Goal: Transaction & Acquisition: Purchase product/service

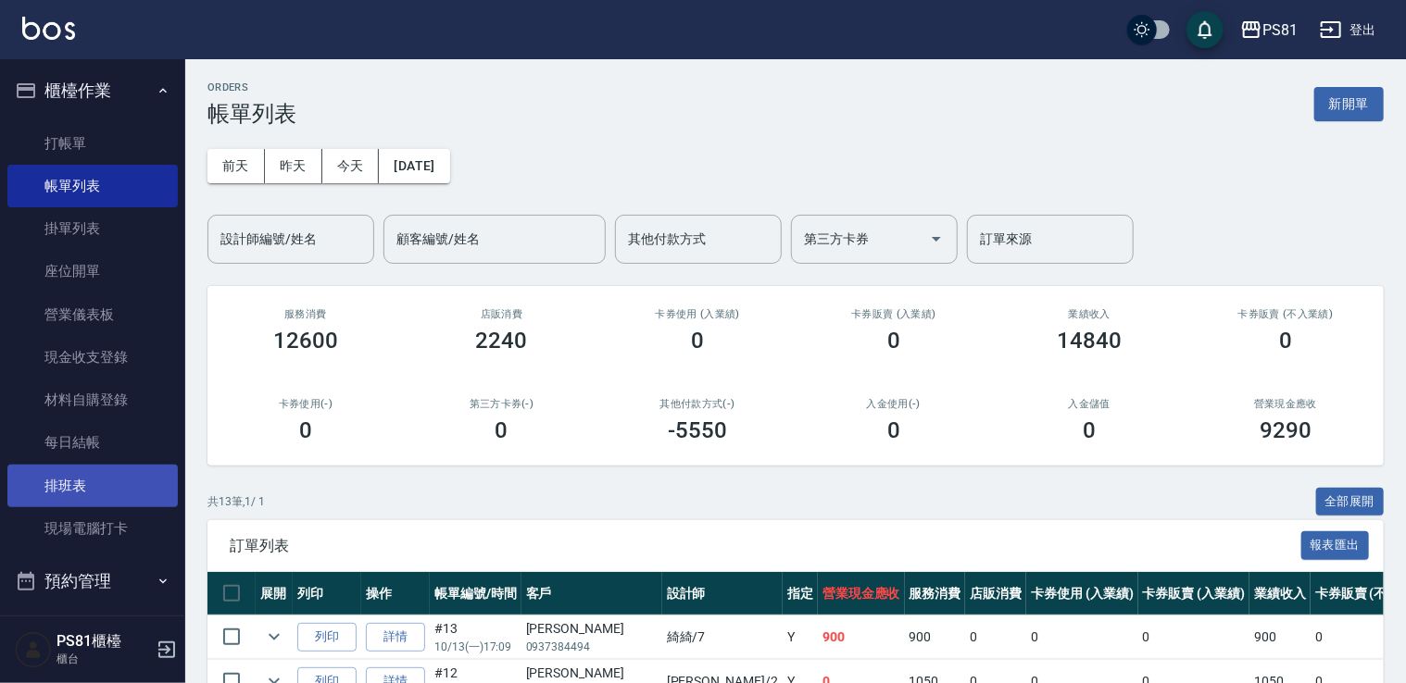
click at [126, 477] on link "排班表" at bounding box center [92, 486] width 170 height 43
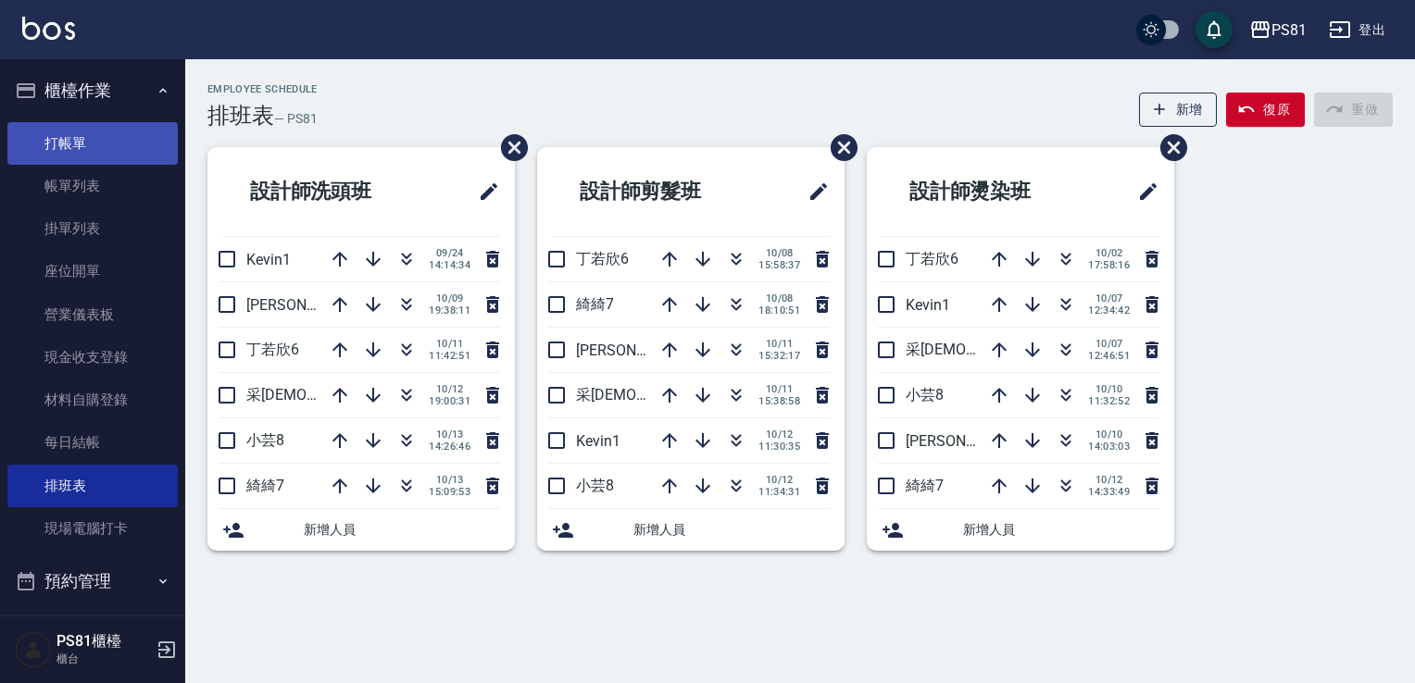
click at [85, 151] on link "打帳單" at bounding box center [92, 143] width 170 height 43
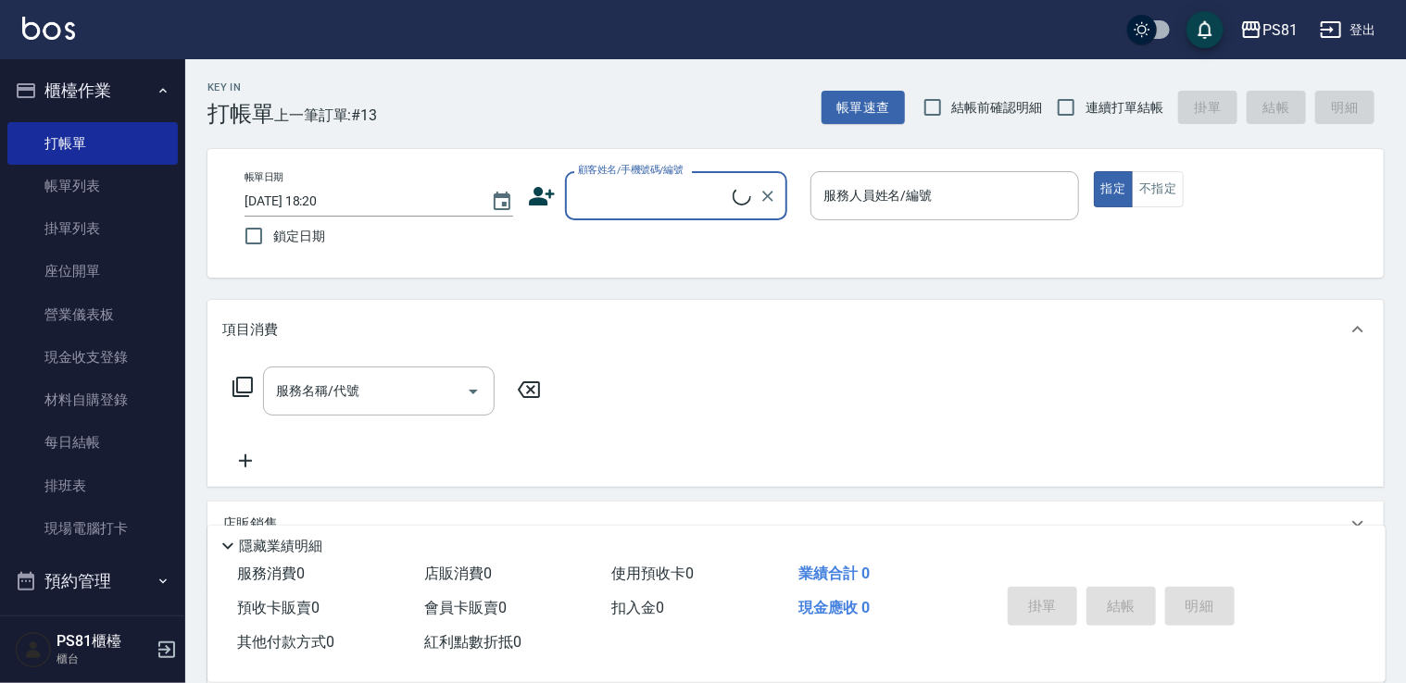
click at [643, 180] on input "顧客姓名/手機號碼/編號" at bounding box center [652, 196] width 159 height 32
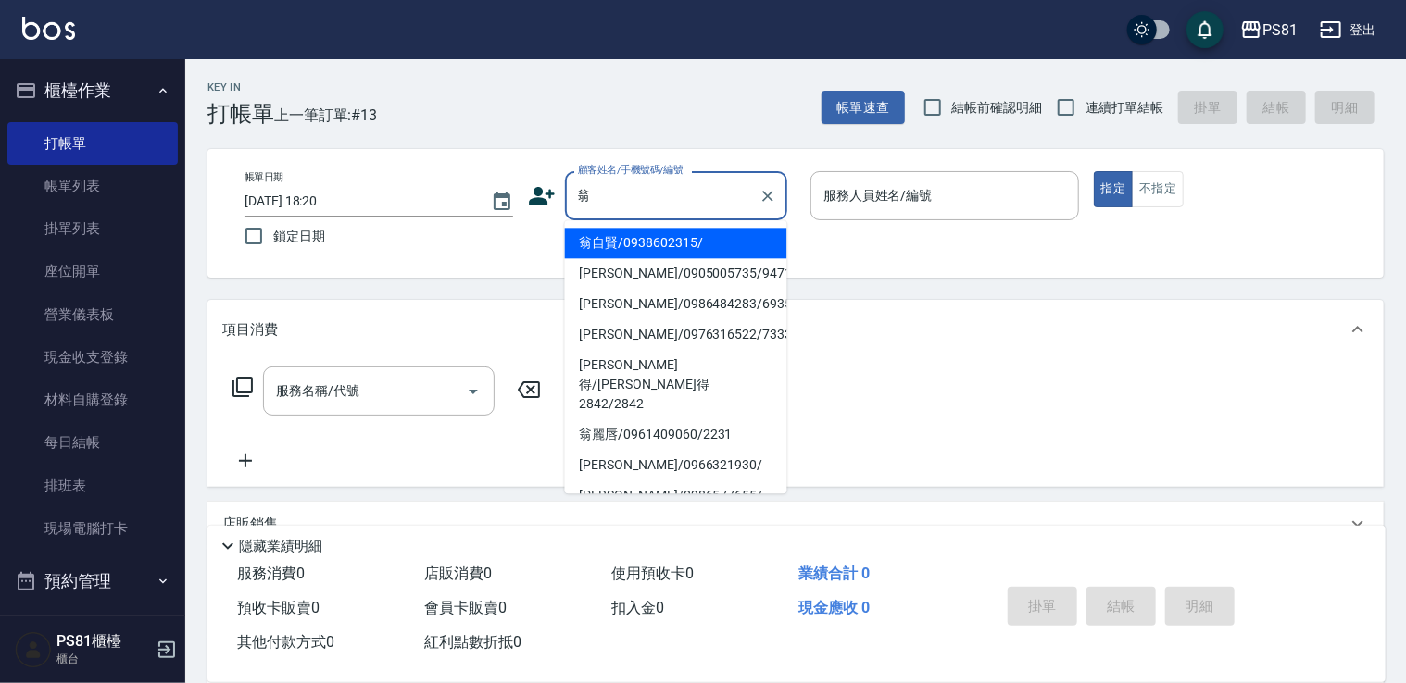
click at [677, 234] on li "翁自賢/0938602315/" at bounding box center [676, 243] width 222 height 31
type input "翁自賢/0938602315/"
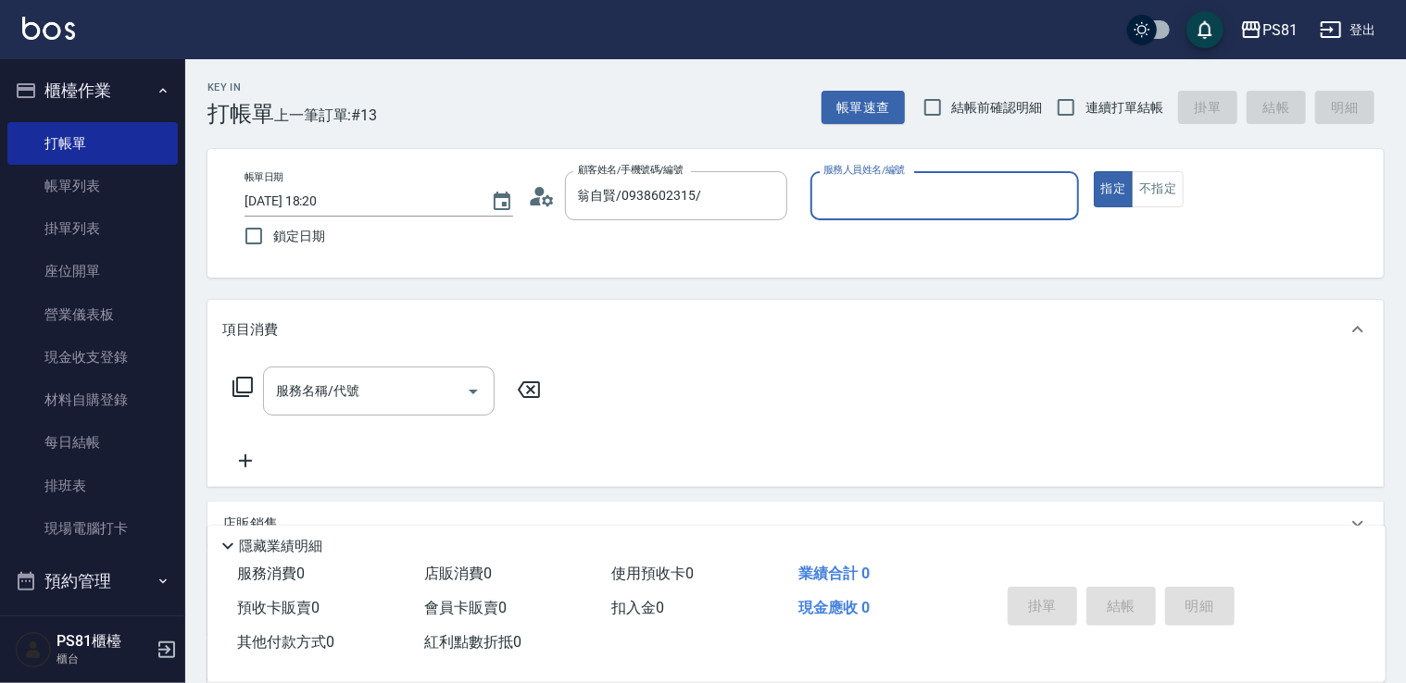
type input "小芸-8"
drag, startPoint x: 1170, startPoint y: 186, endPoint x: 1146, endPoint y: 139, distance: 52.6
click at [1169, 183] on button "不指定" at bounding box center [1158, 189] width 52 height 36
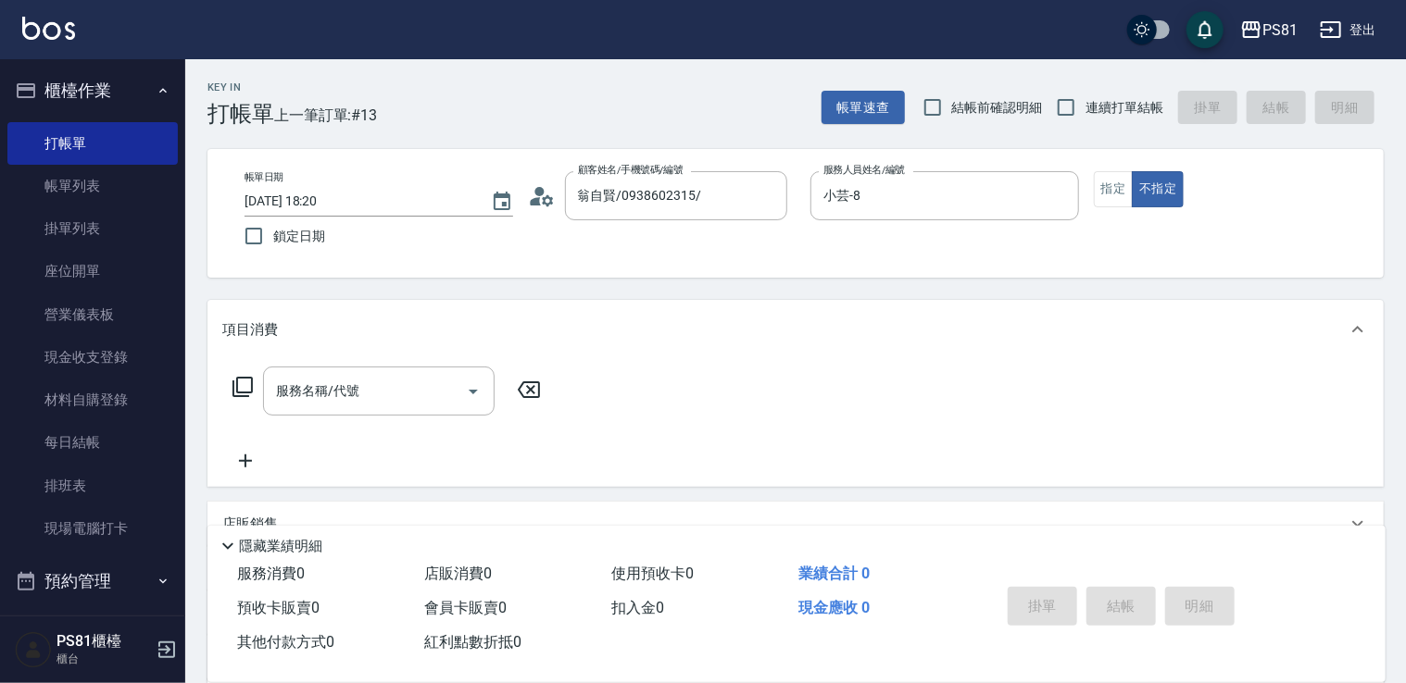
click at [1111, 114] on span "連續打單結帳" at bounding box center [1124, 107] width 78 height 19
click at [1085, 114] on input "連續打單結帳" at bounding box center [1065, 107] width 39 height 39
checkbox input "true"
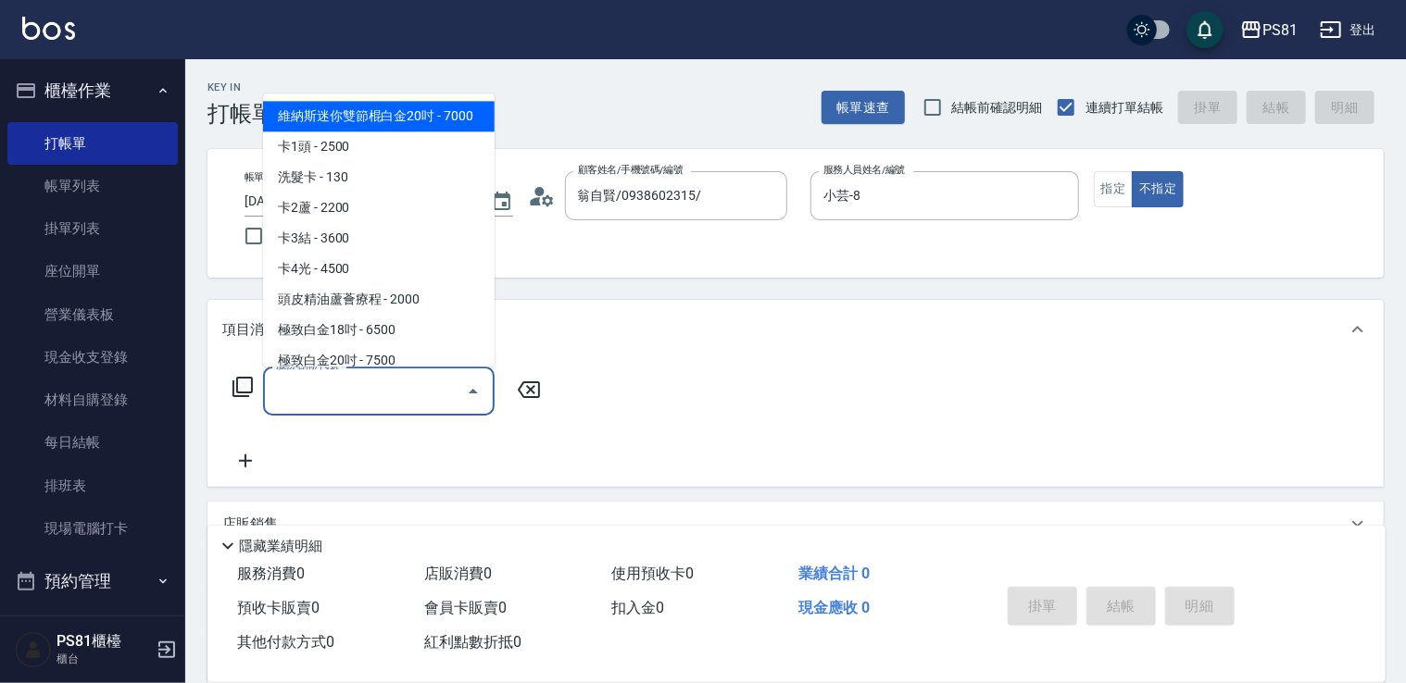
click at [407, 391] on input "服務名稱/代號" at bounding box center [364, 391] width 187 height 32
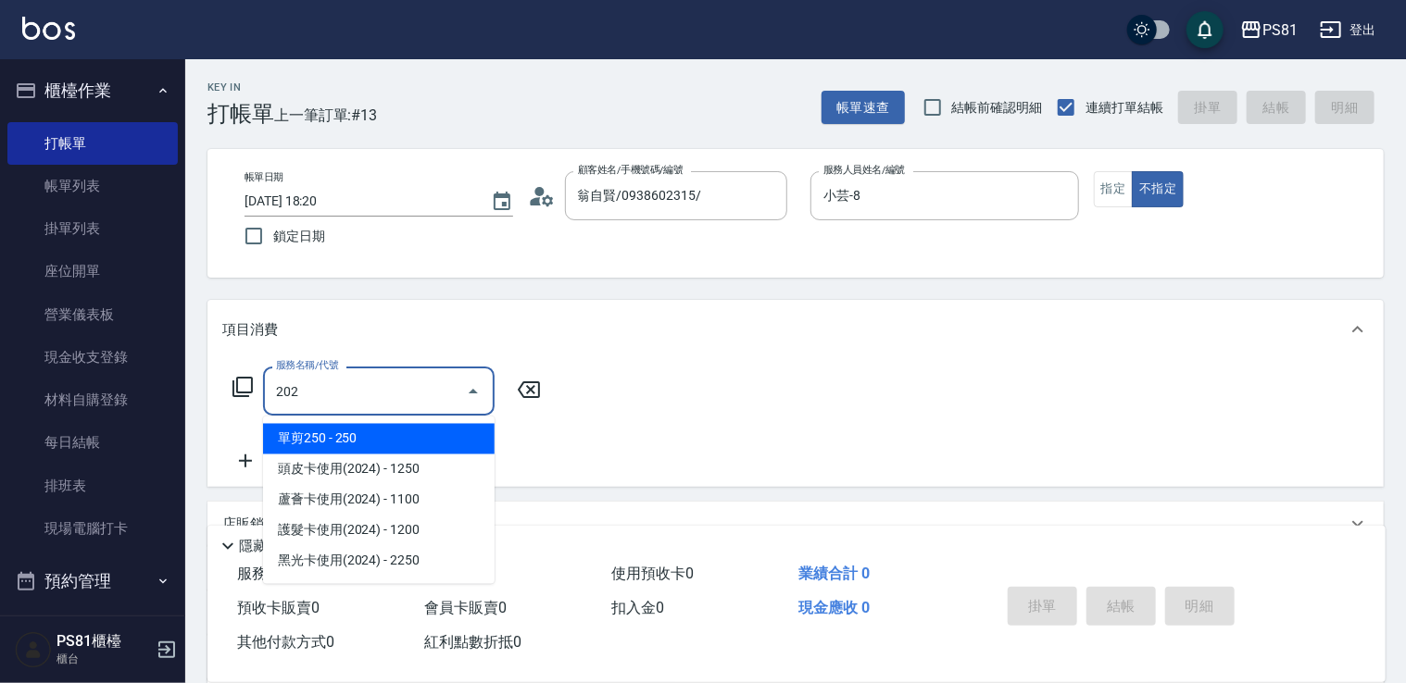
type input "單剪250(202)"
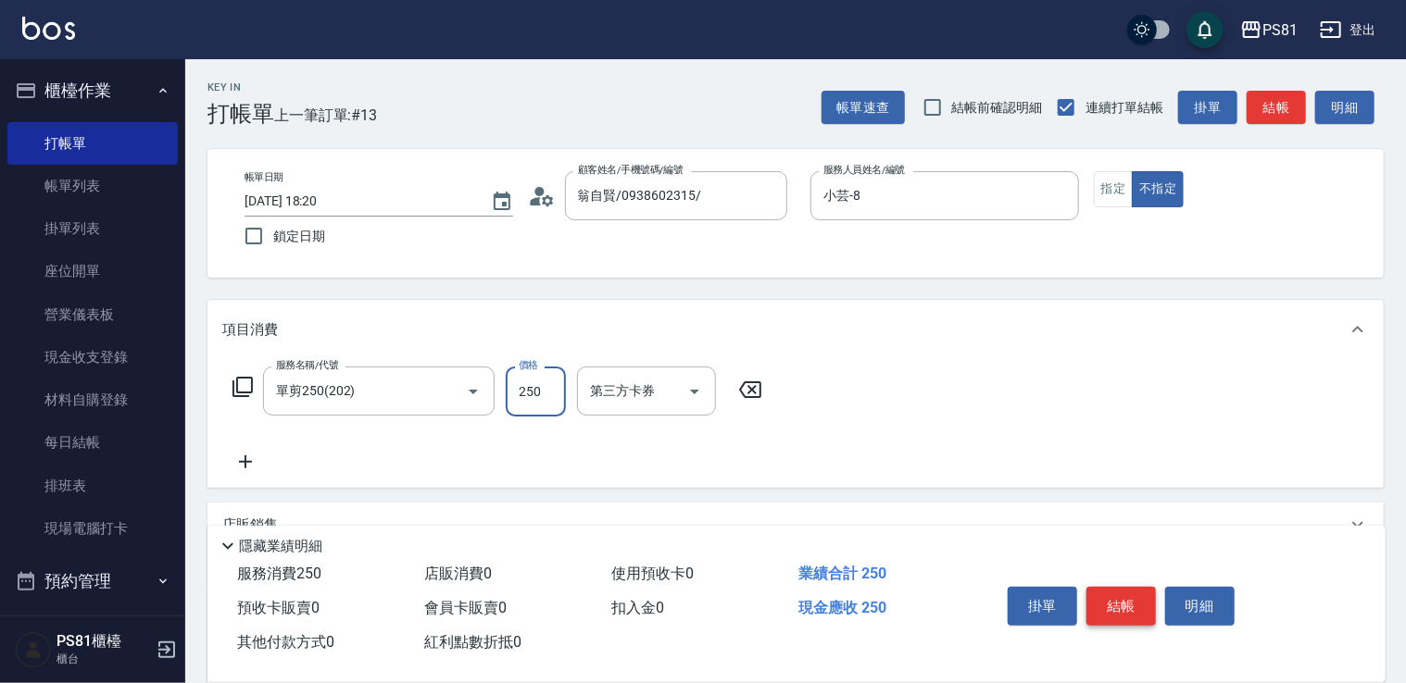
click at [1108, 611] on button "結帳" at bounding box center [1120, 606] width 69 height 39
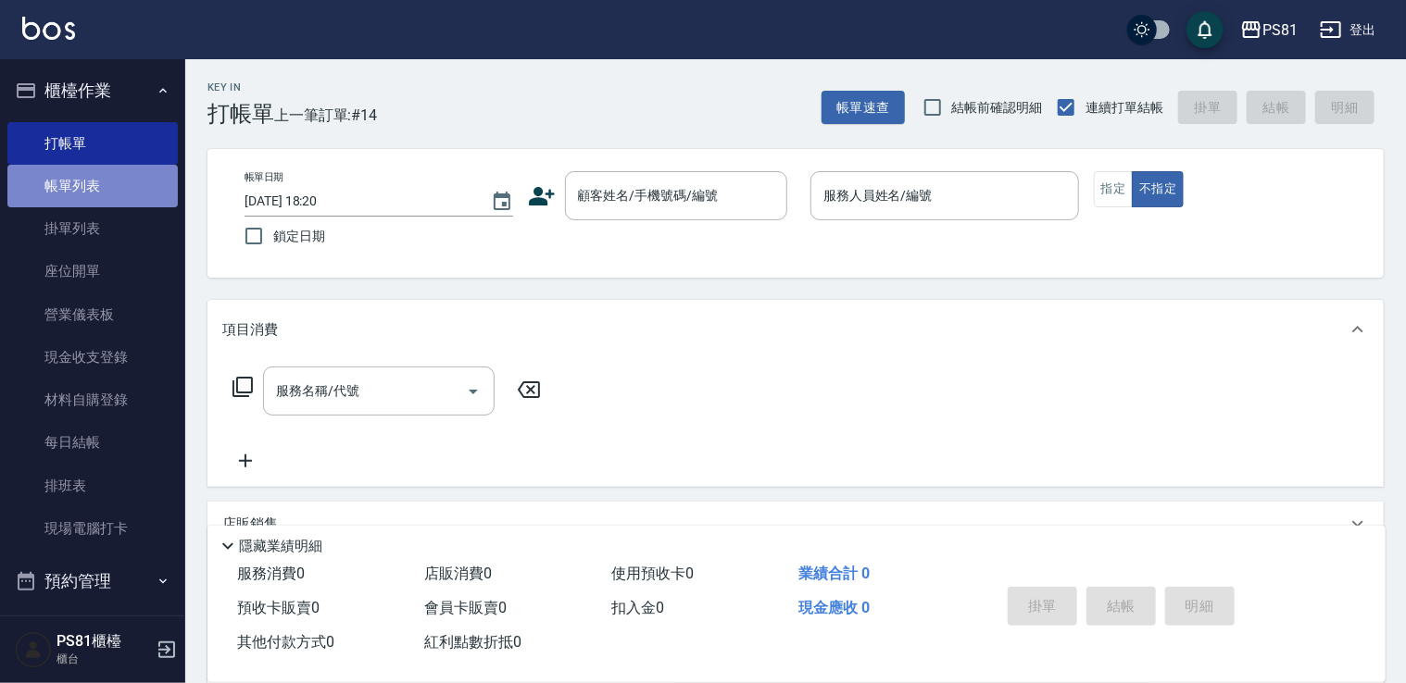
click at [112, 184] on link "帳單列表" at bounding box center [92, 186] width 170 height 43
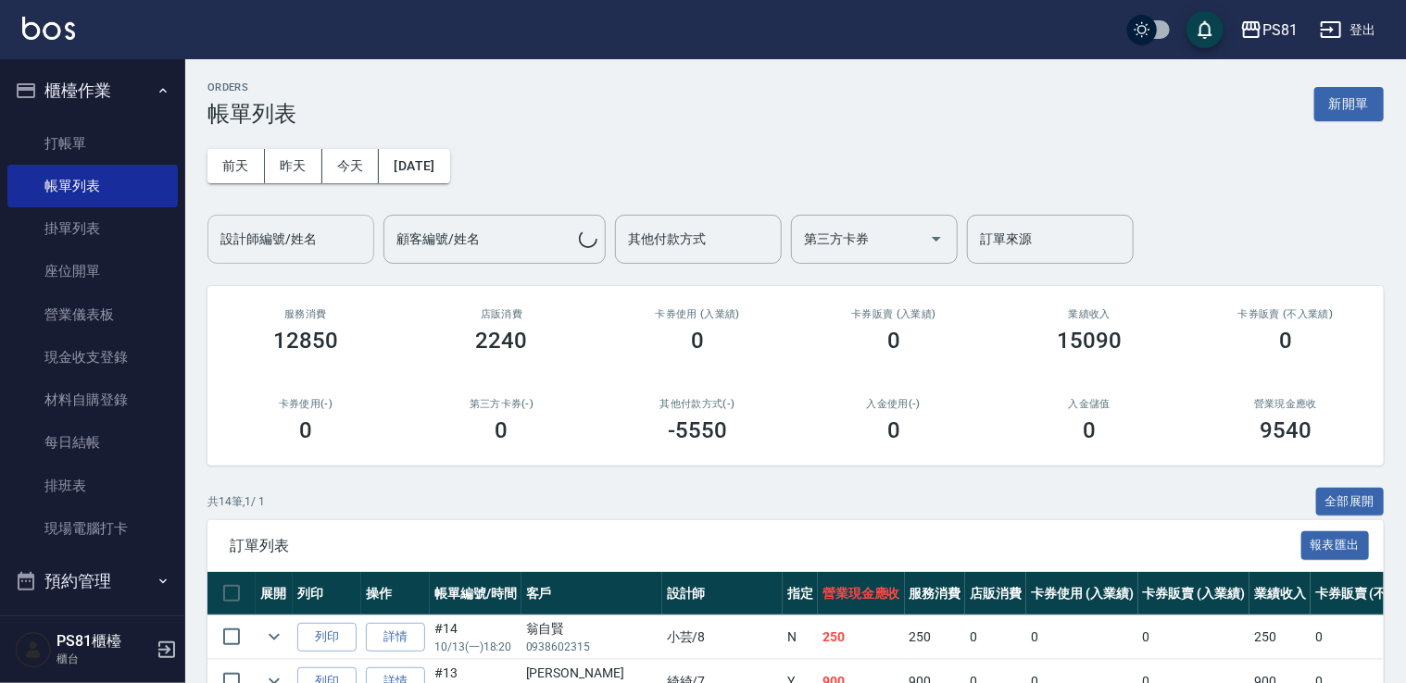
click at [266, 227] on input "設計師編號/姓名" at bounding box center [291, 239] width 150 height 32
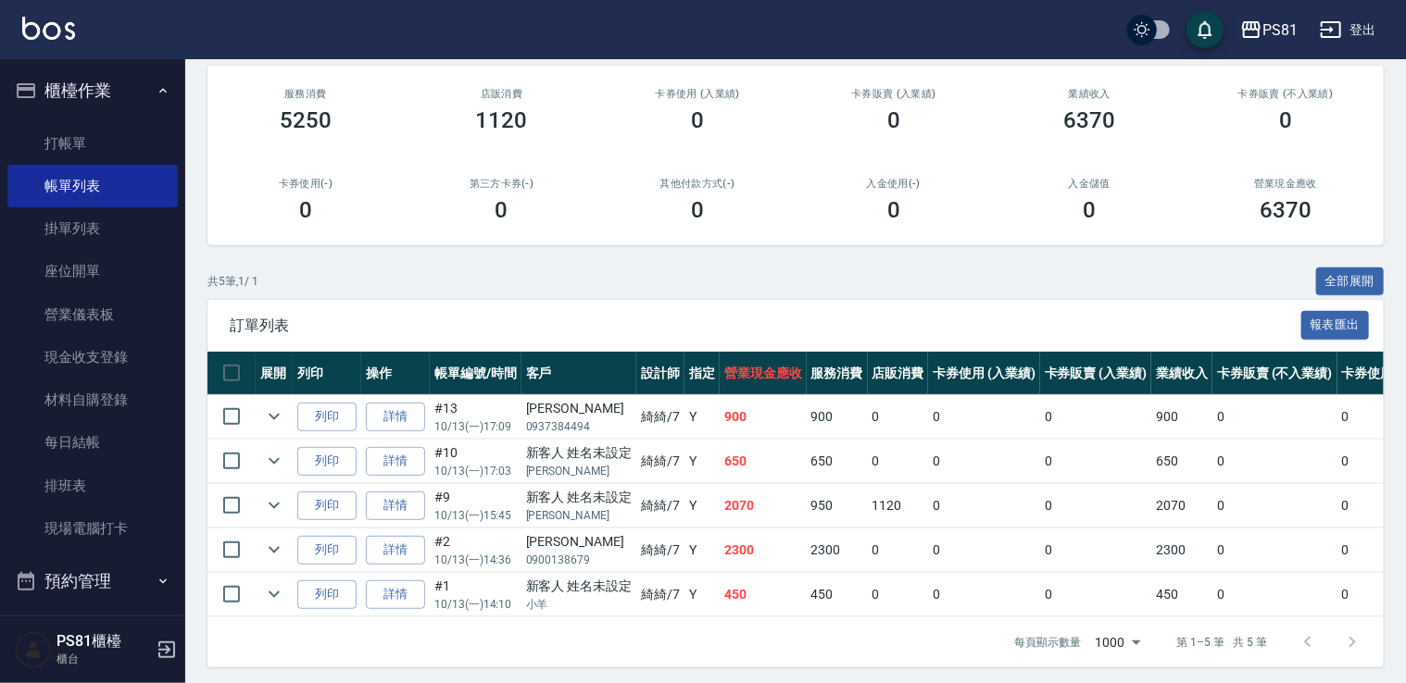
scroll to position [238, 0]
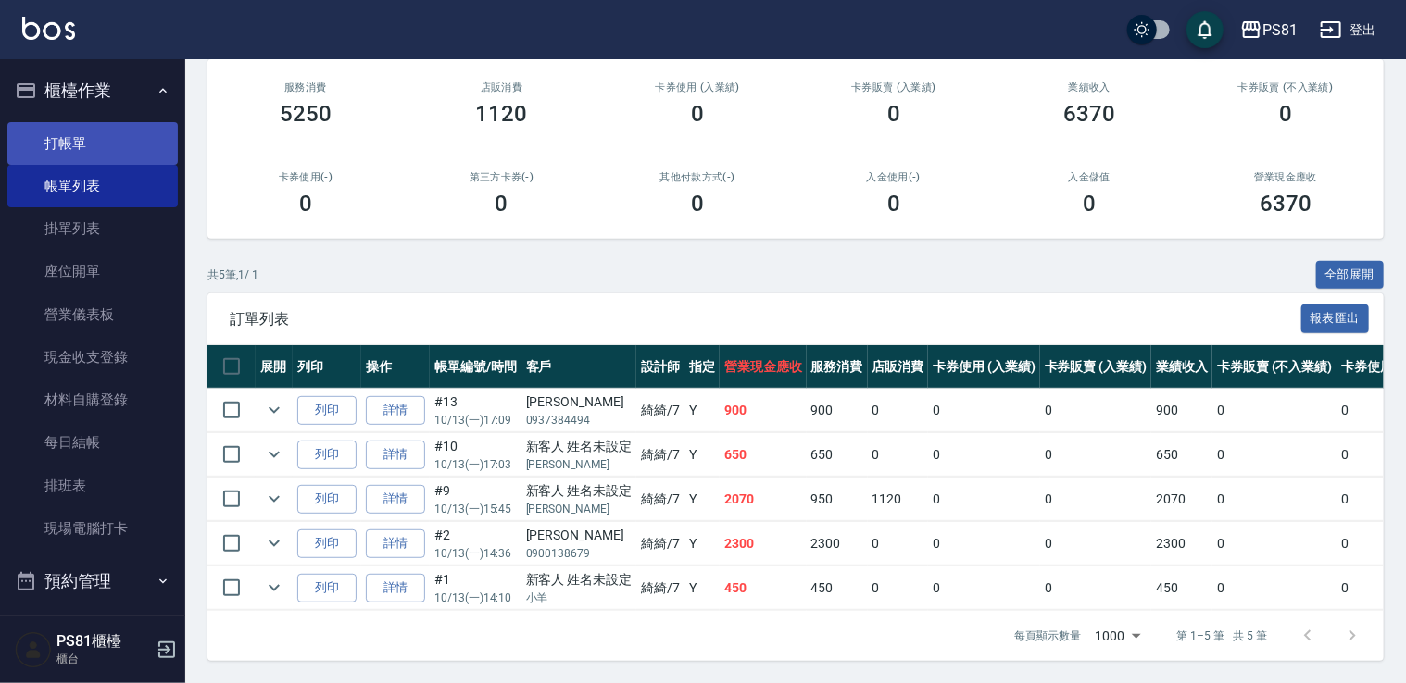
type input "綺綺-7"
click at [45, 158] on link "打帳單" at bounding box center [92, 143] width 170 height 43
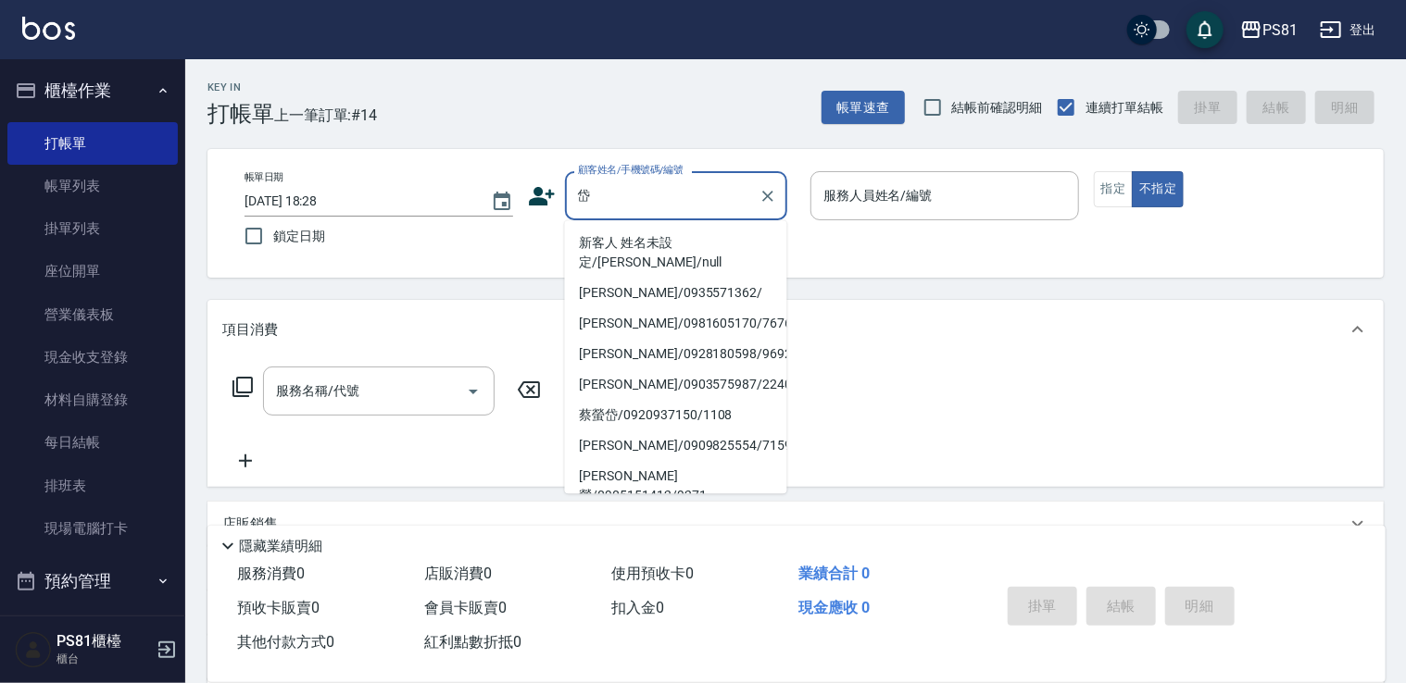
click at [708, 245] on li "新客人 姓名未設定/[PERSON_NAME]/null" at bounding box center [676, 253] width 222 height 50
type input "新客人 姓名未設定/[PERSON_NAME]/null"
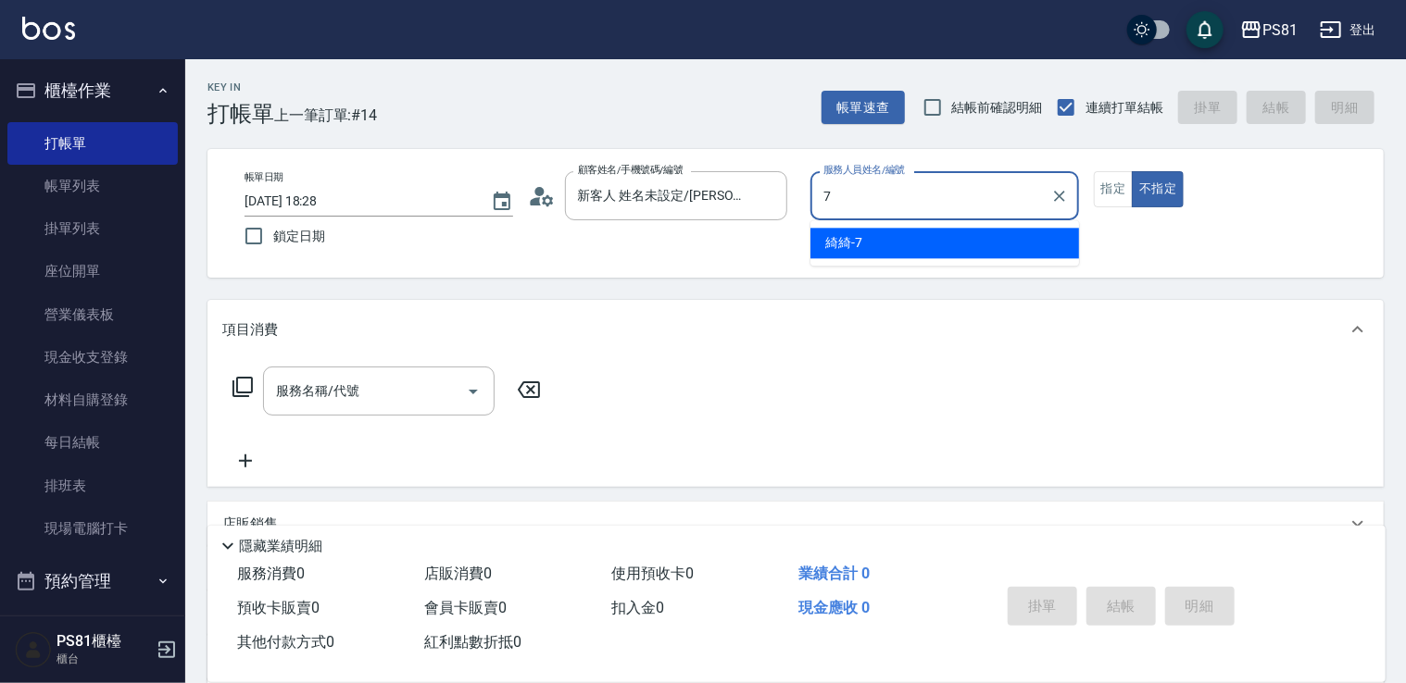
drag, startPoint x: 870, startPoint y: 239, endPoint x: 904, endPoint y: 231, distance: 35.3
click at [871, 239] on div "綺綺 -7" at bounding box center [944, 243] width 269 height 31
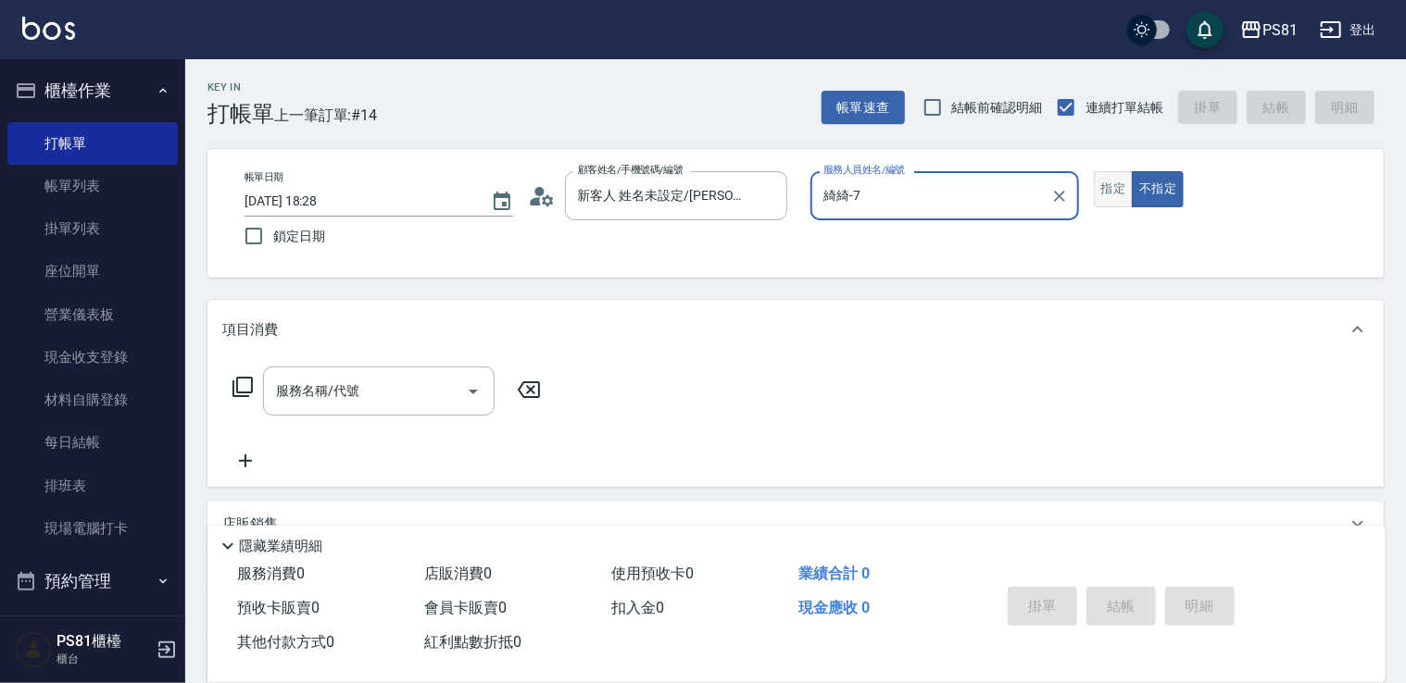
type input "綺綺-7"
drag, startPoint x: 1102, startPoint y: 187, endPoint x: 1058, endPoint y: 201, distance: 46.6
click at [1101, 187] on button "指定" at bounding box center [1114, 189] width 40 height 36
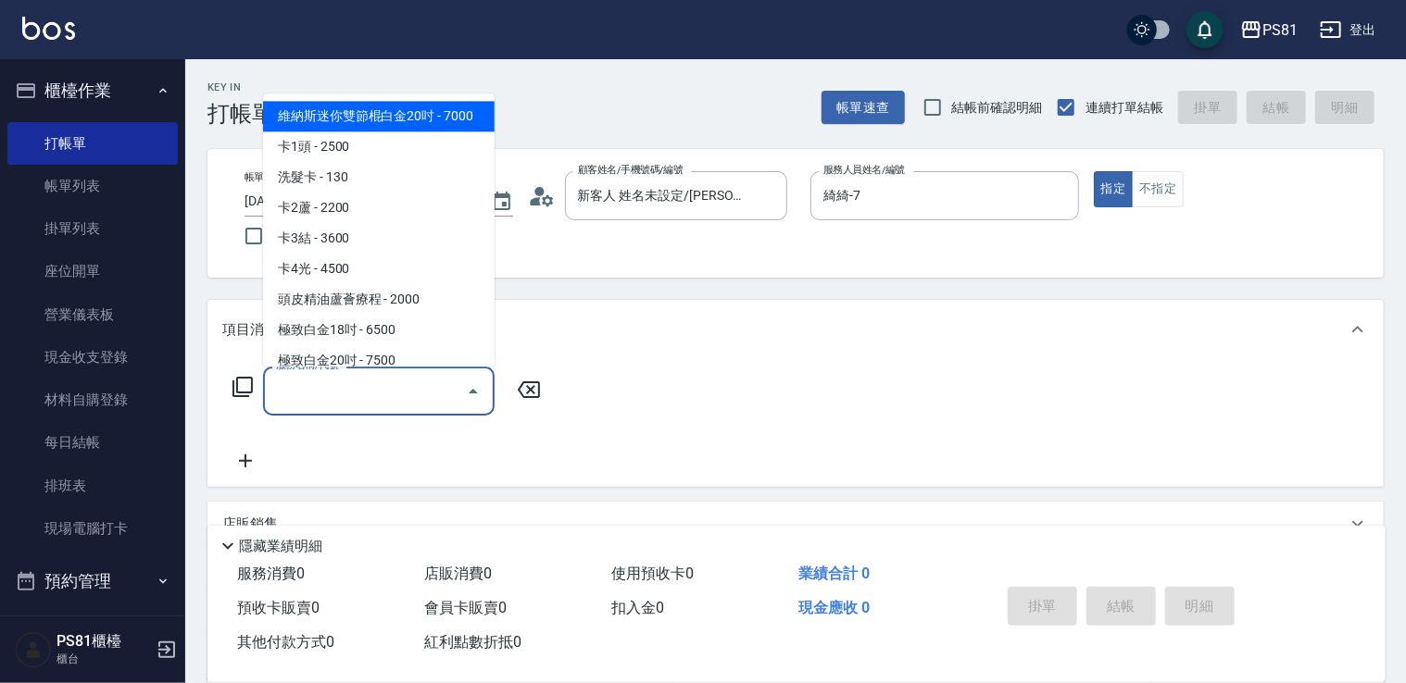
click at [378, 387] on input "服務名稱/代號" at bounding box center [364, 391] width 187 height 32
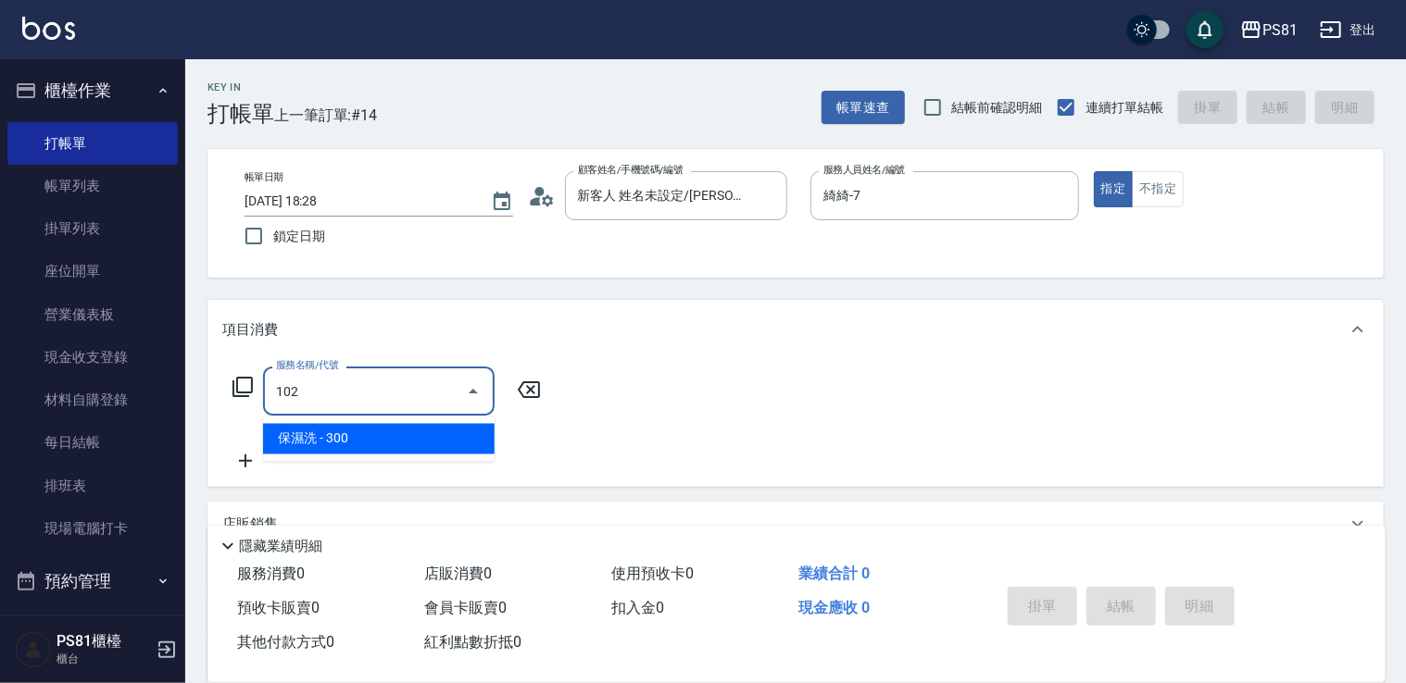
drag, startPoint x: 401, startPoint y: 442, endPoint x: 464, endPoint y: 424, distance: 65.4
click at [410, 439] on span "保濕洗 - 300" at bounding box center [379, 439] width 232 height 31
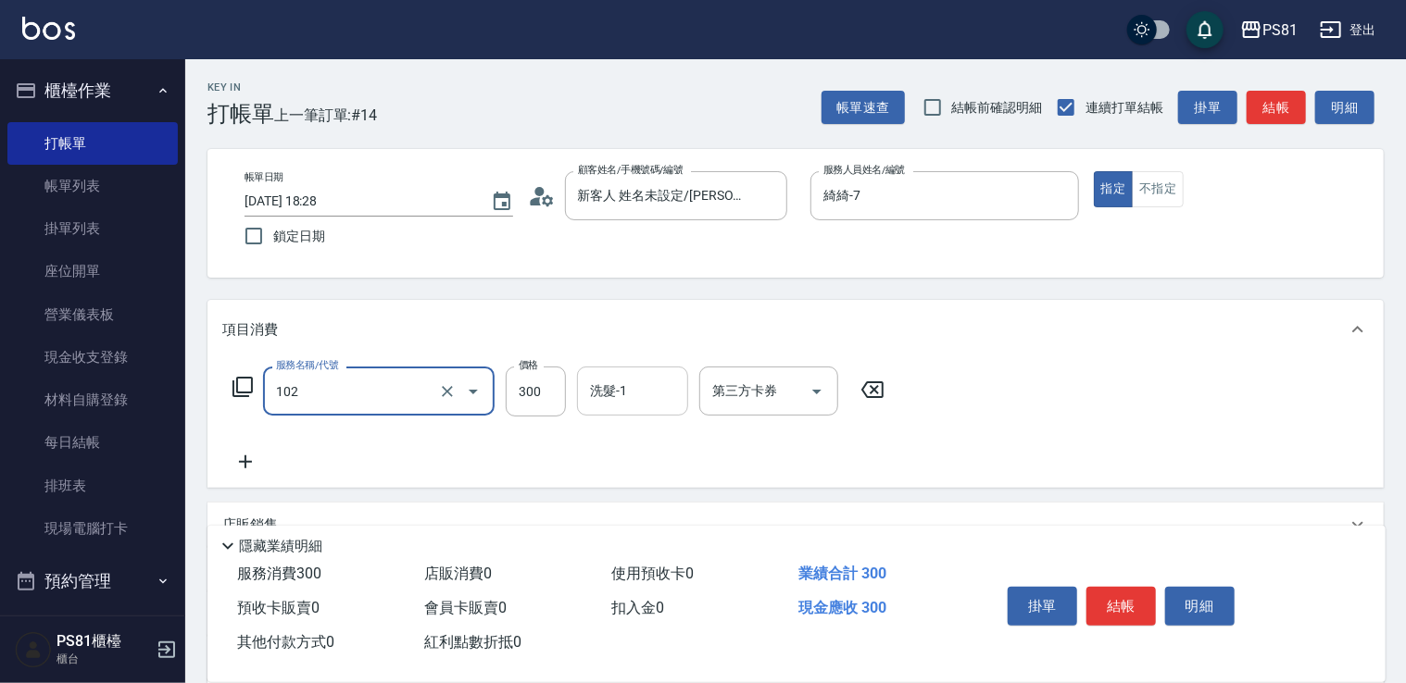
type input "保濕洗(102)"
click at [626, 380] on input "洗髮-1" at bounding box center [632, 391] width 94 height 32
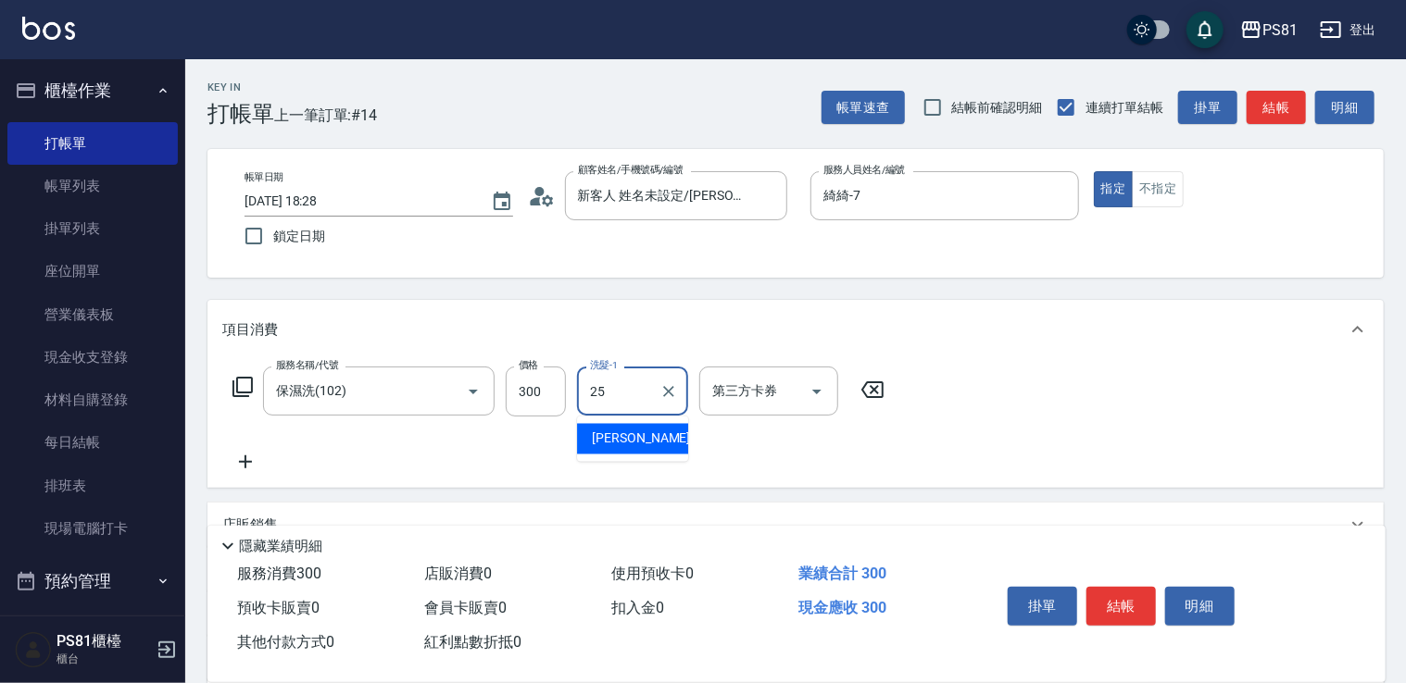
click at [638, 431] on div "[PERSON_NAME] -25" at bounding box center [632, 439] width 111 height 31
type input "妮可-25"
click at [226, 458] on icon at bounding box center [245, 462] width 46 height 22
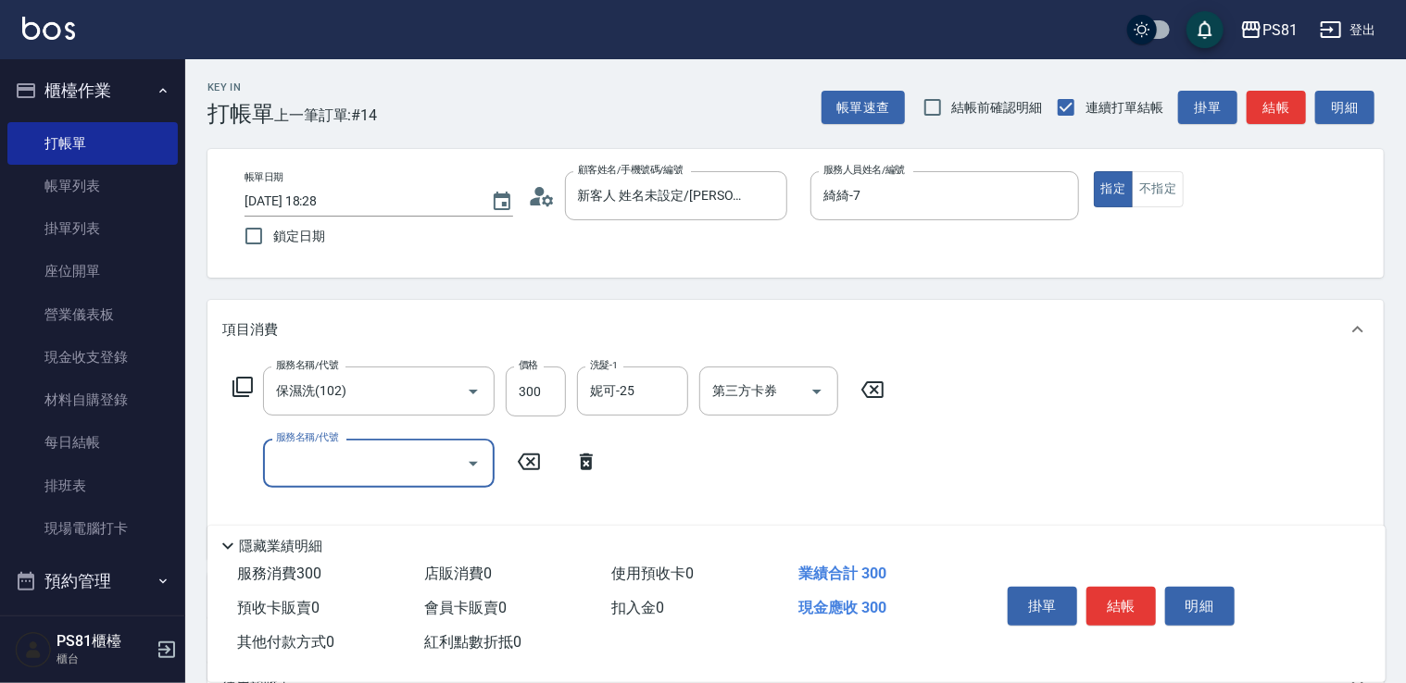
click at [229, 458] on div "服務名稱/代號 服務名稱/代號" at bounding box center [415, 463] width 387 height 49
click at [300, 466] on input "服務名稱/代號" at bounding box center [364, 463] width 187 height 32
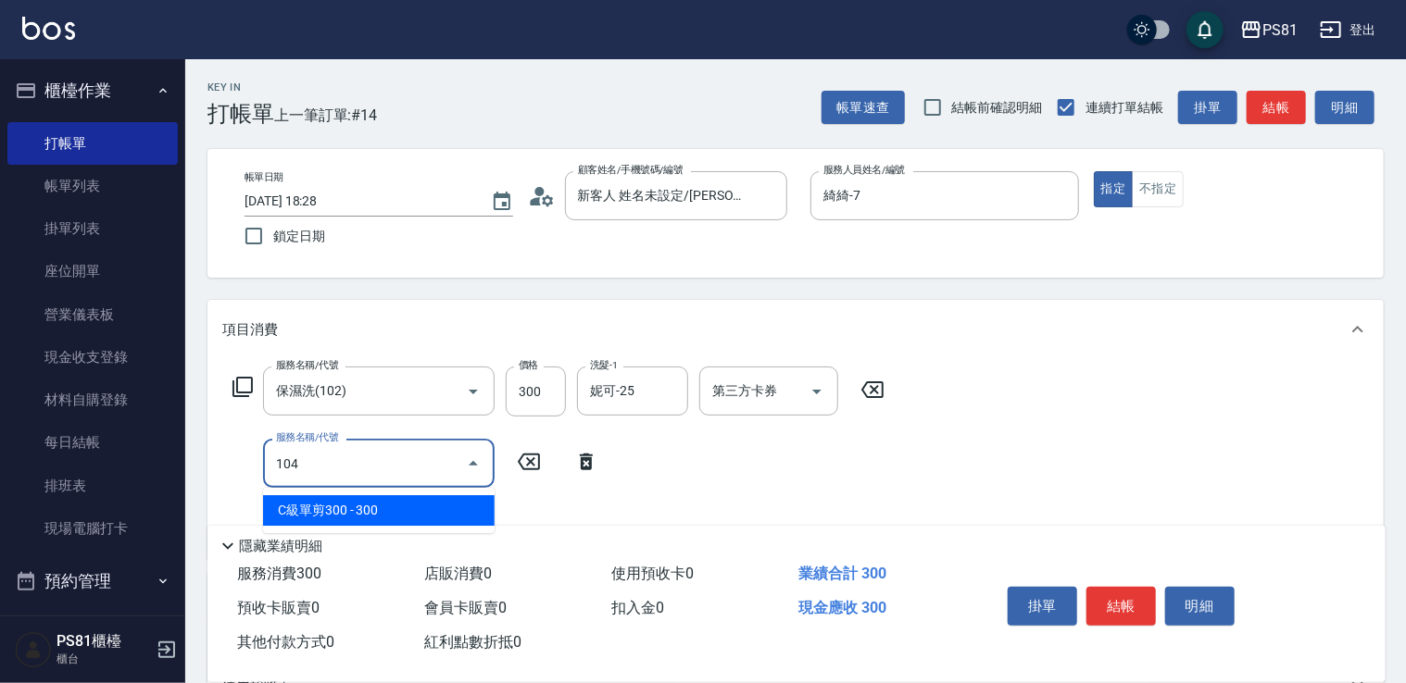
drag, startPoint x: 329, startPoint y: 512, endPoint x: 500, endPoint y: 475, distance: 175.3
click at [334, 509] on span "C級單剪300 - 300" at bounding box center [379, 510] width 232 height 31
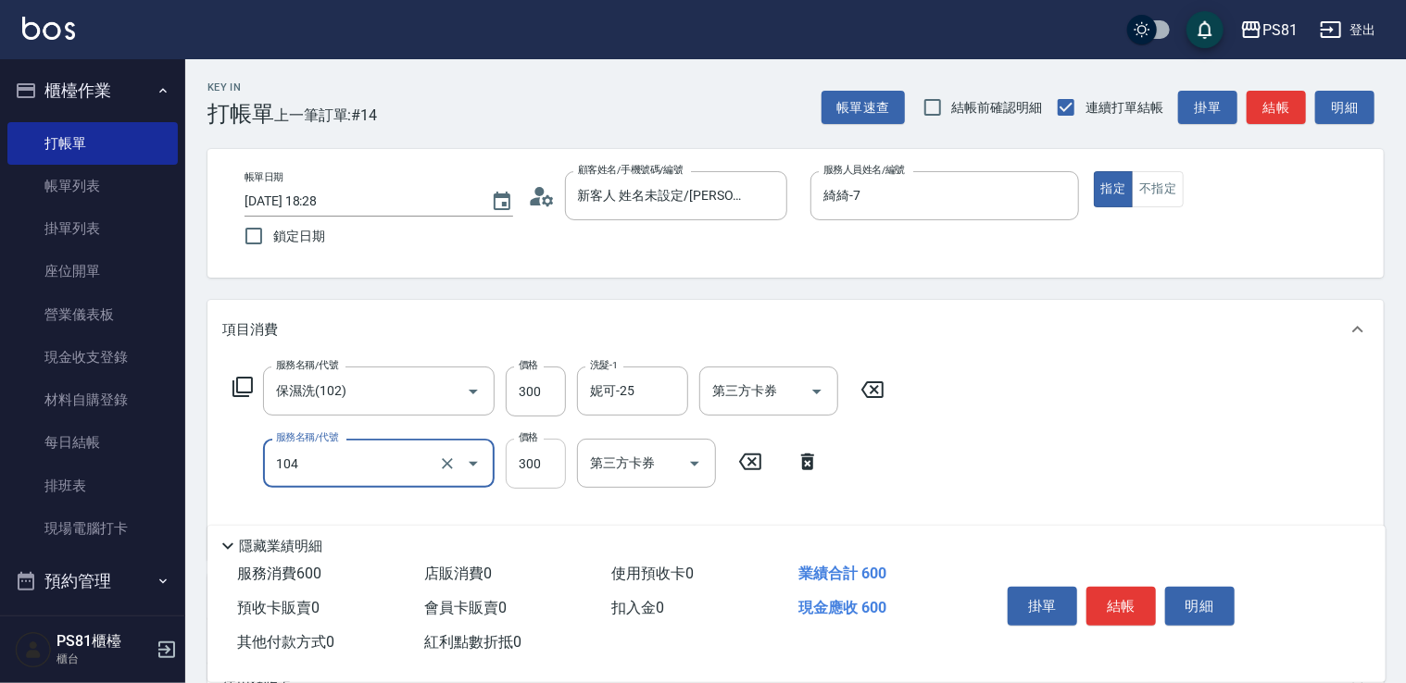
type input "C級單剪300(104)"
click at [532, 469] on input "300" at bounding box center [536, 464] width 60 height 50
click at [546, 476] on input "350" at bounding box center [536, 464] width 60 height 50
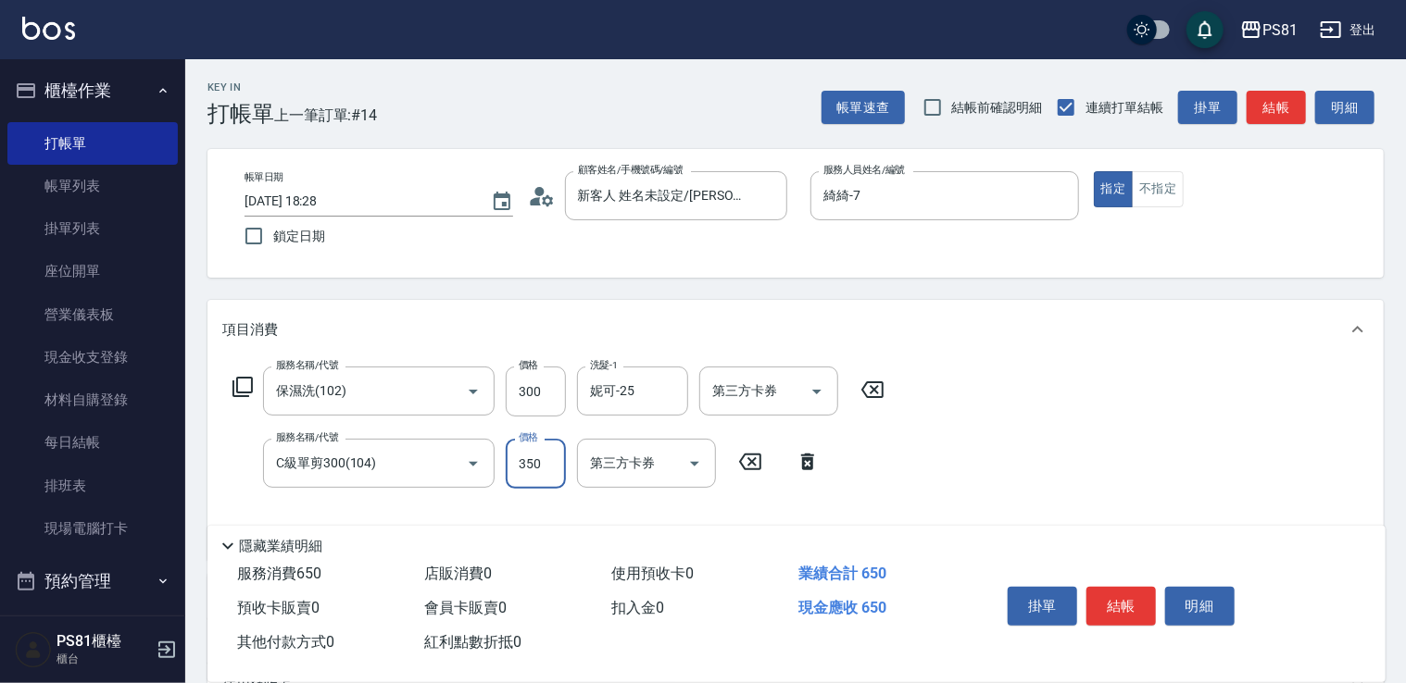
click at [545, 474] on input "350" at bounding box center [536, 464] width 60 height 50
click at [545, 472] on input "350" at bounding box center [536, 464] width 60 height 50
click at [542, 470] on input "350" at bounding box center [536, 464] width 60 height 50
click at [535, 462] on input "350" at bounding box center [536, 464] width 60 height 50
click at [531, 459] on input "350" at bounding box center [536, 464] width 60 height 50
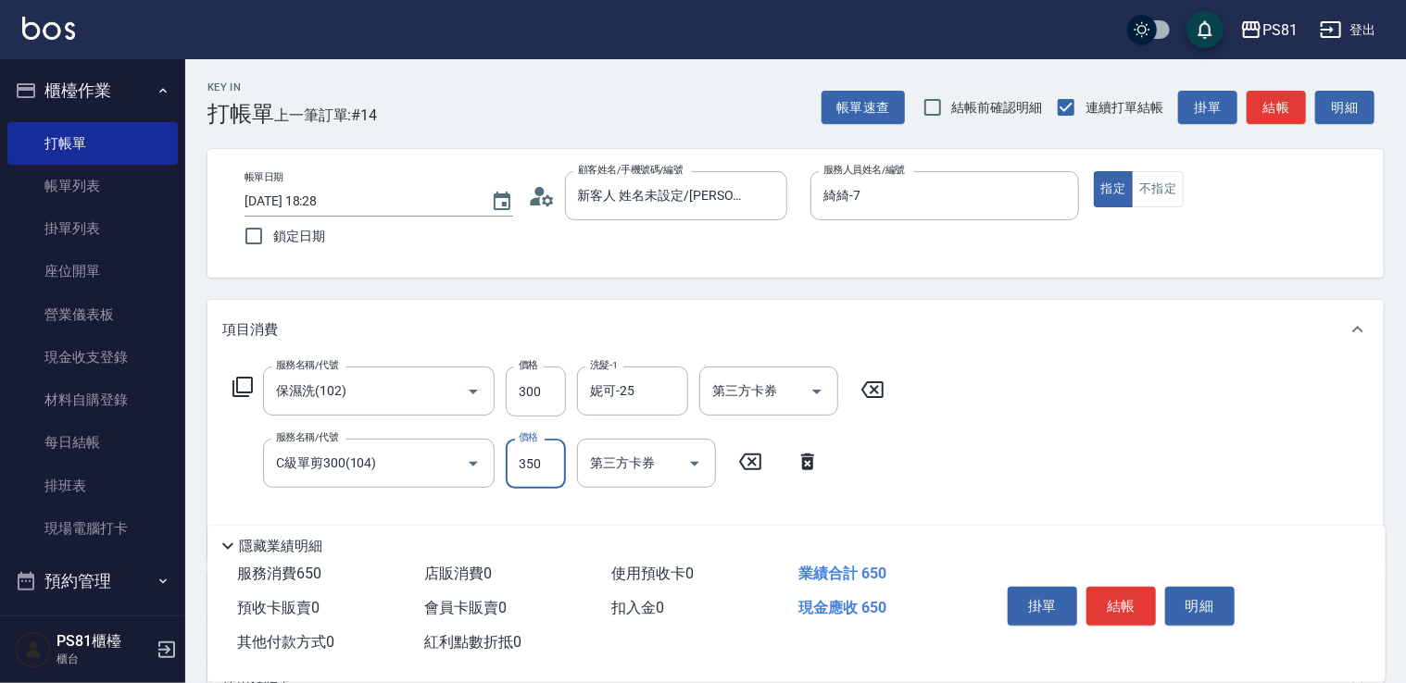
click at [540, 459] on input "350" at bounding box center [536, 464] width 60 height 50
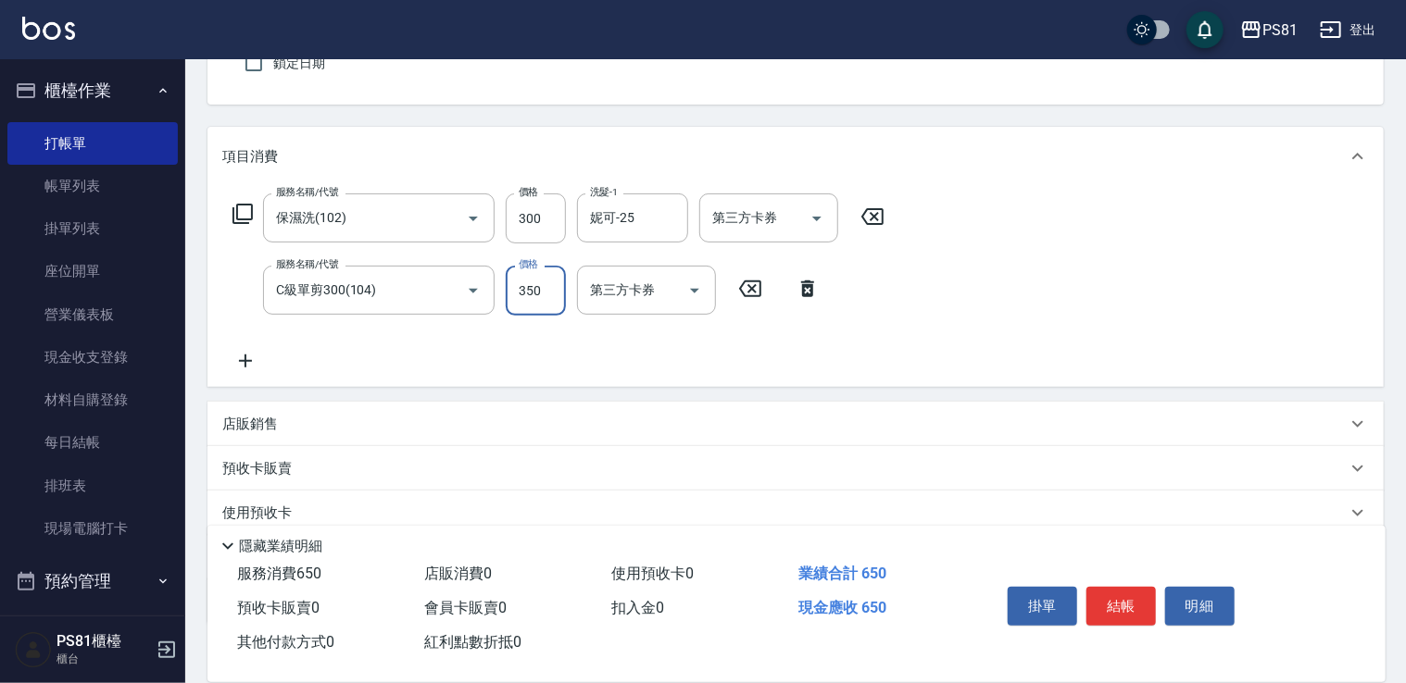
scroll to position [185, 0]
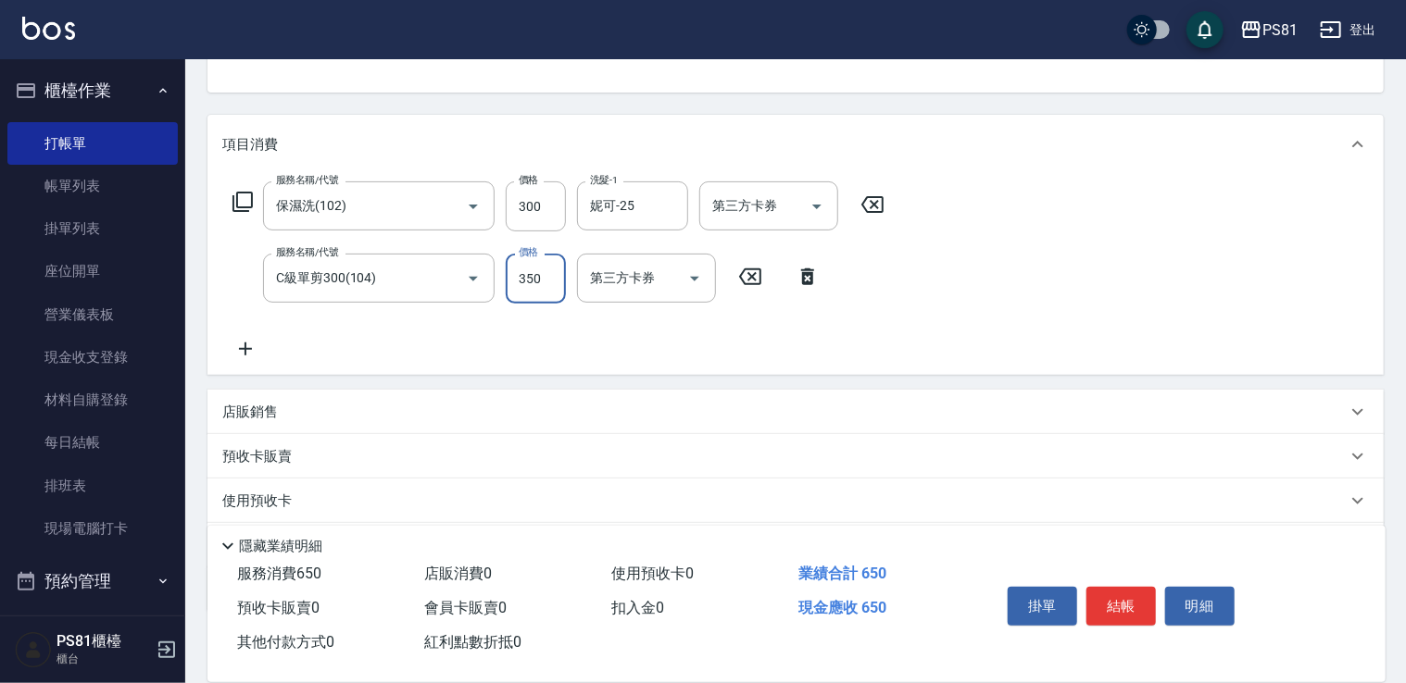
click at [533, 284] on input "350" at bounding box center [536, 279] width 60 height 50
click at [526, 282] on input "350" at bounding box center [536, 279] width 60 height 50
click at [529, 282] on input "350" at bounding box center [536, 279] width 60 height 50
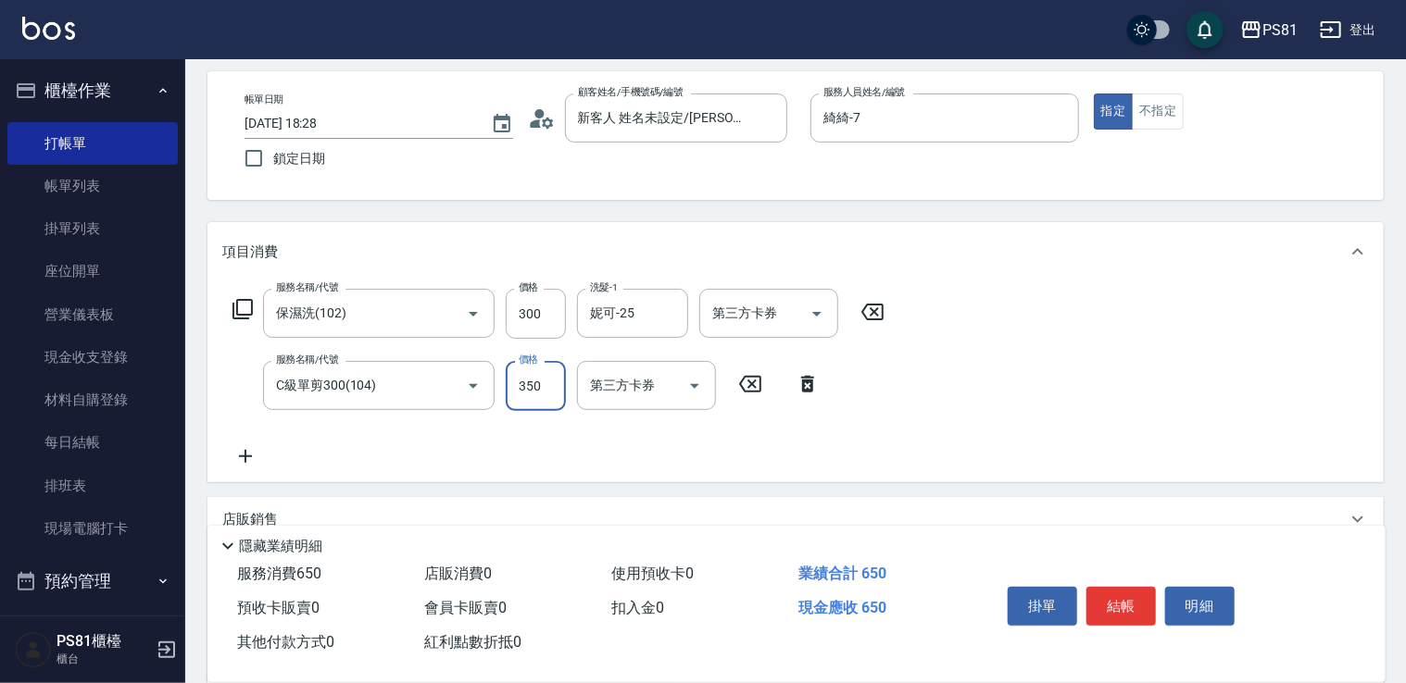
scroll to position [0, 0]
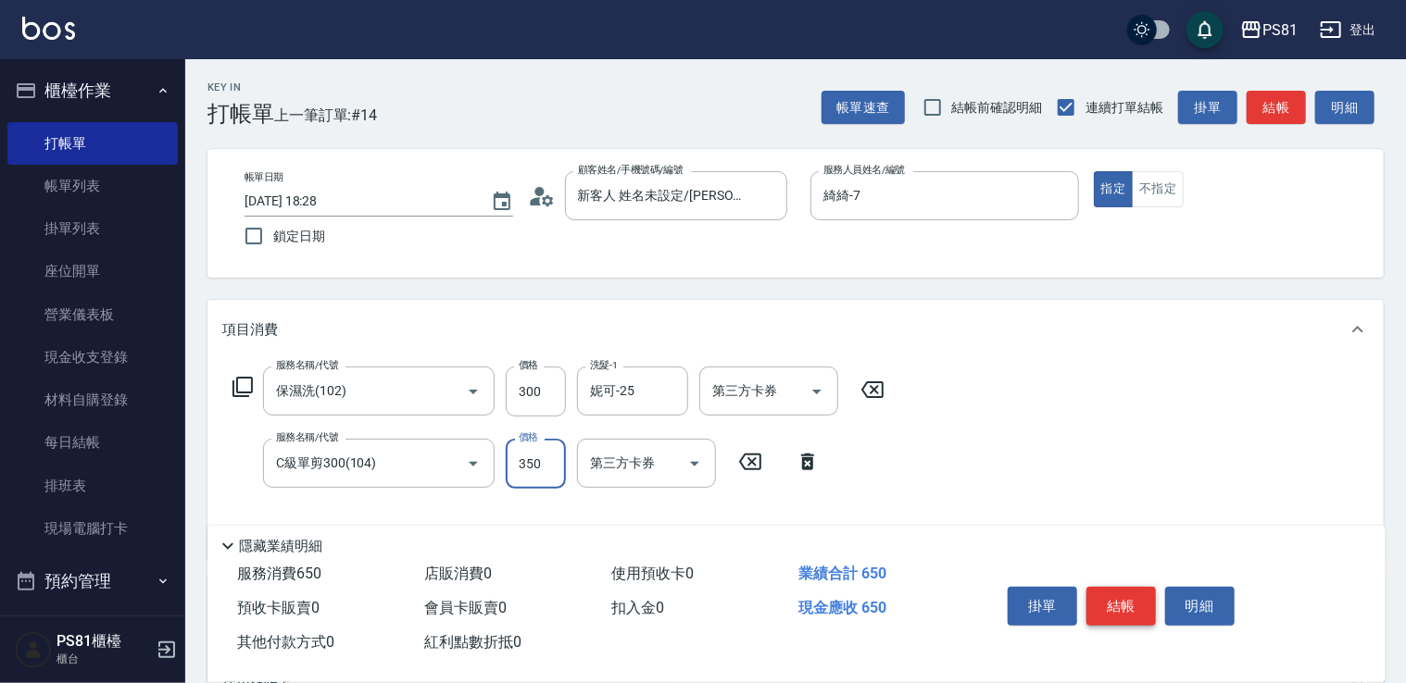
type input "350"
click at [1122, 587] on button "結帳" at bounding box center [1120, 606] width 69 height 39
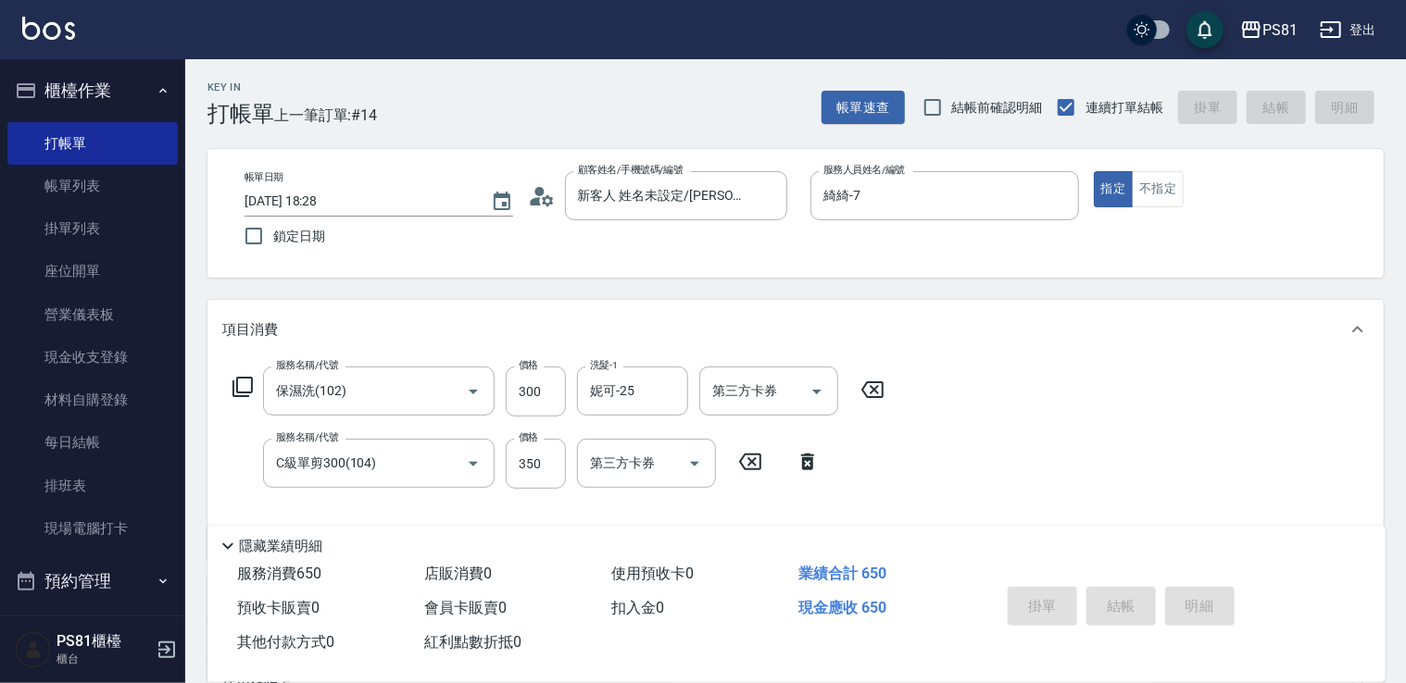
type input "[DATE] 18:30"
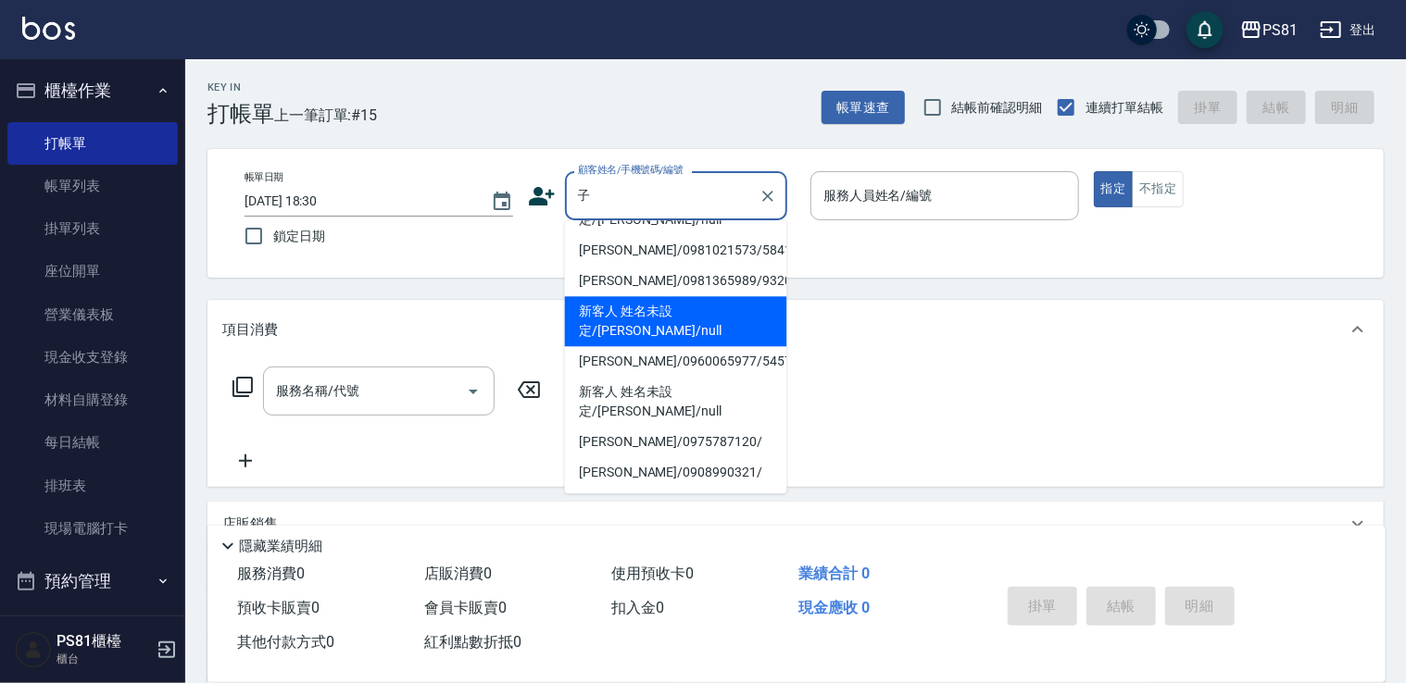
scroll to position [185, 0]
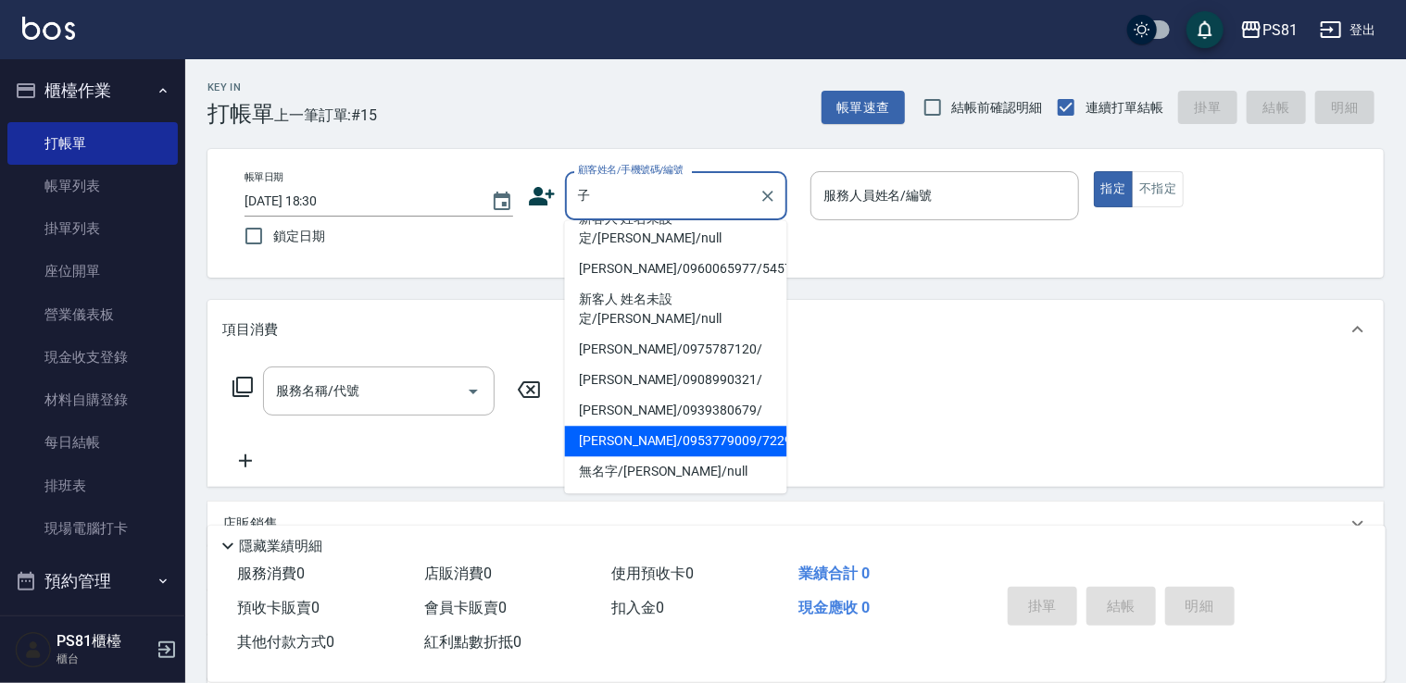
click at [676, 426] on li "[PERSON_NAME]/0953779009/7229" at bounding box center [676, 441] width 222 height 31
type input "[PERSON_NAME]/0953779009/7229"
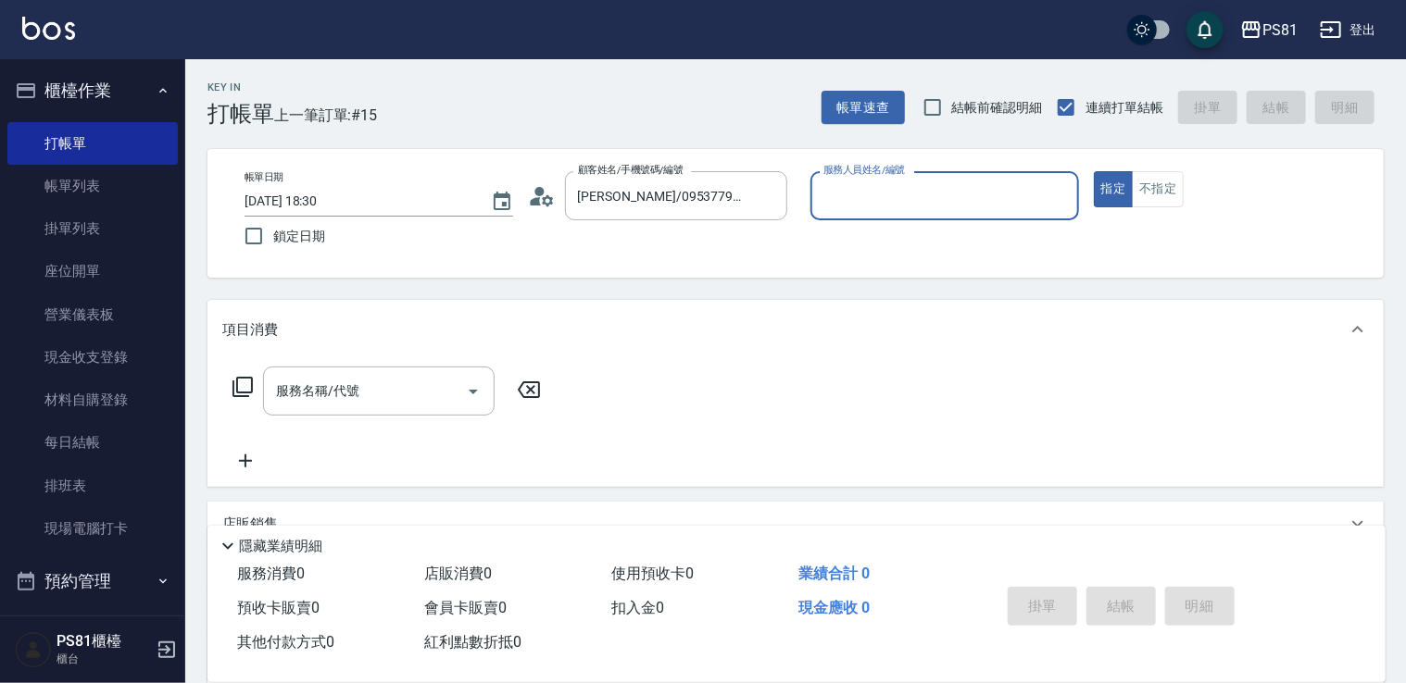
type input "[PERSON_NAME]-6"
drag, startPoint x: 1055, startPoint y: 193, endPoint x: 1037, endPoint y: 189, distance: 18.0
click at [1052, 193] on icon "Clear" at bounding box center [1059, 196] width 19 height 19
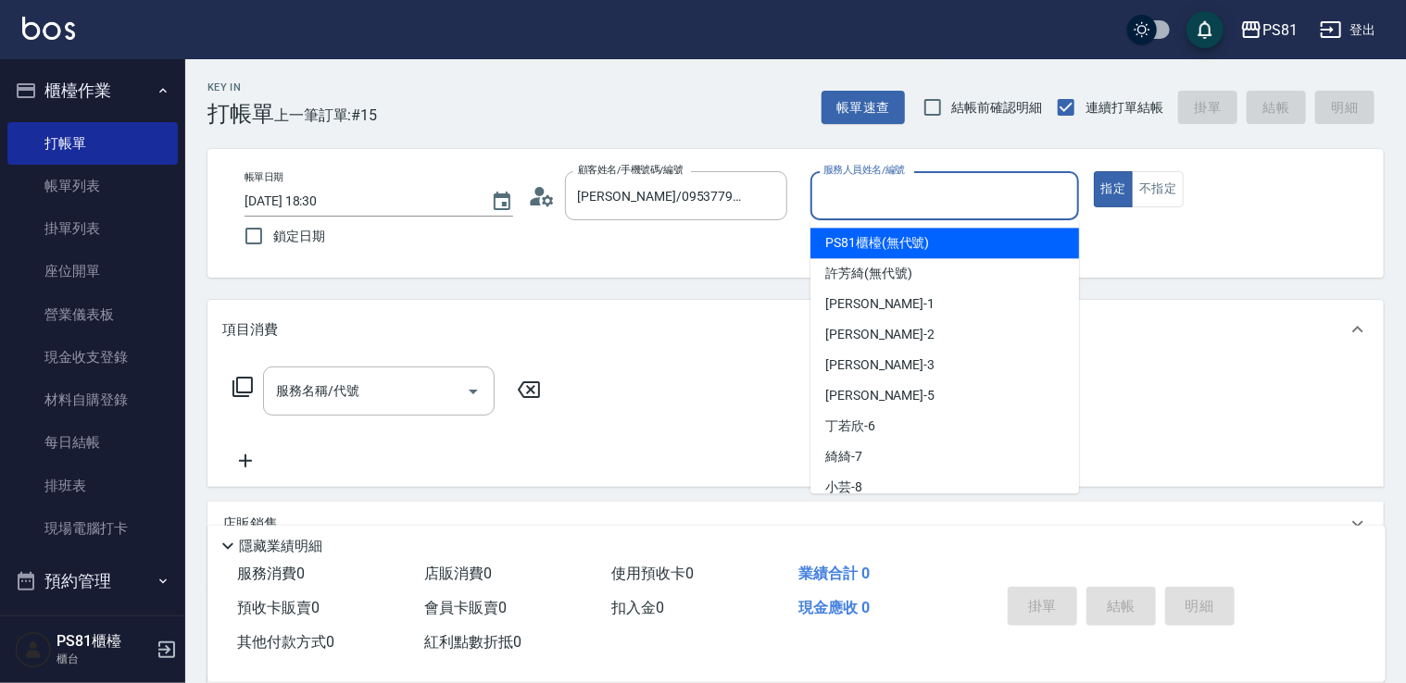
drag, startPoint x: 1037, startPoint y: 189, endPoint x: 1021, endPoint y: 192, distance: 16.9
click at [1021, 192] on input "服務人員姓名/編號" at bounding box center [945, 196] width 252 height 32
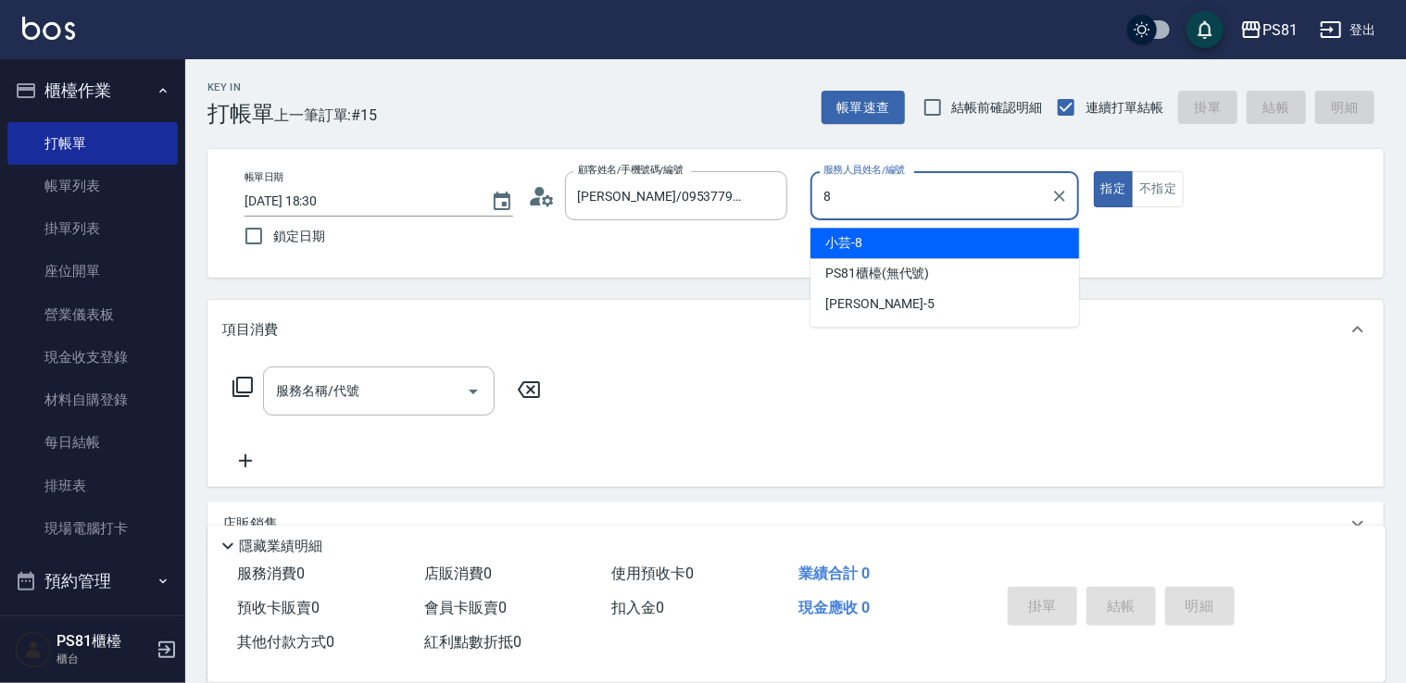
type input "小芸-8"
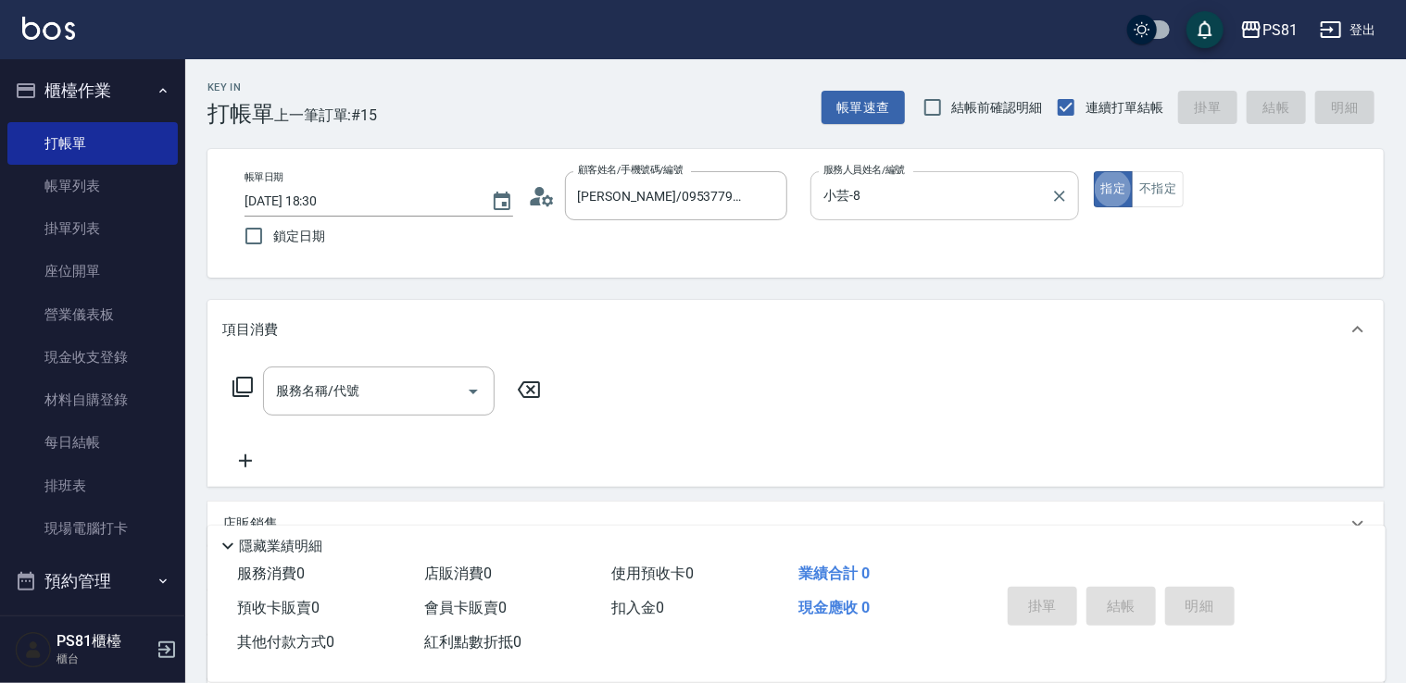
type button "true"
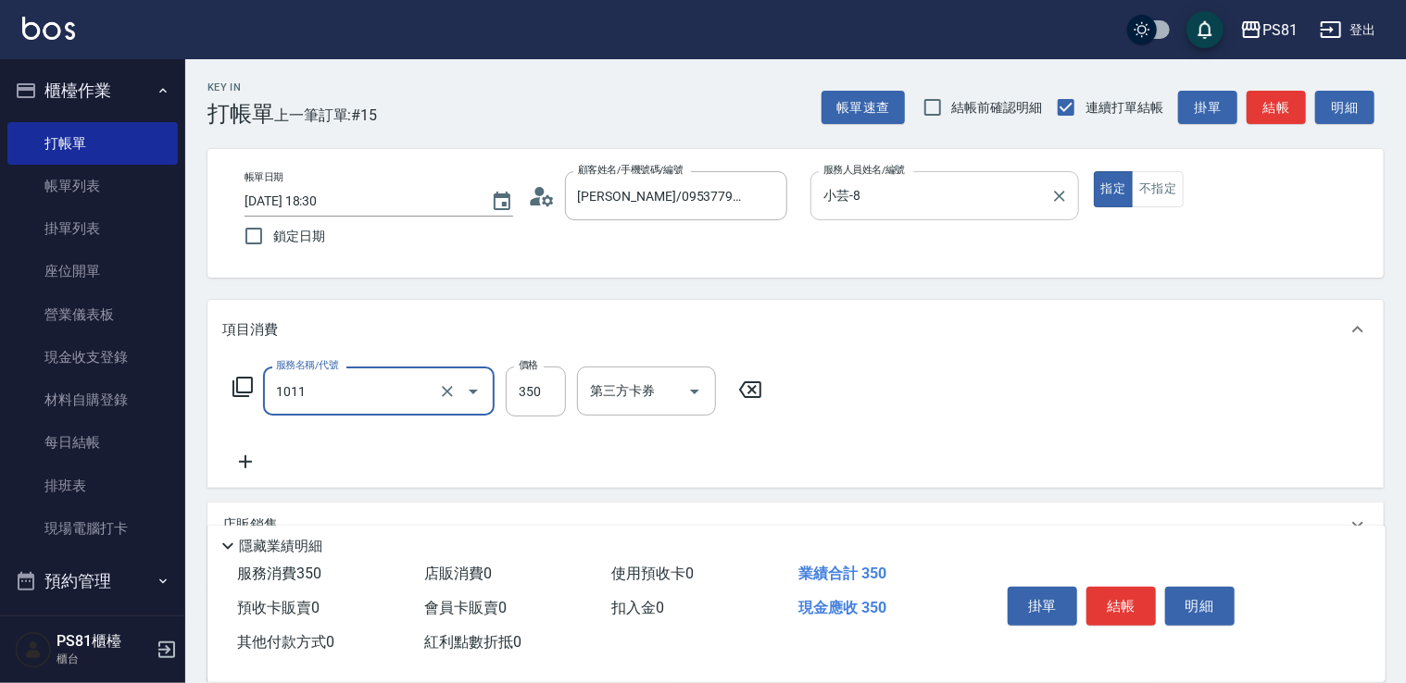
type input "B級單剪(1011)"
type input "250"
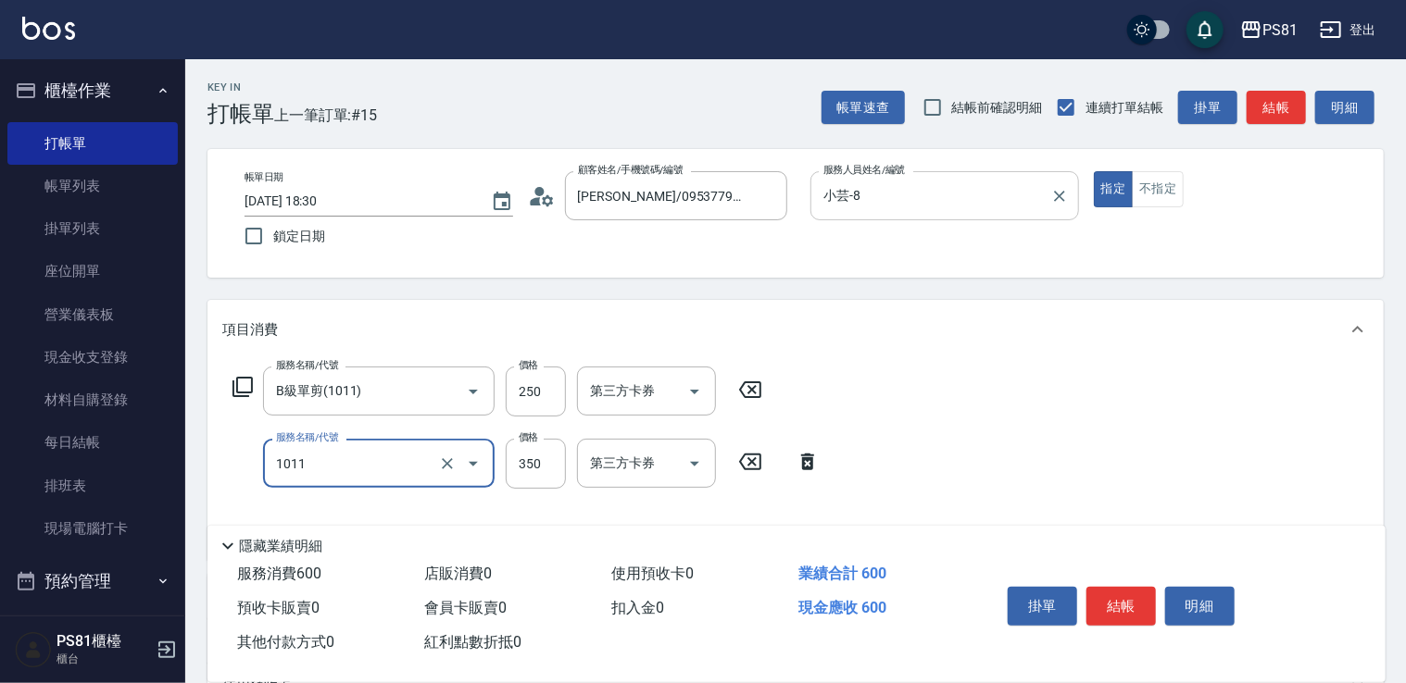
type input "B級單剪(1011)"
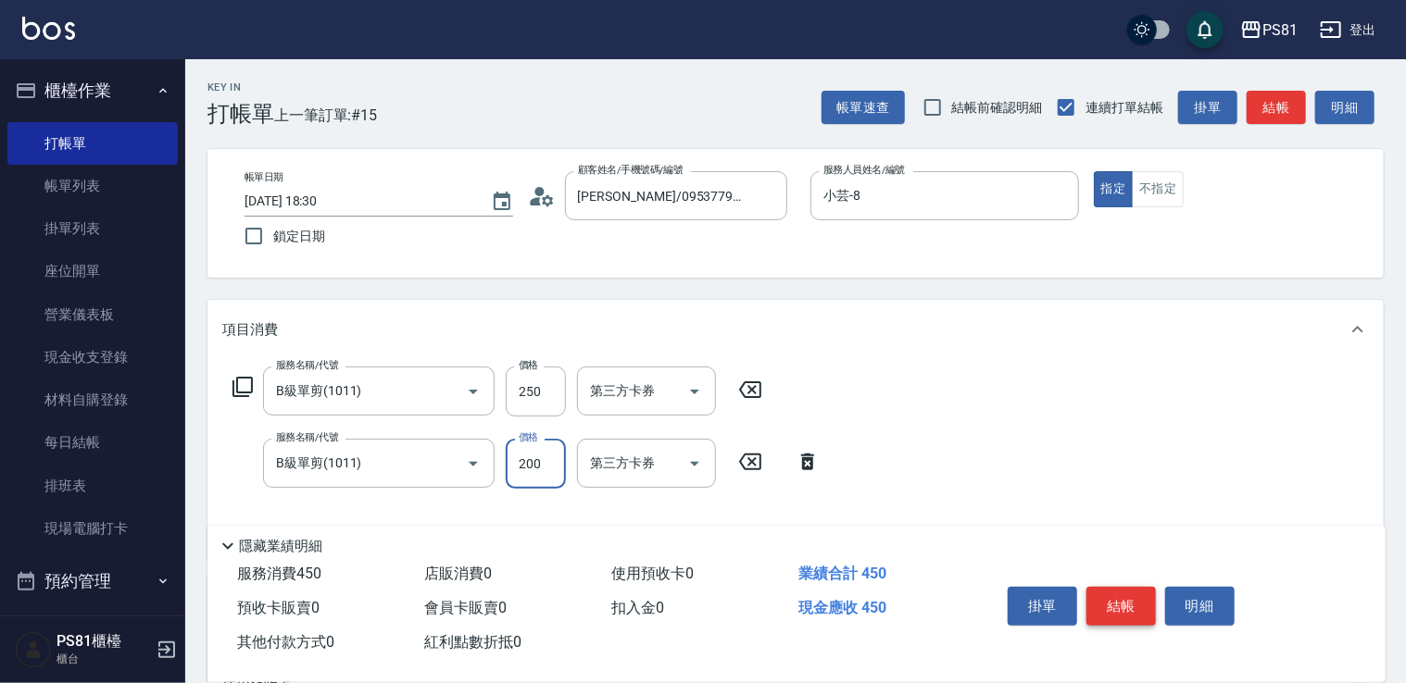
type input "200"
click at [1122, 588] on button "結帳" at bounding box center [1120, 606] width 69 height 39
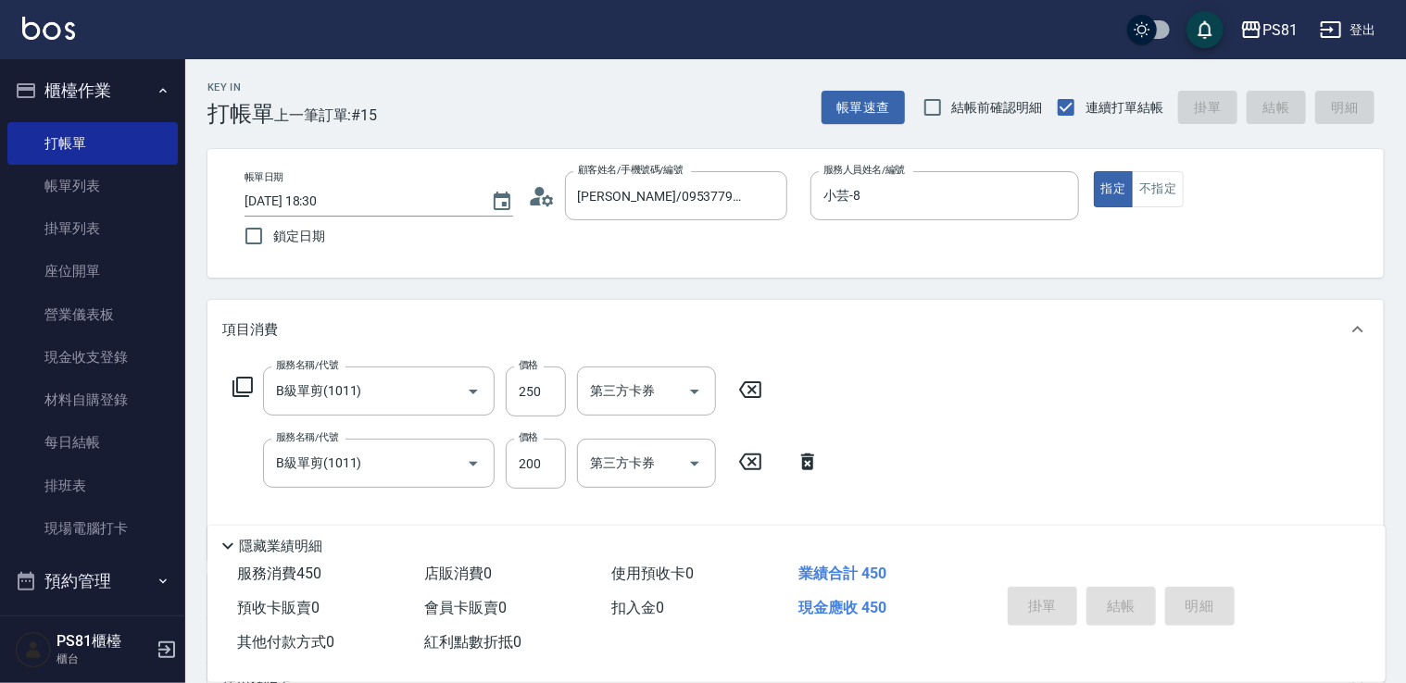
type input "[DATE] 18:46"
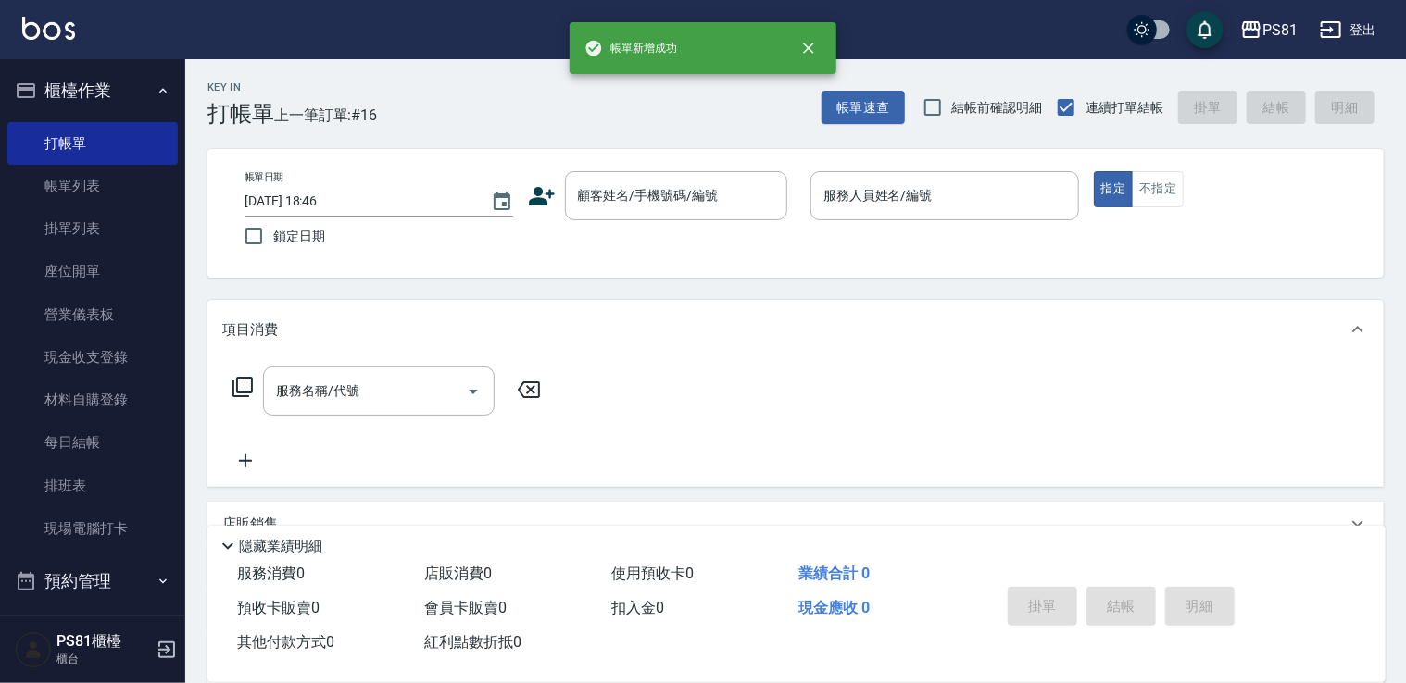
click at [926, 287] on div "Key In 打帳單 上一筆訂單:#16 帳單速查 結帳前確認明細 連續打單結帳 掛單 結帳 明細 帳單日期 [DATE] 18:46 鎖定日期 顧客姓名/手…" at bounding box center [795, 479] width 1221 height 841
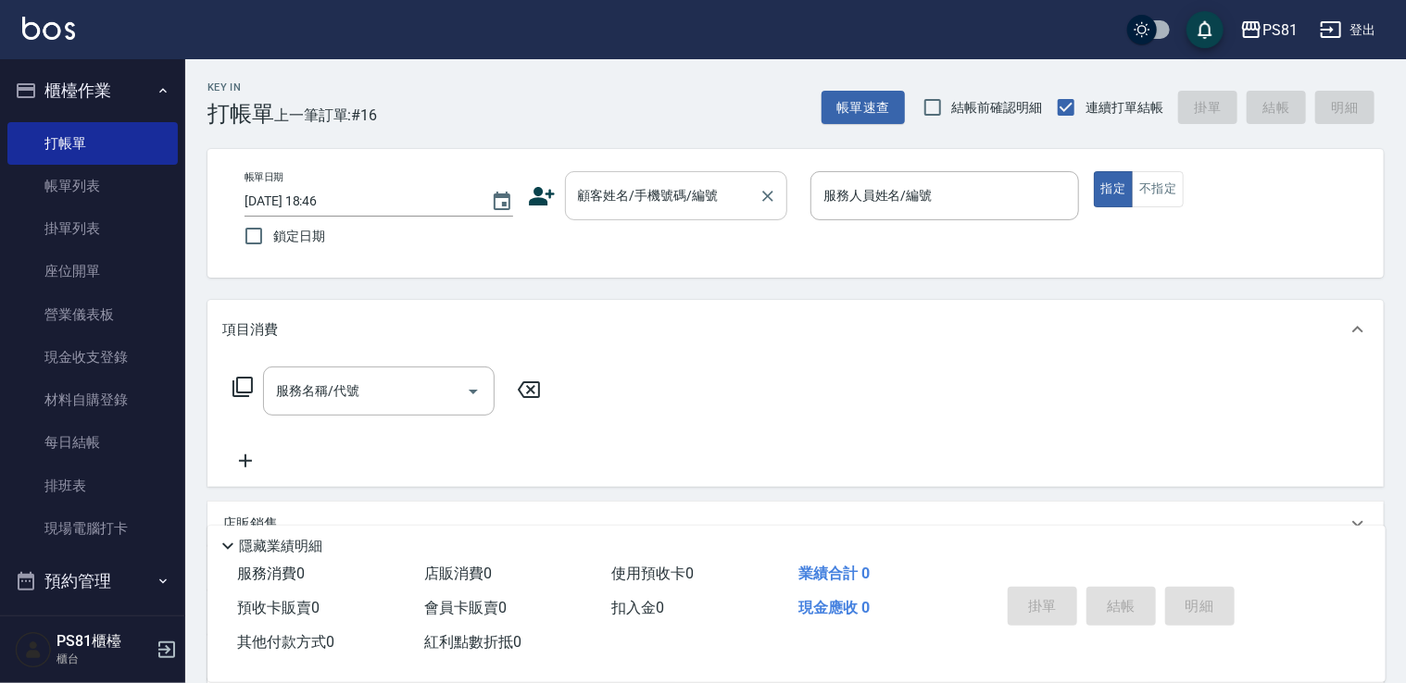
click at [584, 198] on input "顧客姓名/手機號碼/編號" at bounding box center [662, 196] width 178 height 32
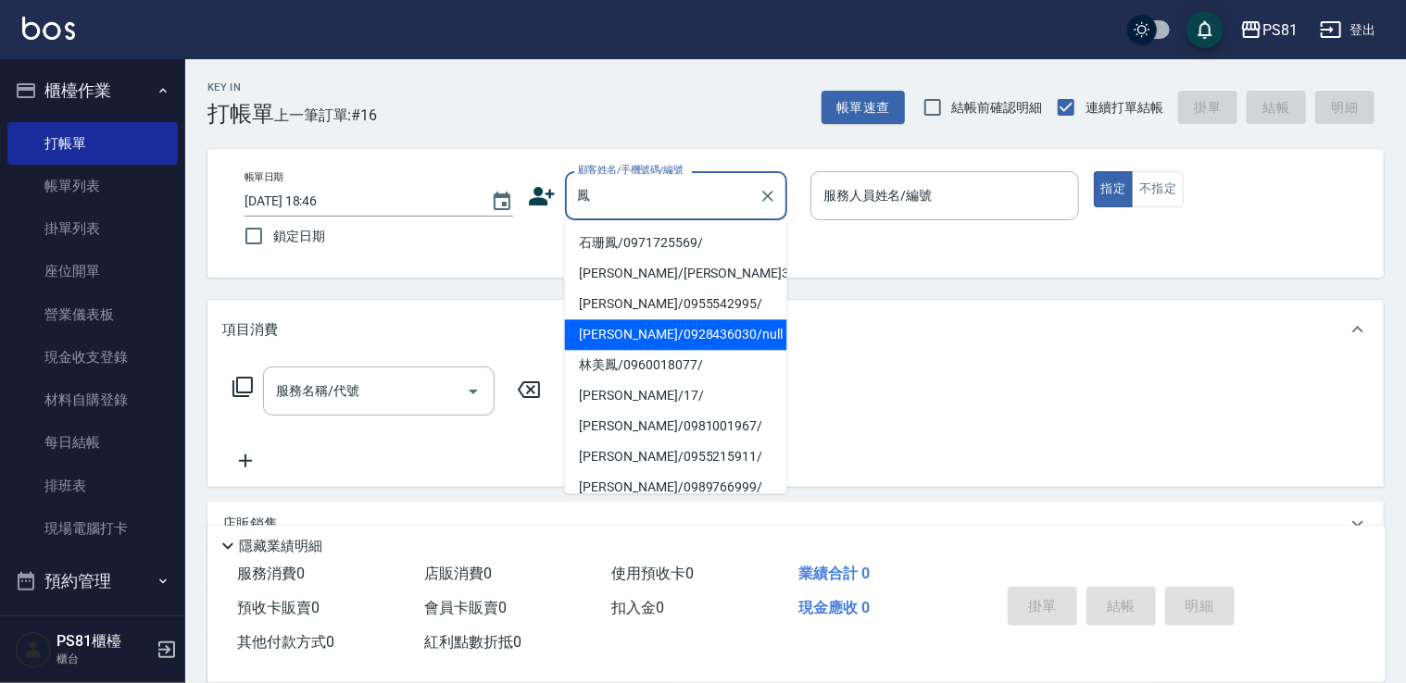
click at [674, 324] on li "[PERSON_NAME]/0928436030/null" at bounding box center [676, 334] width 222 height 31
type input "[PERSON_NAME]/0928436030/null"
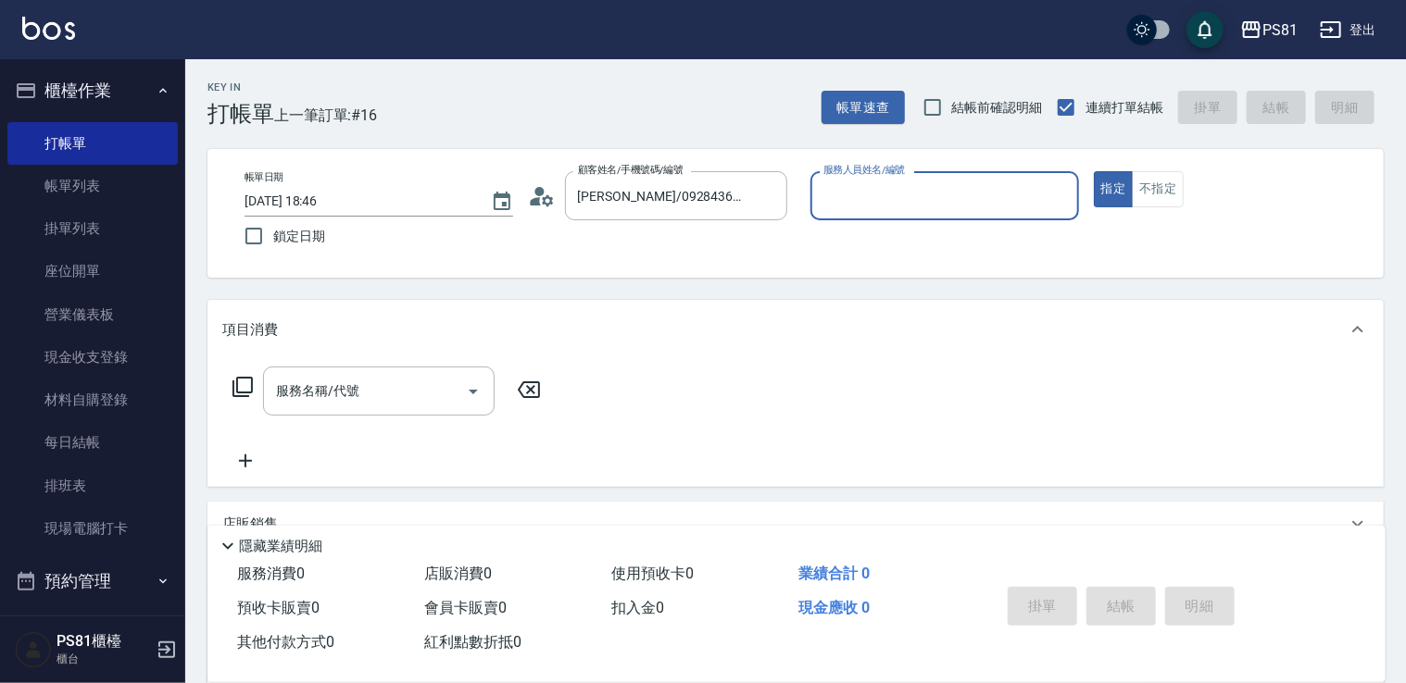
type input "綺綺-7"
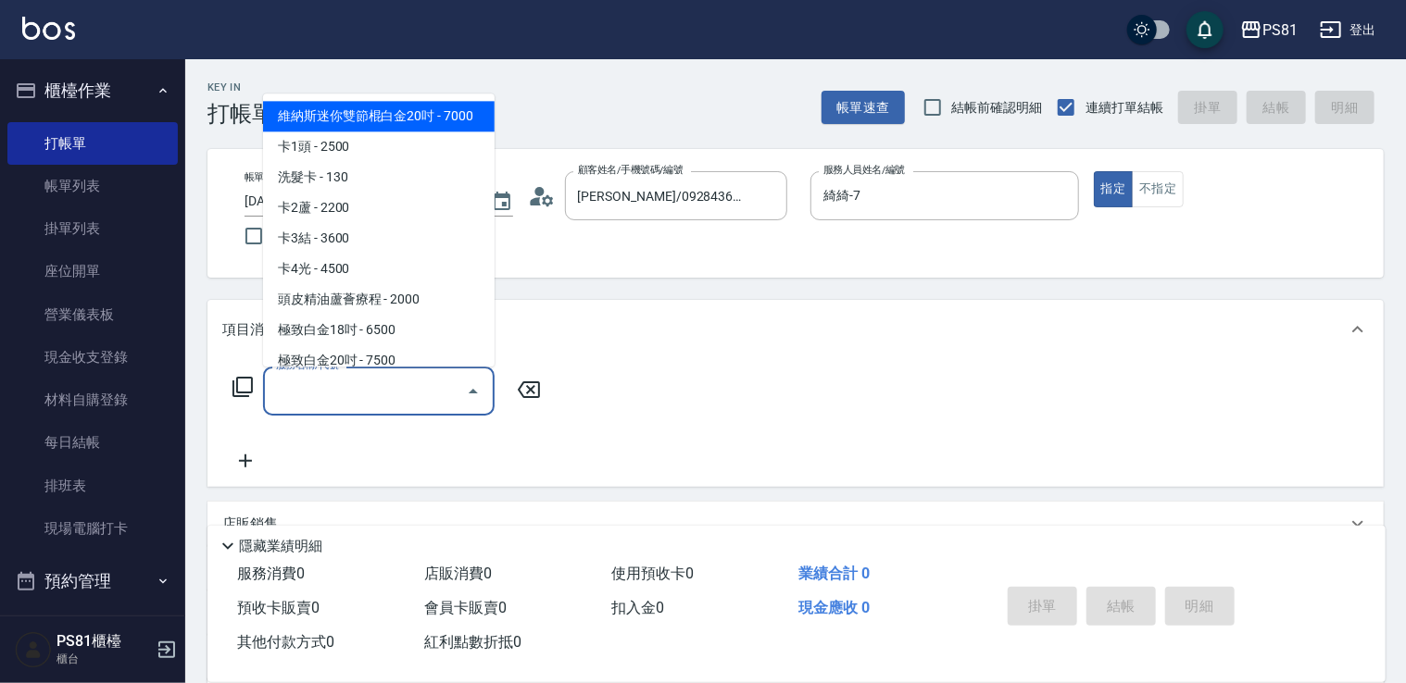
drag, startPoint x: 369, startPoint y: 402, endPoint x: 378, endPoint y: 404, distance: 9.4
click at [378, 404] on input "服務名稱/代號" at bounding box center [364, 391] width 187 height 32
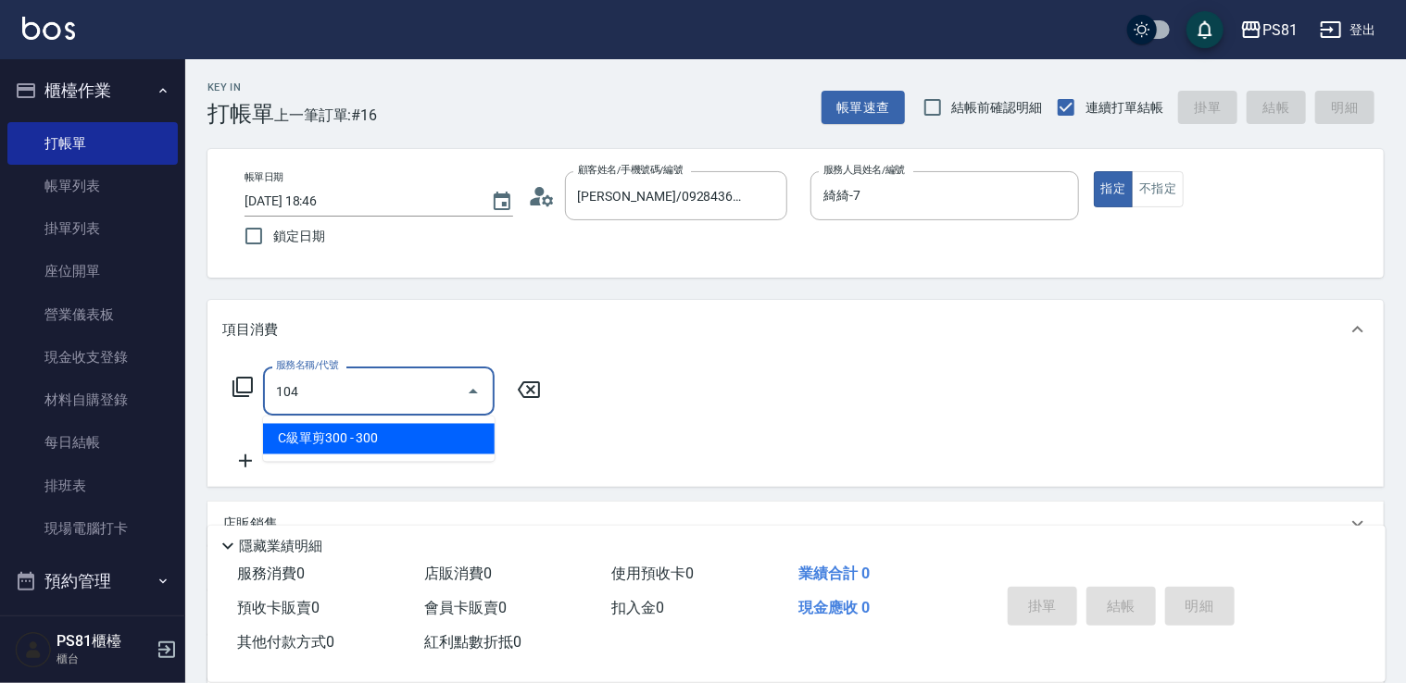
type input "C級單剪300(104)"
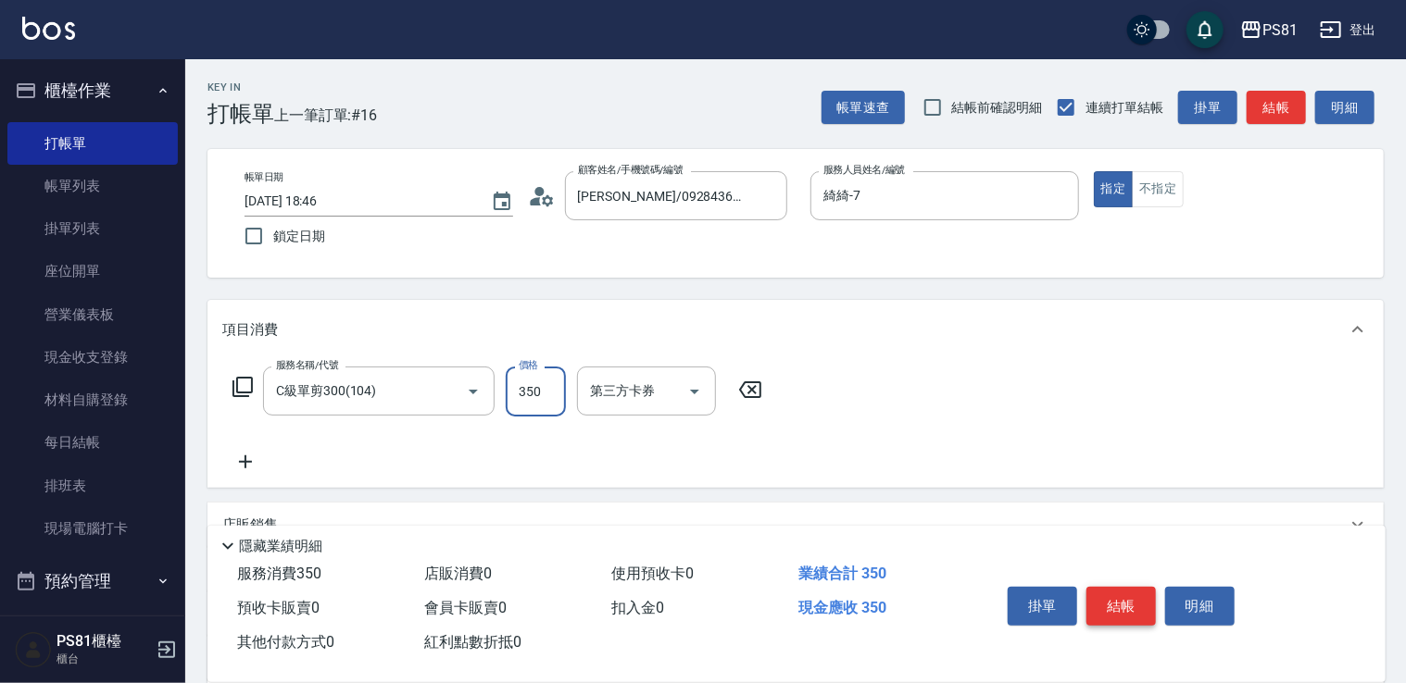
type input "350"
click at [1103, 591] on button "結帳" at bounding box center [1120, 606] width 69 height 39
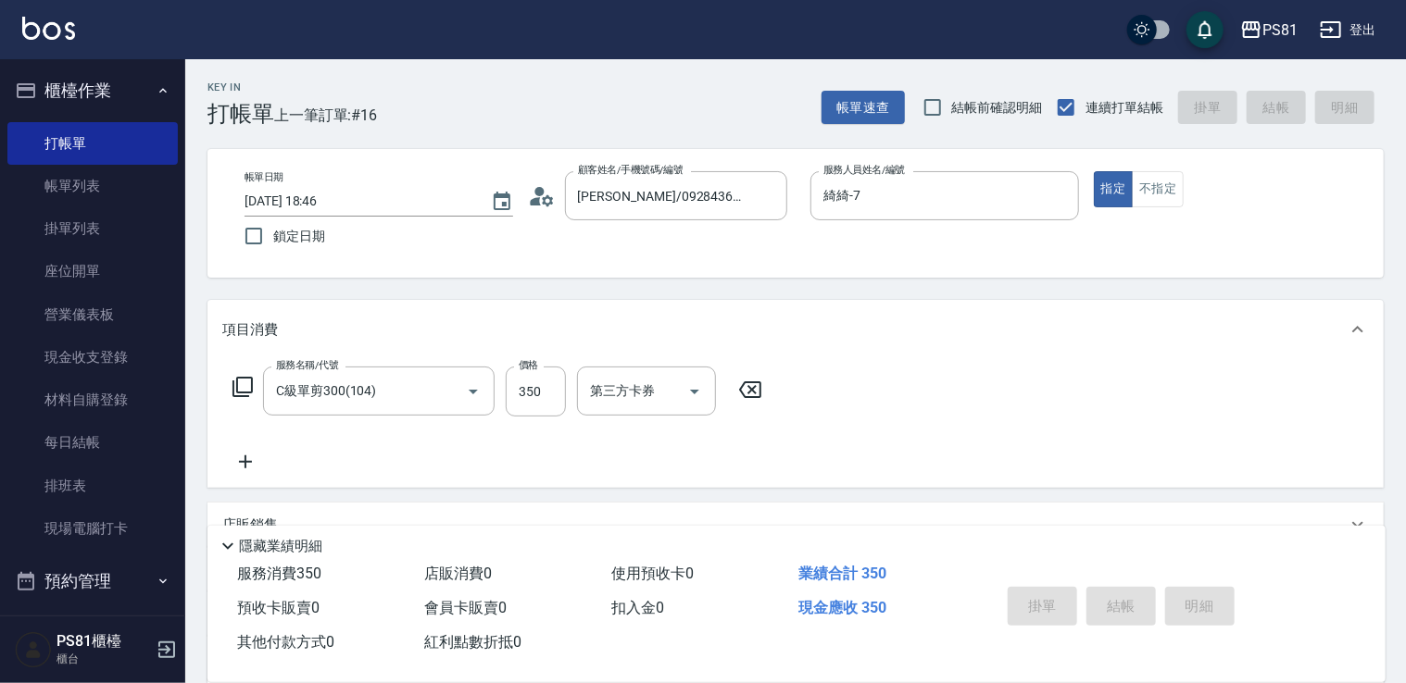
type input "[DATE] 18:49"
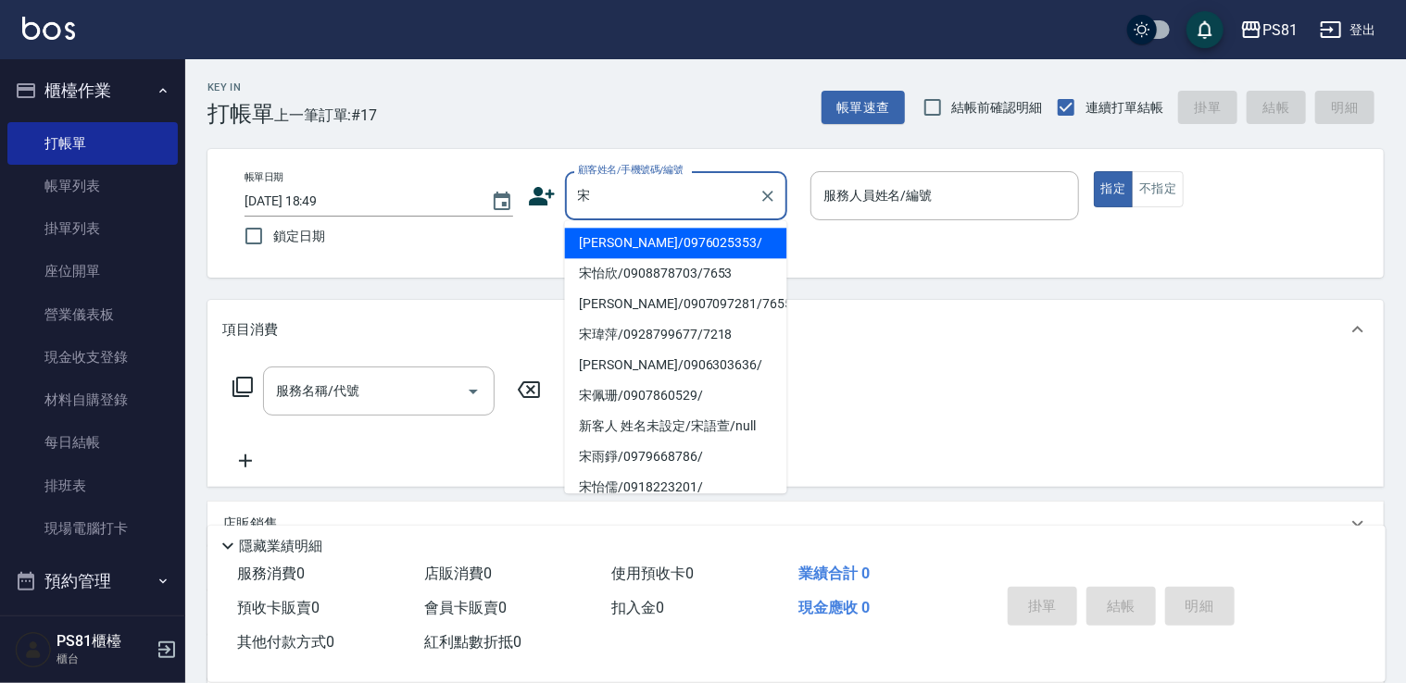
click at [667, 233] on li "[PERSON_NAME]/0976025353/" at bounding box center [676, 243] width 222 height 31
type input "[PERSON_NAME]/0976025353/"
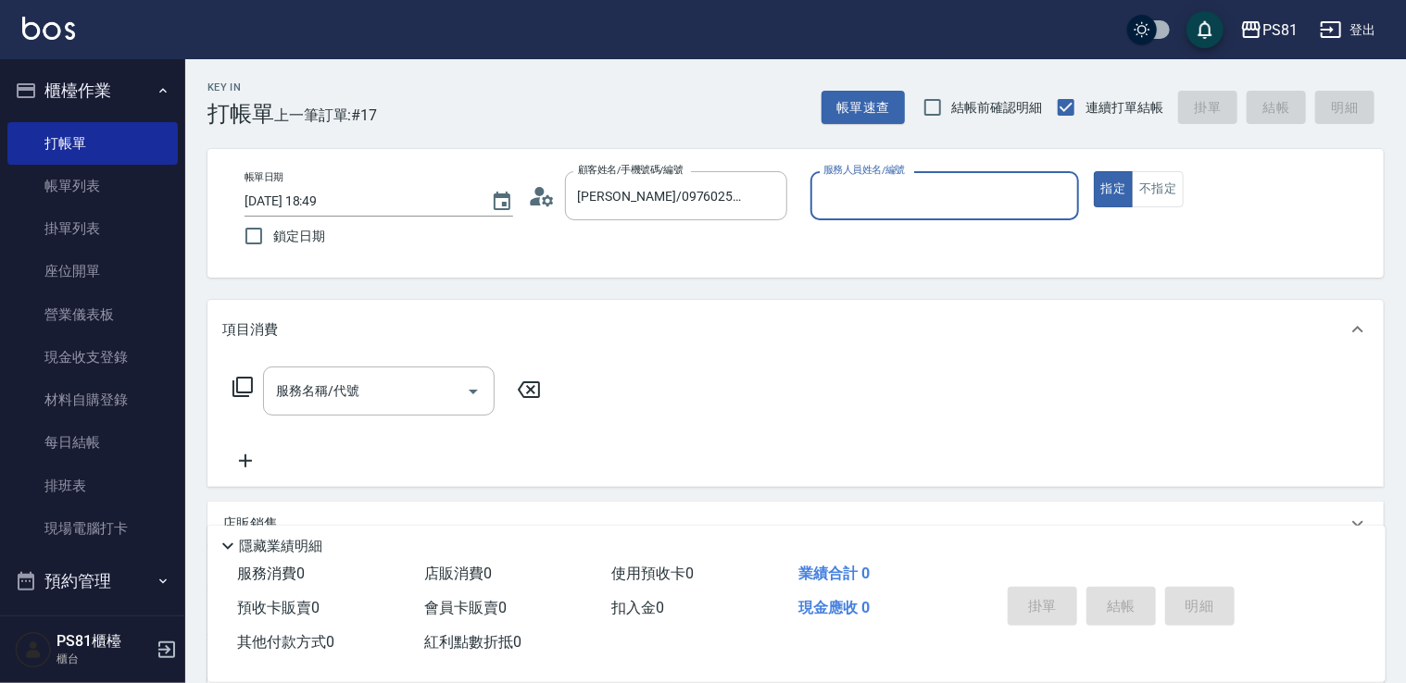
type input "小芸-8"
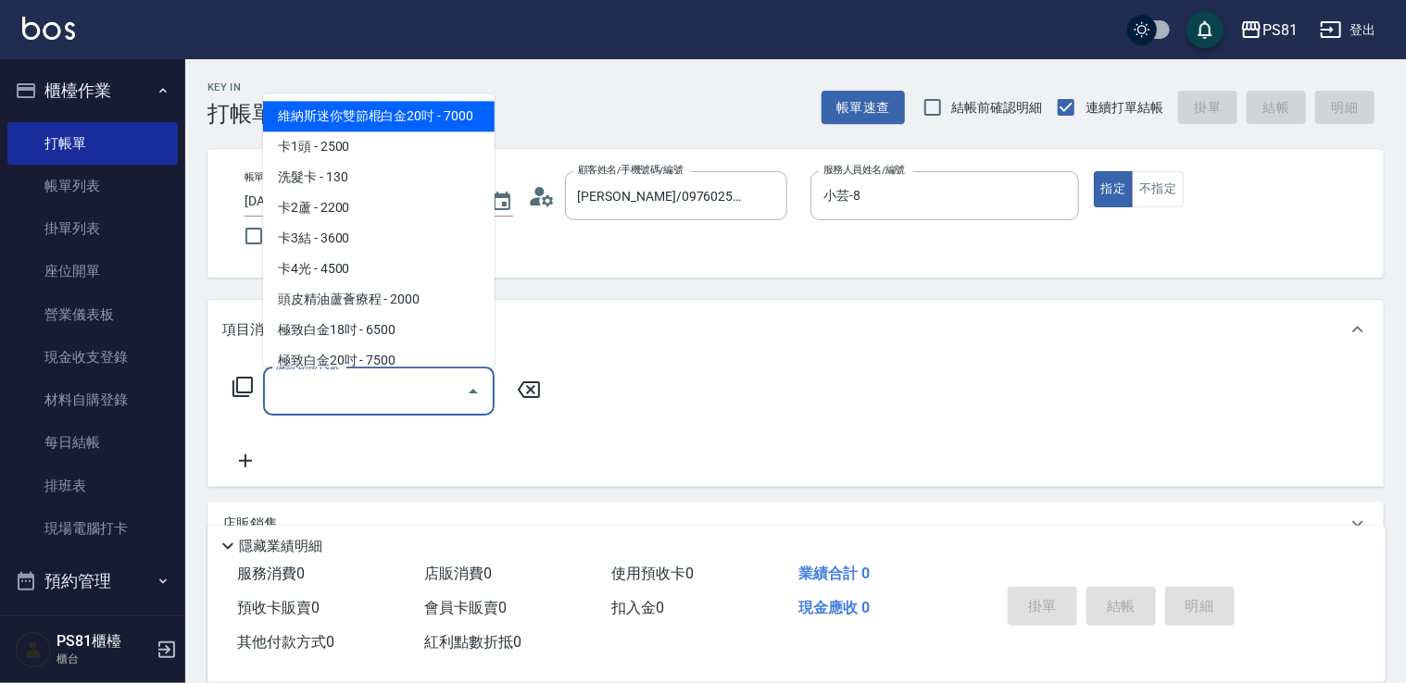
click at [434, 385] on input "服務名稱/代號" at bounding box center [364, 391] width 187 height 32
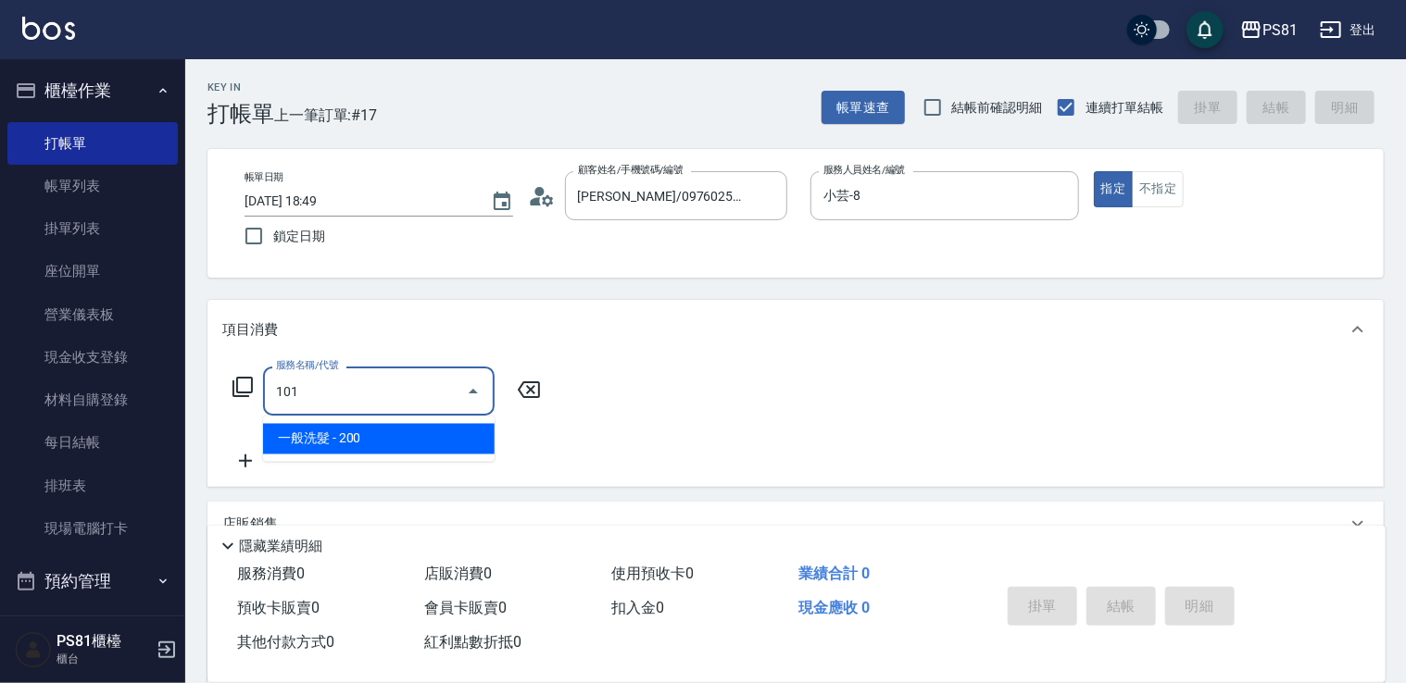
type input "一般洗髮(101)"
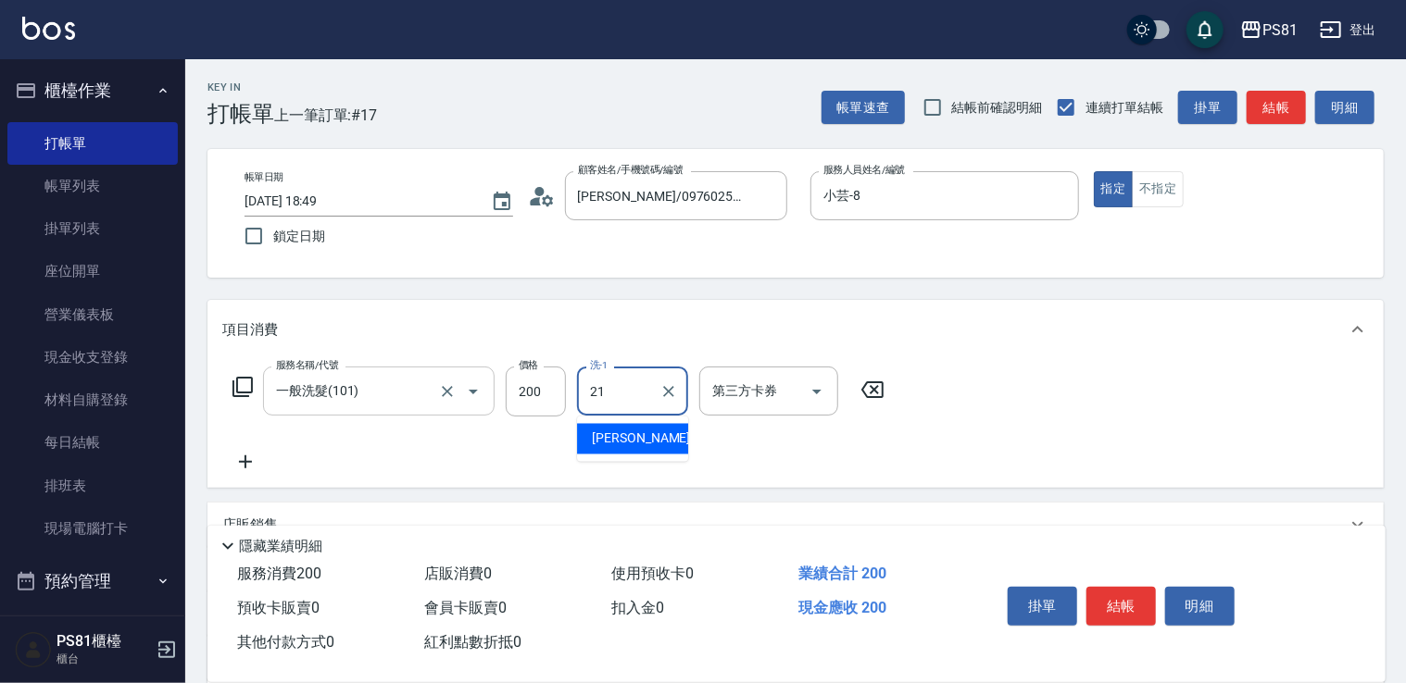
type input "Q比-21"
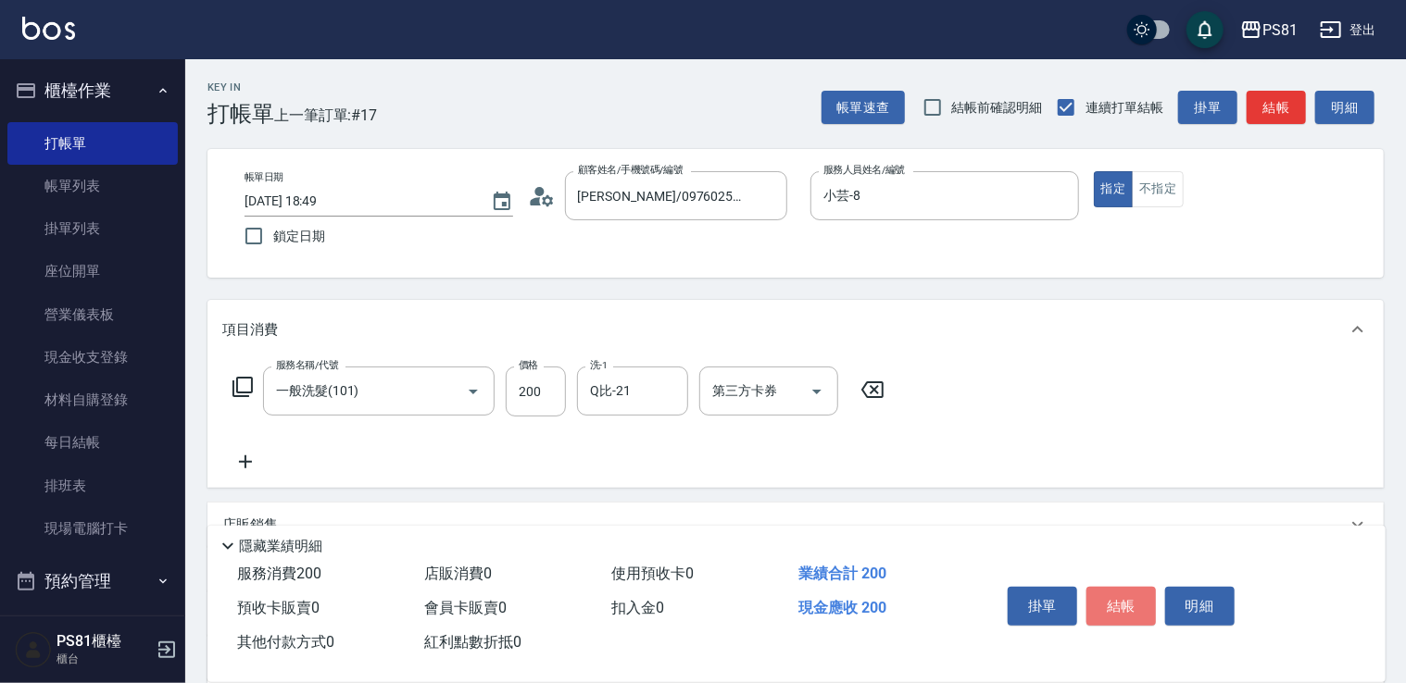
click at [1106, 595] on button "結帳" at bounding box center [1120, 606] width 69 height 39
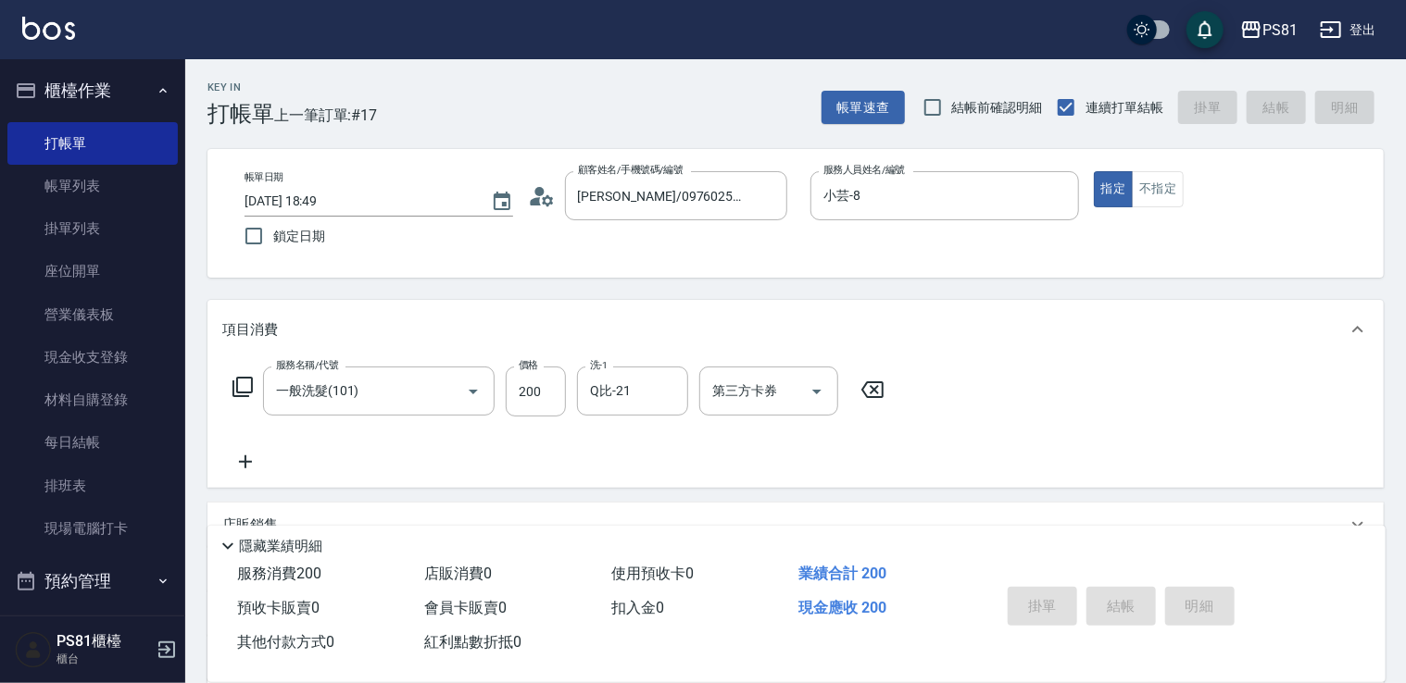
type input "[DATE] 18:57"
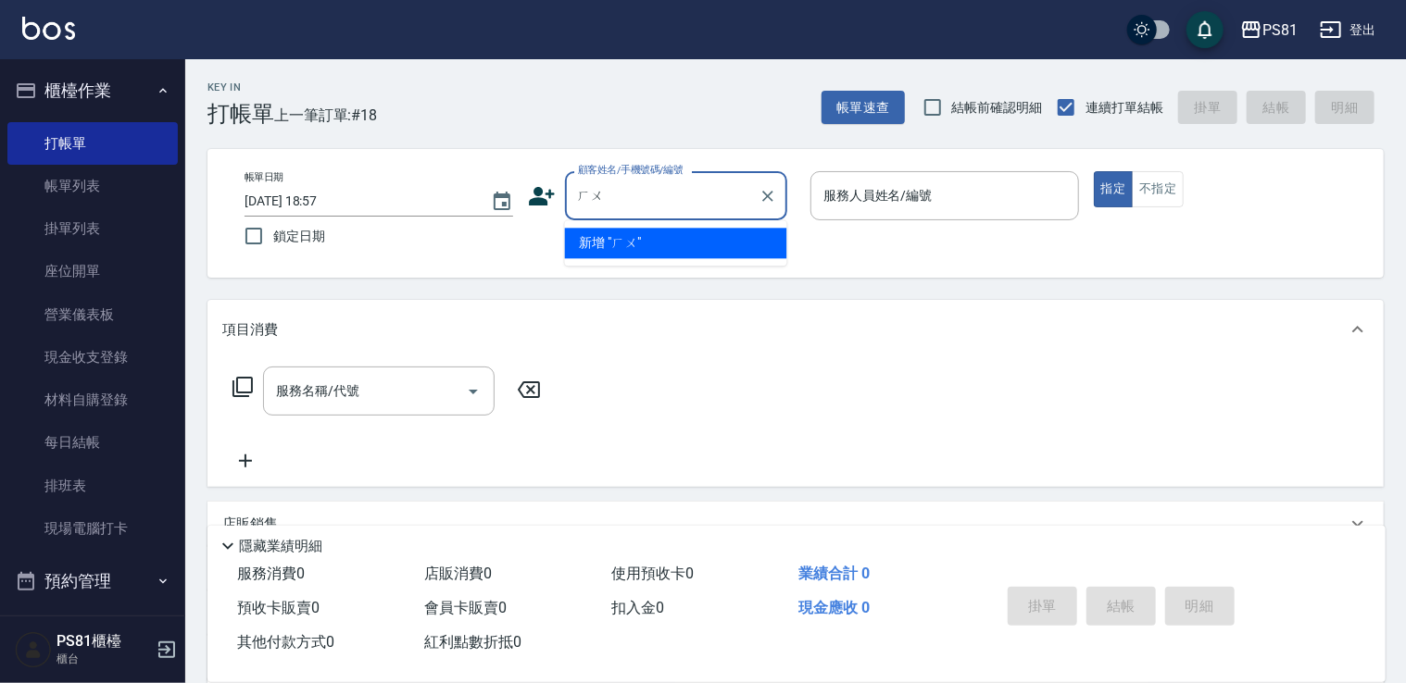
type input "護"
click at [706, 246] on li "許惠宜/0930978818/" at bounding box center [676, 243] width 222 height 31
type input "許惠宜/0930978818/"
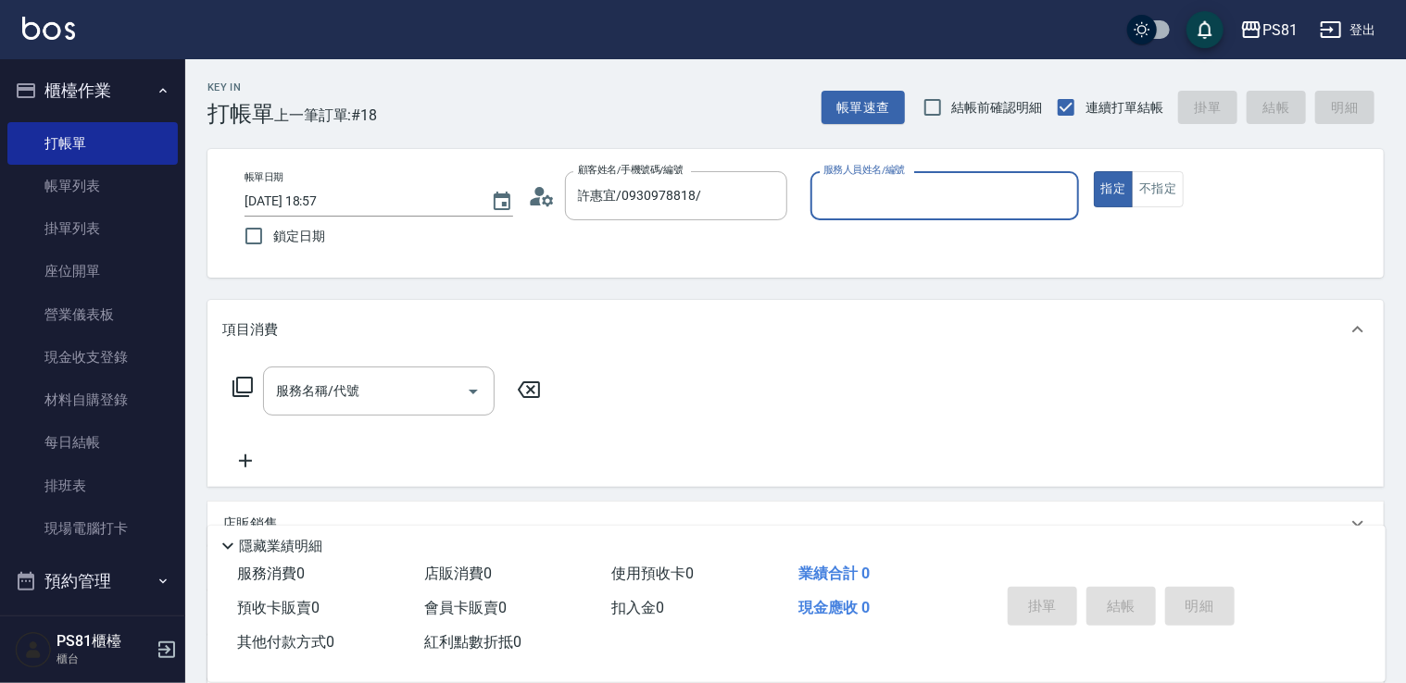
type input "[PERSON_NAME]-6"
click at [1094, 171] on button "指定" at bounding box center [1114, 189] width 40 height 36
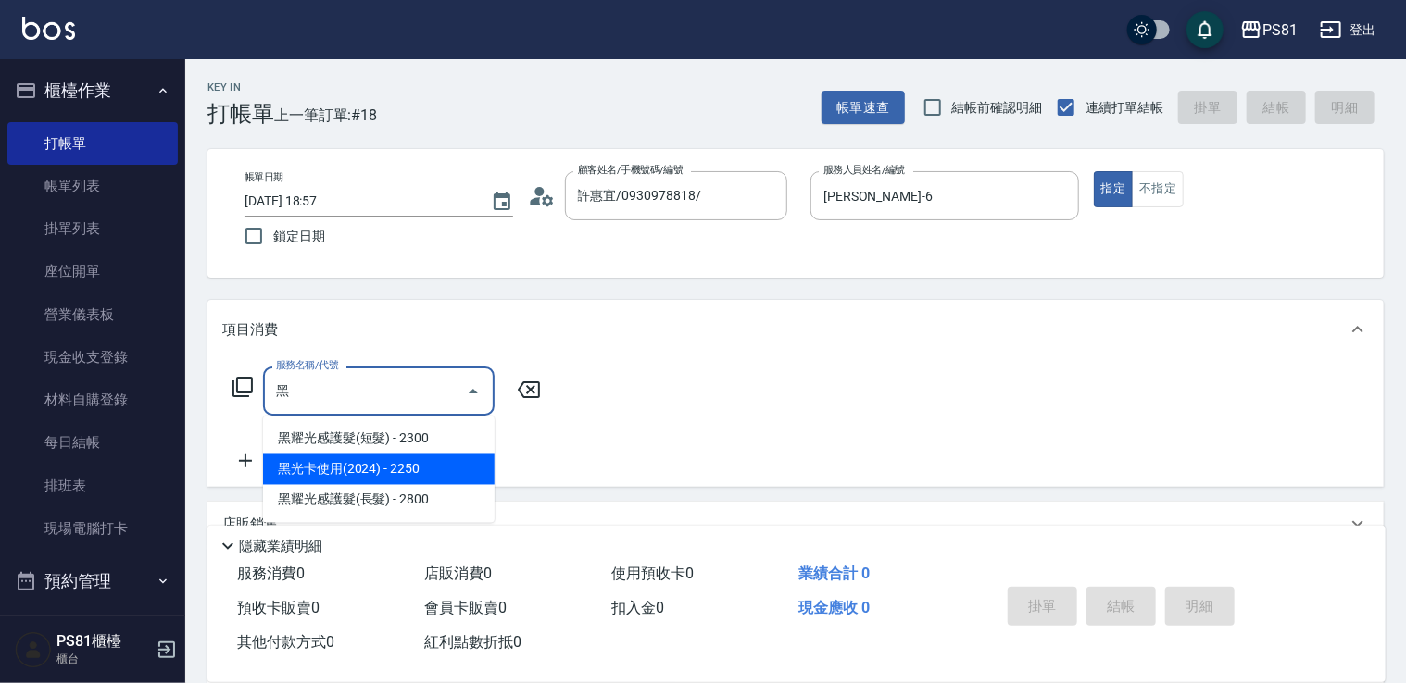
click at [407, 465] on span "黑光卡使用(2024) - 2250" at bounding box center [379, 470] width 232 height 31
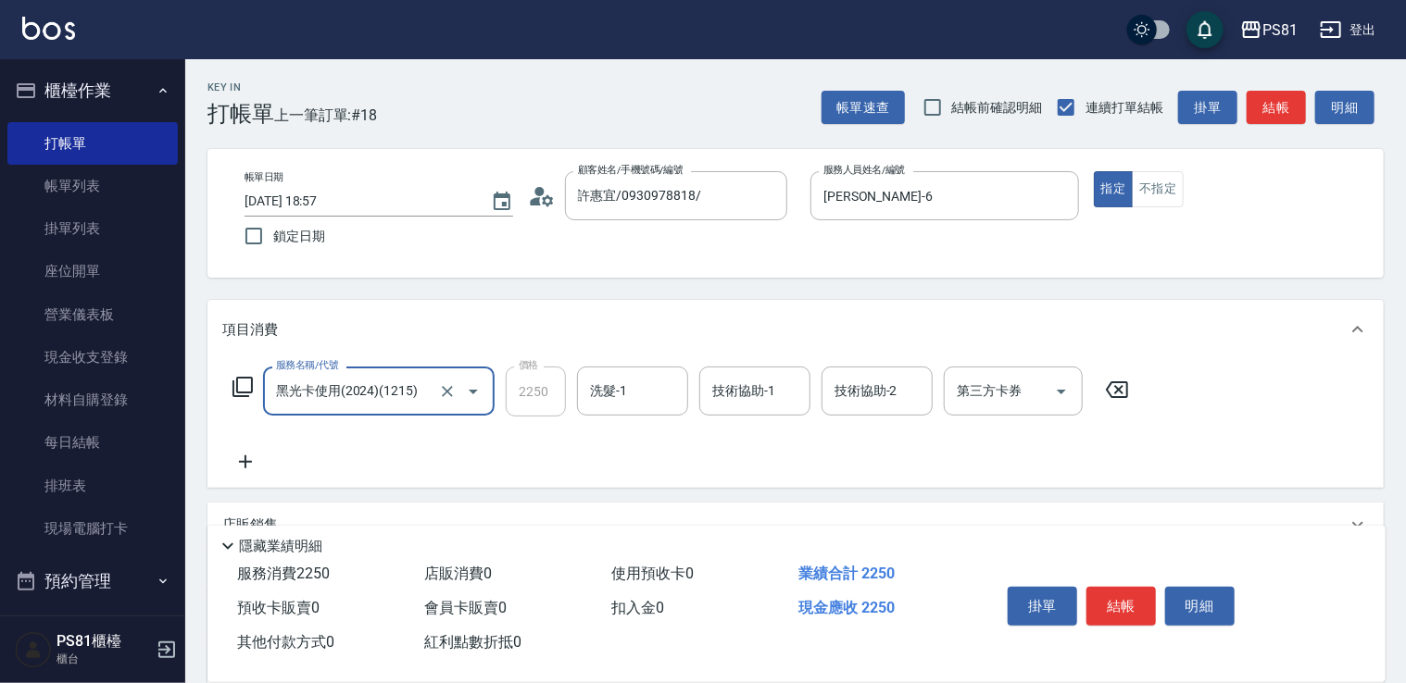
type input "黑光卡使用(2024)(1215)"
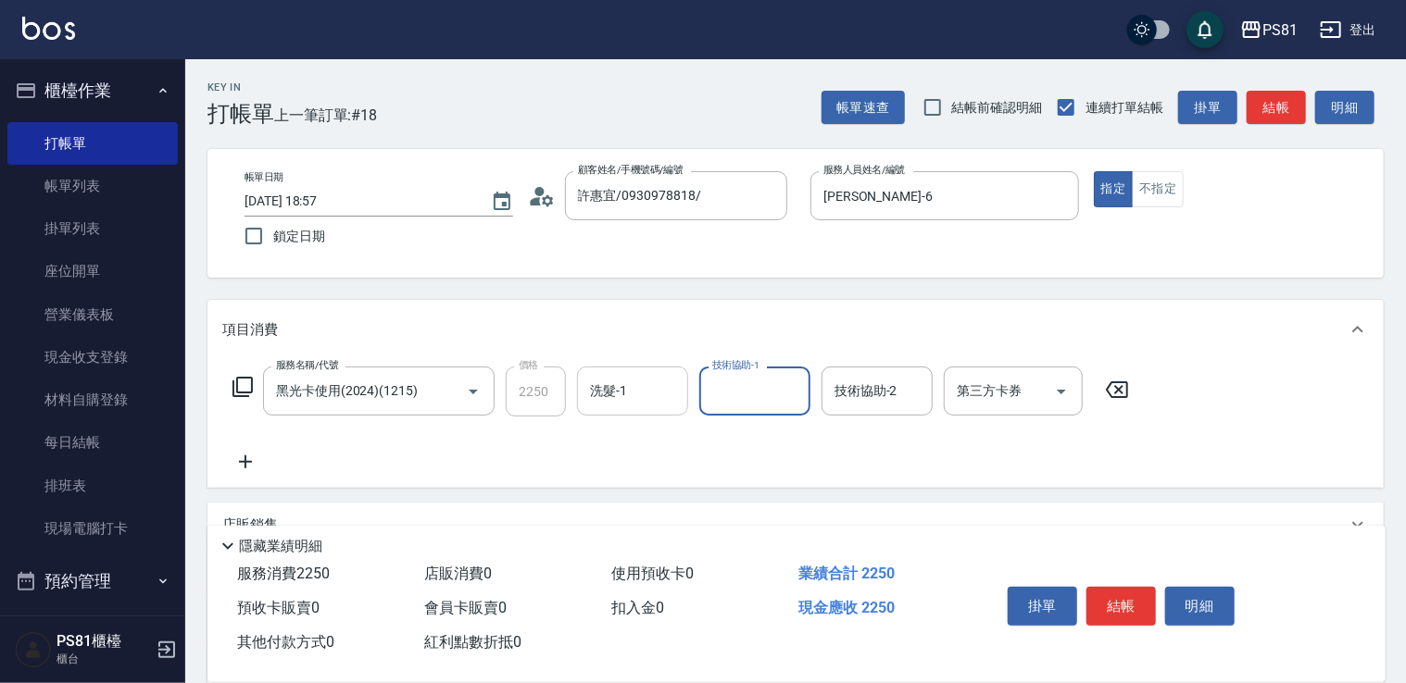
click at [616, 395] on input "洗髮-1" at bounding box center [632, 391] width 94 height 32
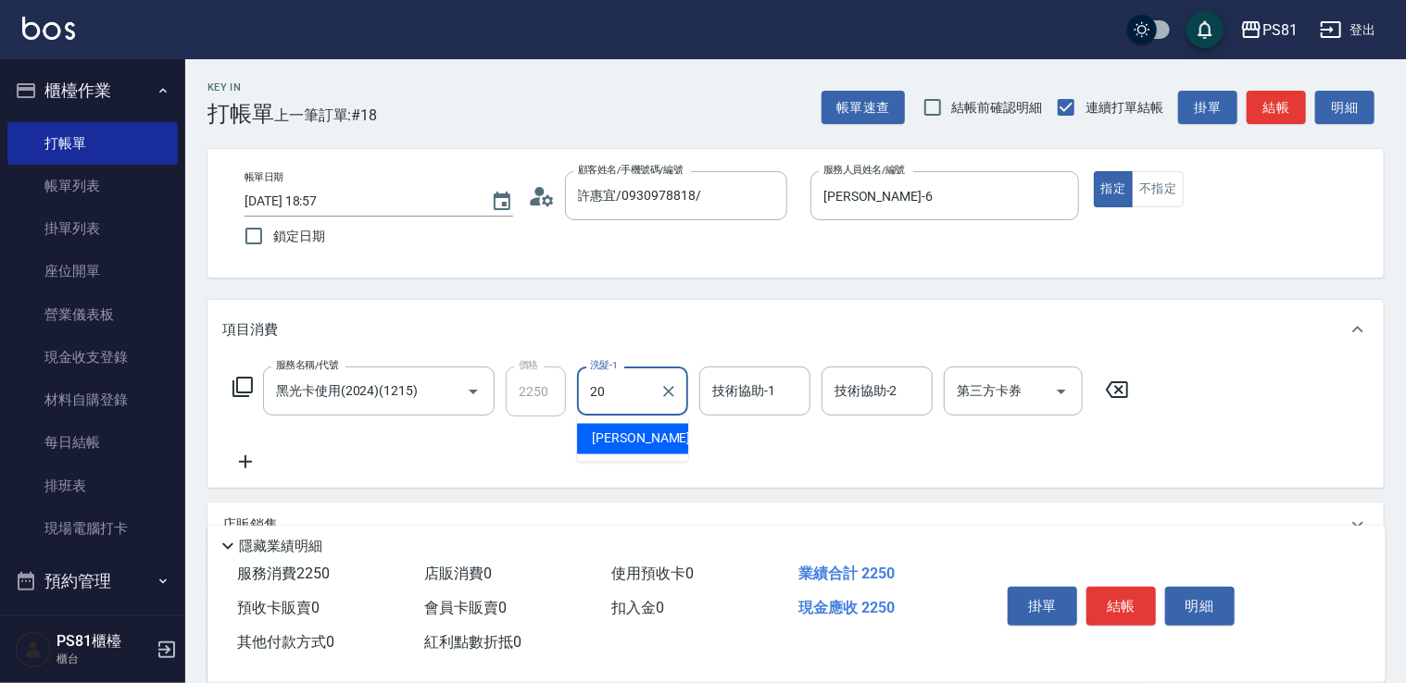
type input "[PERSON_NAME]-20"
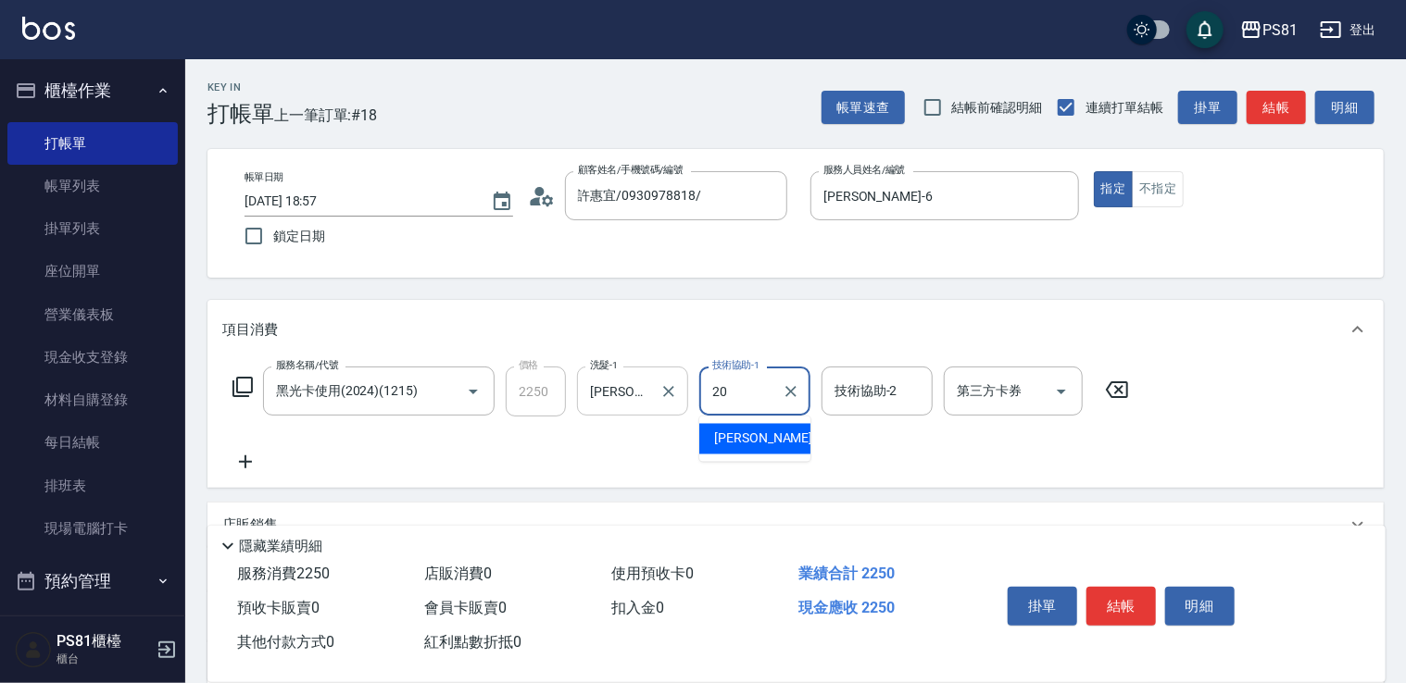
type input "[PERSON_NAME]-20"
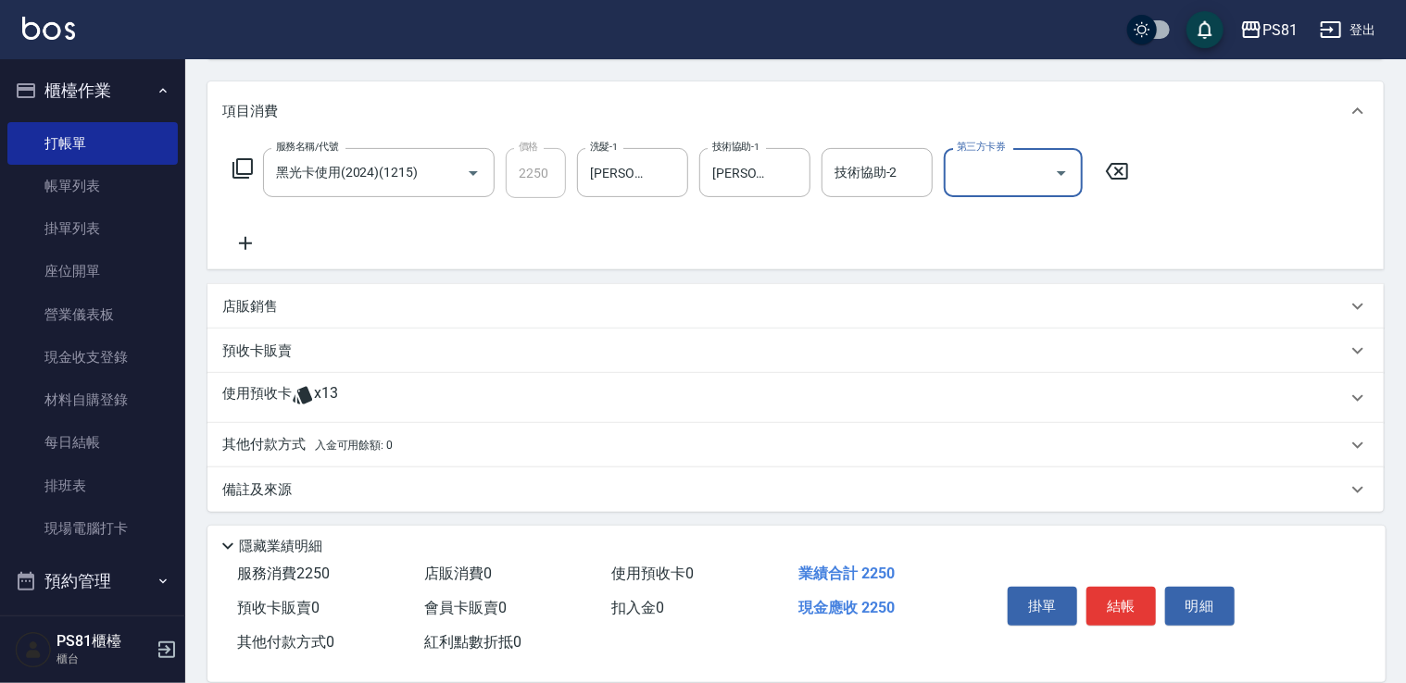
scroll to position [222, 0]
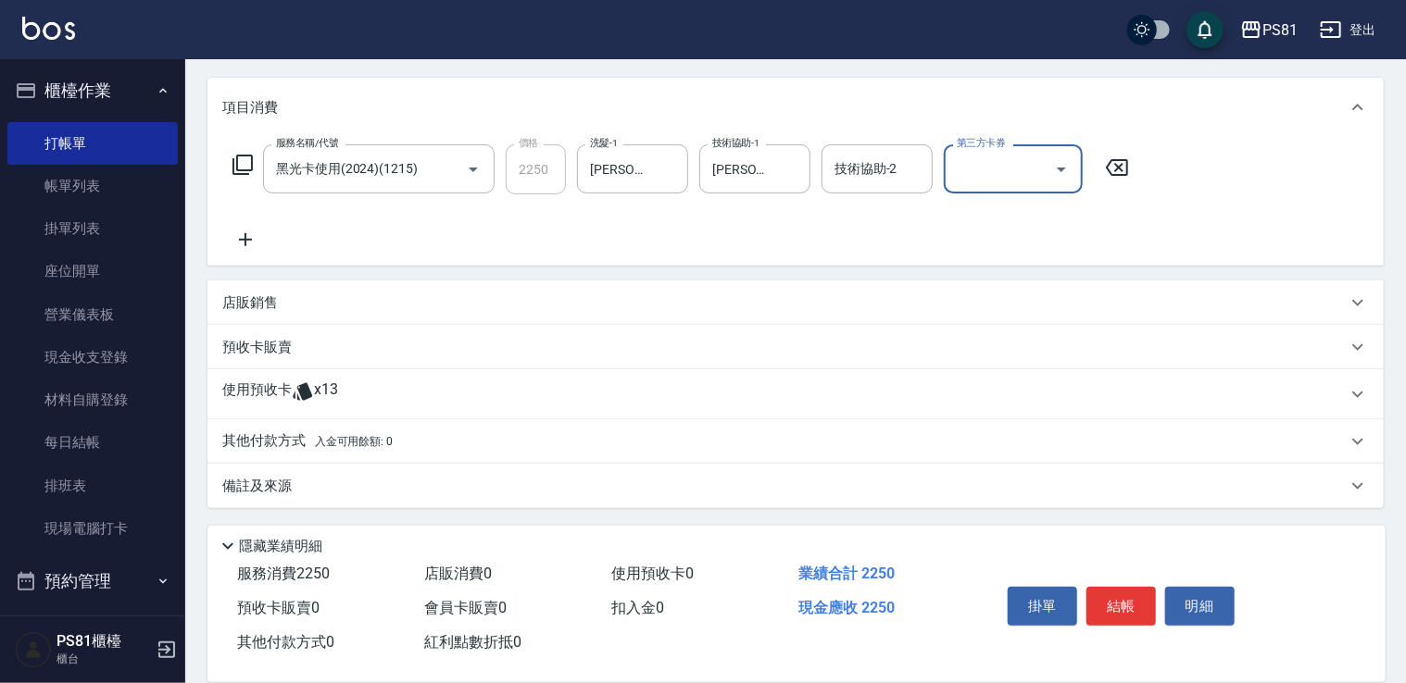
click at [255, 242] on icon at bounding box center [245, 240] width 46 height 22
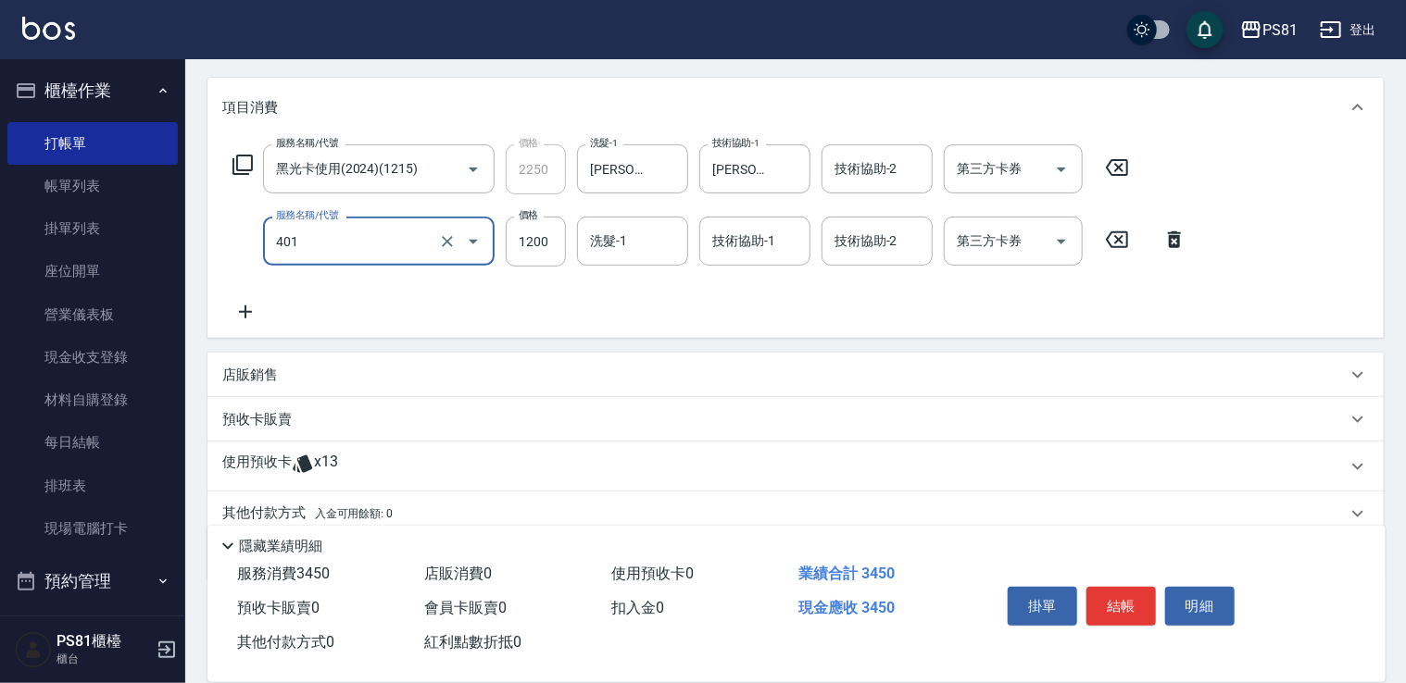
type input "基本染髮(401)"
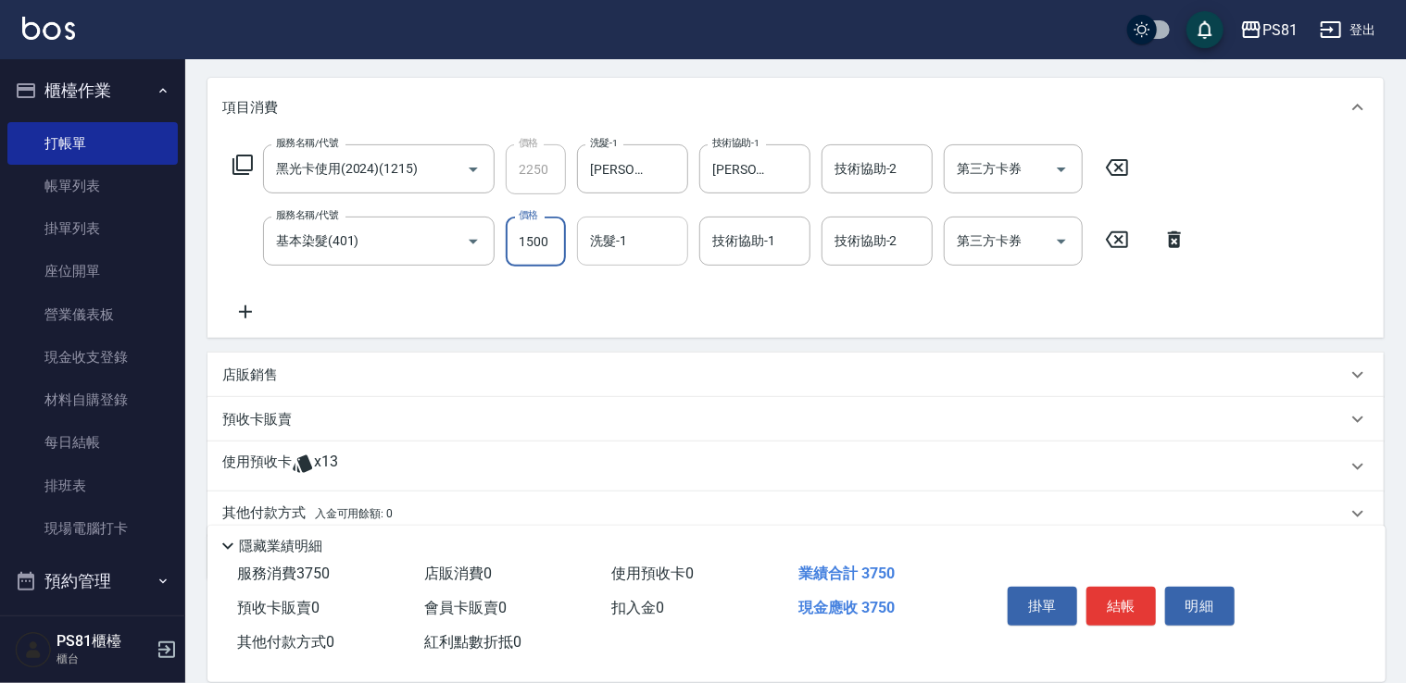
type input "1500"
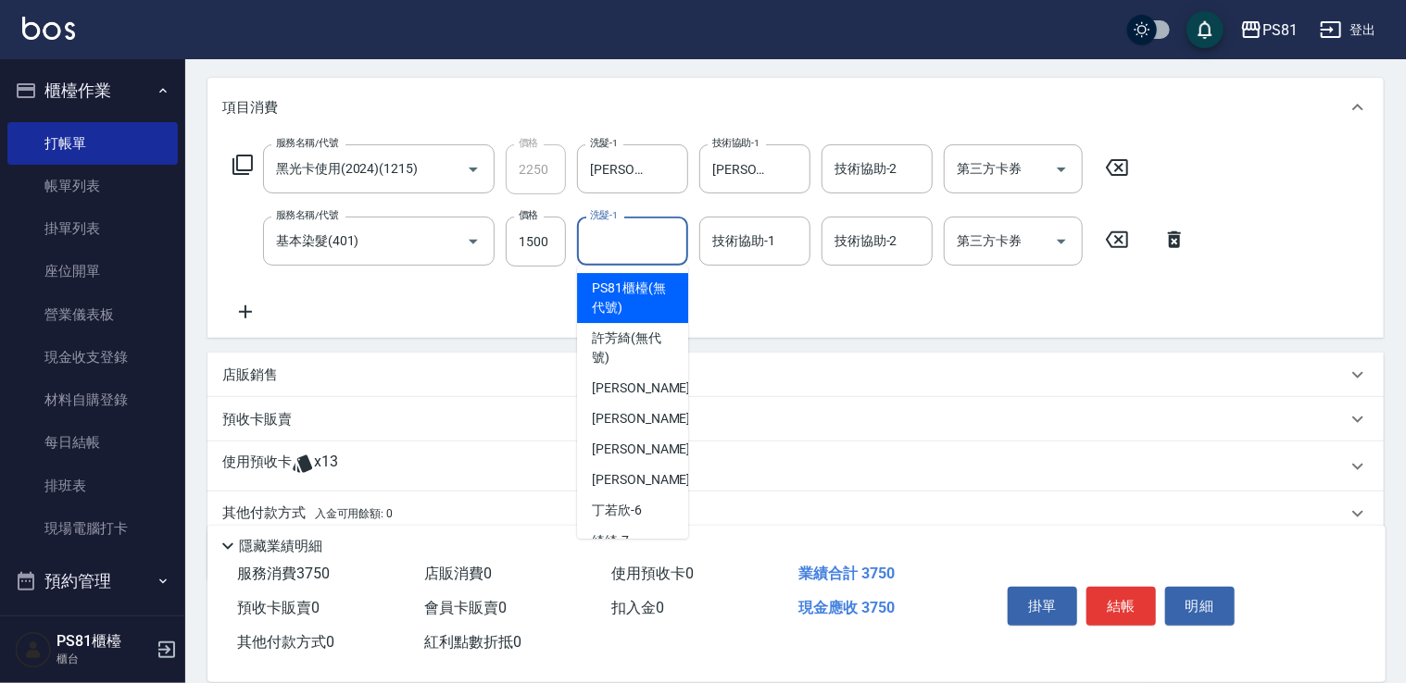
click at [623, 232] on input "洗髮-1" at bounding box center [632, 241] width 94 height 32
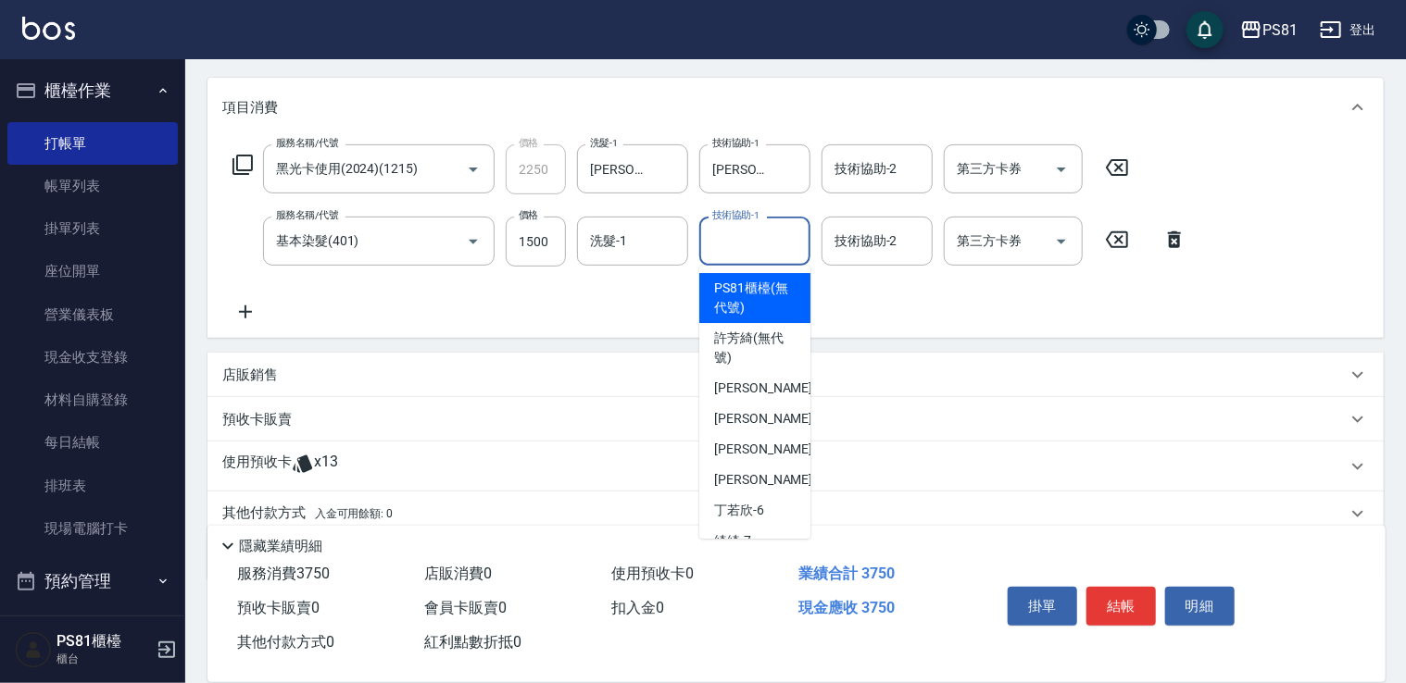
drag, startPoint x: 755, startPoint y: 241, endPoint x: 737, endPoint y: 239, distance: 17.7
click at [745, 240] on input "技術協助-1" at bounding box center [755, 241] width 94 height 32
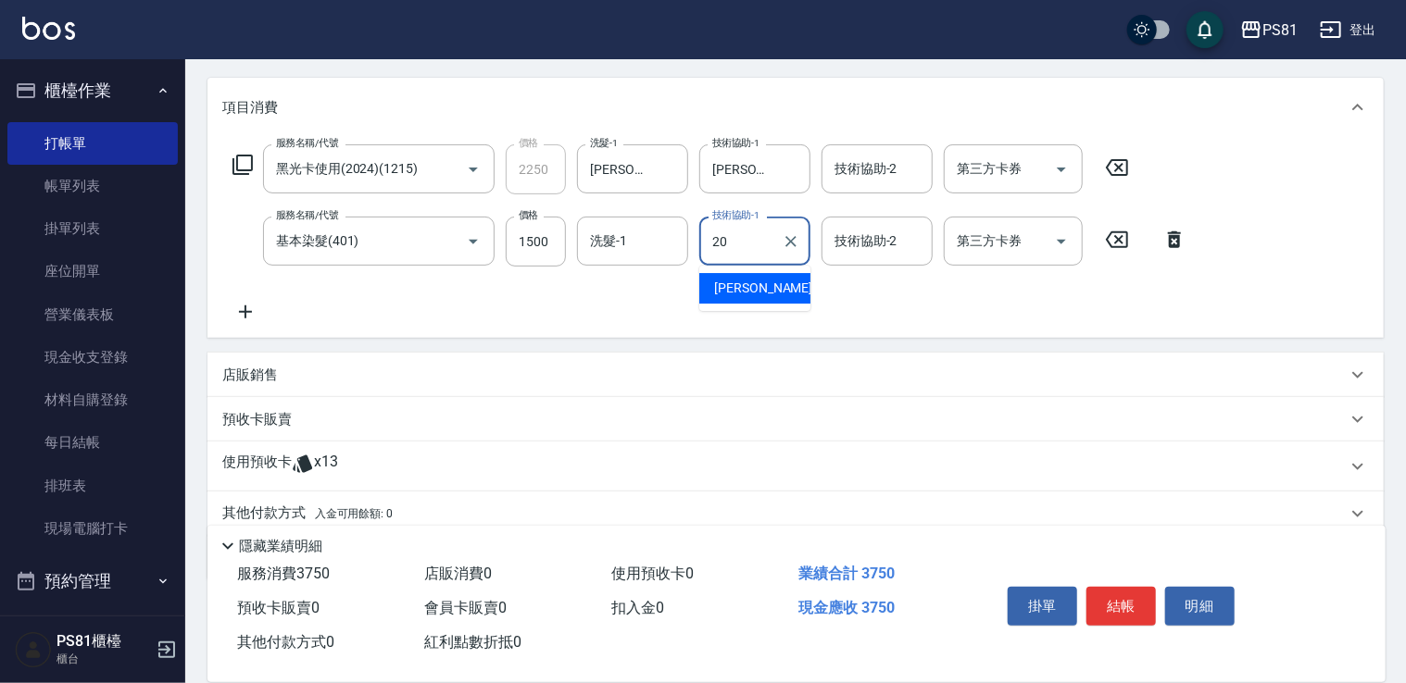
type input "[PERSON_NAME]-20"
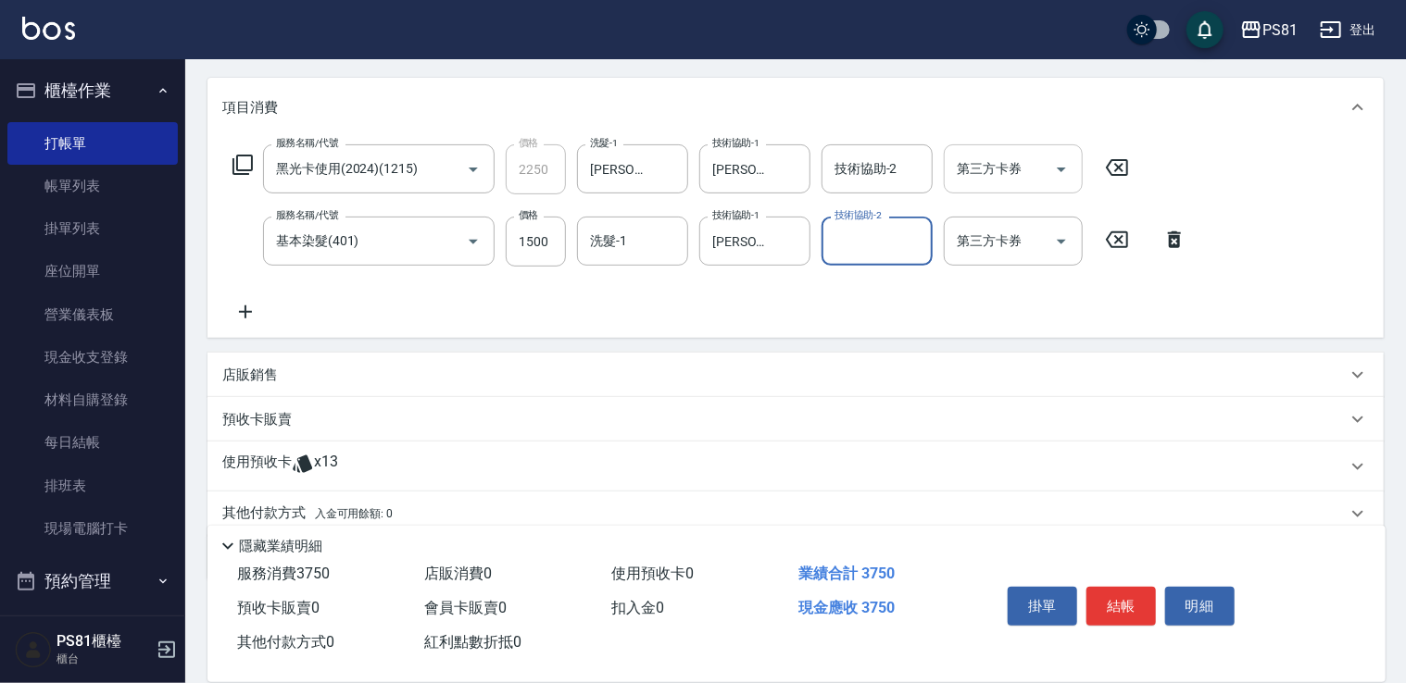
click at [1061, 174] on icon "Open" at bounding box center [1061, 169] width 22 height 22
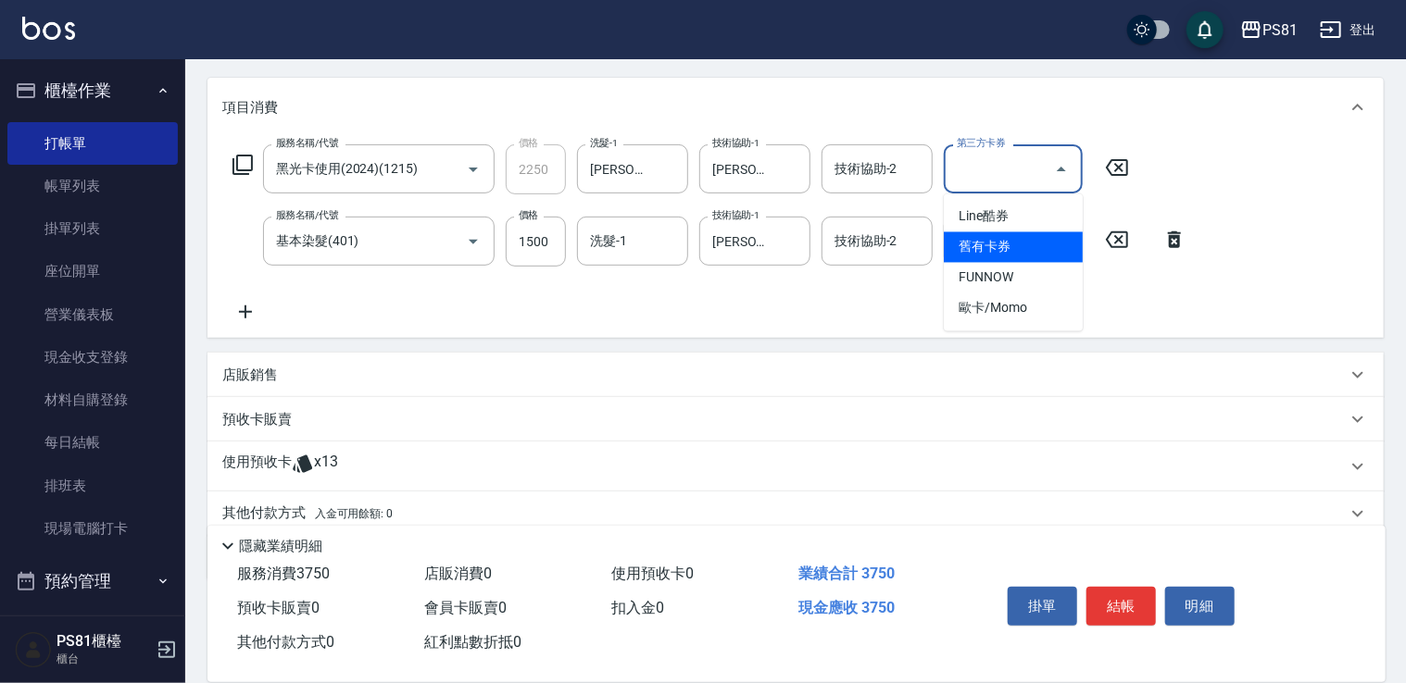
drag, startPoint x: 998, startPoint y: 245, endPoint x: 988, endPoint y: 249, distance: 10.8
click at [998, 246] on span "舊有卡券" at bounding box center [1013, 247] width 139 height 31
type input "舊有卡券"
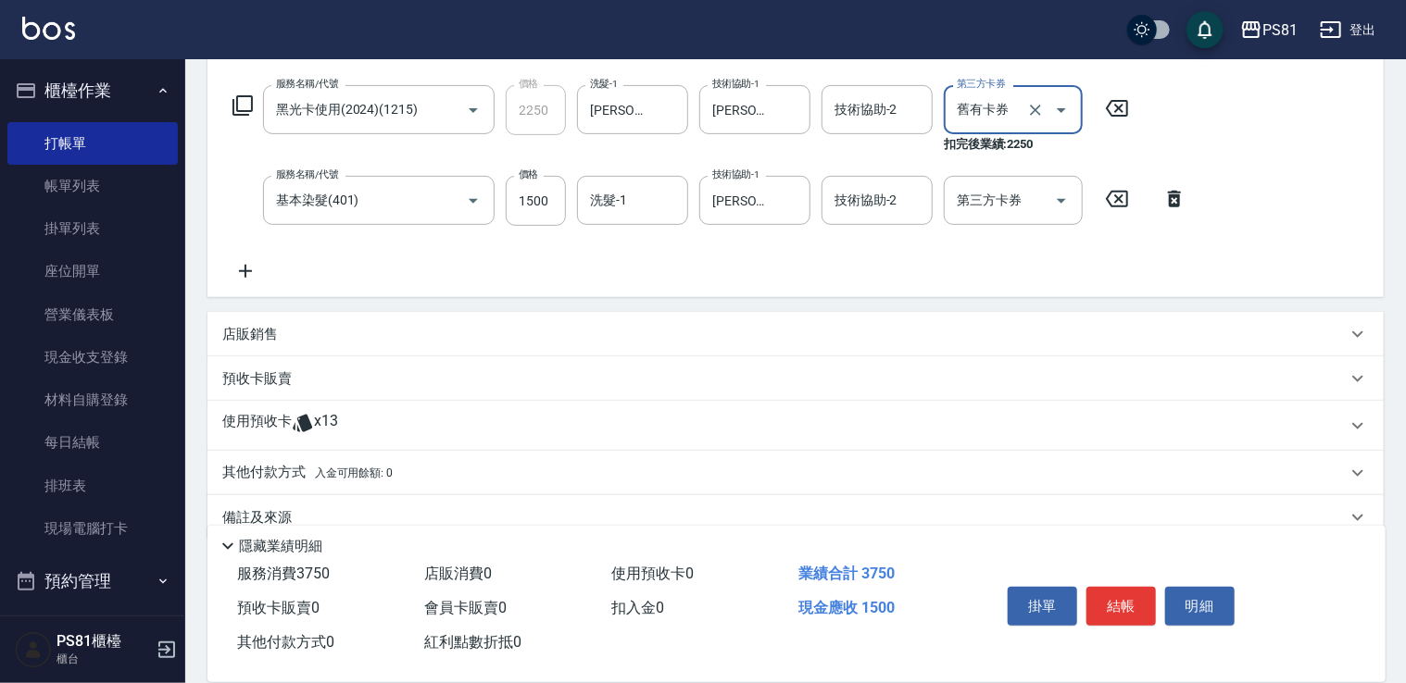
scroll to position [313, 0]
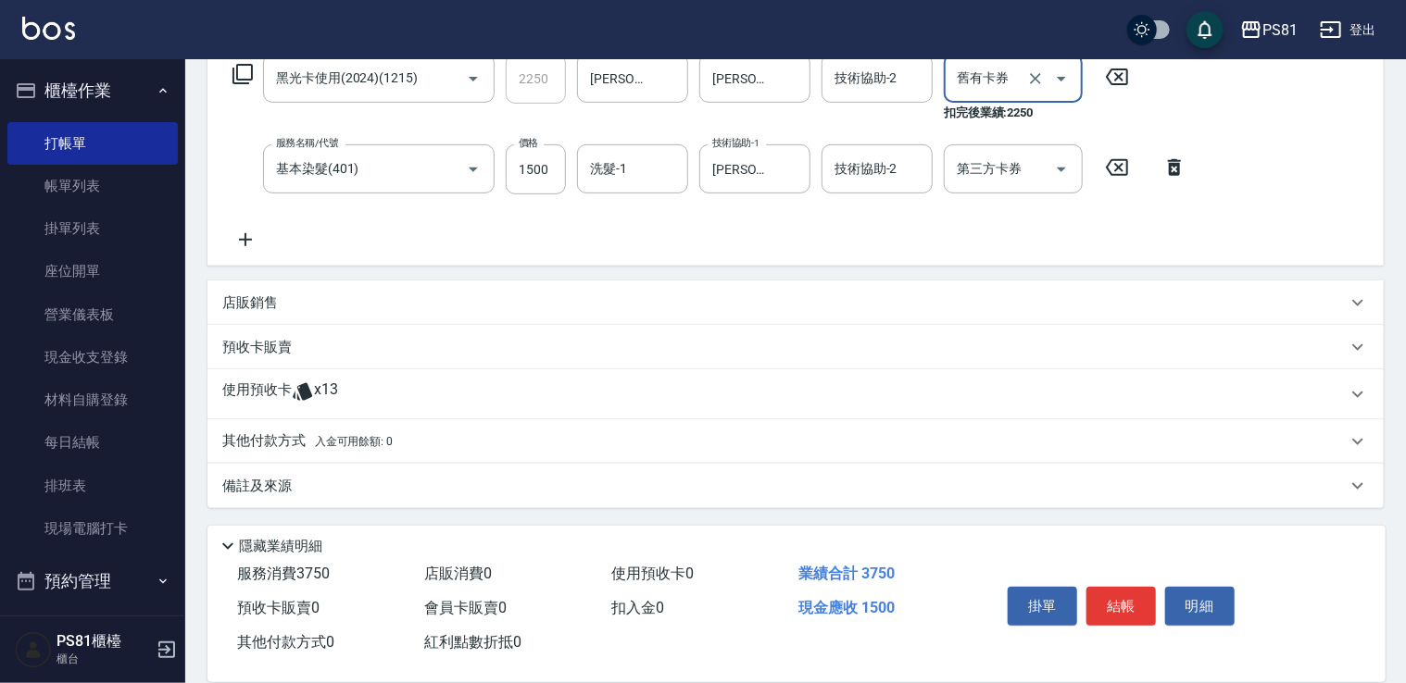
drag, startPoint x: 342, startPoint y: 438, endPoint x: 371, endPoint y: 461, distance: 37.6
click at [340, 442] on span "入金可用餘額: 0" at bounding box center [354, 441] width 79 height 13
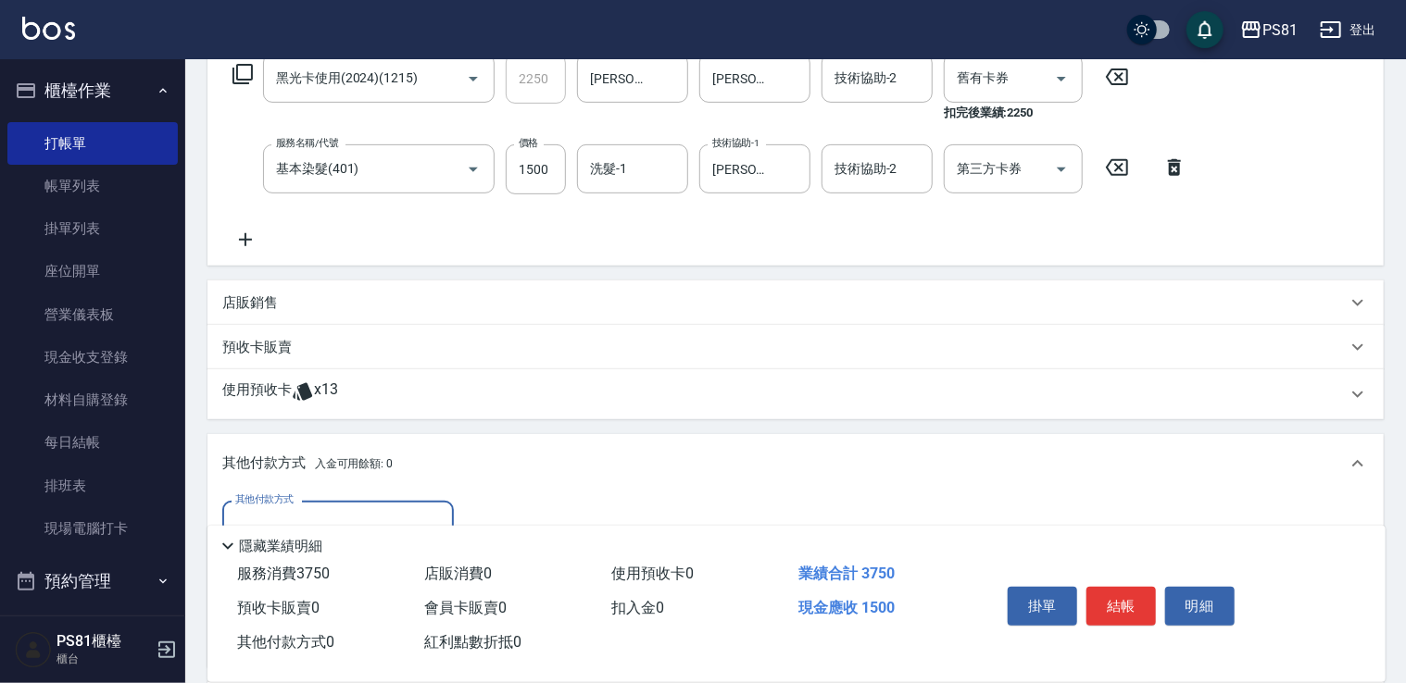
scroll to position [0, 0]
click at [337, 509] on input "其他付款方式" at bounding box center [338, 525] width 215 height 32
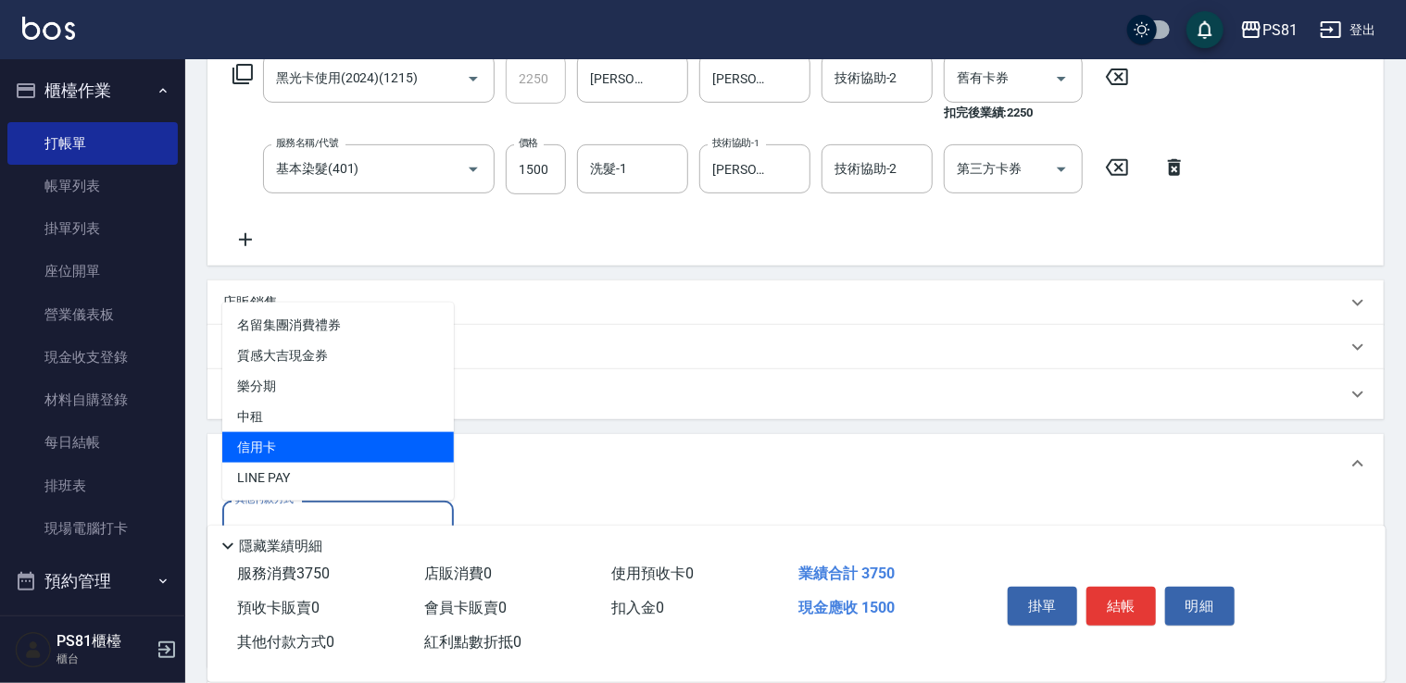
click at [333, 456] on span "信用卡" at bounding box center [338, 447] width 232 height 31
type input "信用卡"
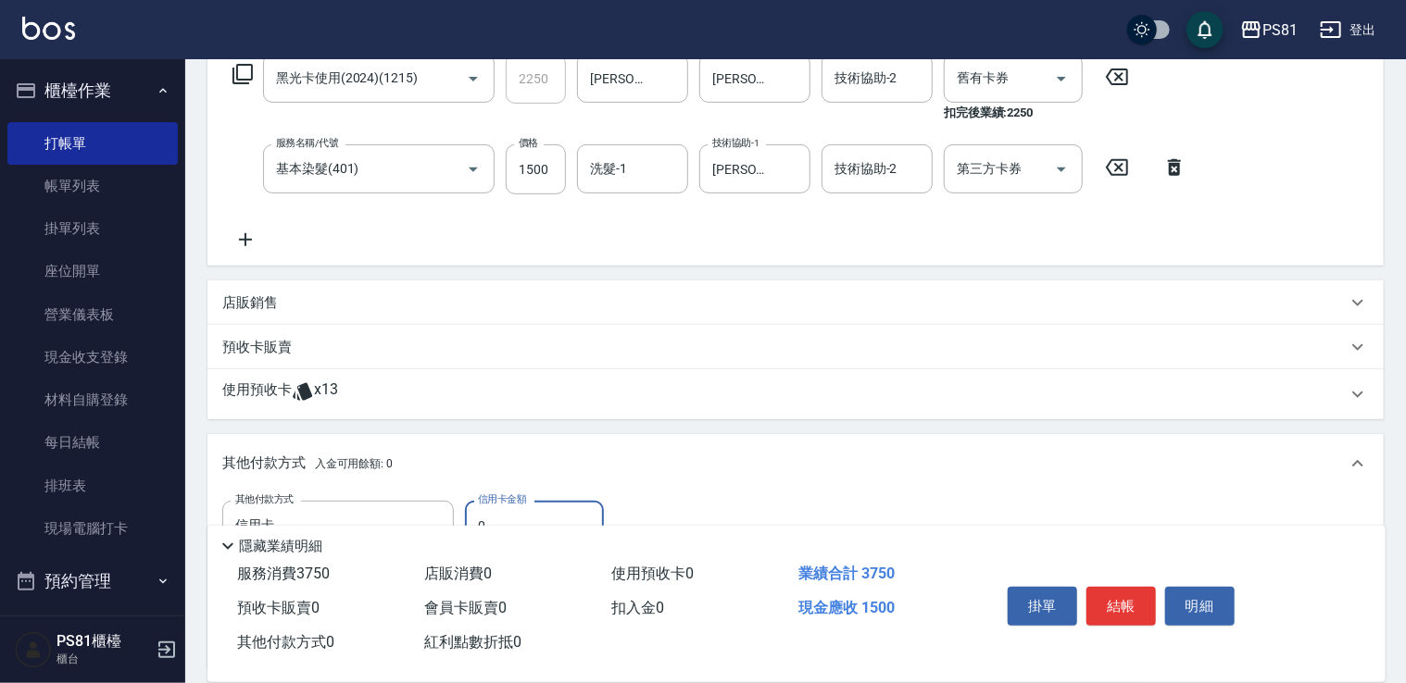
click at [545, 526] on div "隱藏業績明細" at bounding box center [796, 541] width 1178 height 31
click at [547, 515] on input "0" at bounding box center [534, 526] width 139 height 50
click at [544, 513] on input "0" at bounding box center [534, 526] width 139 height 50
click at [241, 242] on icon at bounding box center [245, 240] width 46 height 22
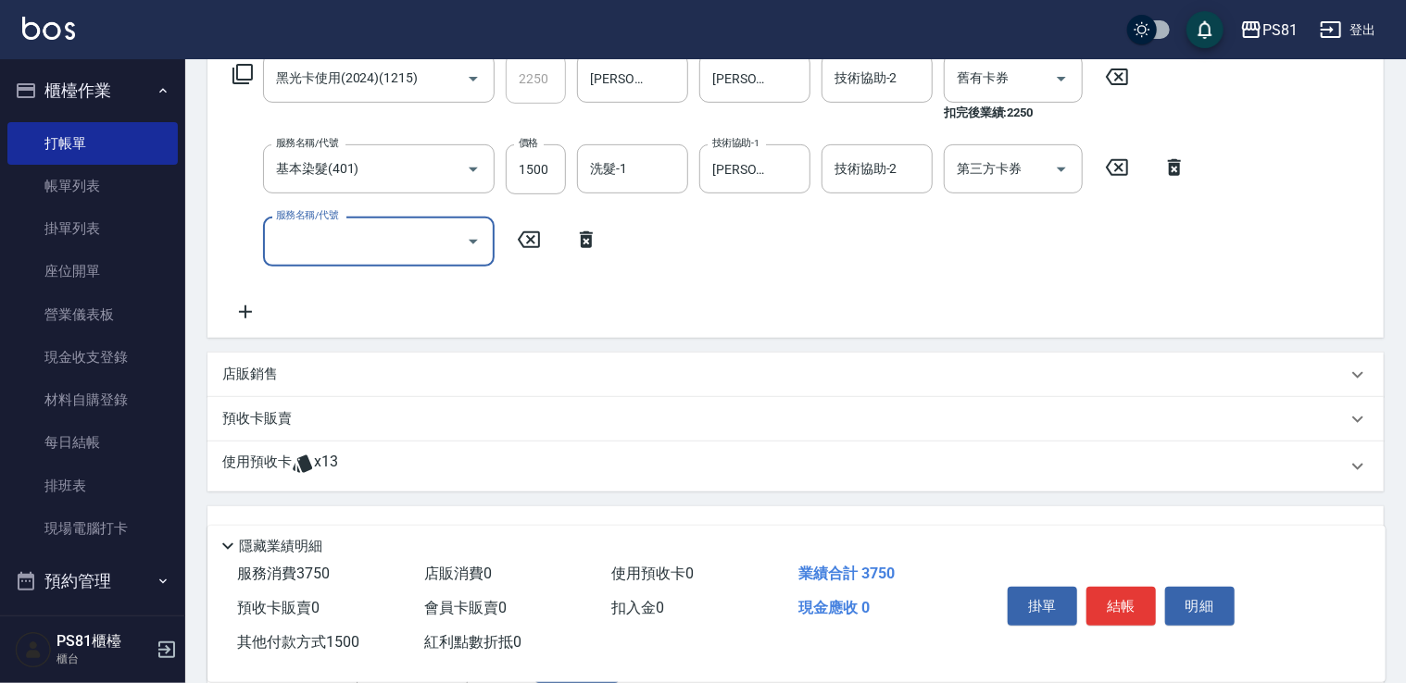
type input "0"
type input "蘆薈卡使用(2024)(1213)"
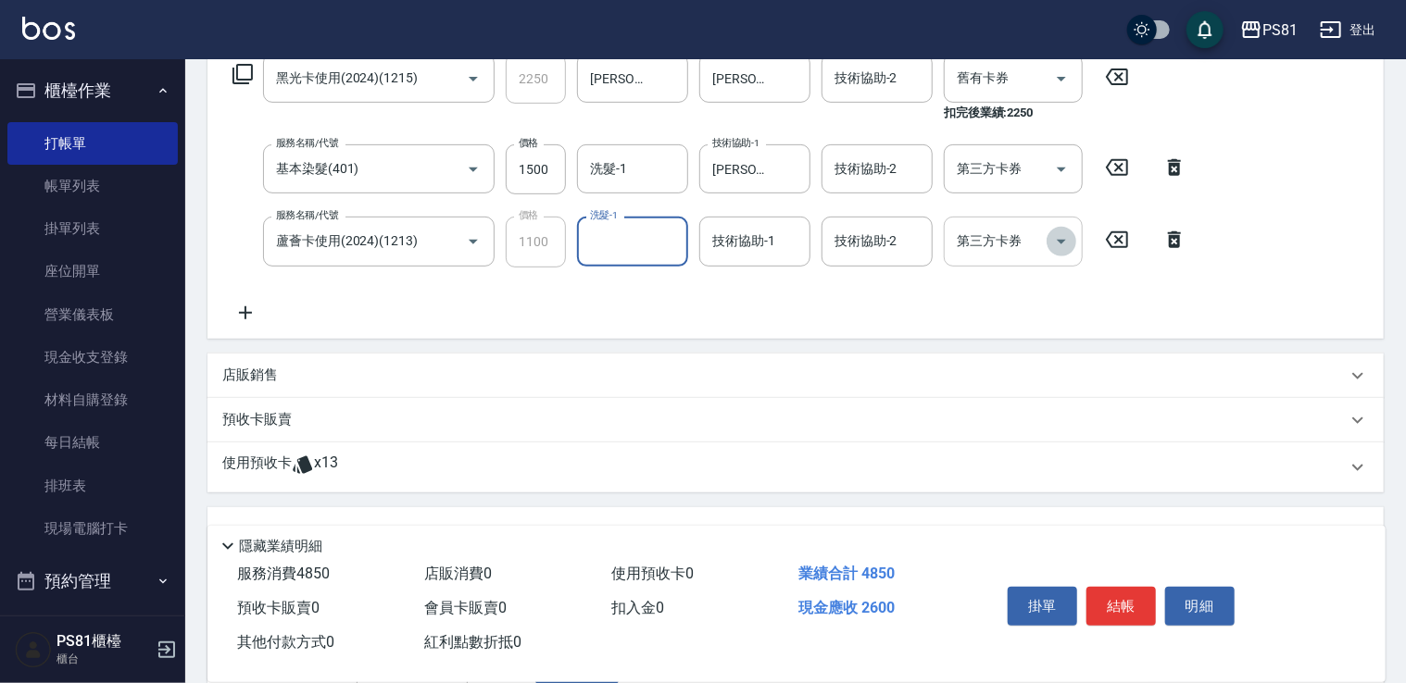
click at [1060, 243] on icon "Open" at bounding box center [1061, 242] width 9 height 5
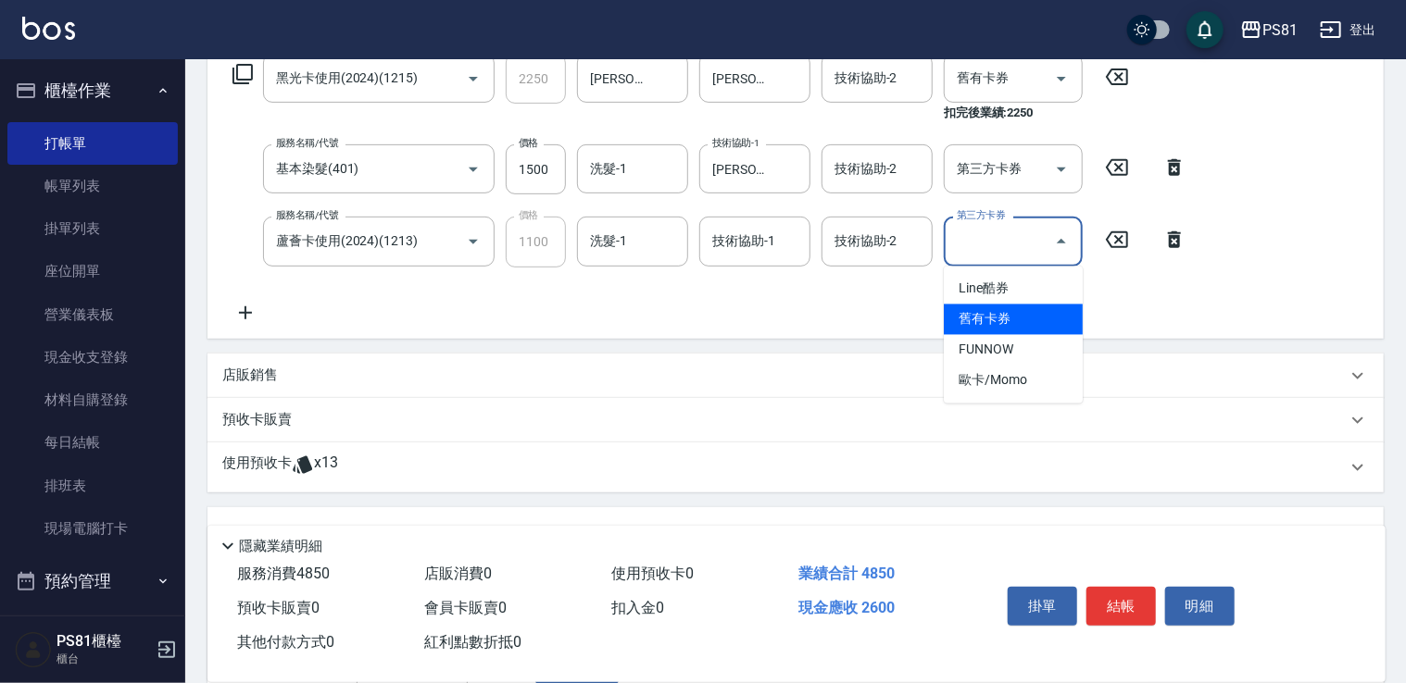
click at [984, 320] on span "舊有卡券" at bounding box center [1013, 320] width 139 height 31
type input "舊有卡券"
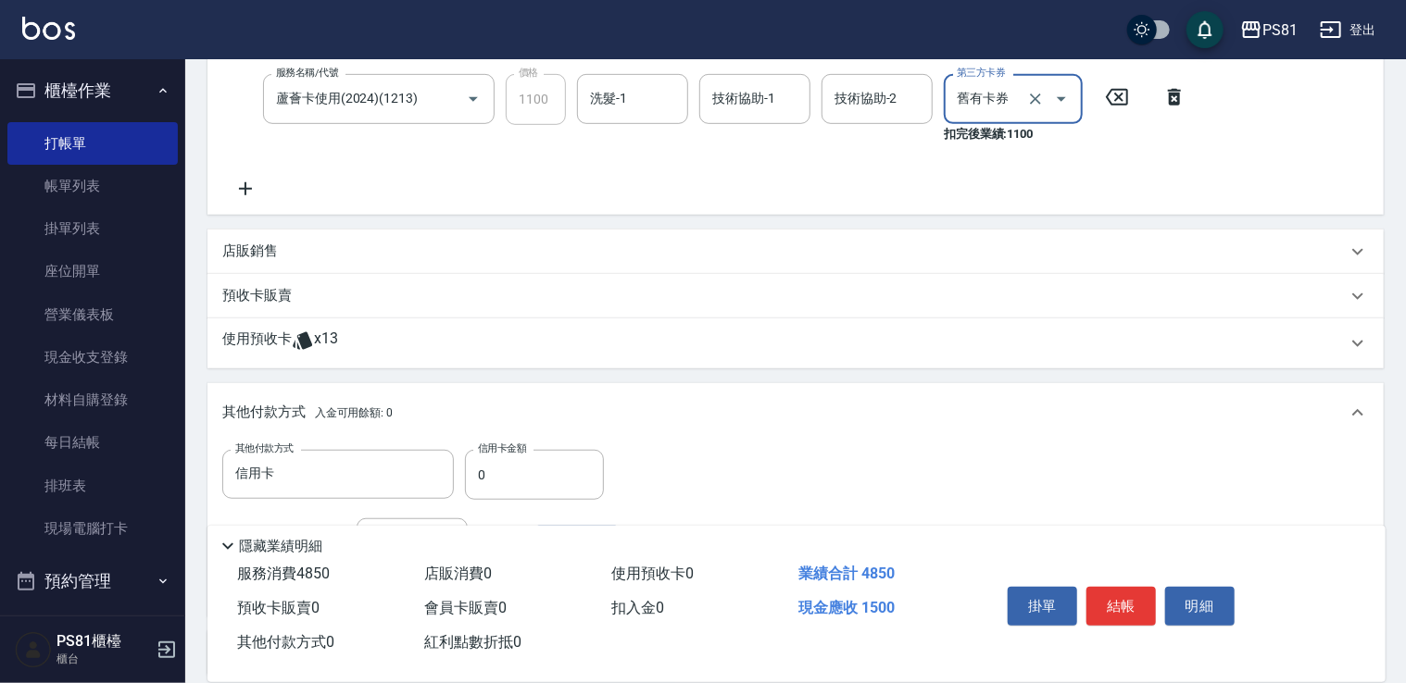
scroll to position [591, 0]
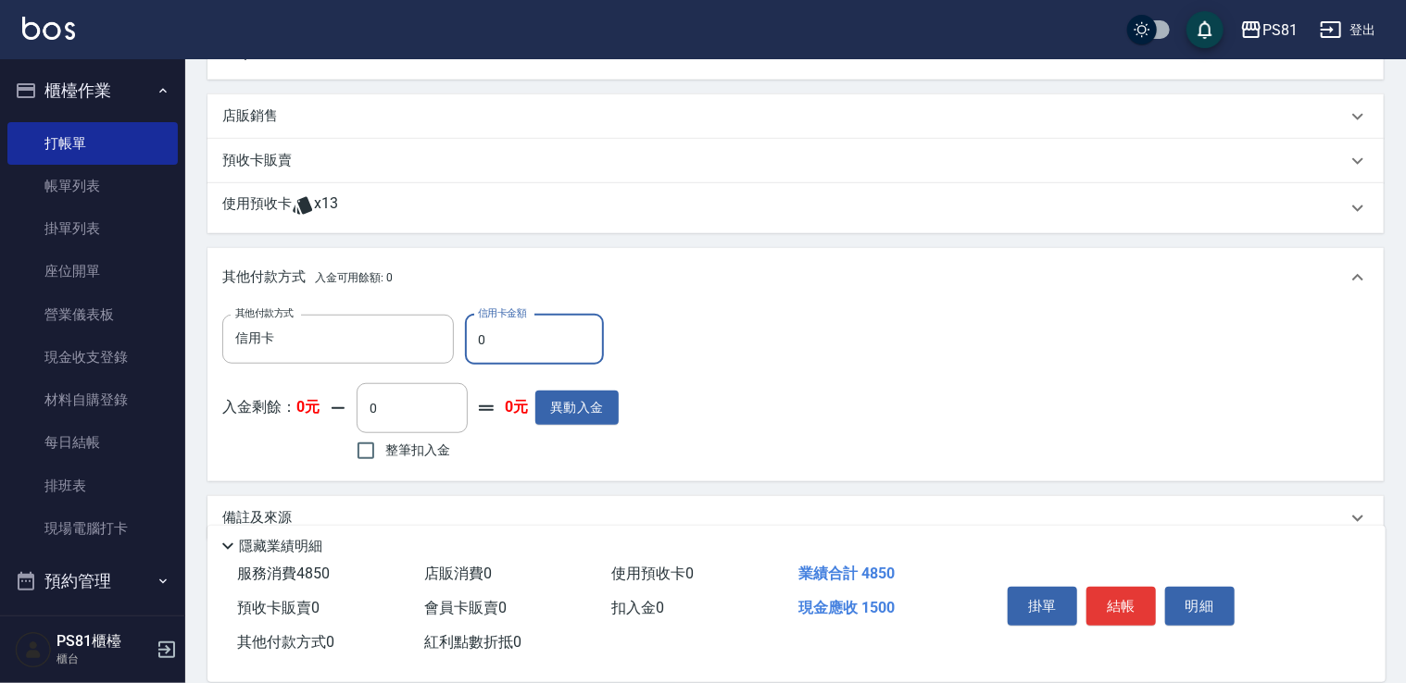
click at [523, 344] on input "0" at bounding box center [534, 340] width 139 height 50
click at [523, 346] on input "0" at bounding box center [534, 340] width 139 height 50
type input "1500"
click at [1120, 602] on button "結帳" at bounding box center [1120, 606] width 69 height 39
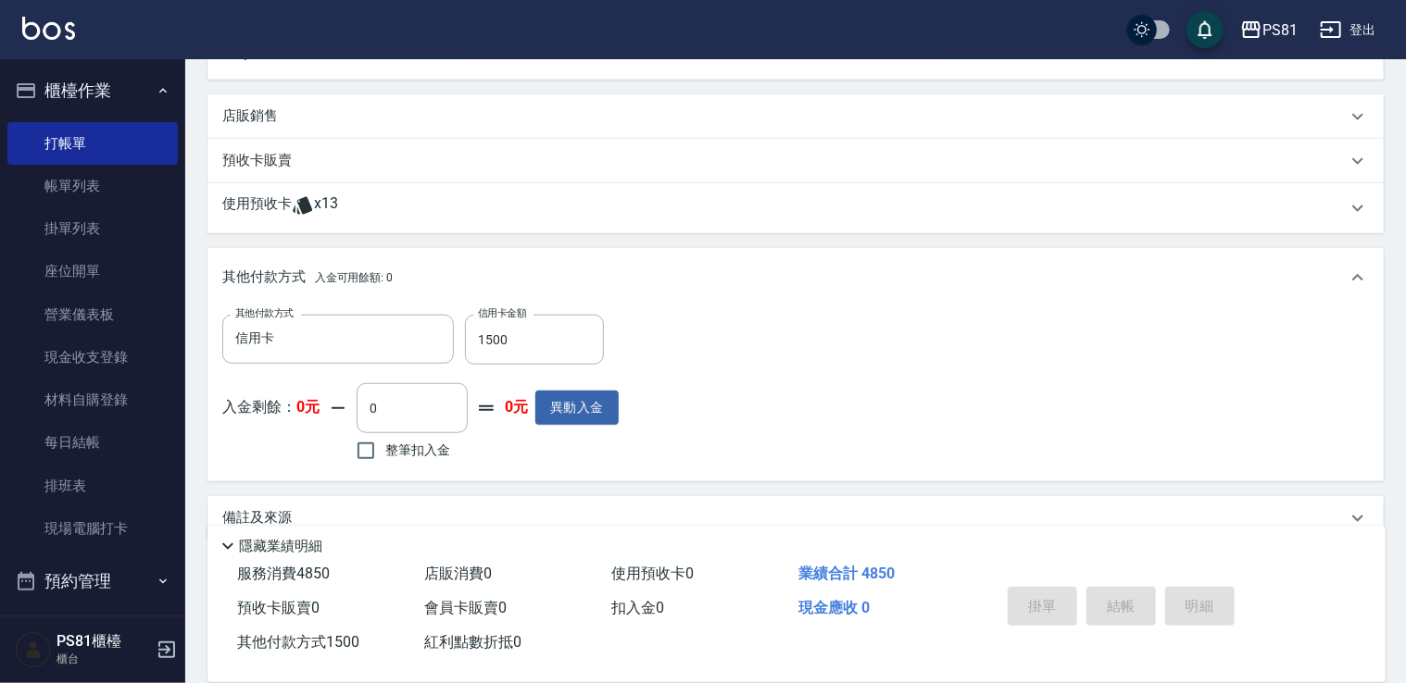
type input "[DATE] 19:07"
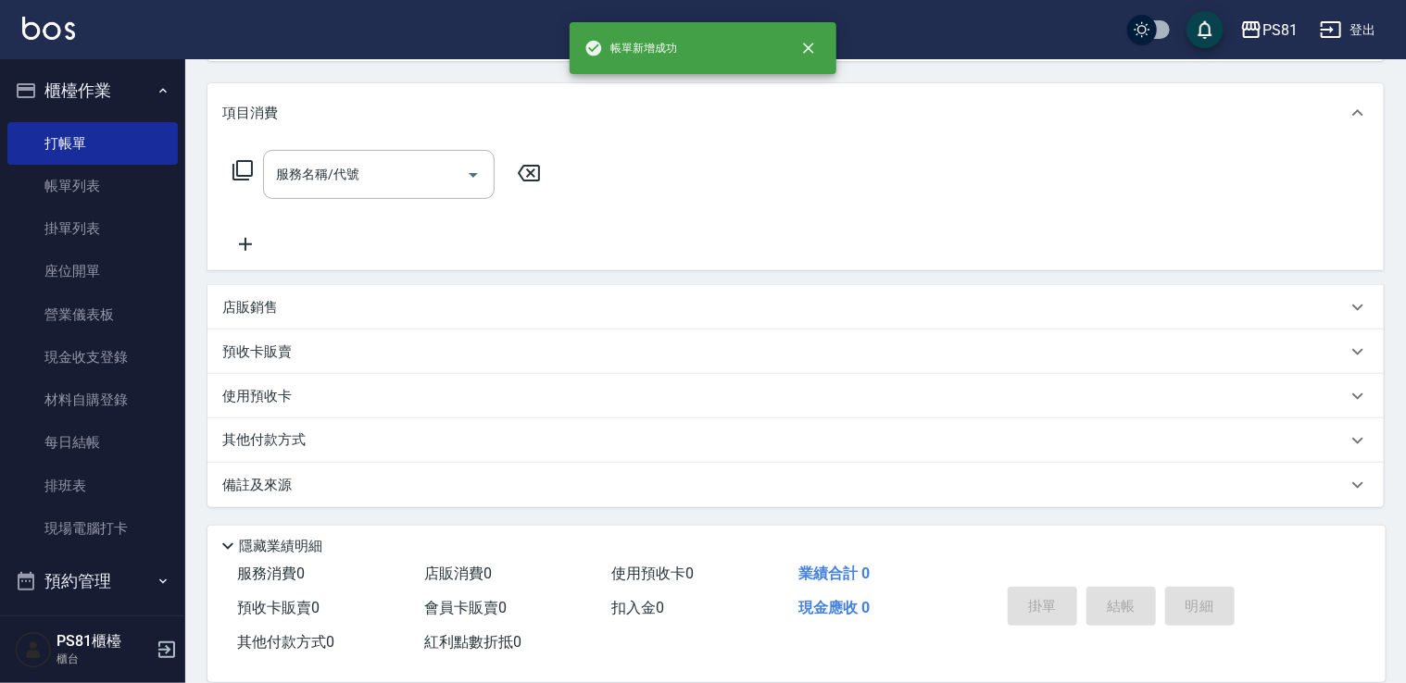
scroll to position [0, 0]
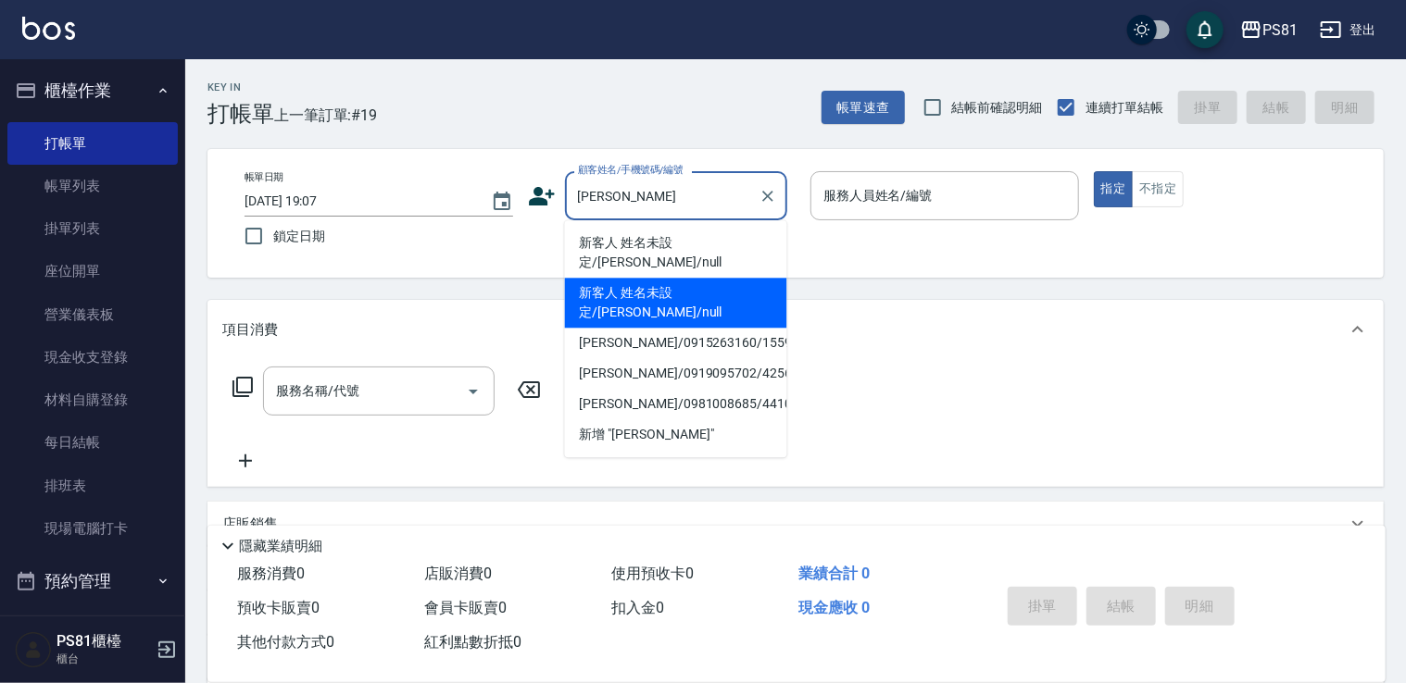
type input "劉"
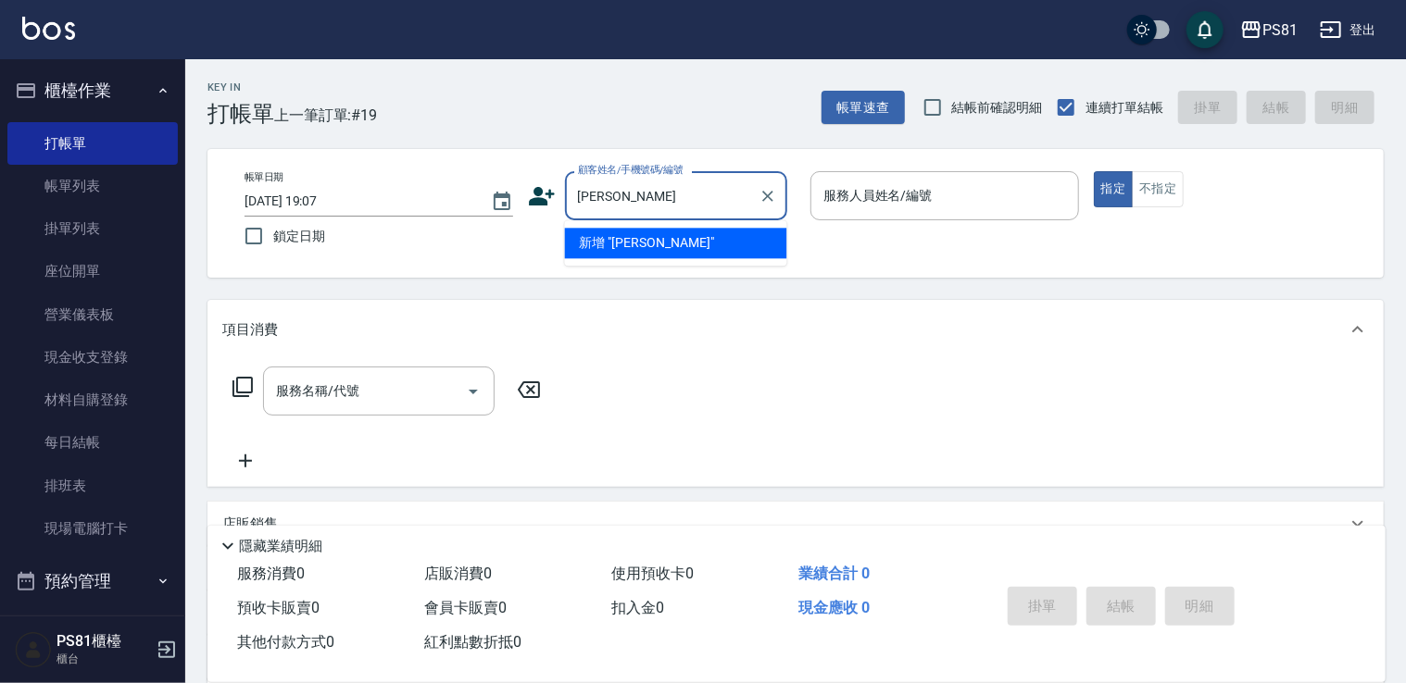
click at [578, 202] on input "[PERSON_NAME]" at bounding box center [662, 196] width 178 height 32
click at [643, 198] on input "[PERSON_NAME]" at bounding box center [662, 196] width 178 height 32
type input "[PERSON_NAME]"
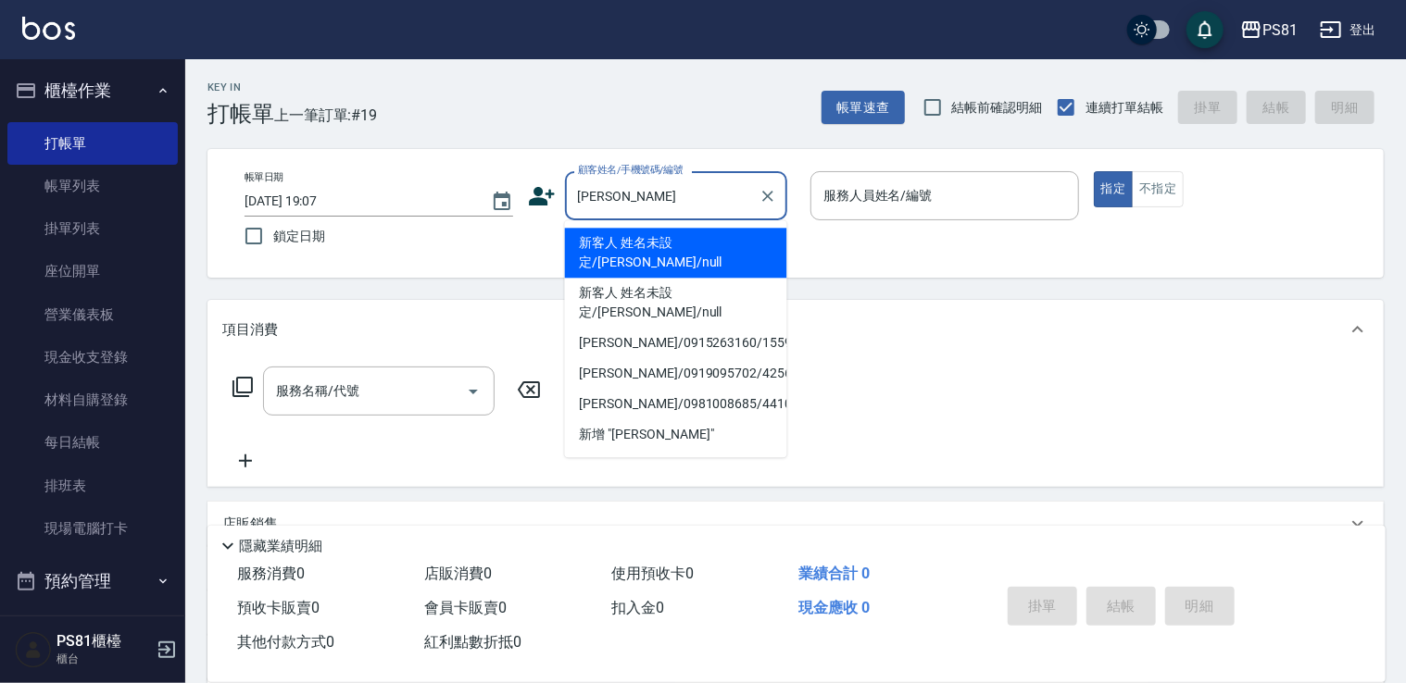
click at [699, 197] on input "[PERSON_NAME]" at bounding box center [662, 196] width 178 height 32
click at [699, 196] on input "[PERSON_NAME]" at bounding box center [662, 196] width 178 height 32
click at [699, 194] on input "[PERSON_NAME]" at bounding box center [662, 196] width 178 height 32
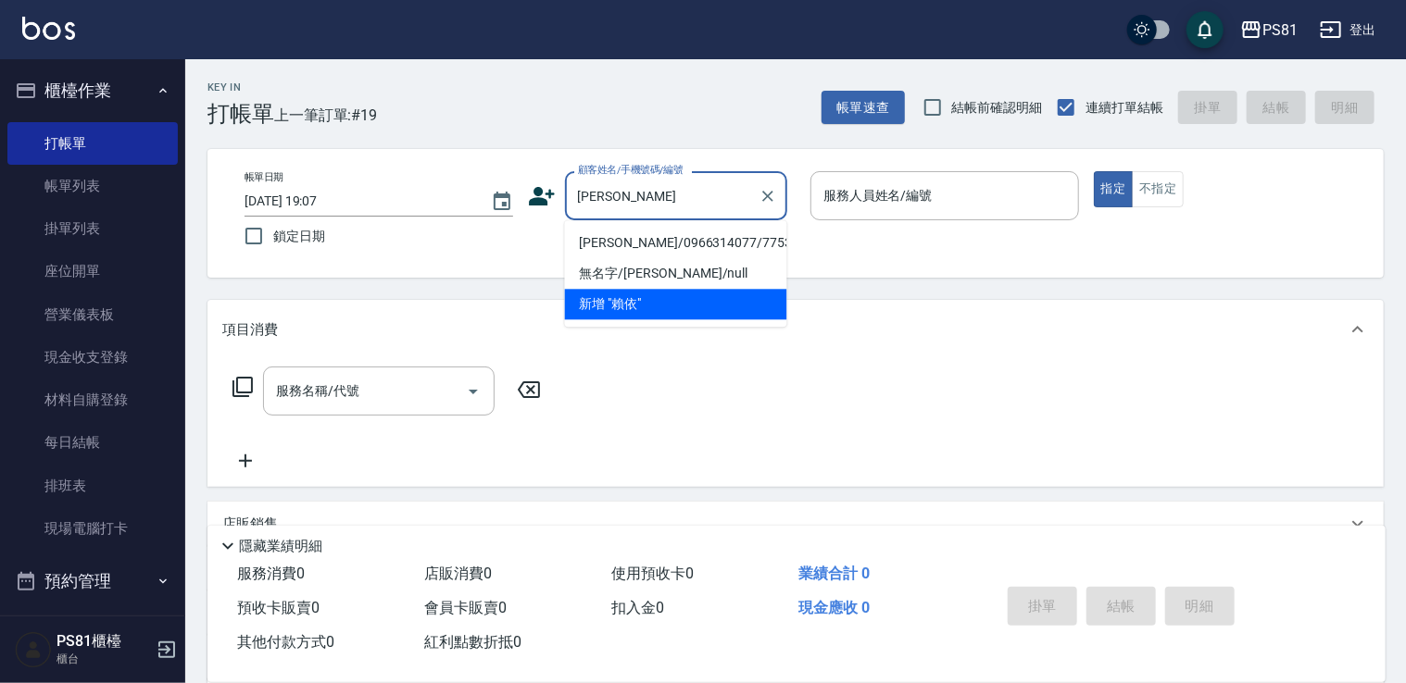
click at [658, 244] on li "[PERSON_NAME]/0966314077/7753" at bounding box center [676, 243] width 222 height 31
type input "[PERSON_NAME]/0966314077/7753"
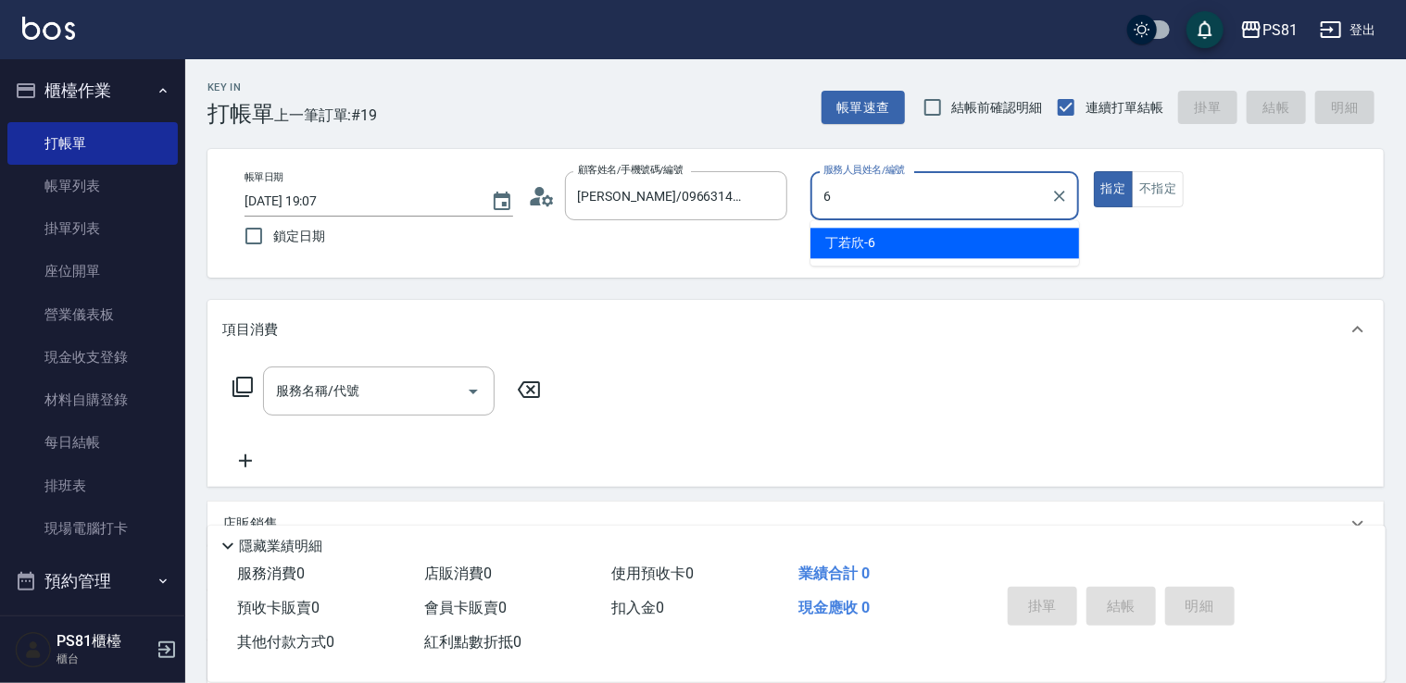
type input "[PERSON_NAME]-6"
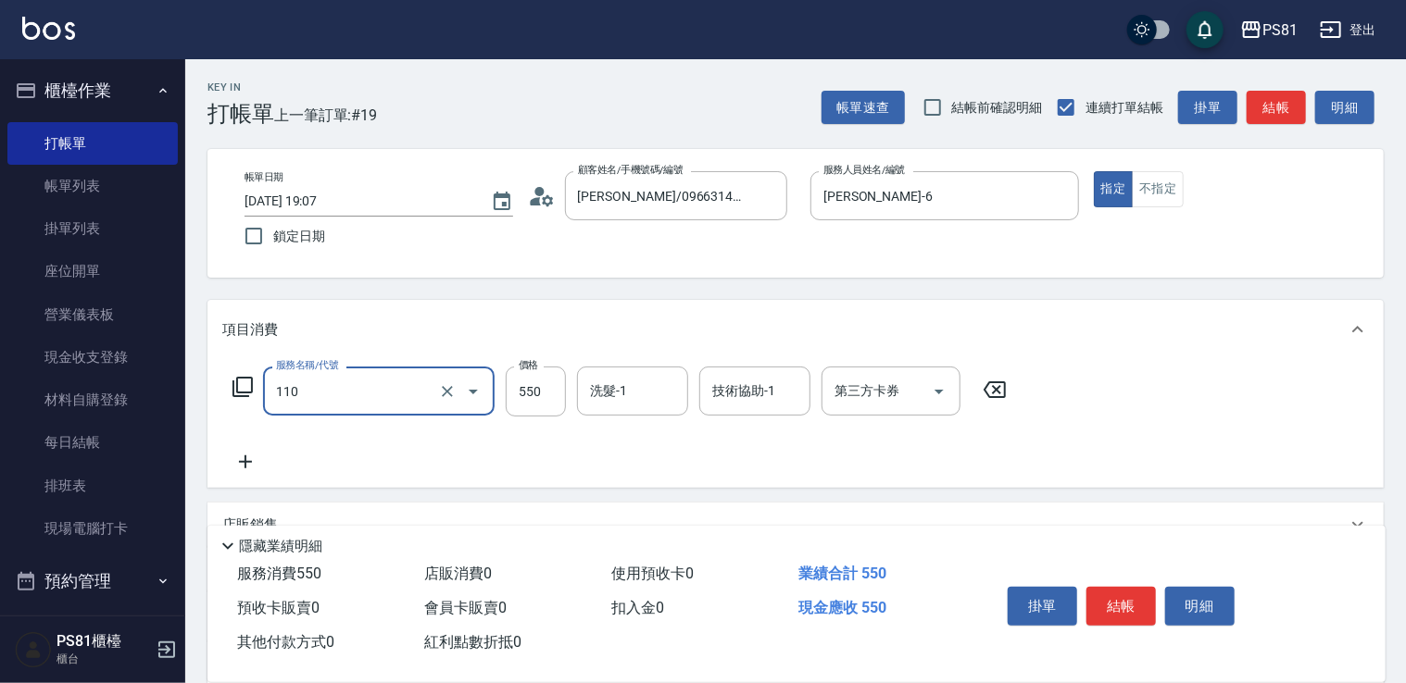
type input "去角質(抗油)(110)"
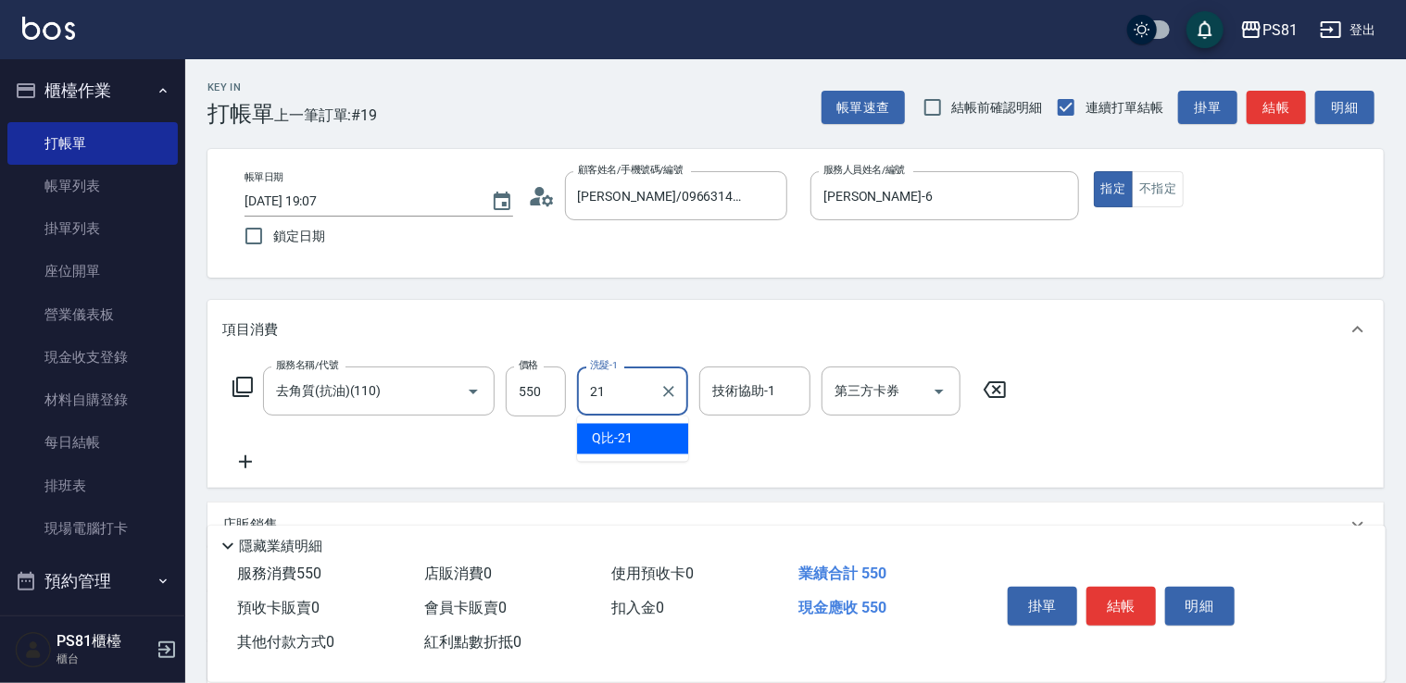
type input "Q比-21"
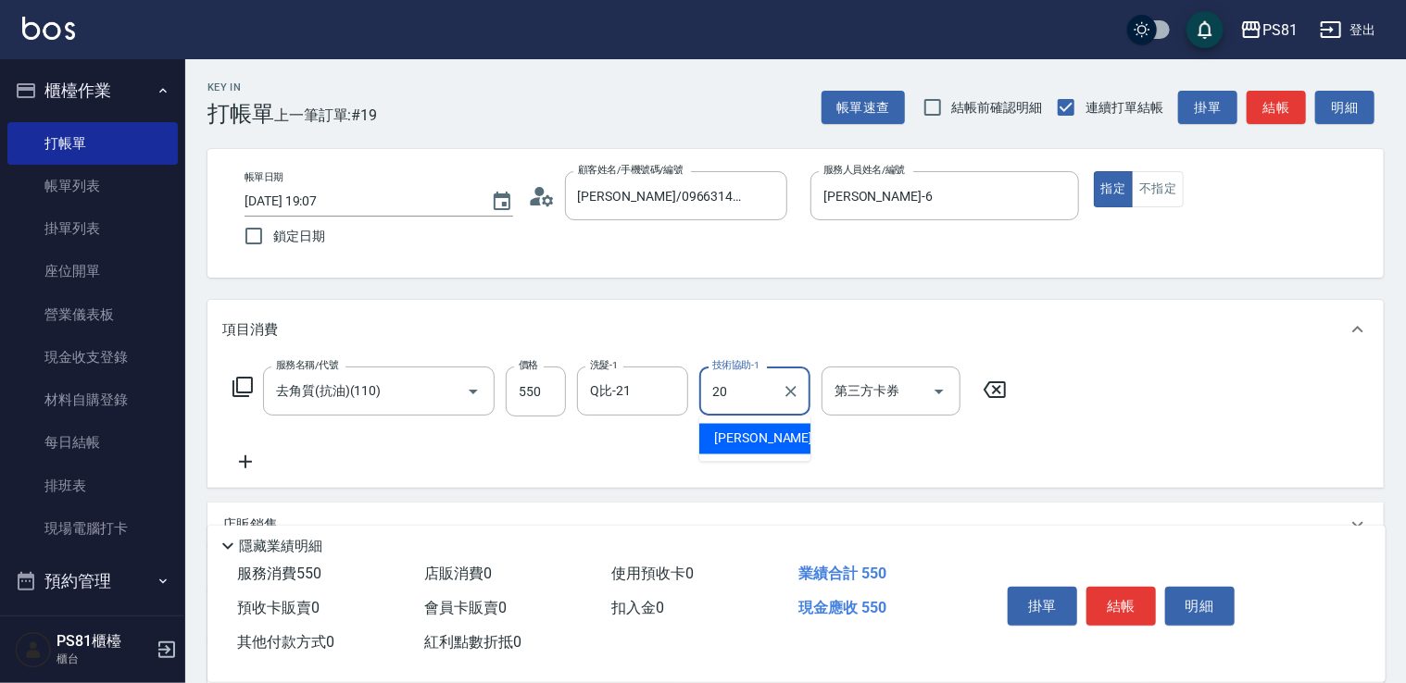
type input "[PERSON_NAME]-20"
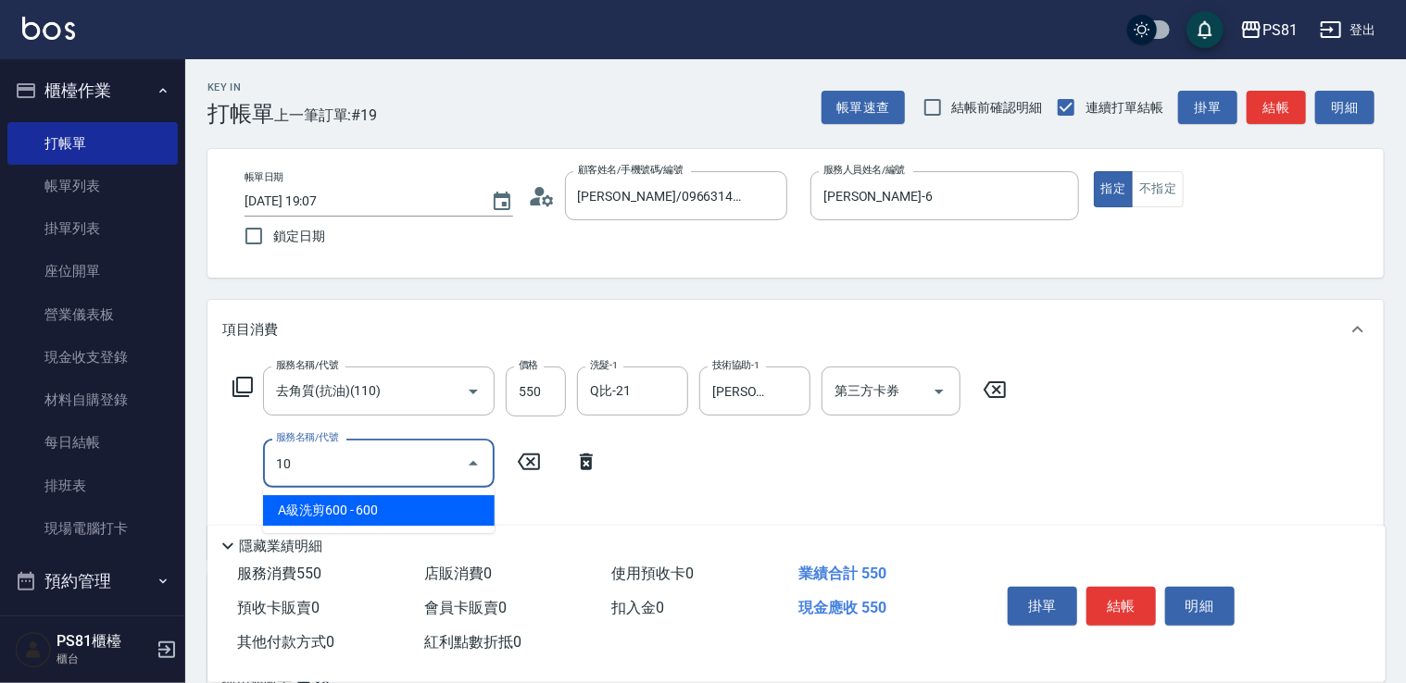
type input "1"
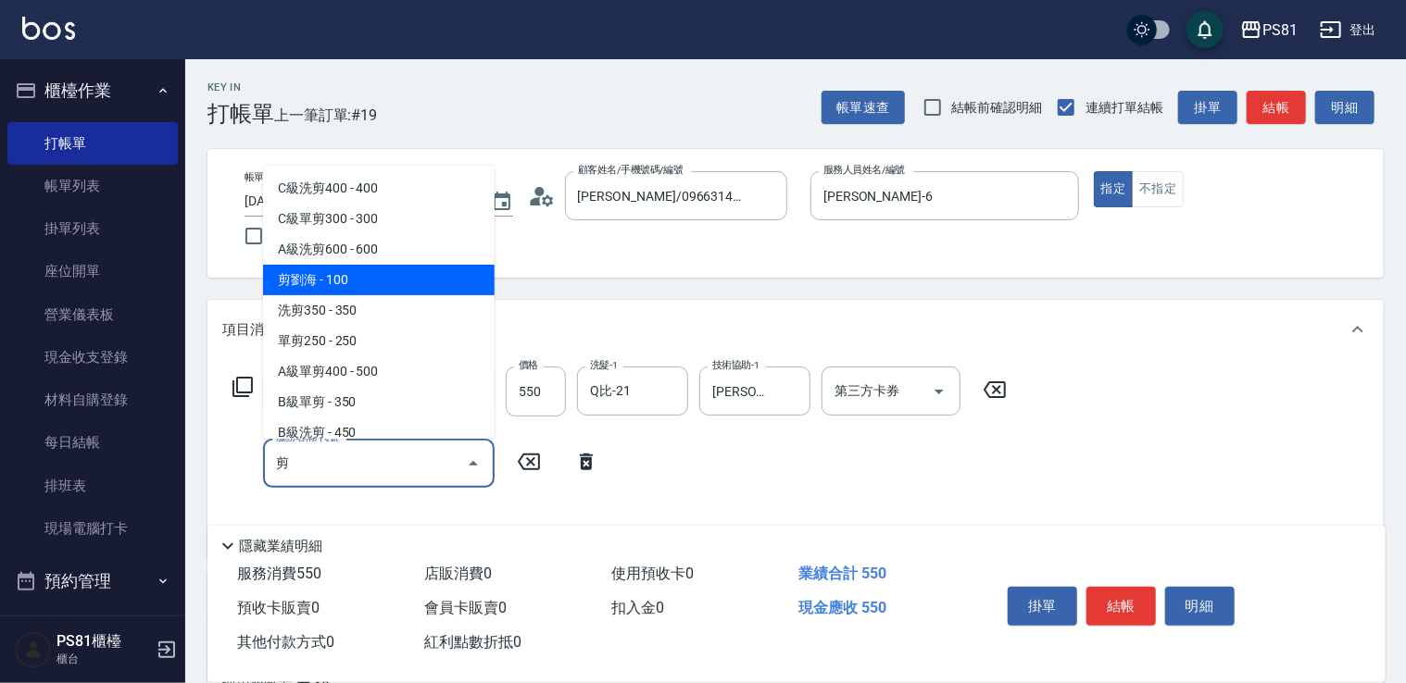
click at [332, 274] on span "剪劉海 - 100" at bounding box center [379, 280] width 232 height 31
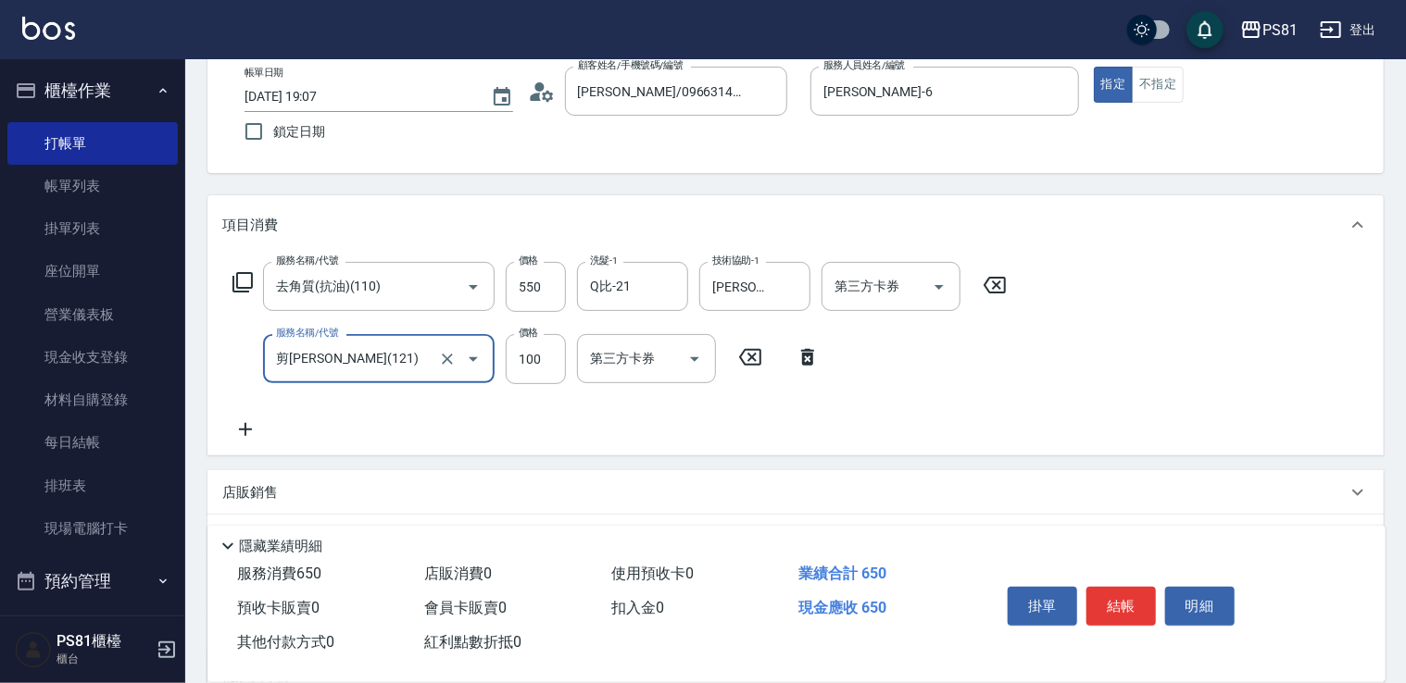
scroll to position [185, 0]
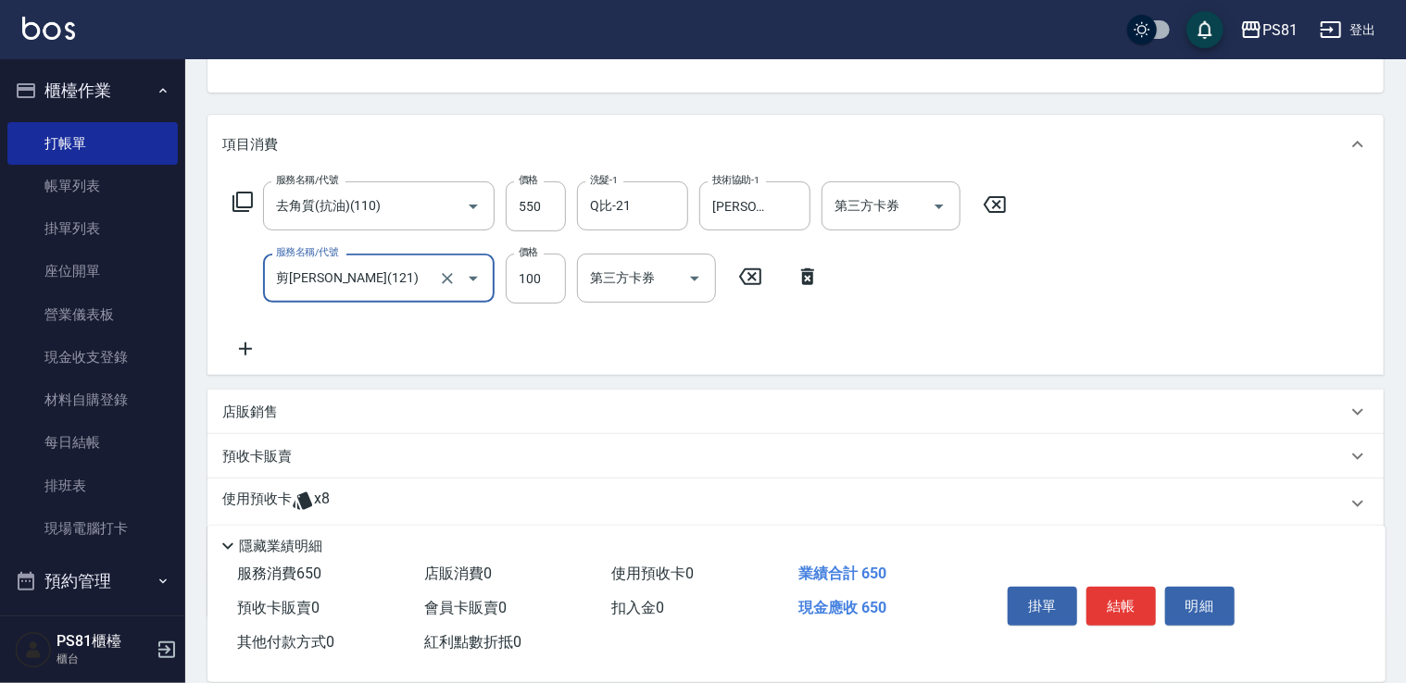
type input "剪[PERSON_NAME](121)"
click at [256, 346] on icon at bounding box center [245, 349] width 46 height 22
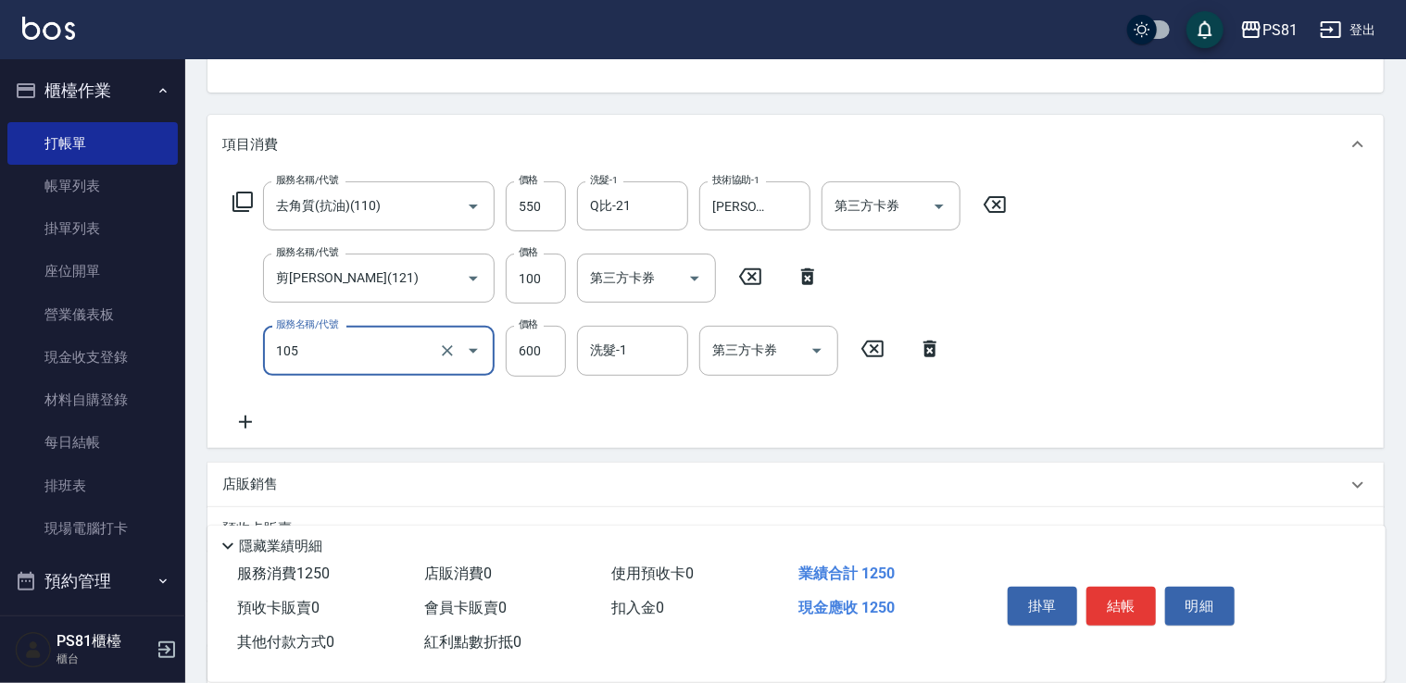
type input "A級洗剪600(105)"
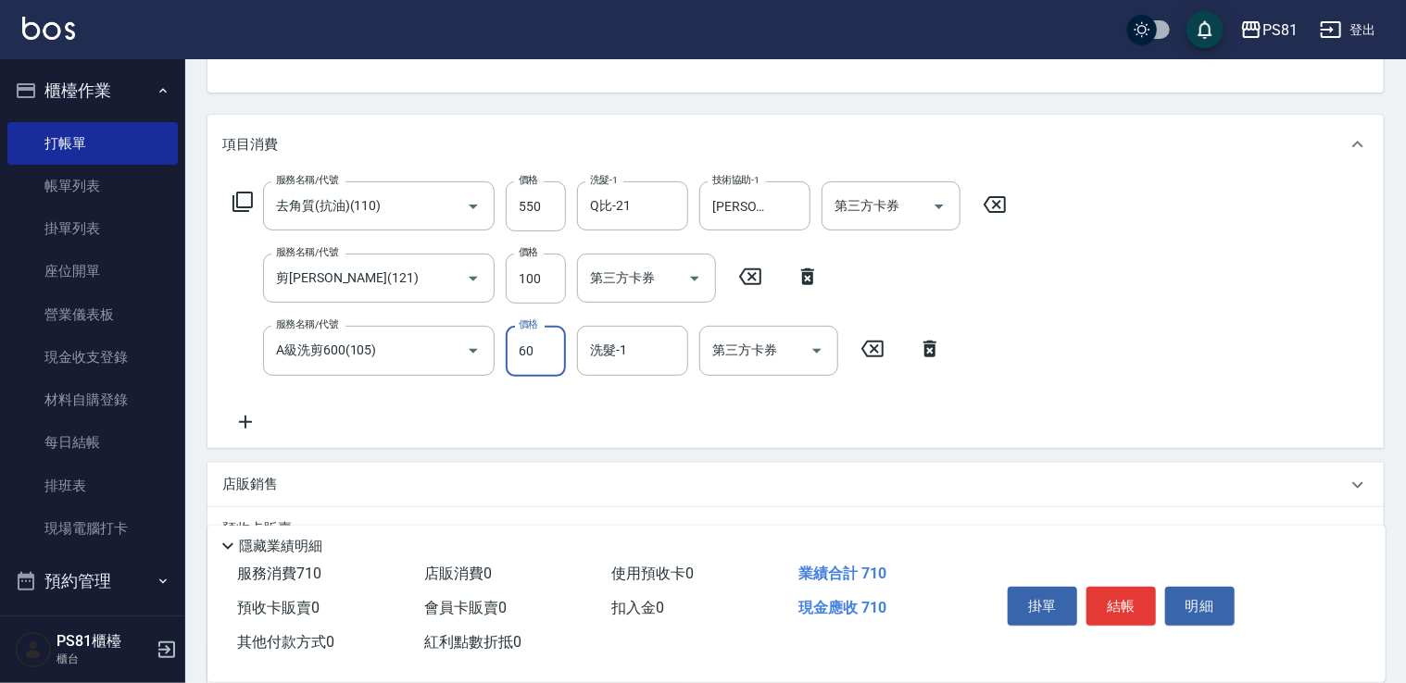
type input "600"
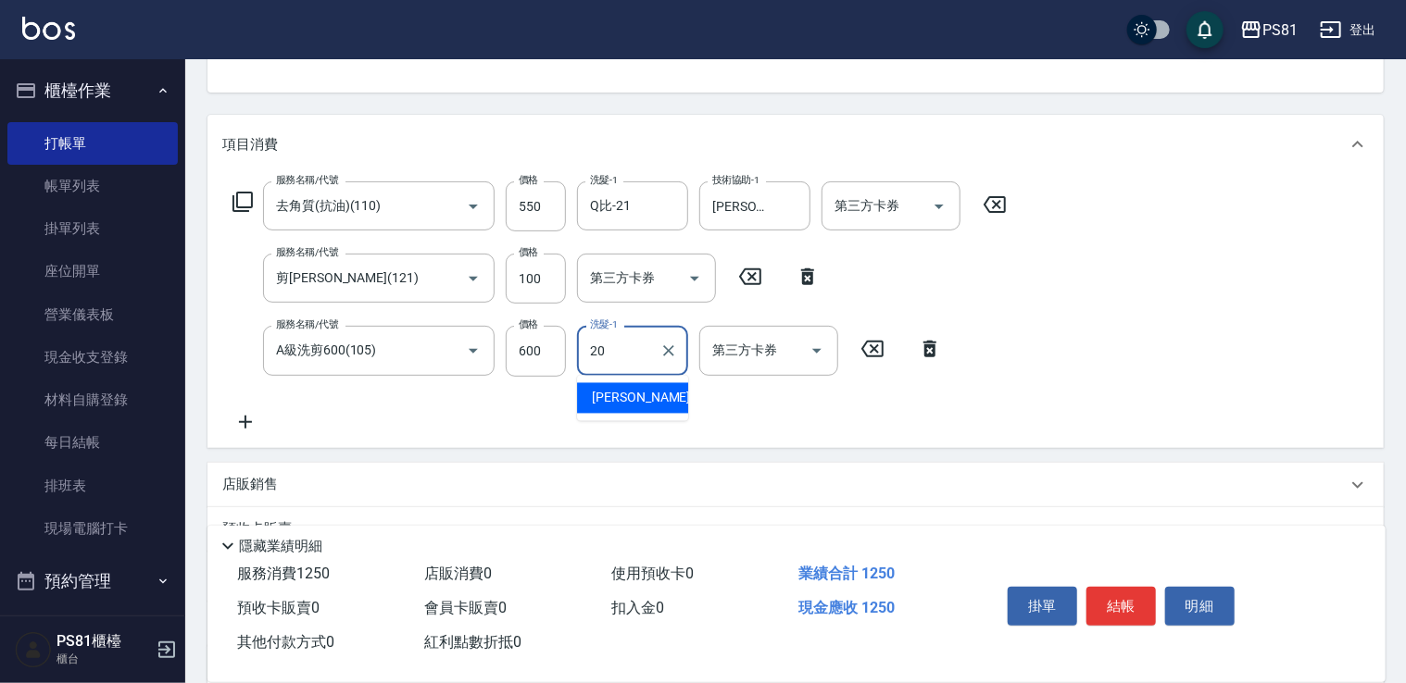
type input "[PERSON_NAME]-20"
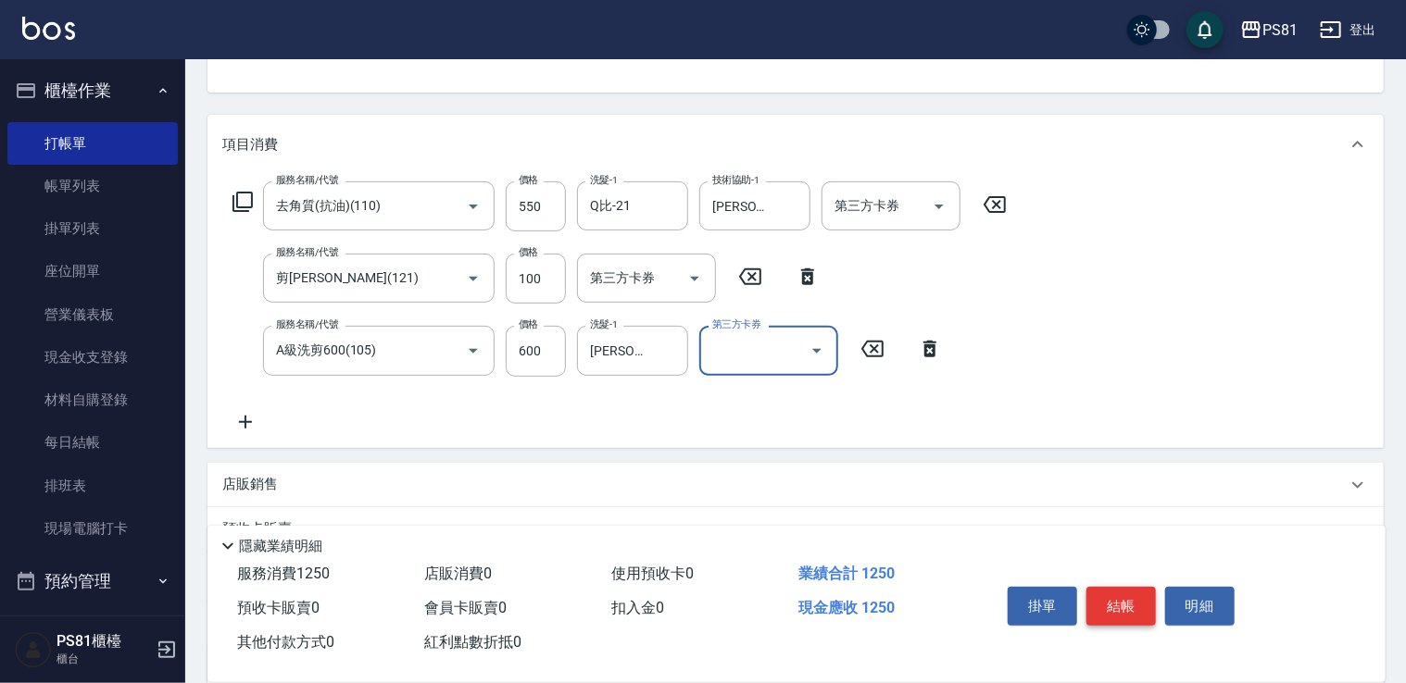
click at [1134, 599] on button "結帳" at bounding box center [1120, 606] width 69 height 39
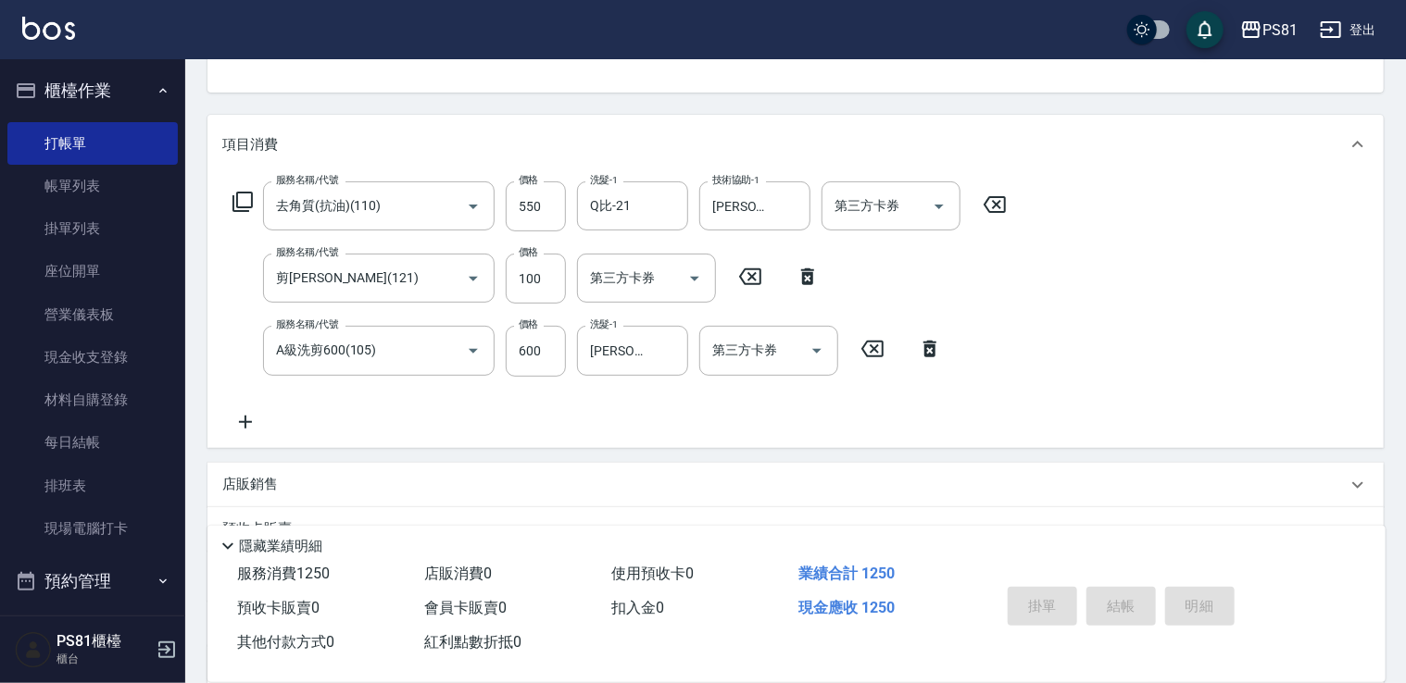
type input "[DATE] 19:10"
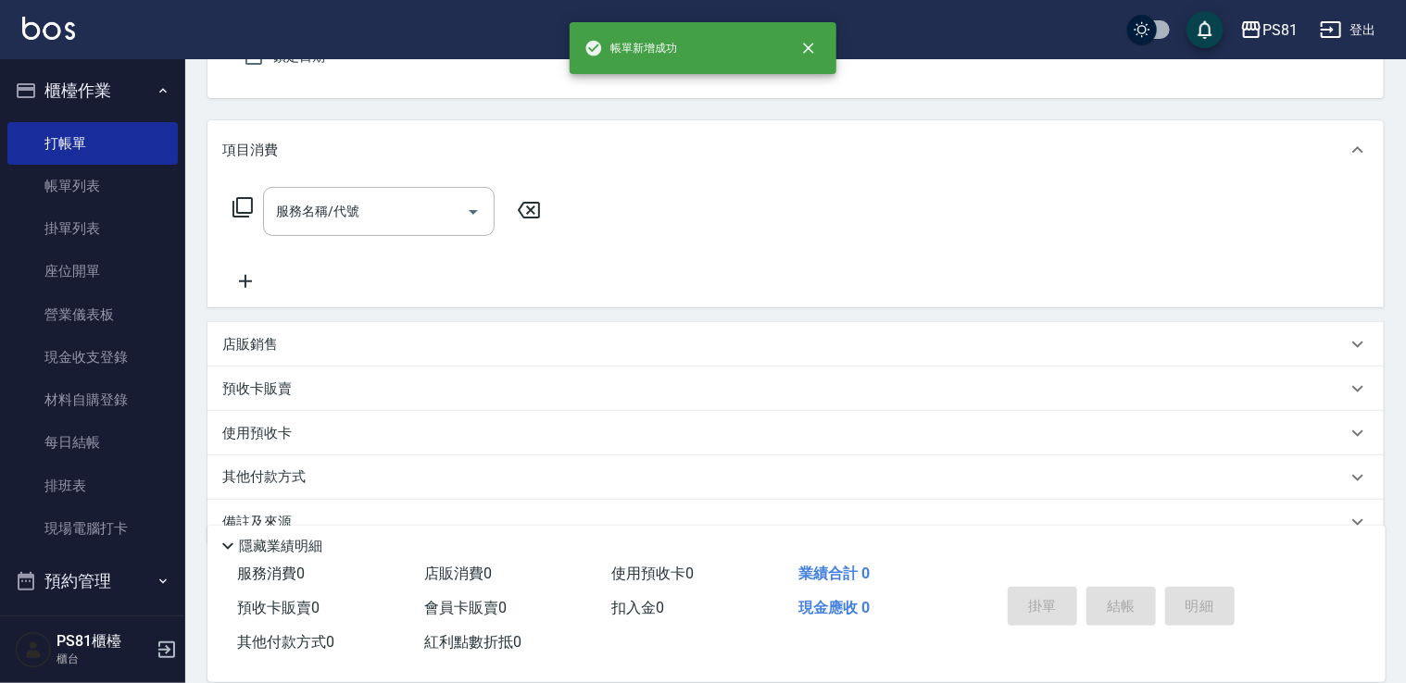
scroll to position [0, 0]
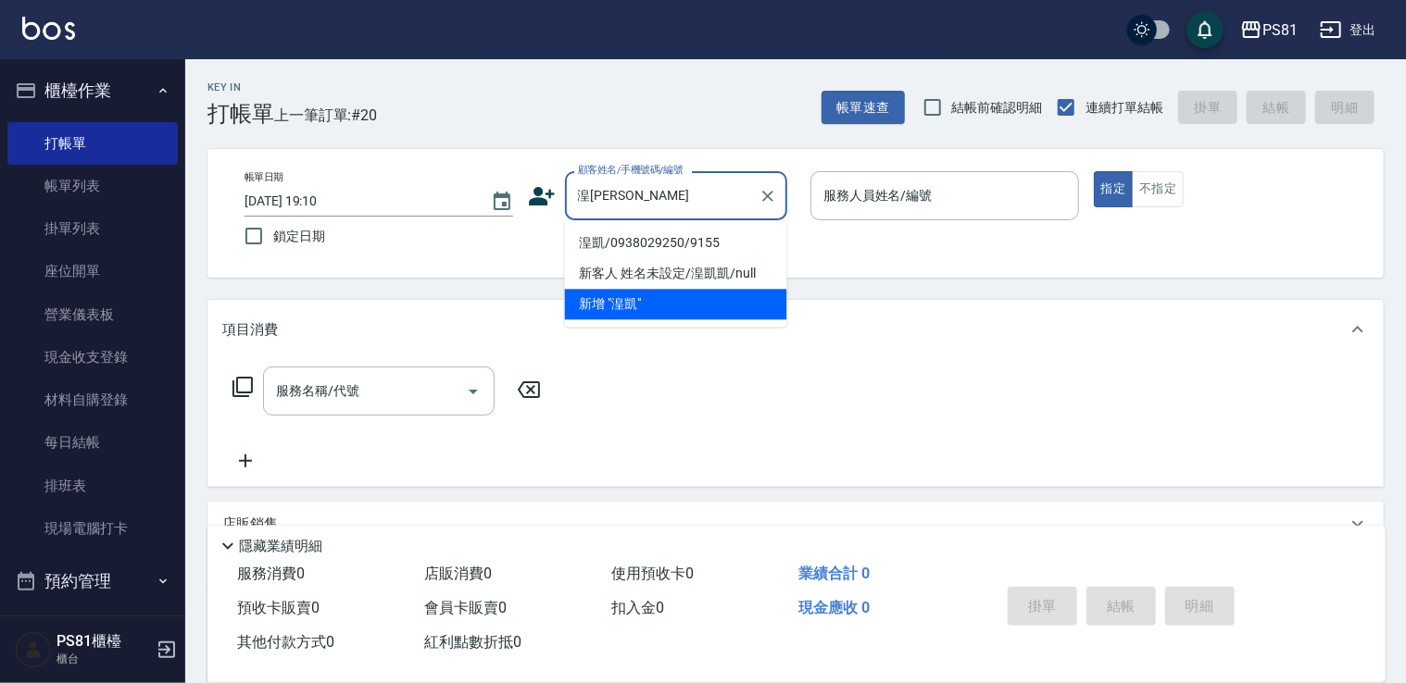
click at [641, 258] on li "新客人 姓名未設定/湟凱凱/null" at bounding box center [676, 273] width 222 height 31
type input "新客人 姓名未設定/湟凱凱/null"
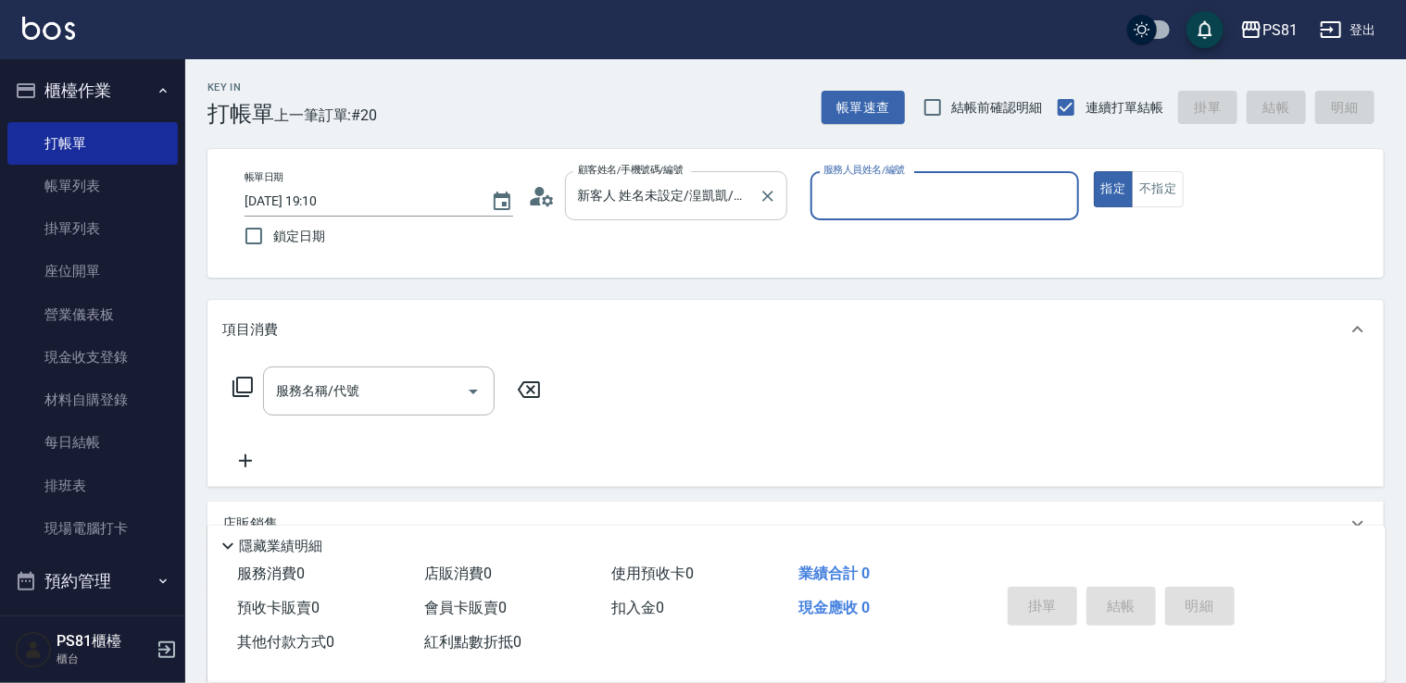
click at [657, 194] on input "新客人 姓名未設定/湟凱凱/null" at bounding box center [662, 196] width 178 height 32
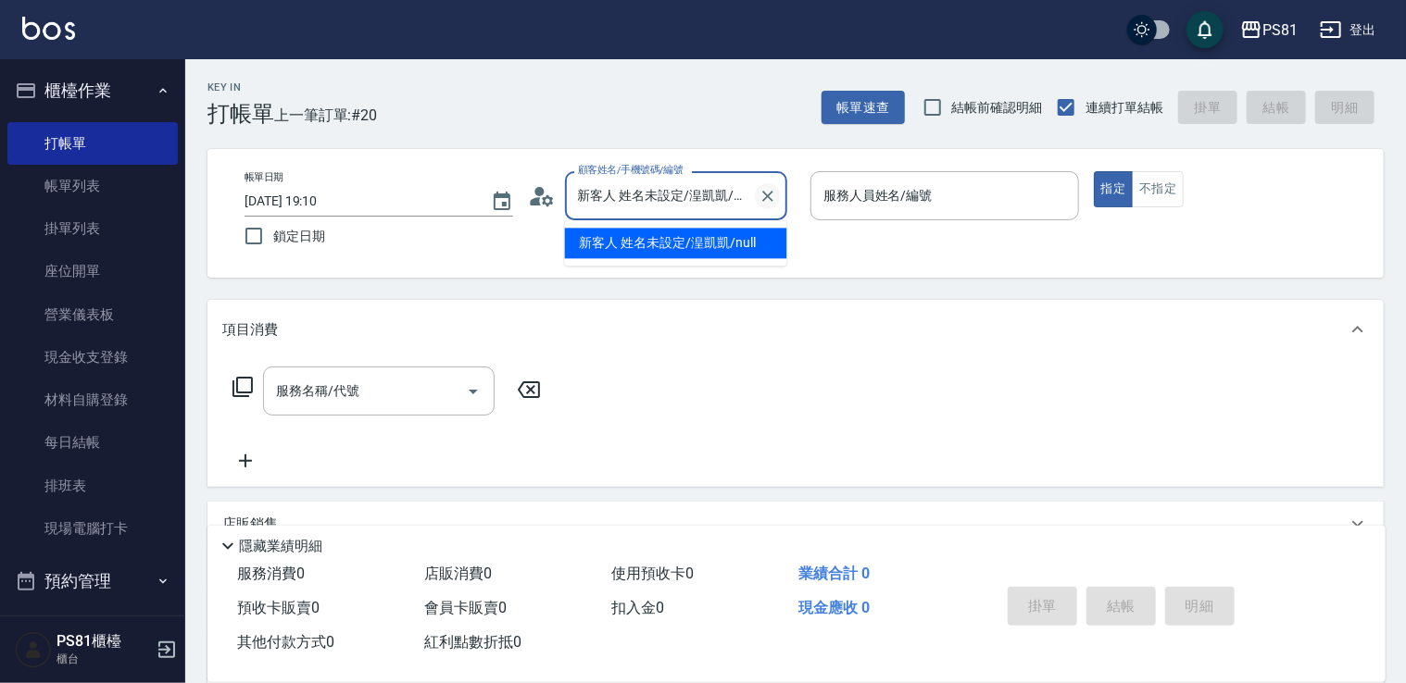
click at [756, 194] on button "Clear" at bounding box center [768, 196] width 26 height 26
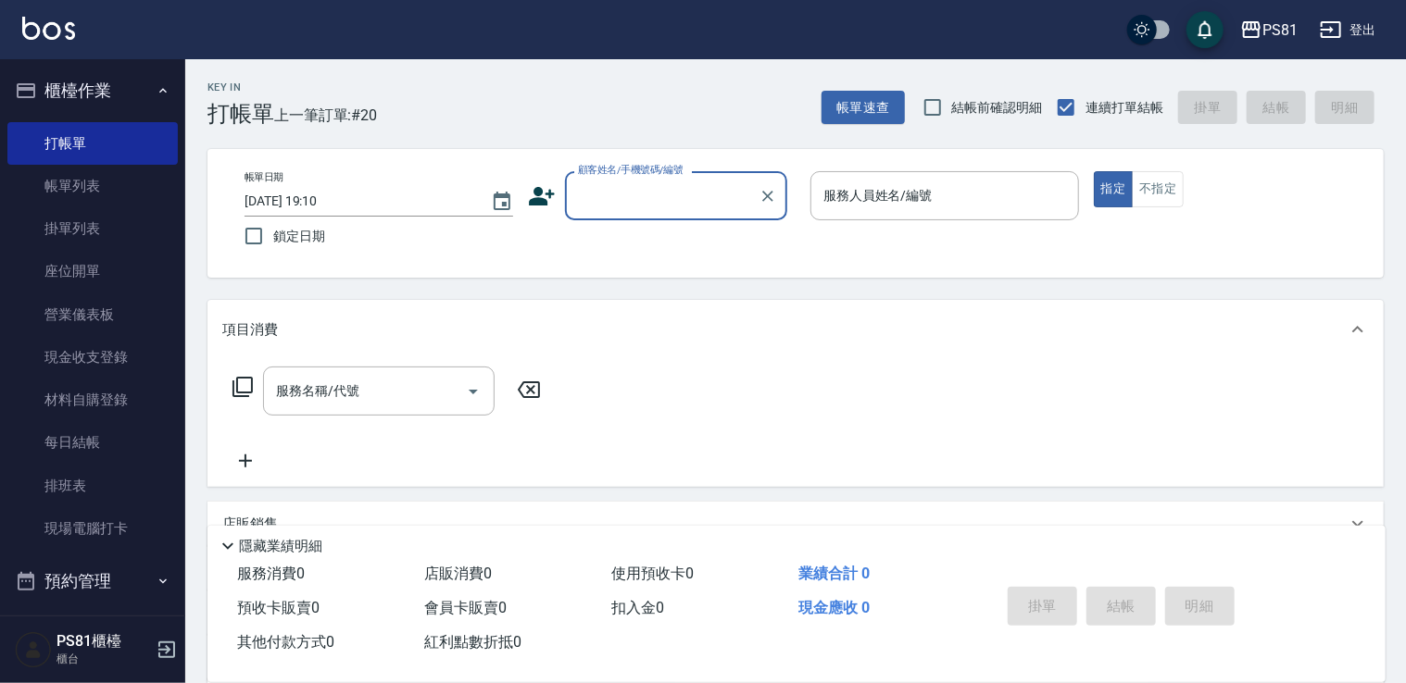
click at [719, 185] on input "顧客姓名/手機號碼/編號" at bounding box center [662, 196] width 178 height 32
click at [711, 187] on input "顧客姓名/手機號碼/編號" at bounding box center [662, 196] width 178 height 32
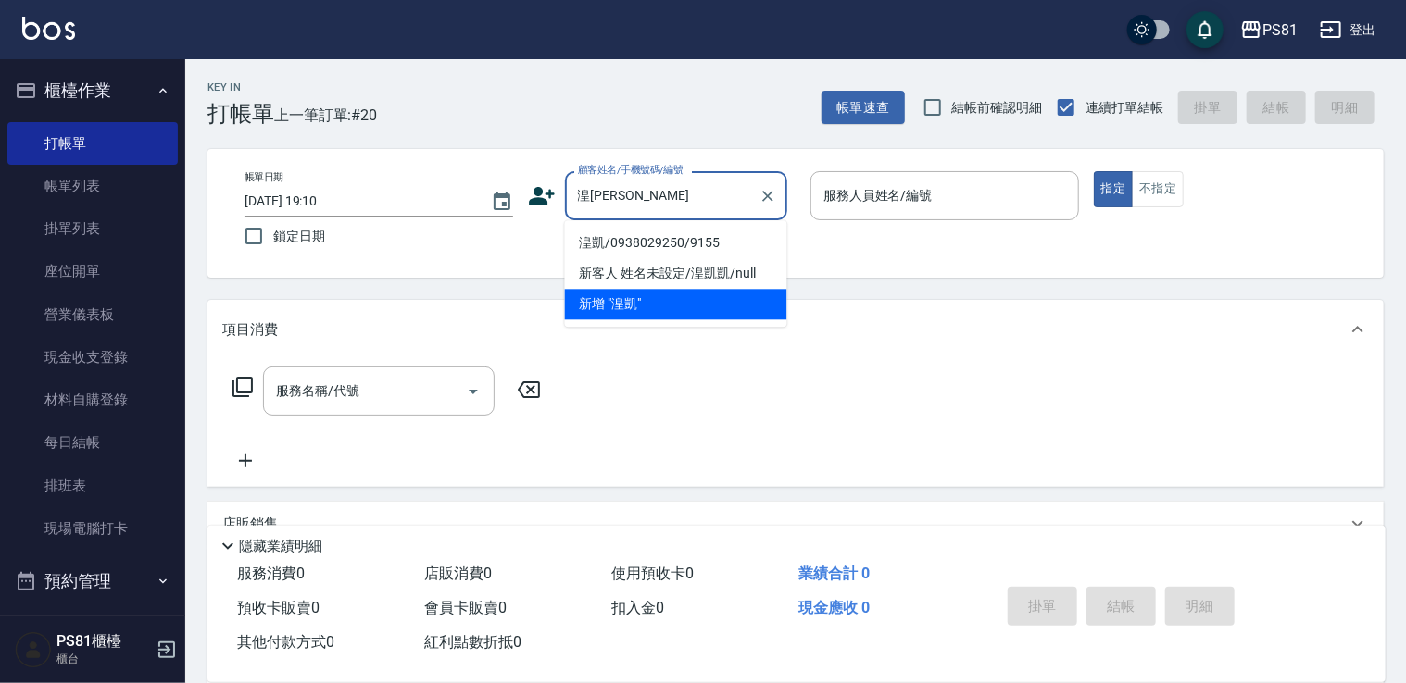
click at [645, 258] on li "新客人 姓名未設定/湟凱凱/null" at bounding box center [676, 273] width 222 height 31
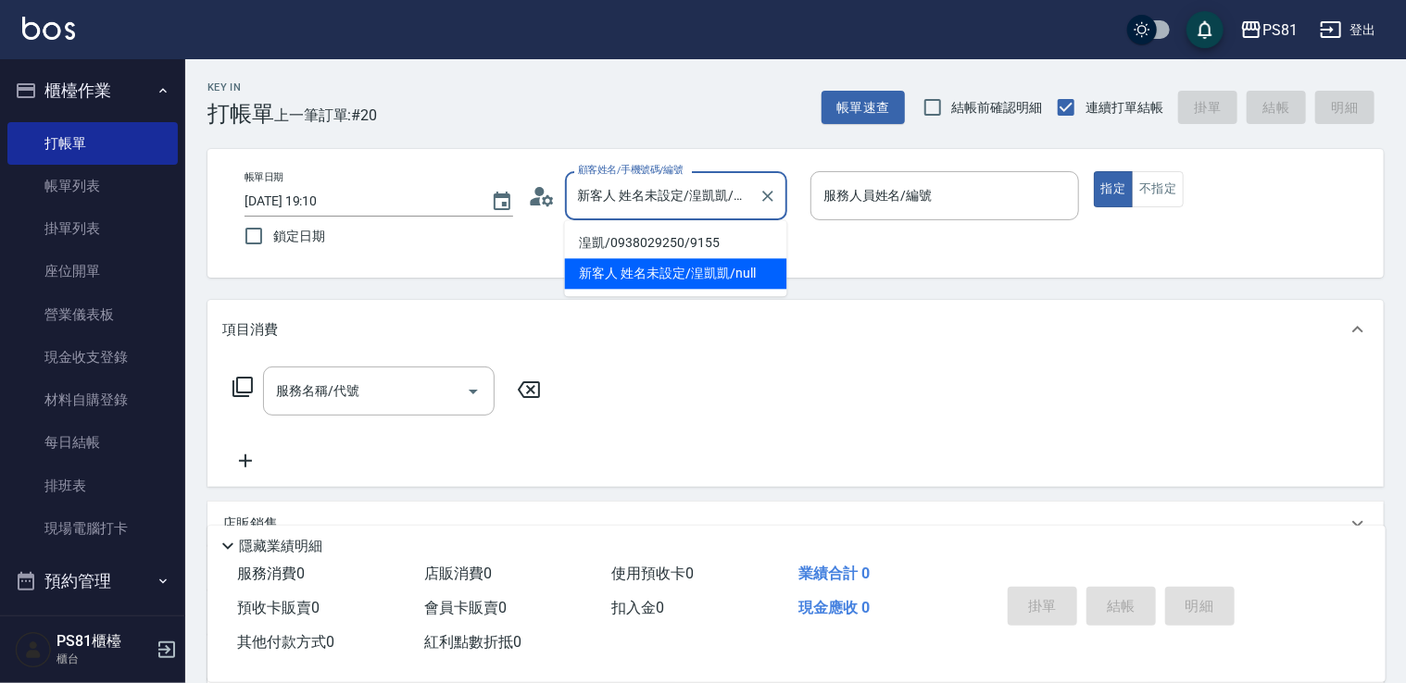
click at [652, 197] on input "新客人 姓名未設定/湟凱凱/null" at bounding box center [662, 196] width 178 height 32
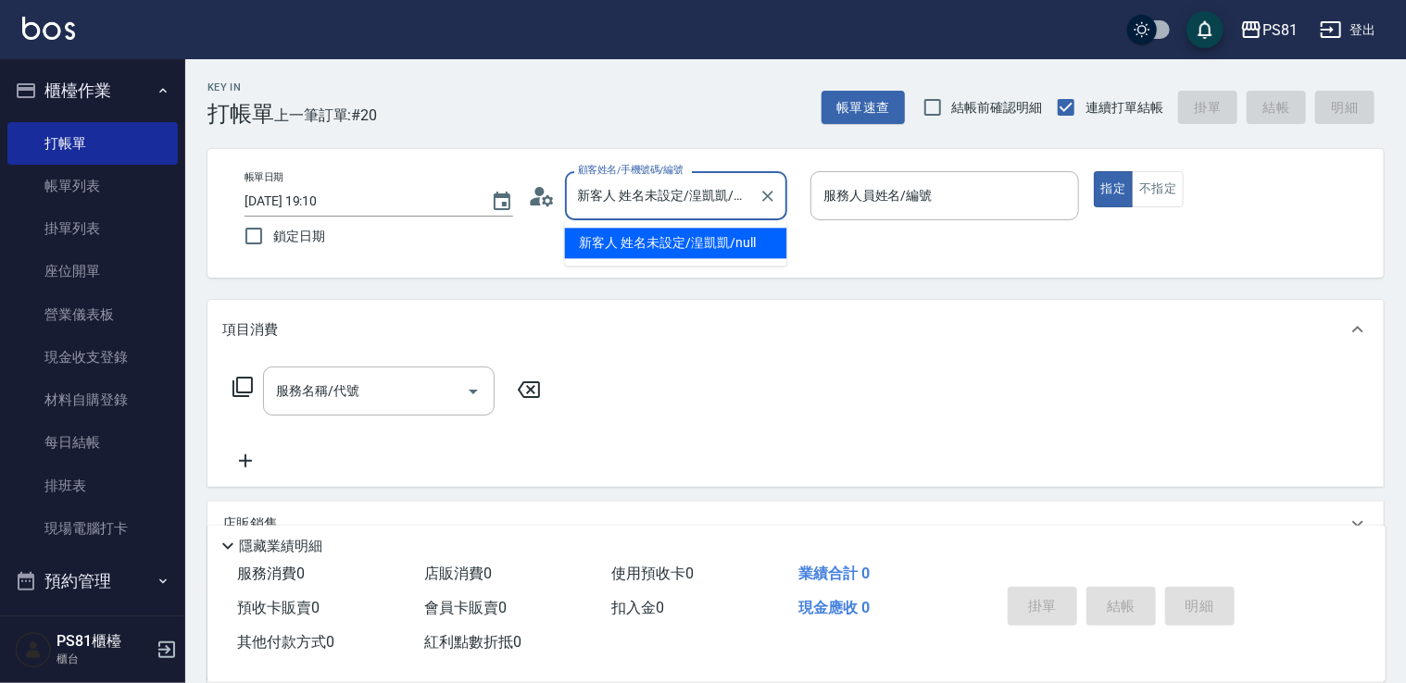
click at [652, 197] on input "新客人 姓名未設定/湟凱凱/null" at bounding box center [662, 196] width 178 height 32
click at [600, 244] on li "新增 "湟凱湟凱"" at bounding box center [676, 243] width 222 height 31
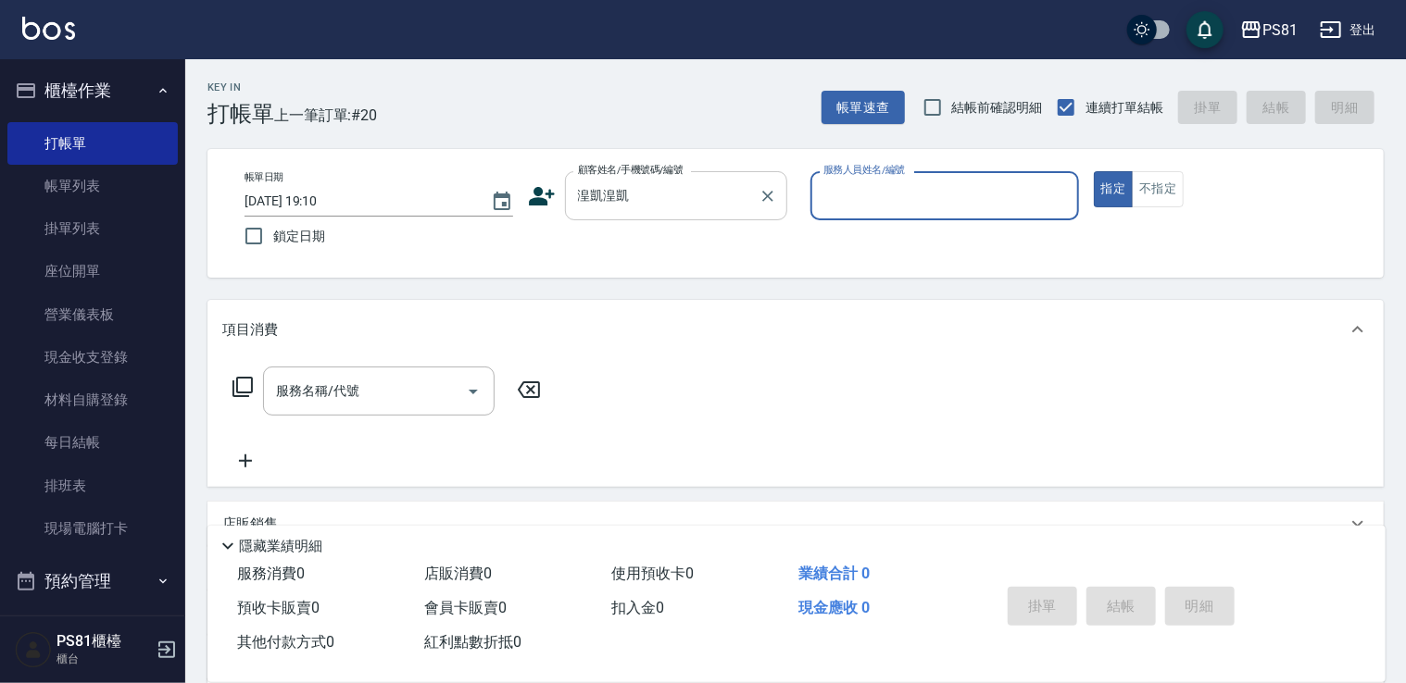
click at [645, 198] on input "湟凱湟凱" at bounding box center [662, 196] width 178 height 32
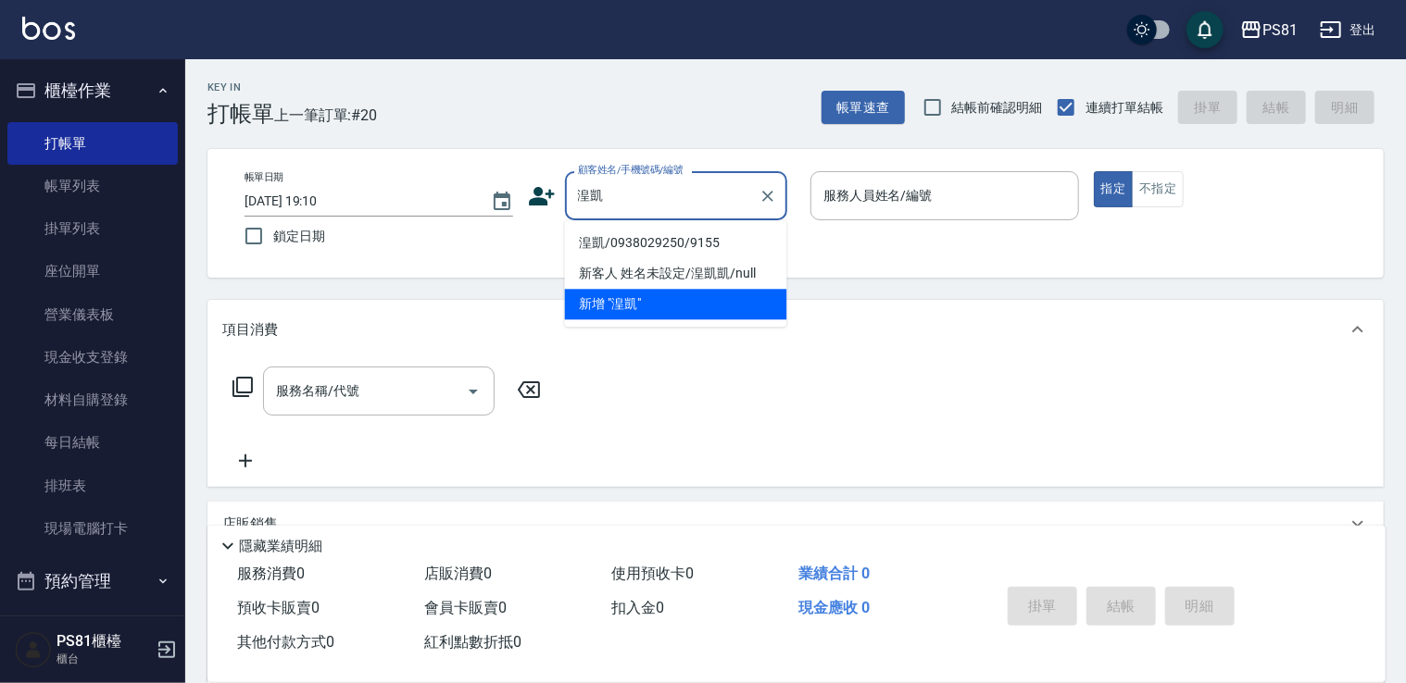
click at [639, 240] on li "湟凱/0938029250/9155" at bounding box center [676, 243] width 222 height 31
type input "湟凱/0938029250/9155"
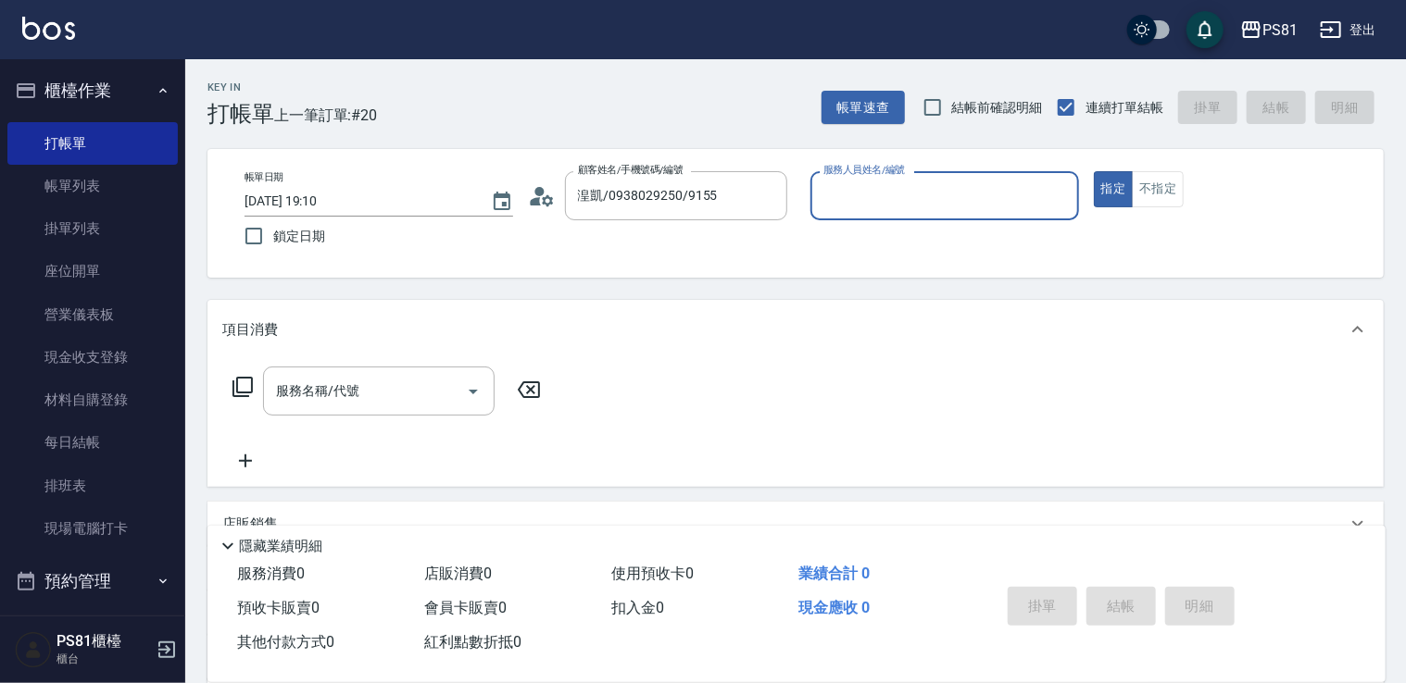
type input "[PERSON_NAME]-6"
click at [1094, 171] on button "指定" at bounding box center [1114, 189] width 40 height 36
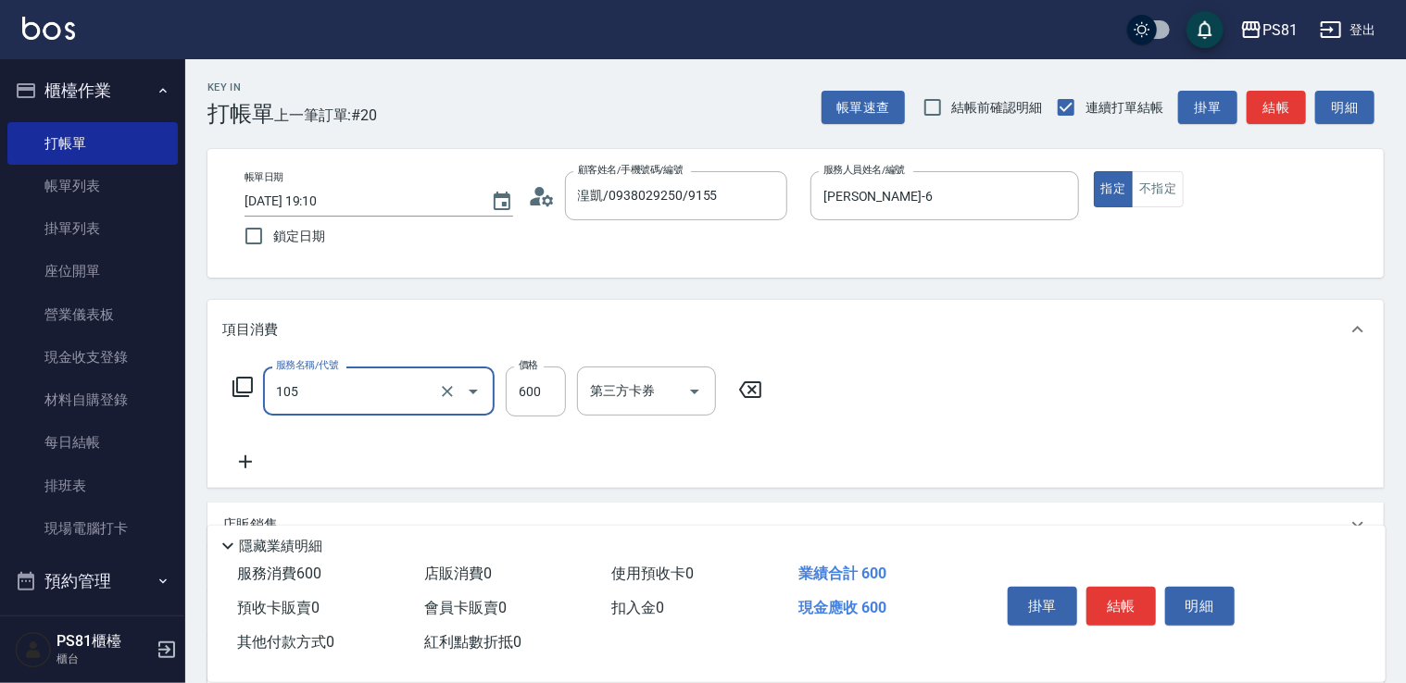
type input "A級洗剪600(105)"
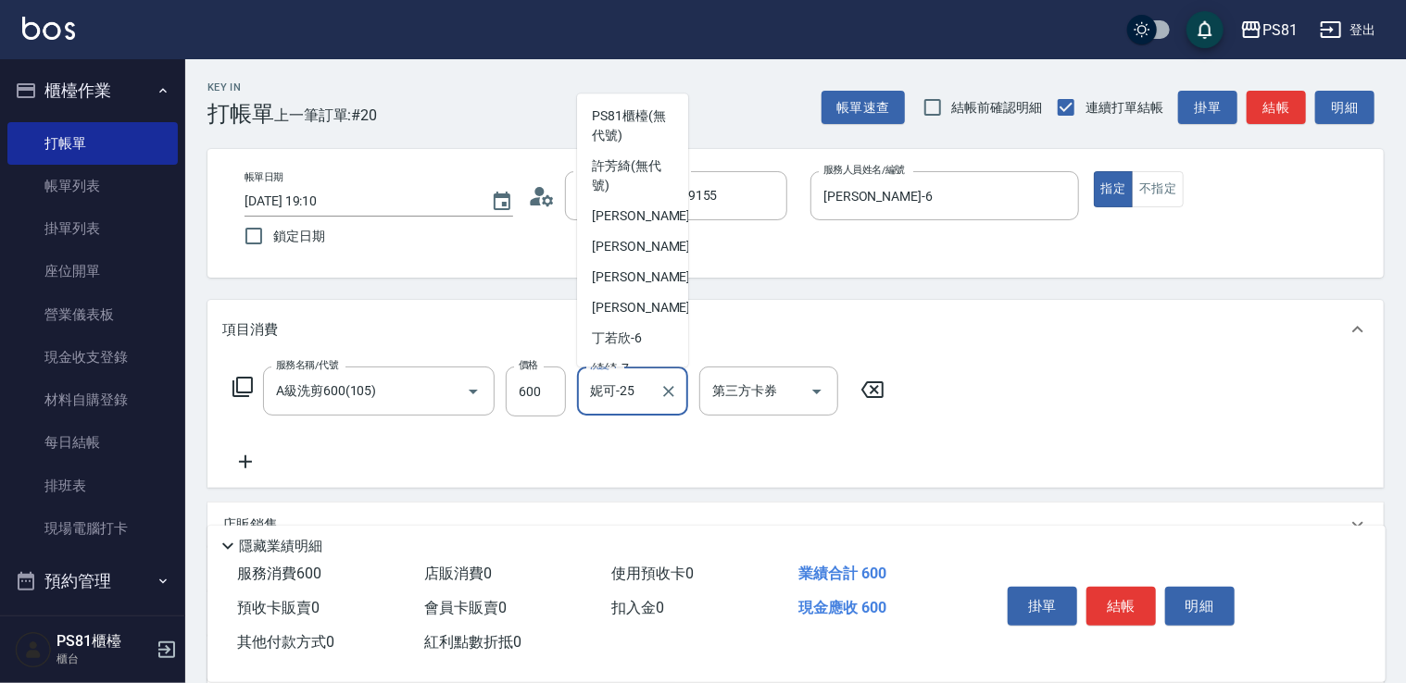
click at [612, 373] on div "[PERSON_NAME]-25 洗髮-1" at bounding box center [632, 391] width 111 height 49
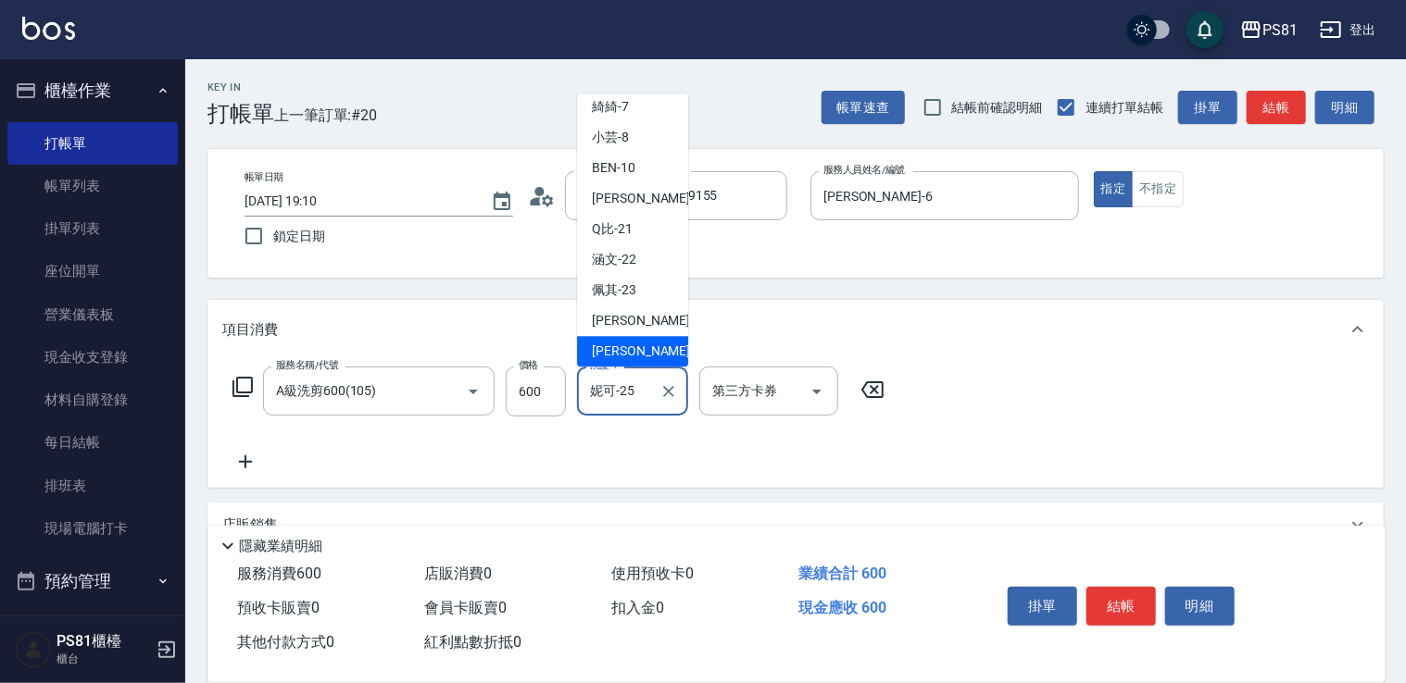
click at [615, 374] on div "[PERSON_NAME]-25 洗髮-1" at bounding box center [632, 391] width 111 height 49
click at [616, 376] on input "妮可-25" at bounding box center [618, 391] width 67 height 32
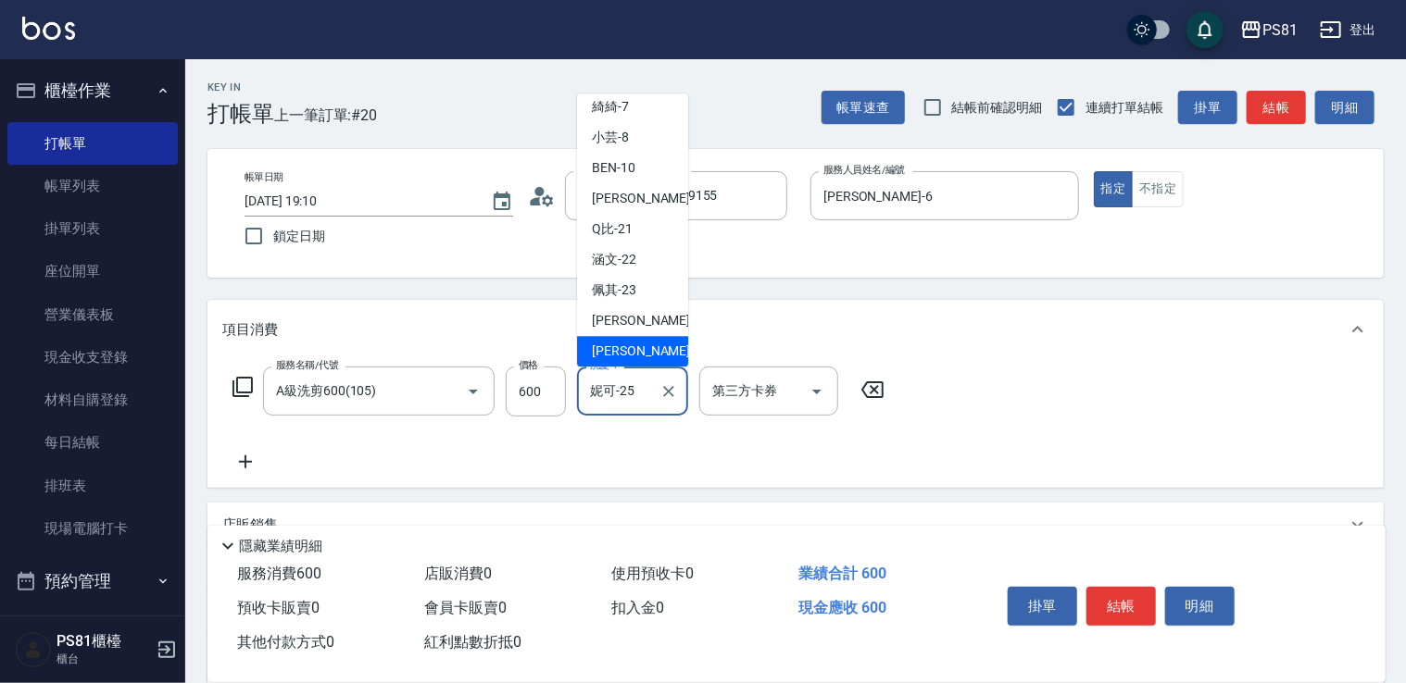
click at [621, 379] on input "妮可-25" at bounding box center [618, 391] width 67 height 32
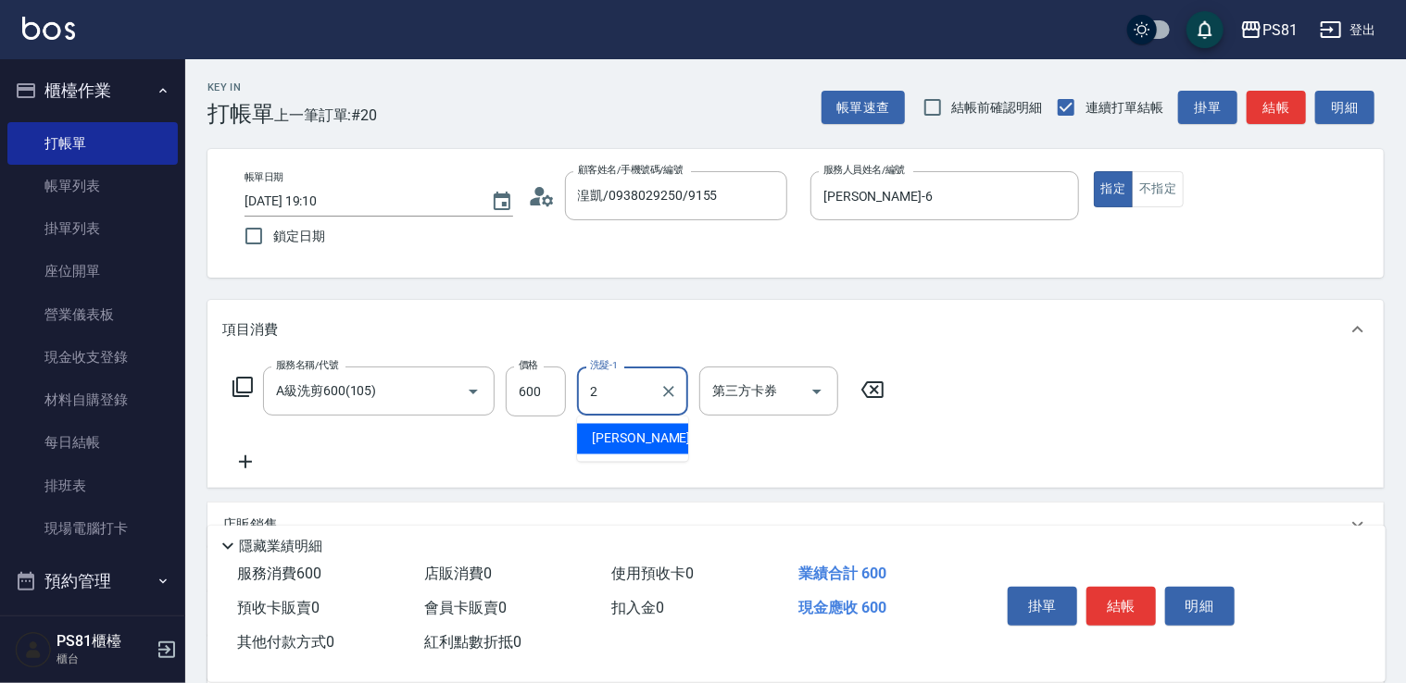
scroll to position [0, 0]
type input "[PERSON_NAME]-20"
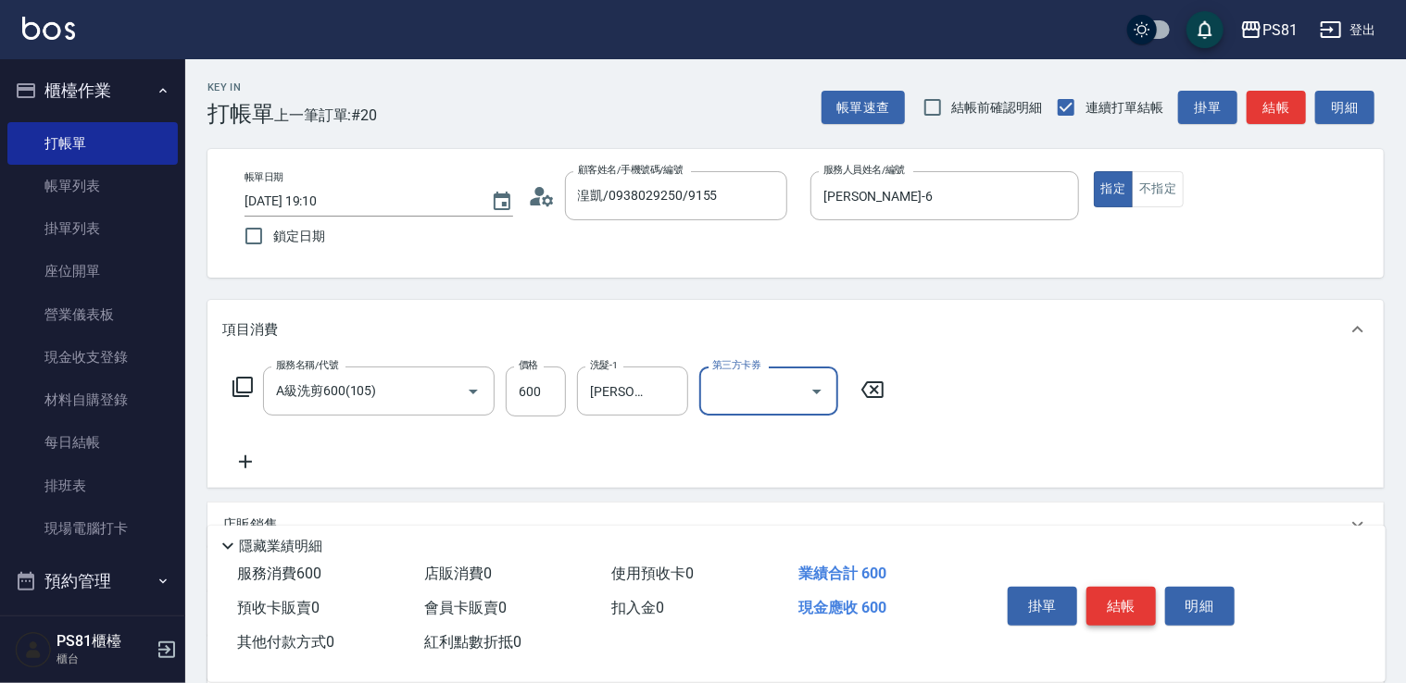
click at [1124, 594] on button "結帳" at bounding box center [1120, 606] width 69 height 39
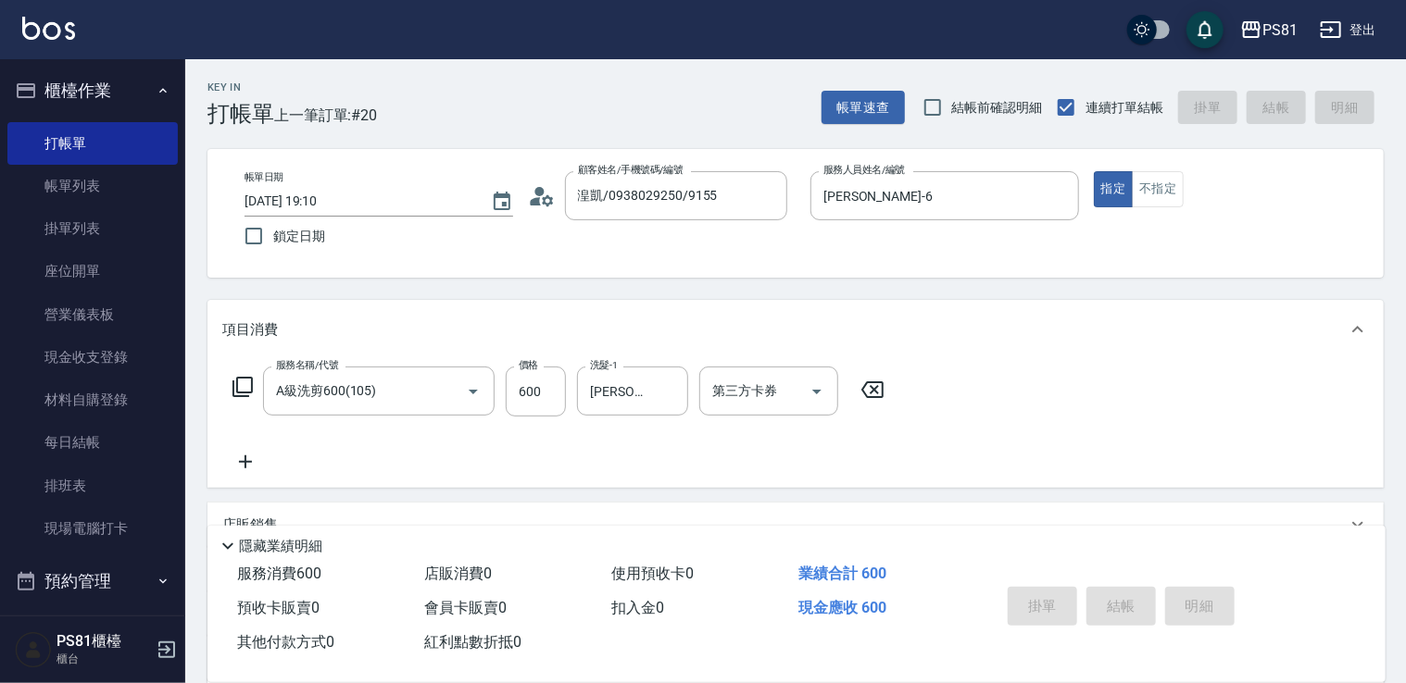
type input "[DATE] 19:11"
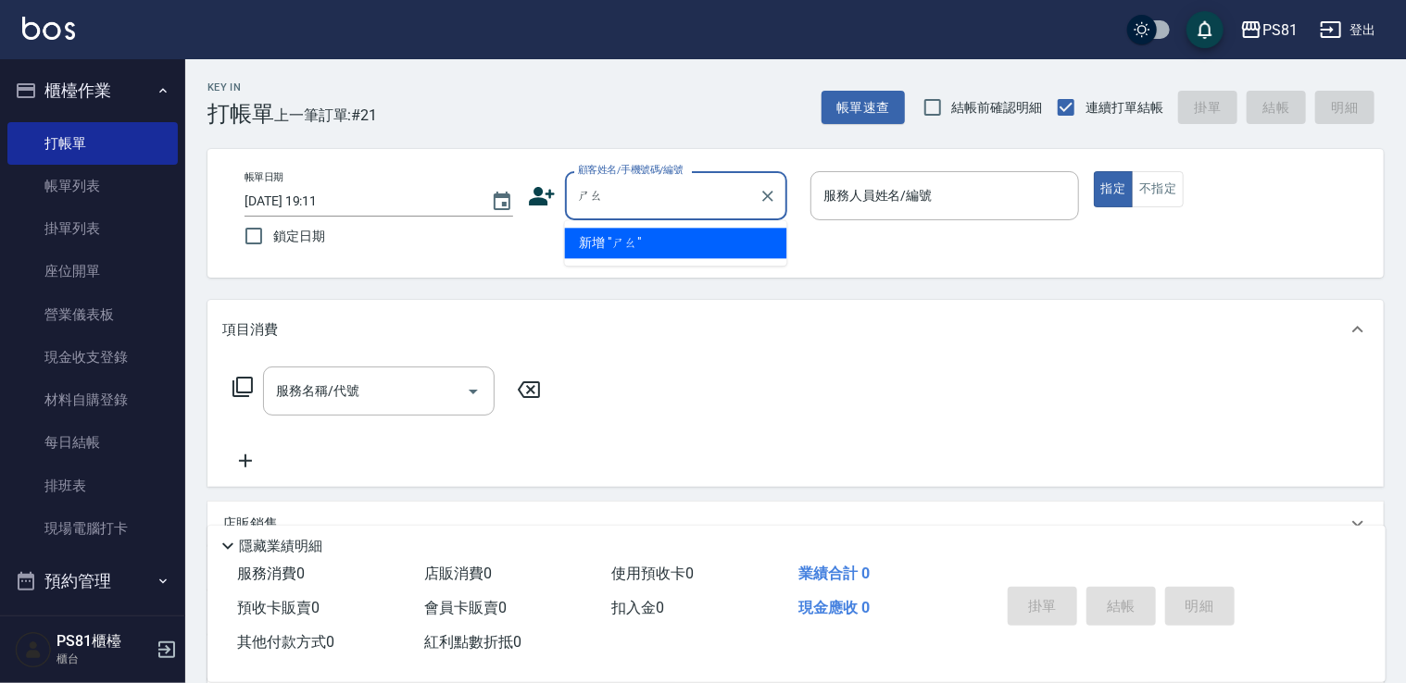
type input "韶"
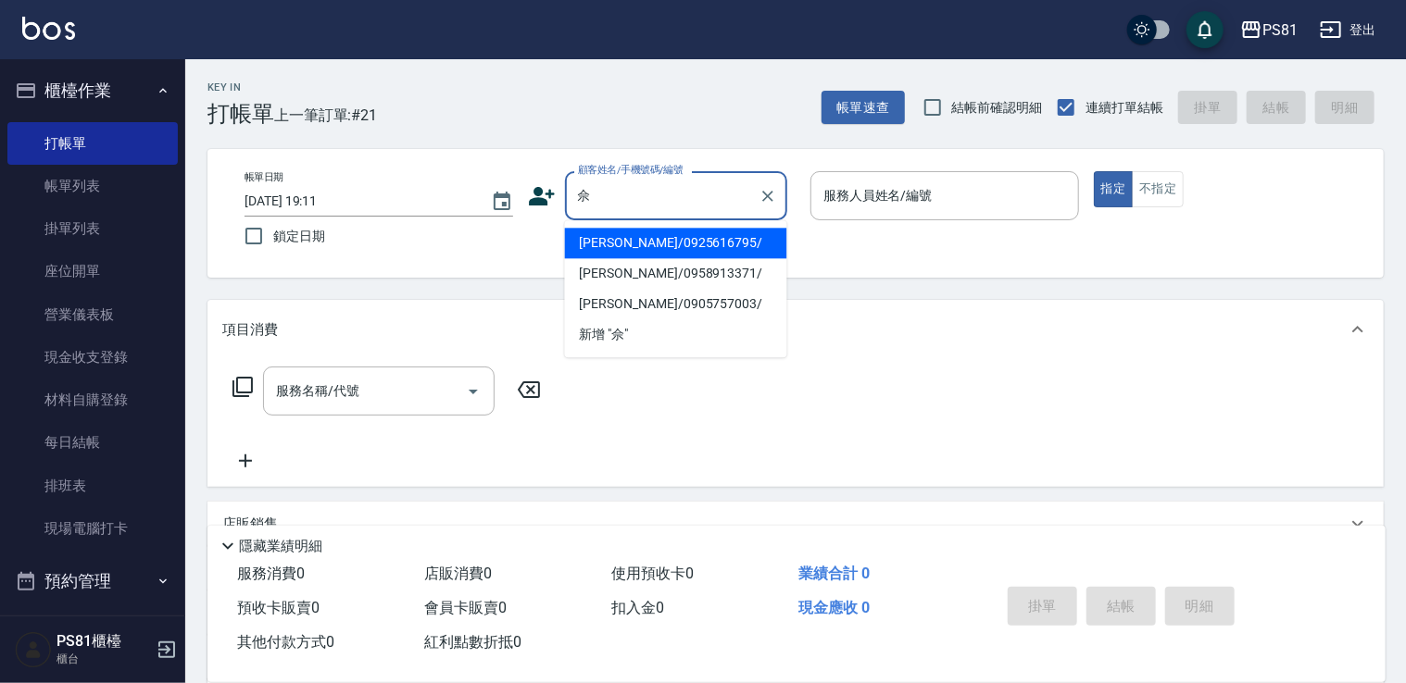
click at [666, 248] on li "[PERSON_NAME]/0925616795/" at bounding box center [676, 243] width 222 height 31
type input "[PERSON_NAME]/0925616795/"
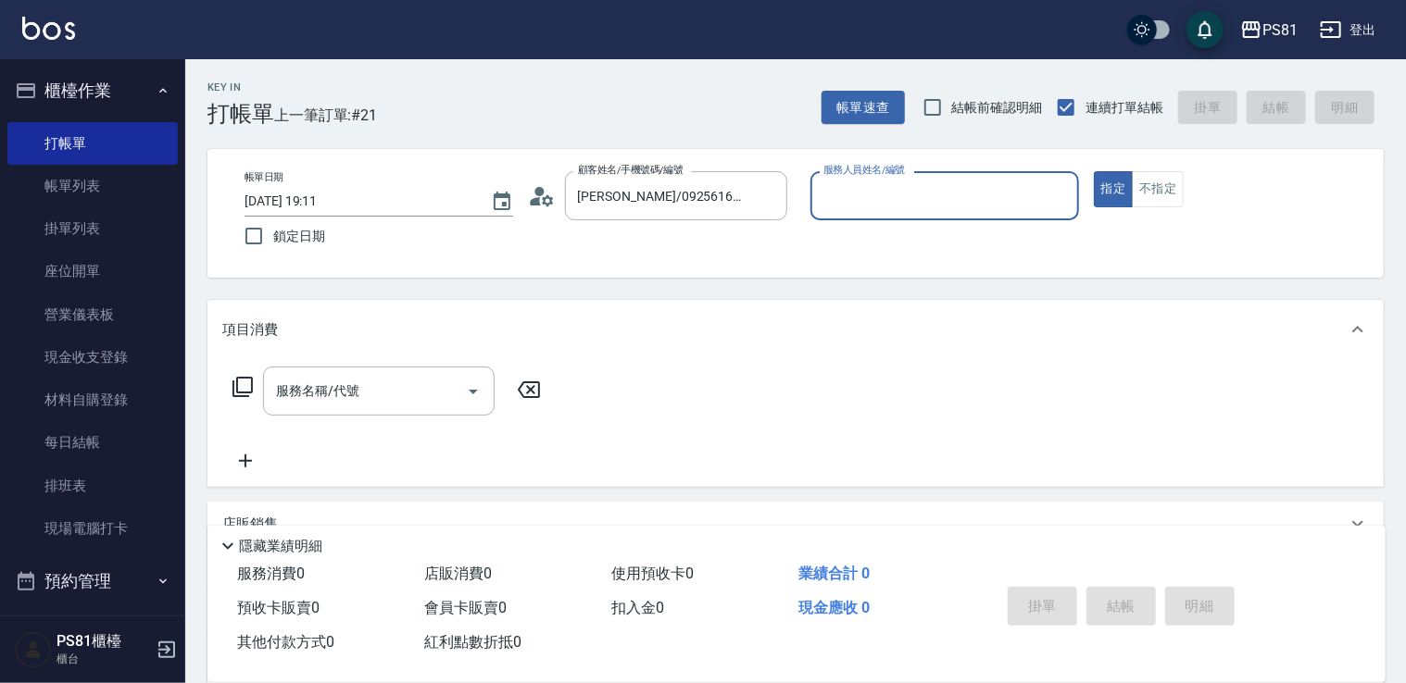
type input "[PERSON_NAME]-6"
click at [1094, 171] on button "指定" at bounding box center [1114, 189] width 40 height 36
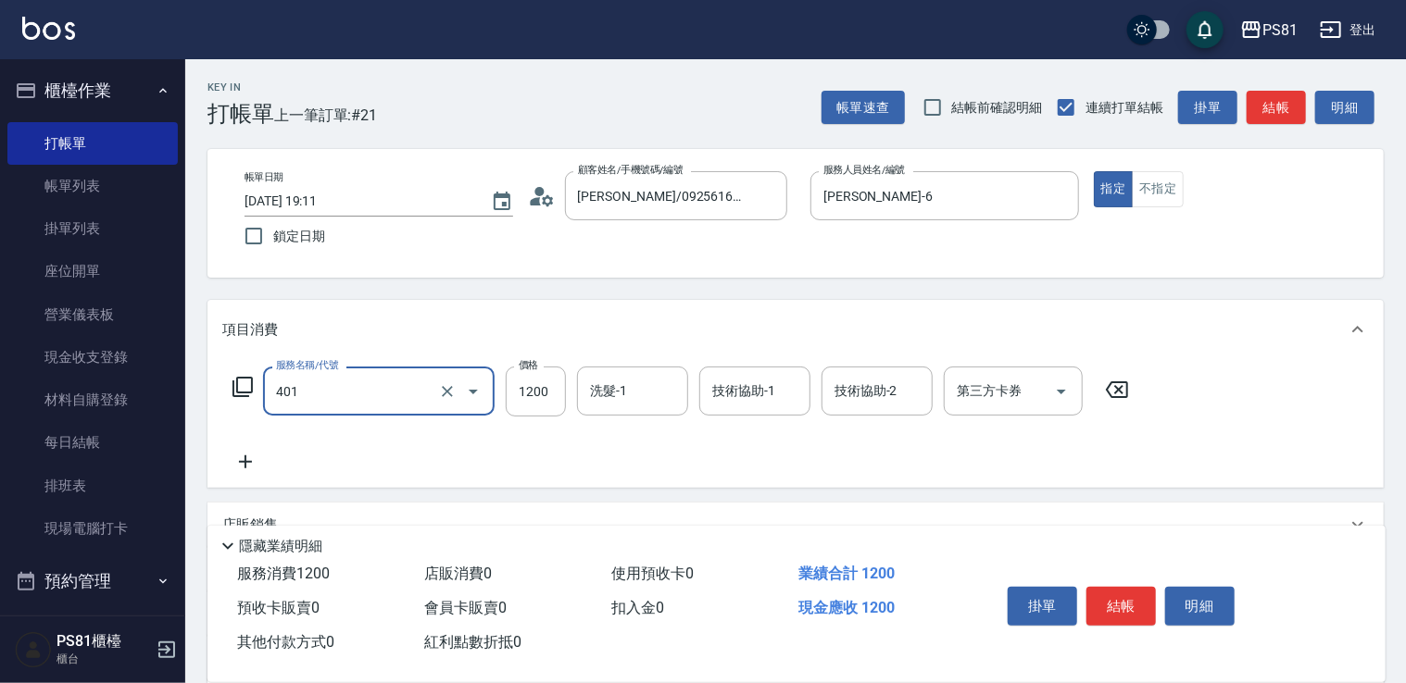
type input "基本染髮(401)"
type input "1500"
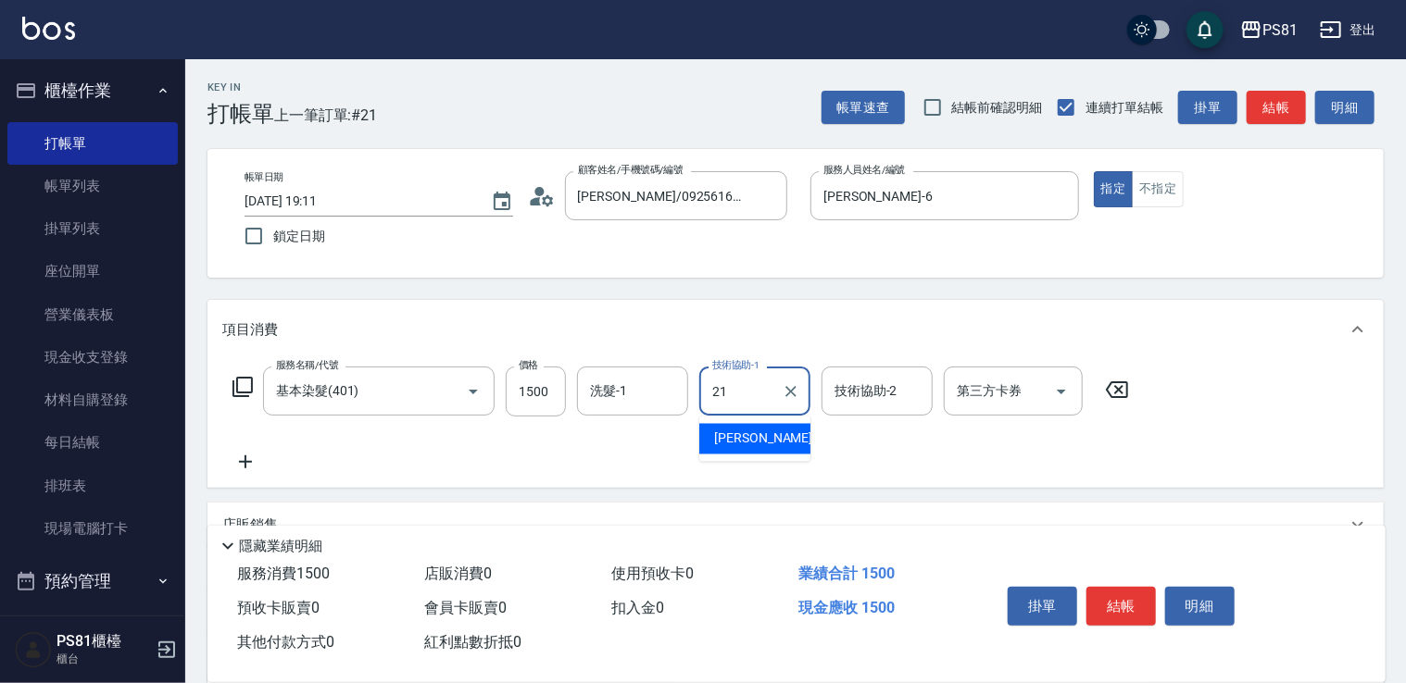
type input "Q比-21"
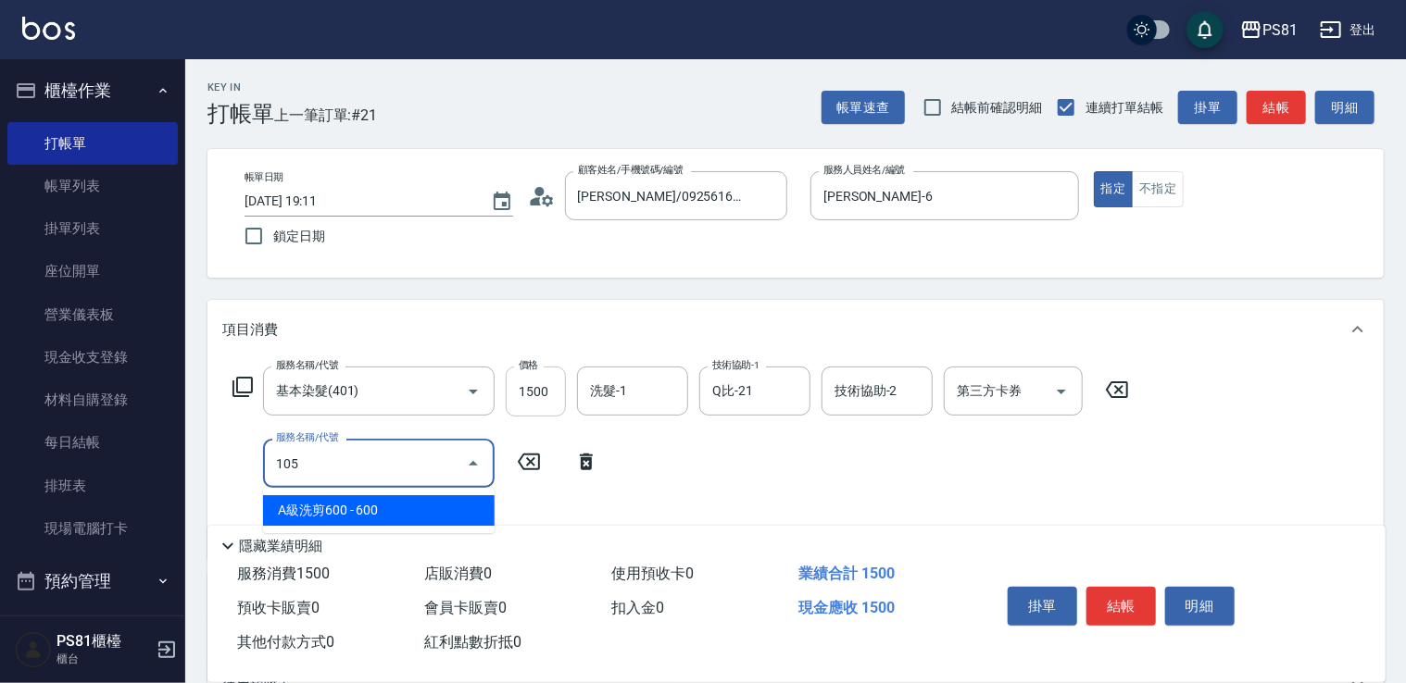
type input "105"
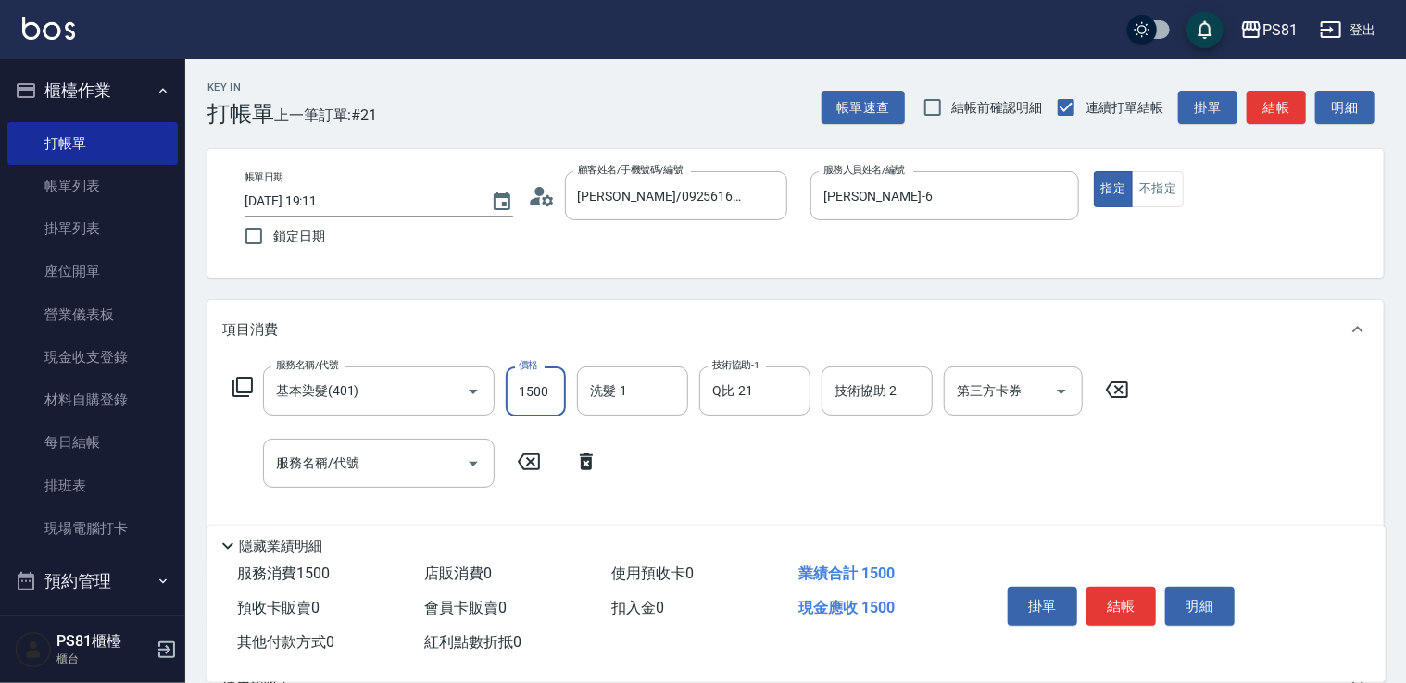
click at [516, 406] on input "1500" at bounding box center [536, 392] width 60 height 50
click at [424, 483] on div "服務名稱/代號" at bounding box center [379, 463] width 232 height 49
type input "1200"
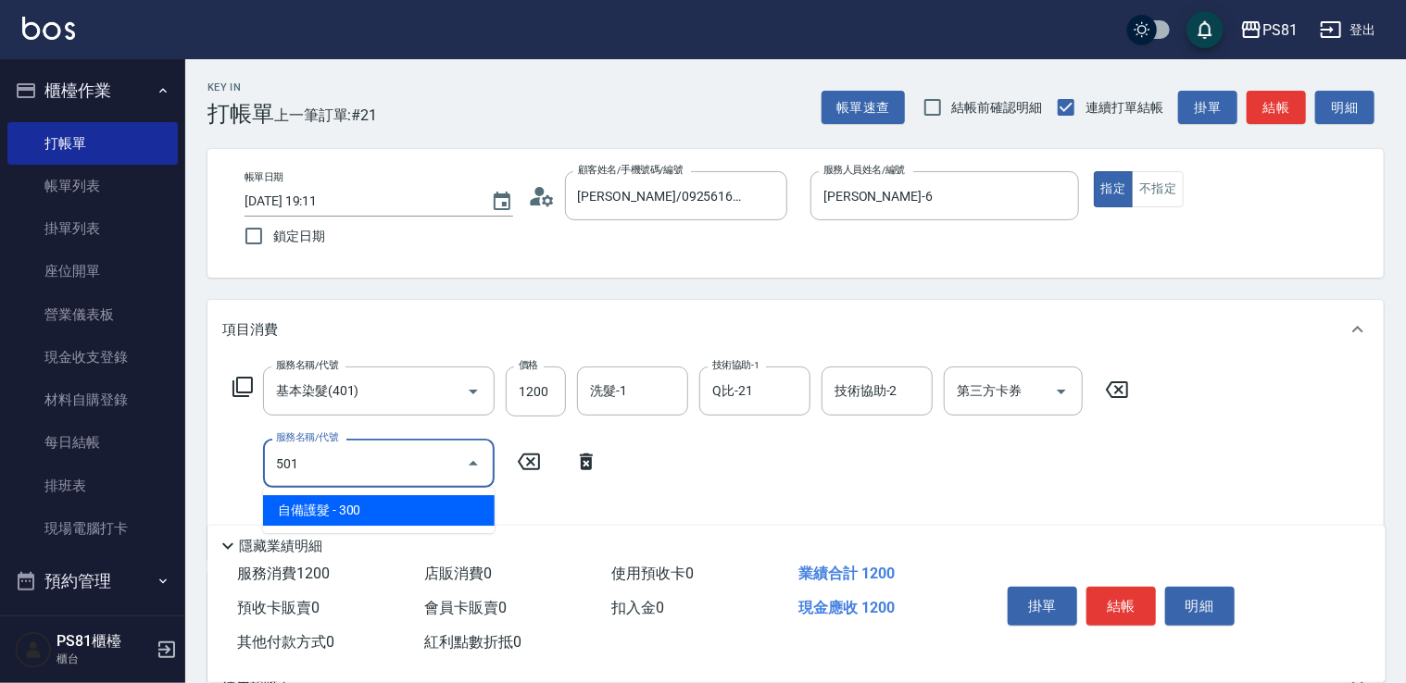
type input "自備護髮(501)"
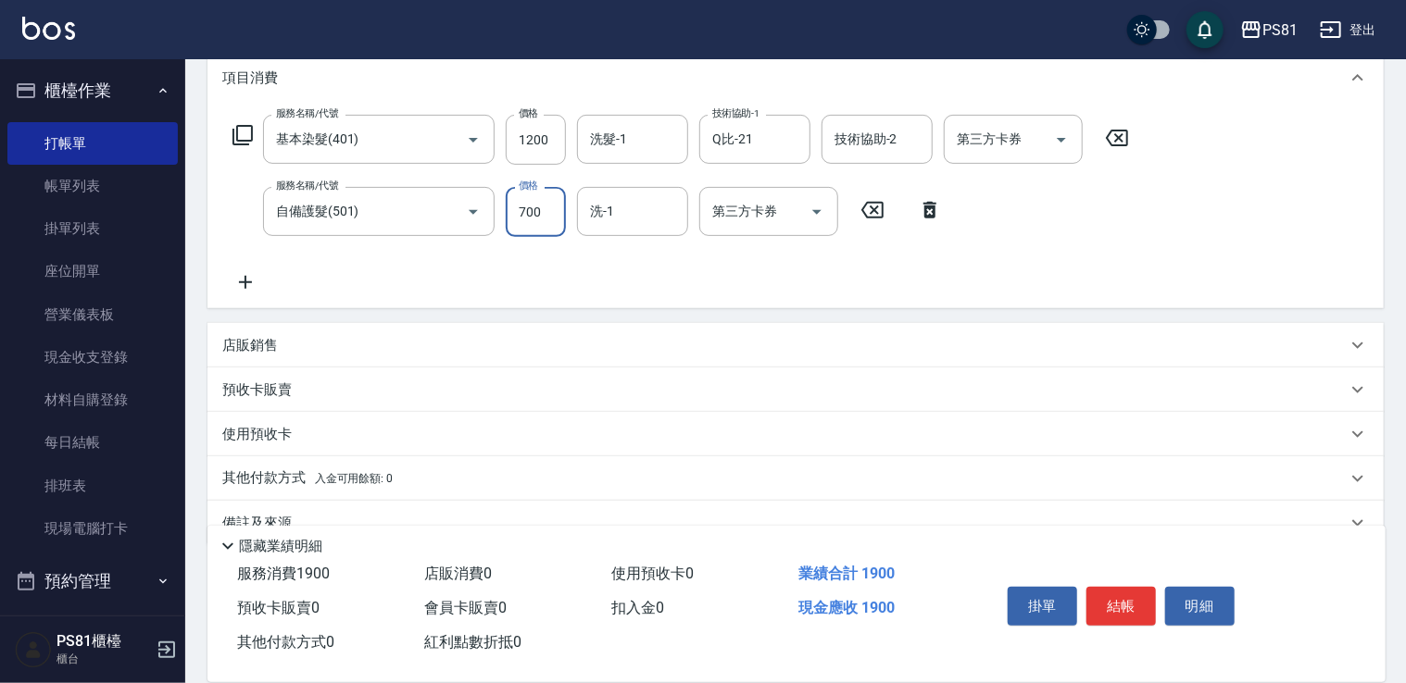
scroll to position [278, 0]
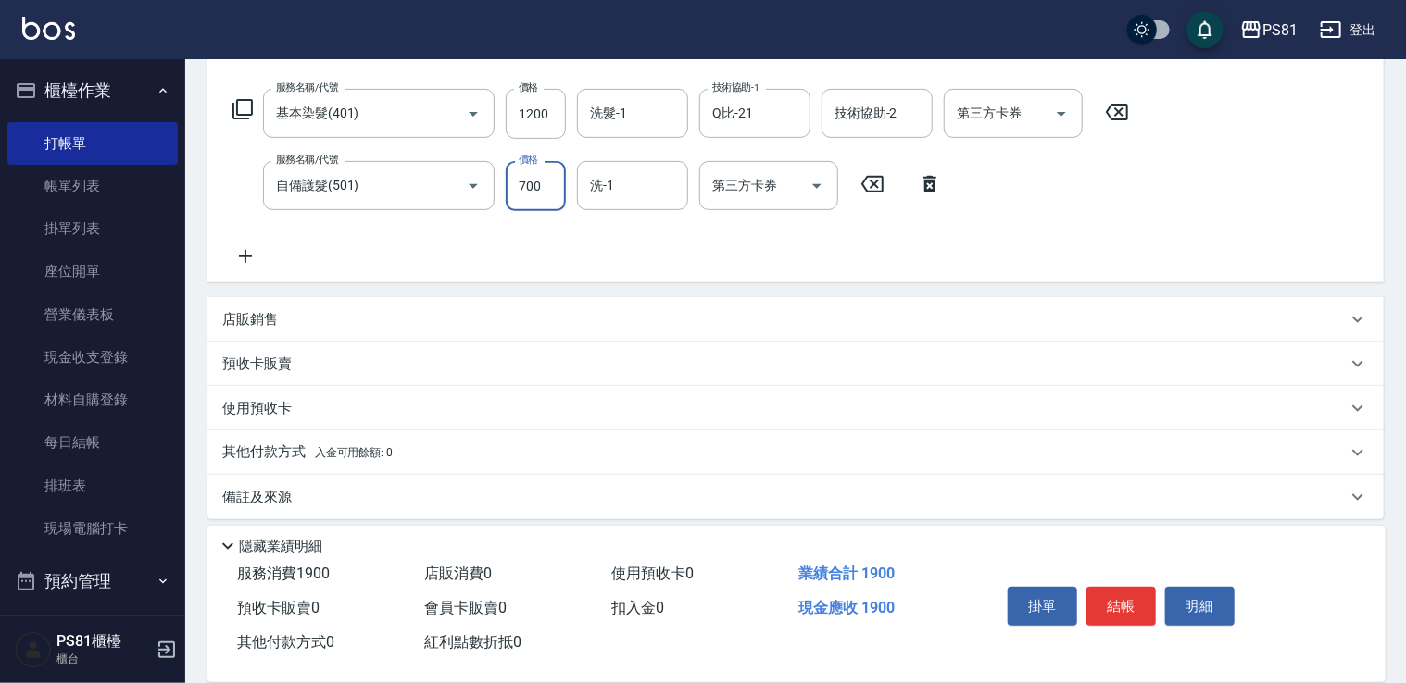
type input "700"
click at [250, 264] on icon at bounding box center [245, 256] width 46 height 22
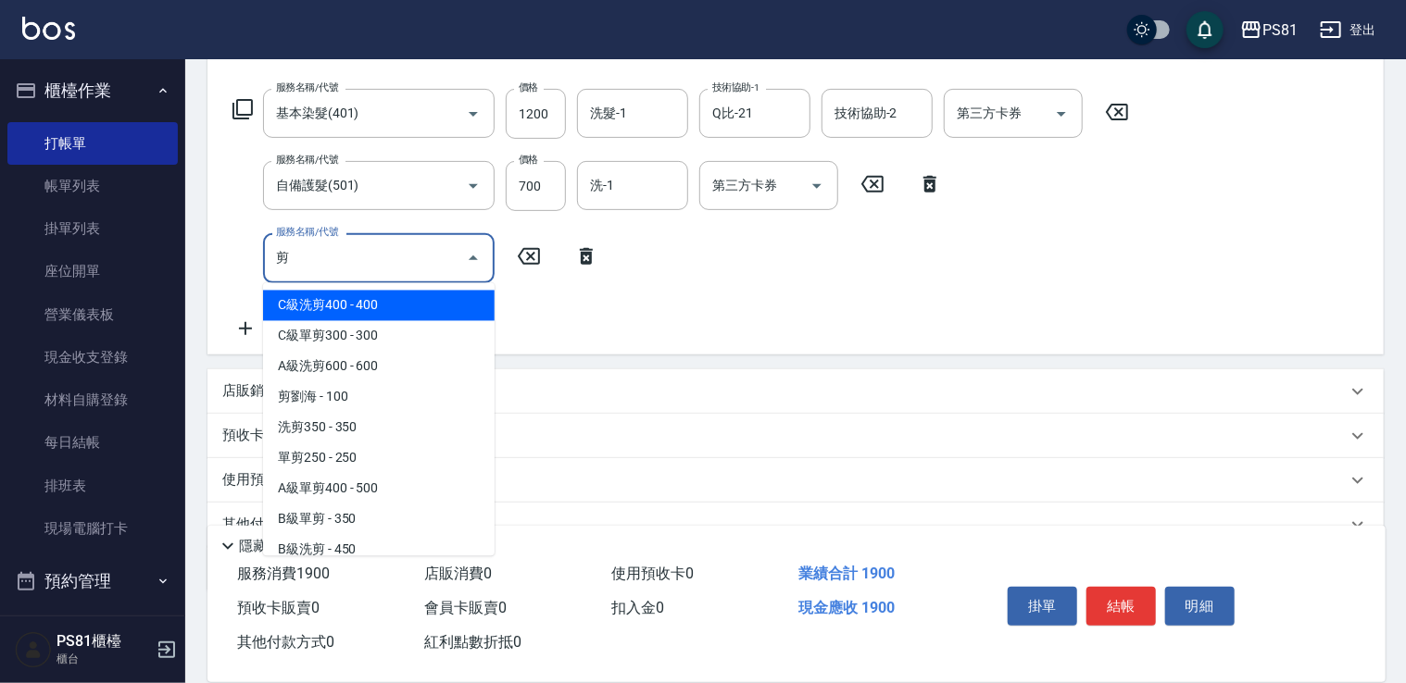
click at [367, 392] on span "剪劉海 - 100" at bounding box center [379, 397] width 232 height 31
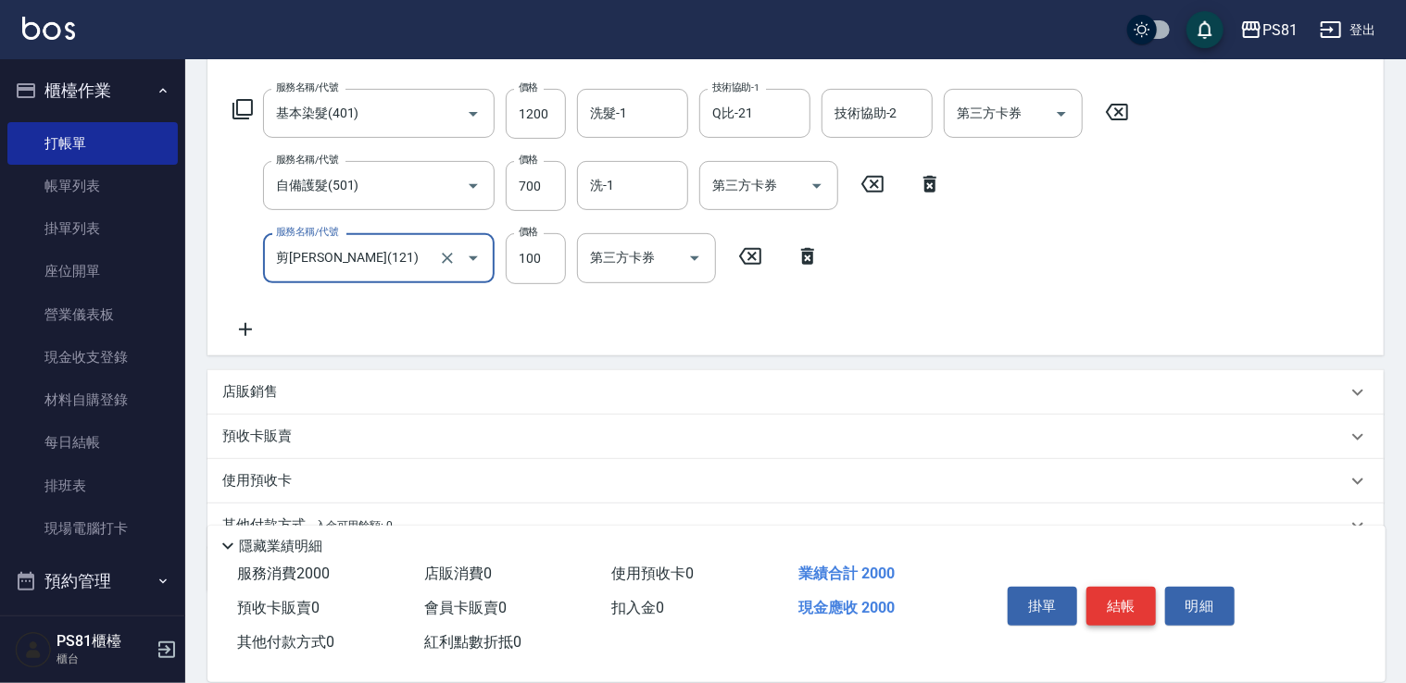
type input "剪[PERSON_NAME](121)"
drag, startPoint x: 1152, startPoint y: 601, endPoint x: 1181, endPoint y: 637, distance: 46.1
click at [1145, 604] on button "結帳" at bounding box center [1120, 606] width 69 height 39
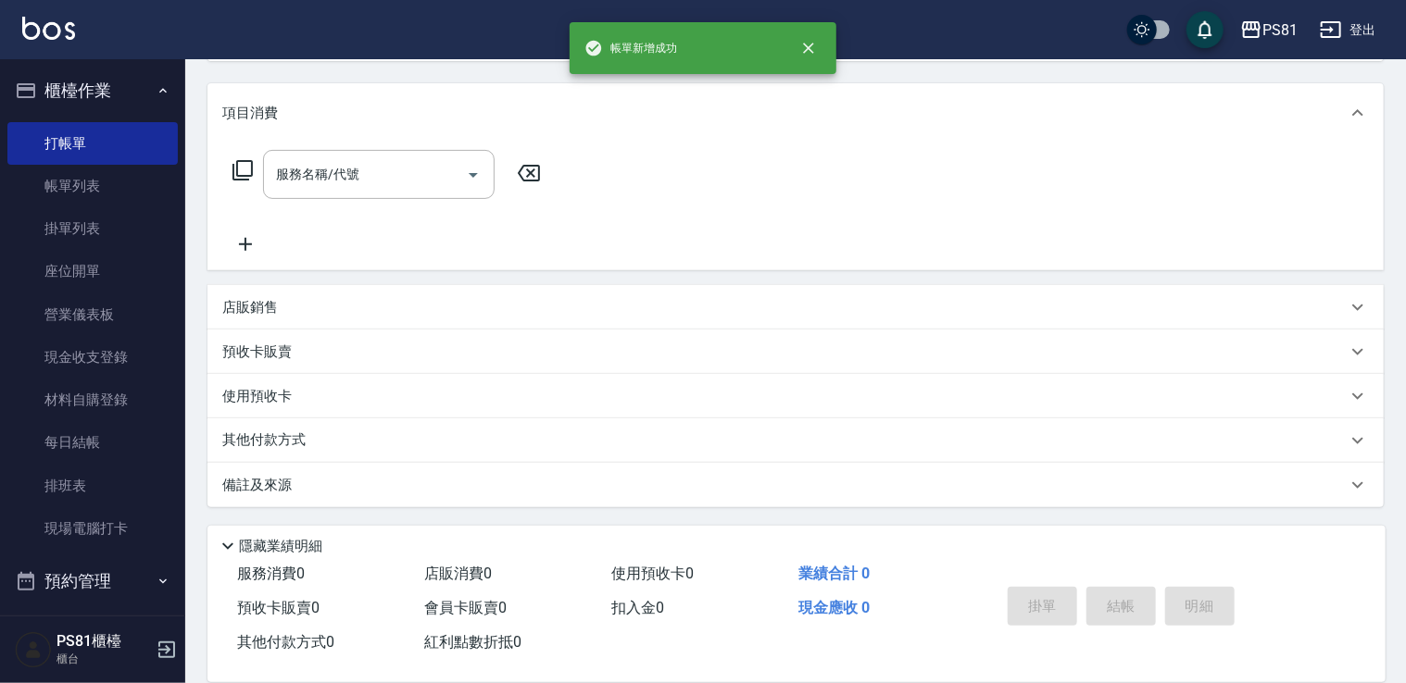
scroll to position [0, 0]
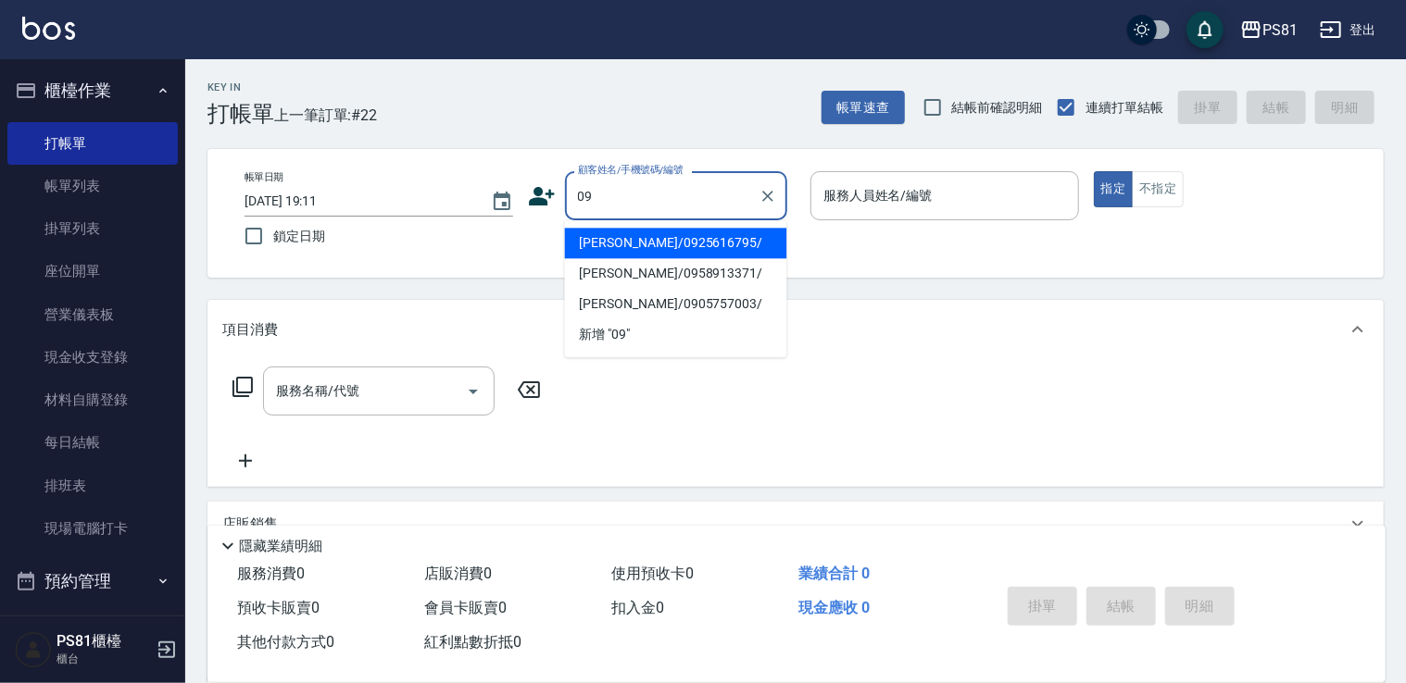
type input "0"
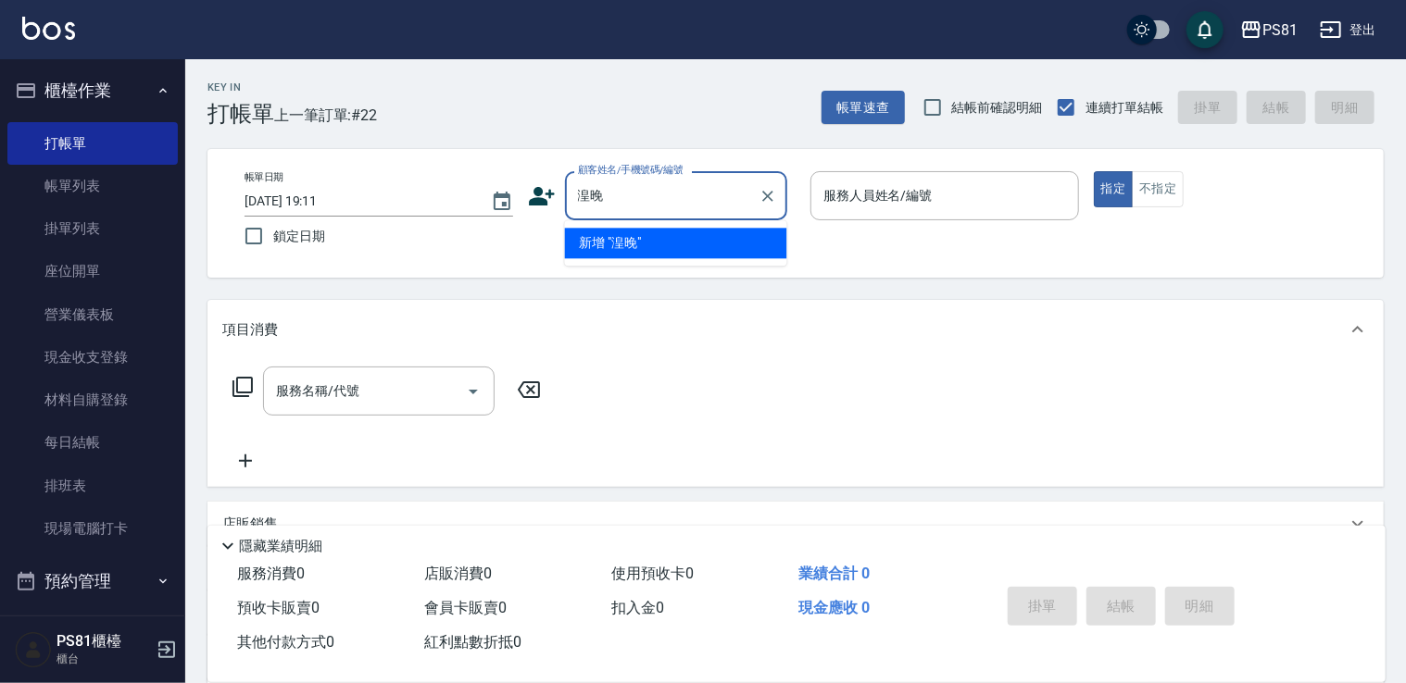
type input "湟"
click at [677, 250] on li "[PERSON_NAME]/25813354/" at bounding box center [676, 243] width 222 height 31
type input "[PERSON_NAME]/25813354/"
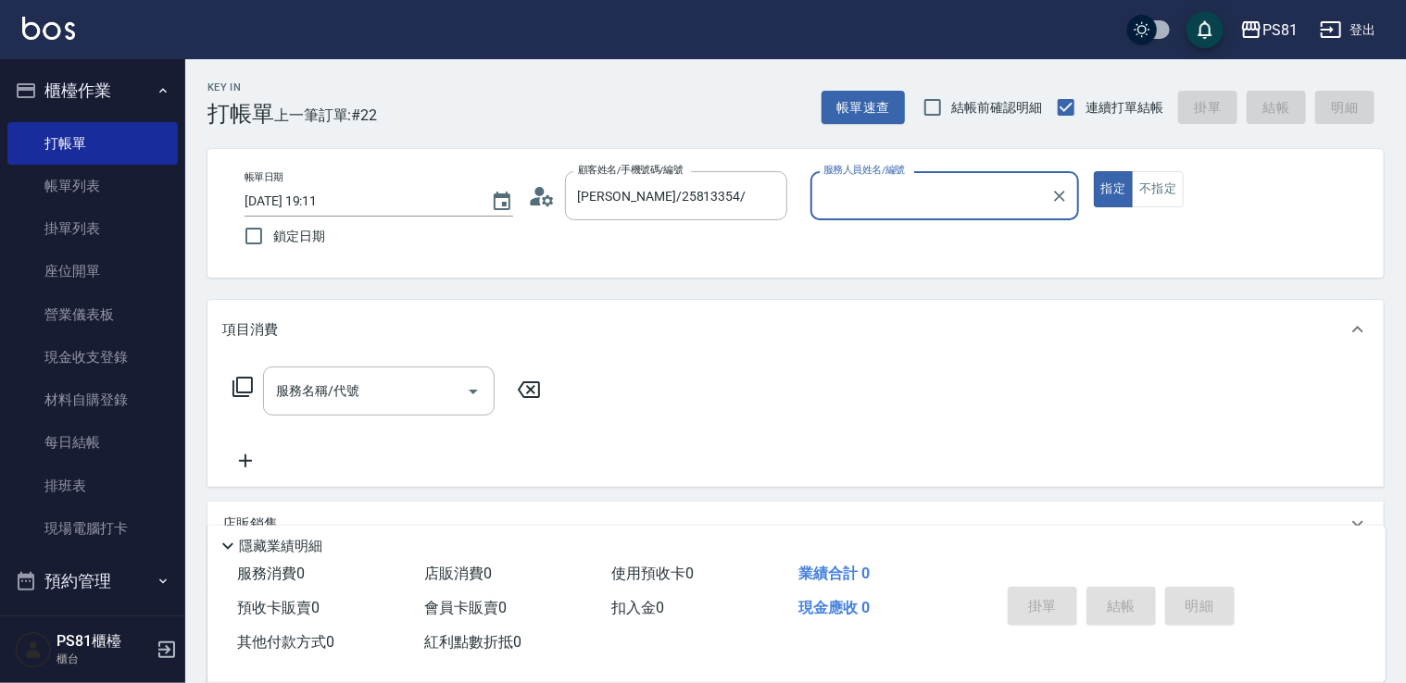
type input "[PERSON_NAME]-6"
click at [1094, 171] on button "指定" at bounding box center [1114, 189] width 40 height 36
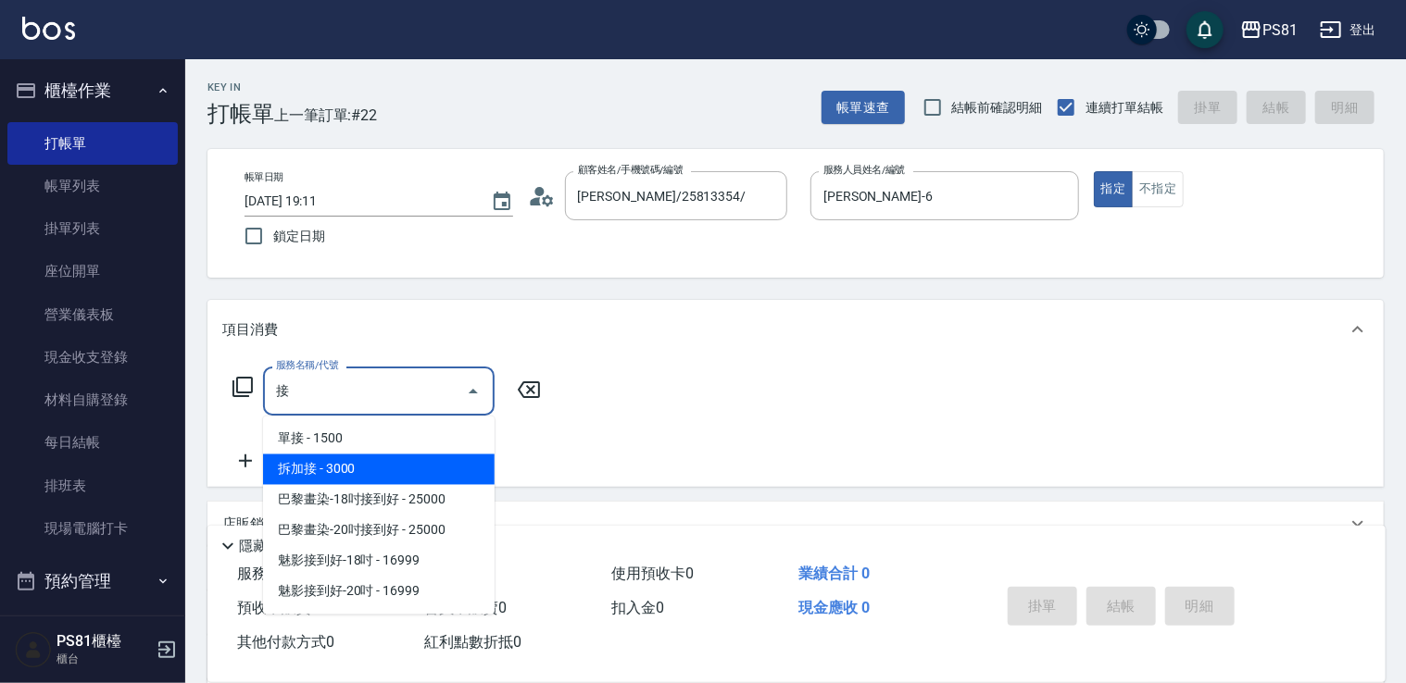
click at [373, 470] on span "拆加接 - 3000" at bounding box center [379, 470] width 232 height 31
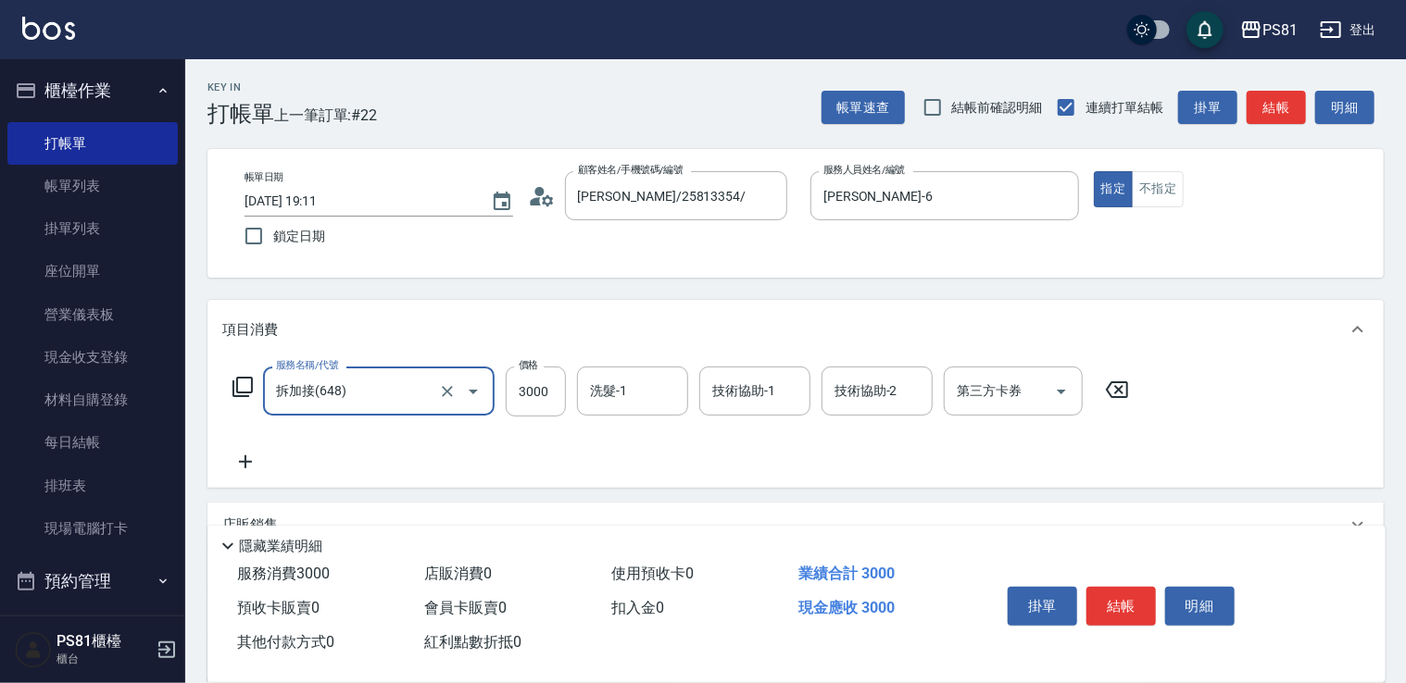
type input "拆加接(648)"
type input "4500"
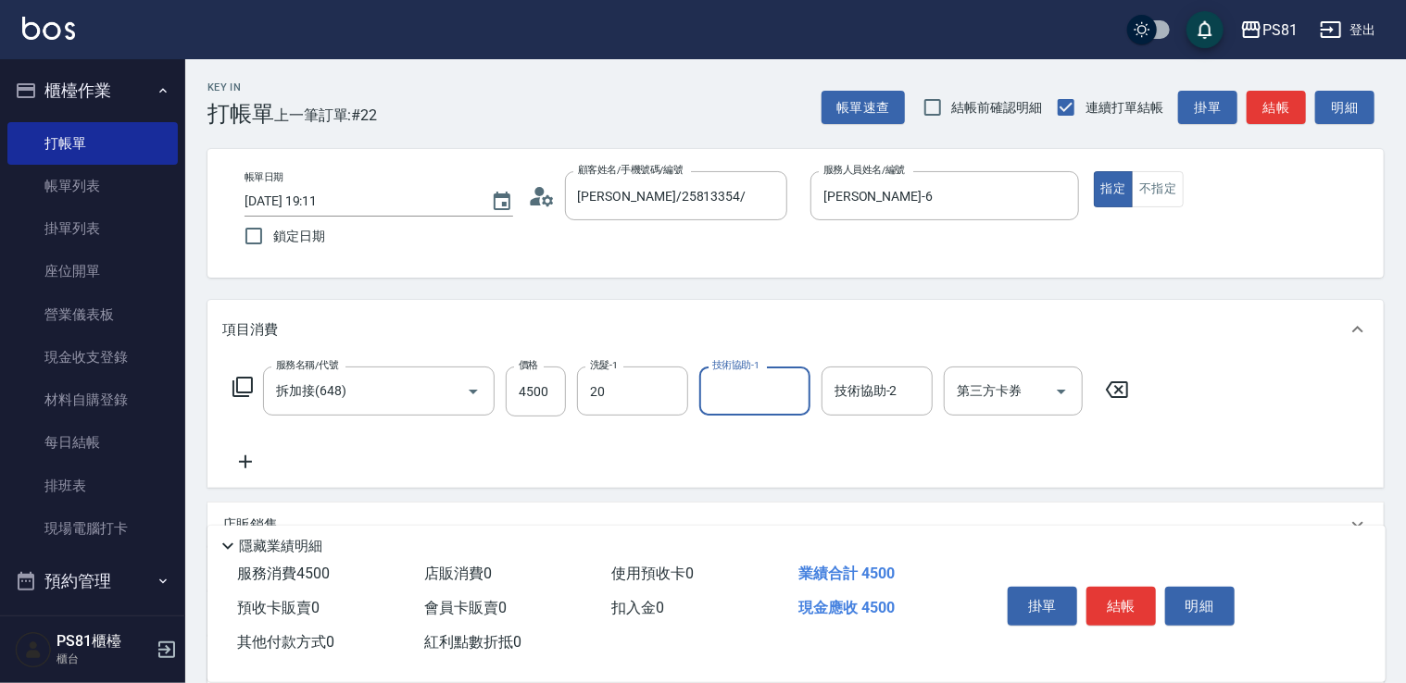
type input "[PERSON_NAME]-20"
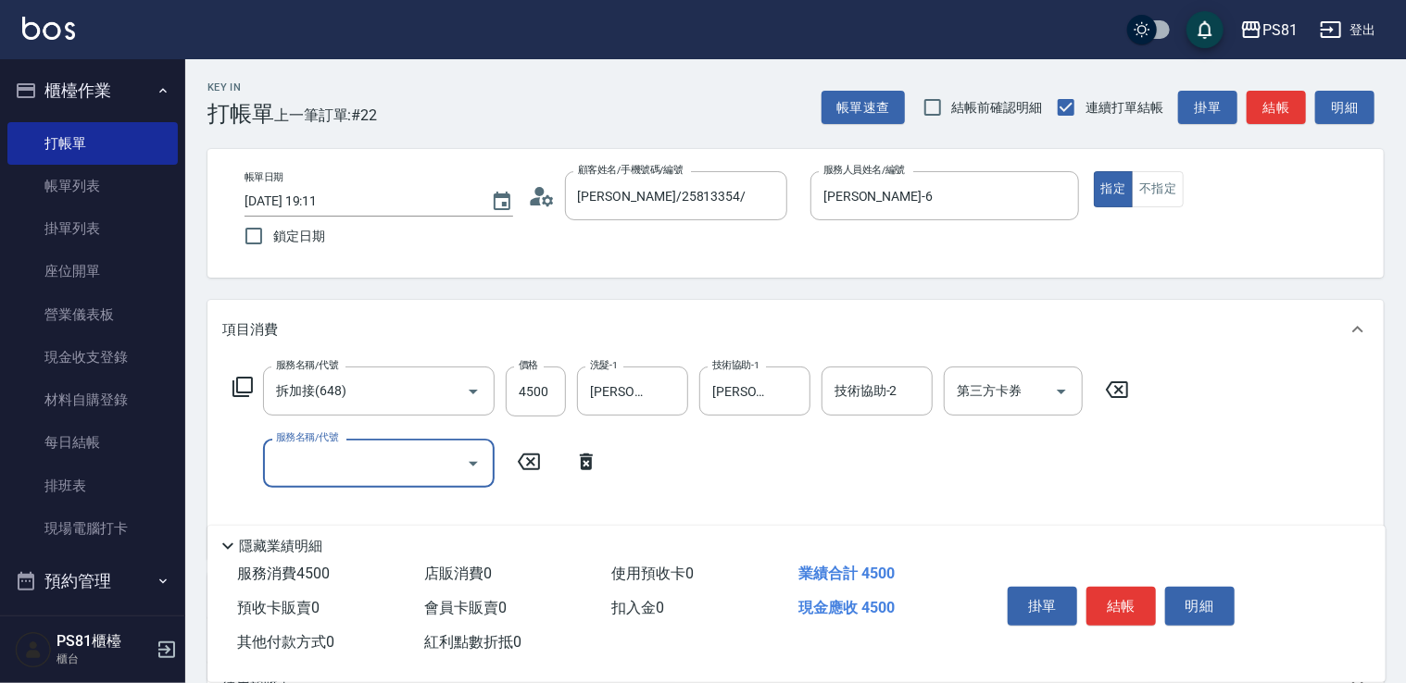
type input "5"
type input "去角質(抗油)(110)"
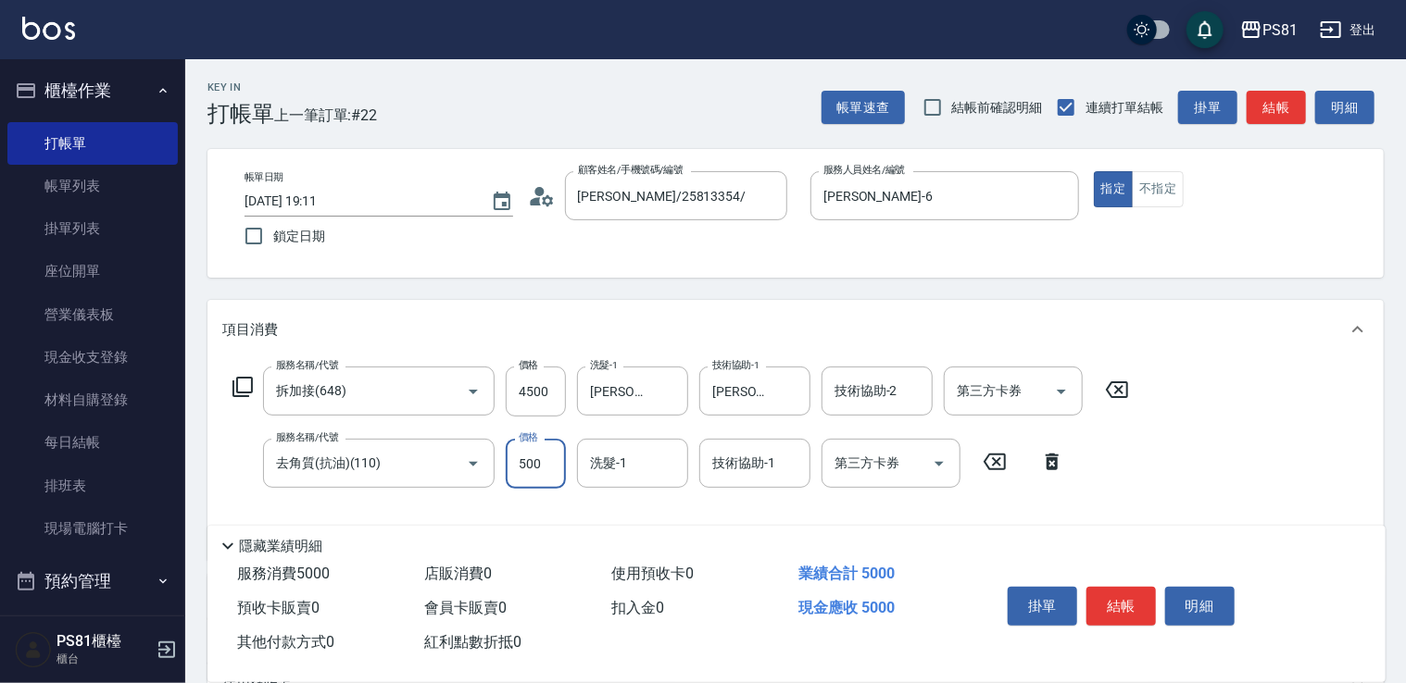
type input "500"
type input "Q比-21"
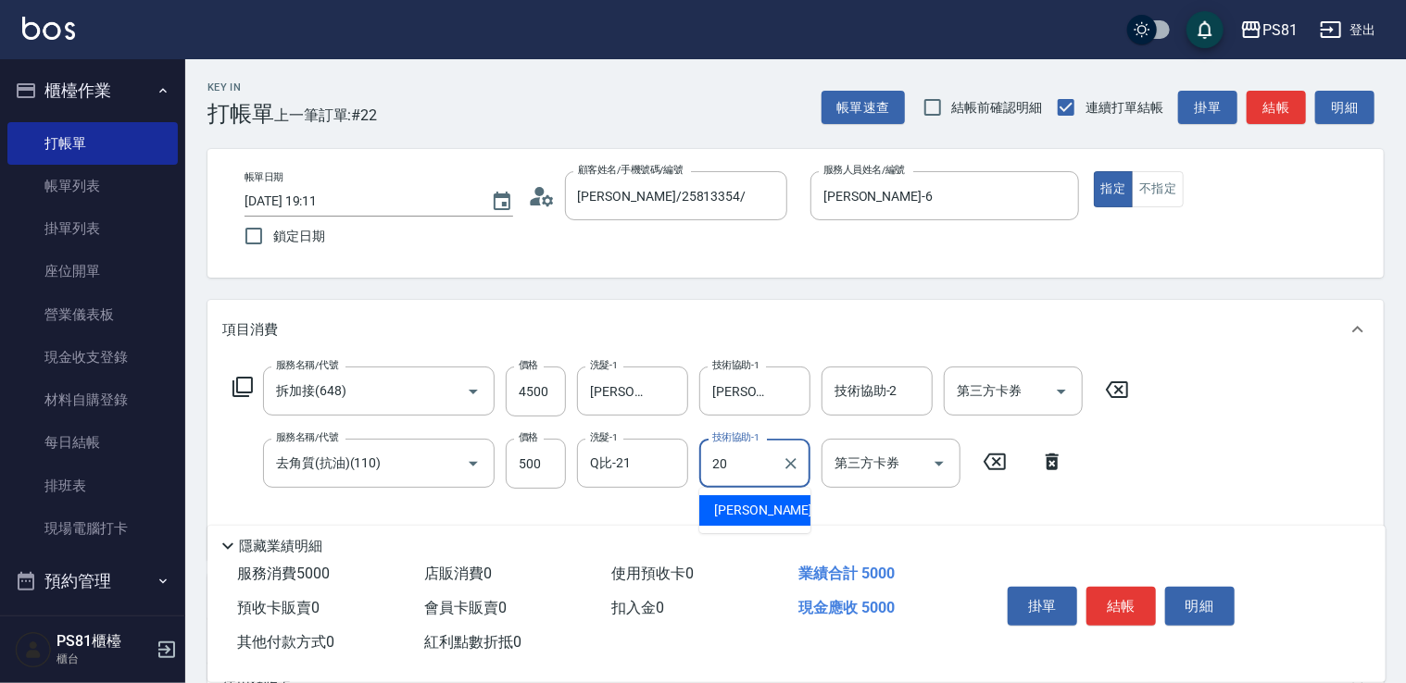
type input "[PERSON_NAME]-20"
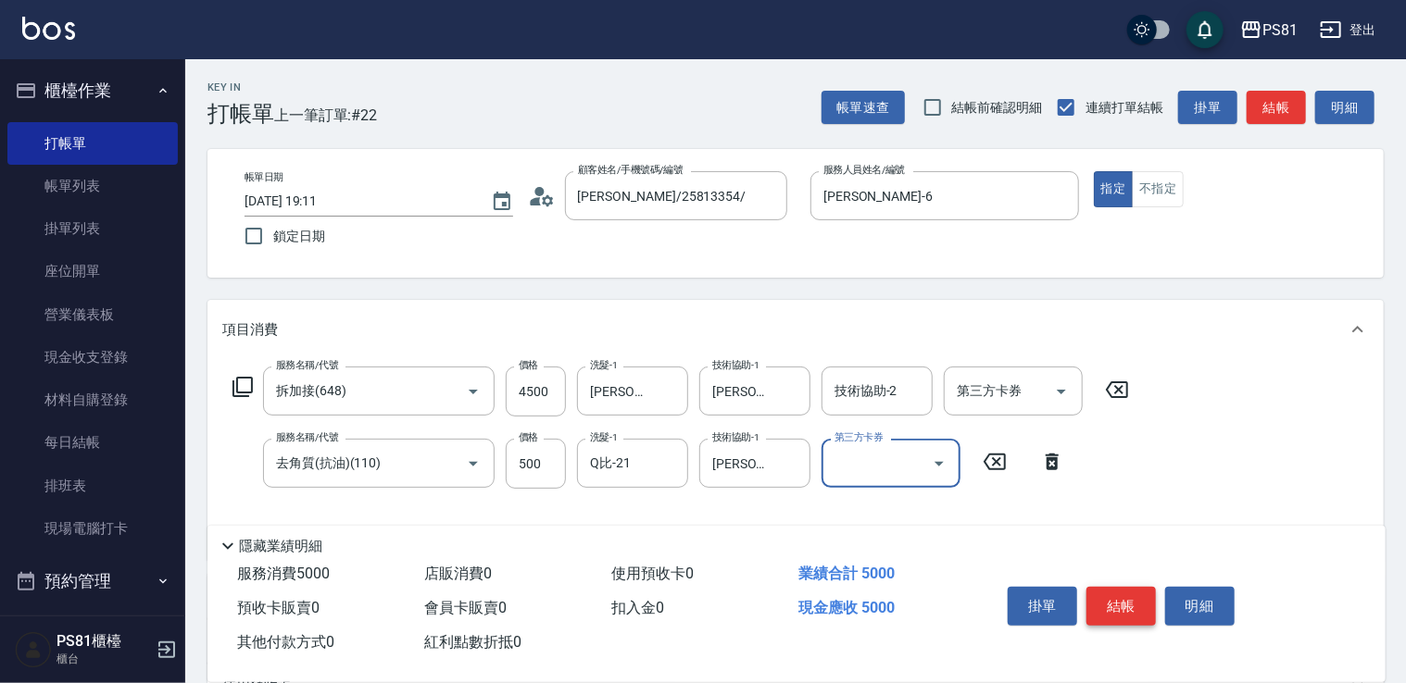
click at [1131, 602] on button "結帳" at bounding box center [1120, 606] width 69 height 39
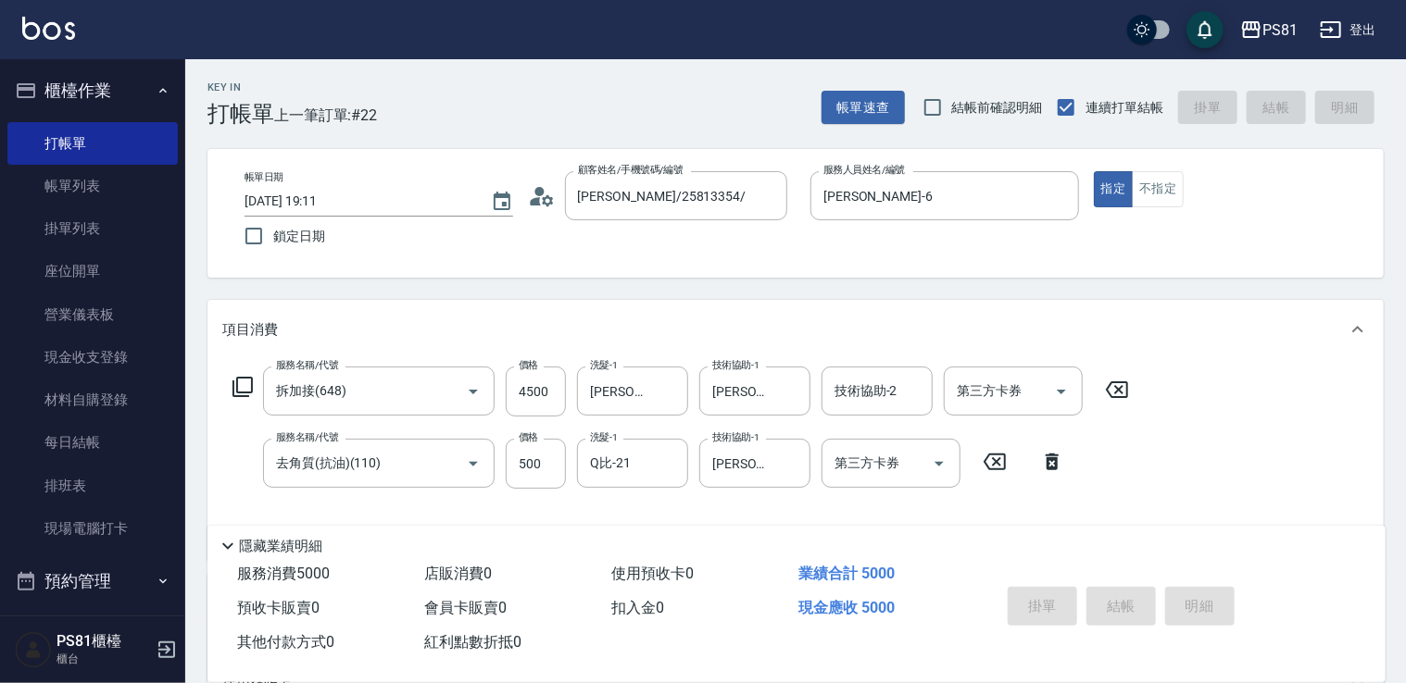
type input "[DATE] 19:12"
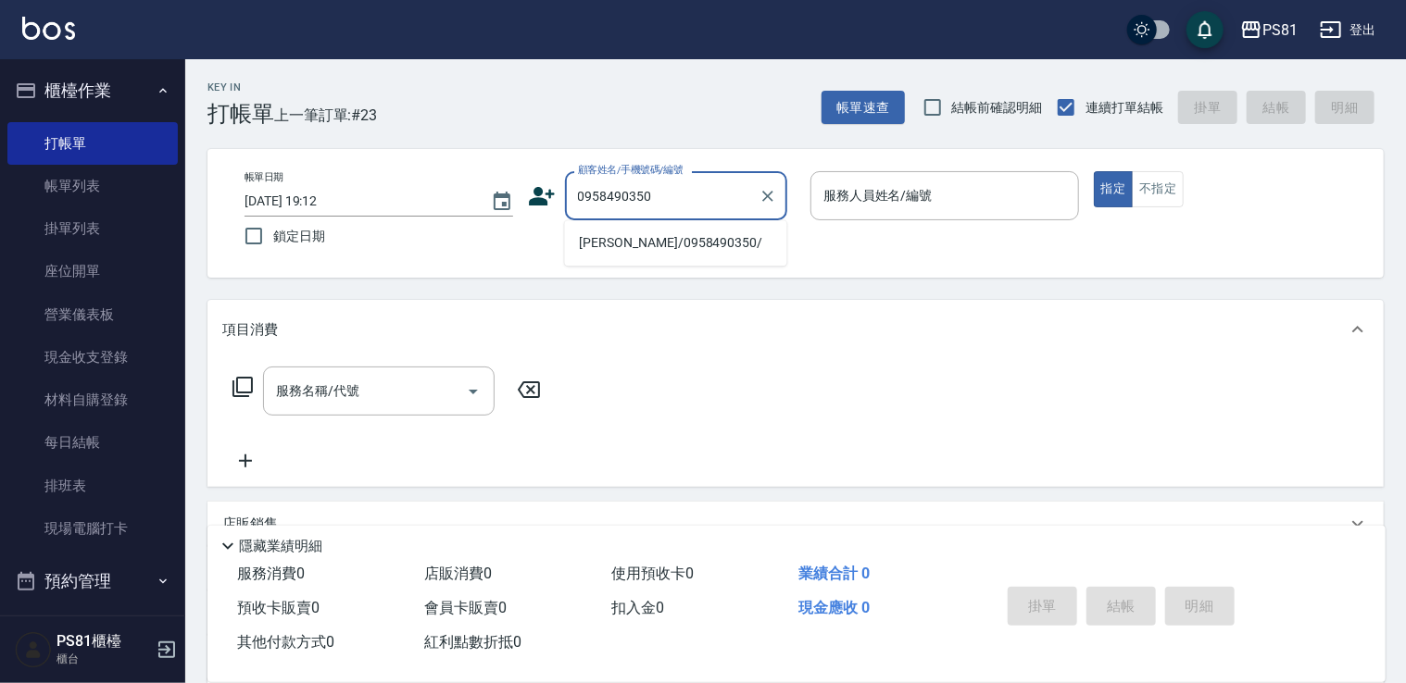
click at [652, 241] on li "[PERSON_NAME]/0958490350/" at bounding box center [676, 243] width 222 height 31
type input "[PERSON_NAME]/0958490350/"
type input "[PERSON_NAME]-6"
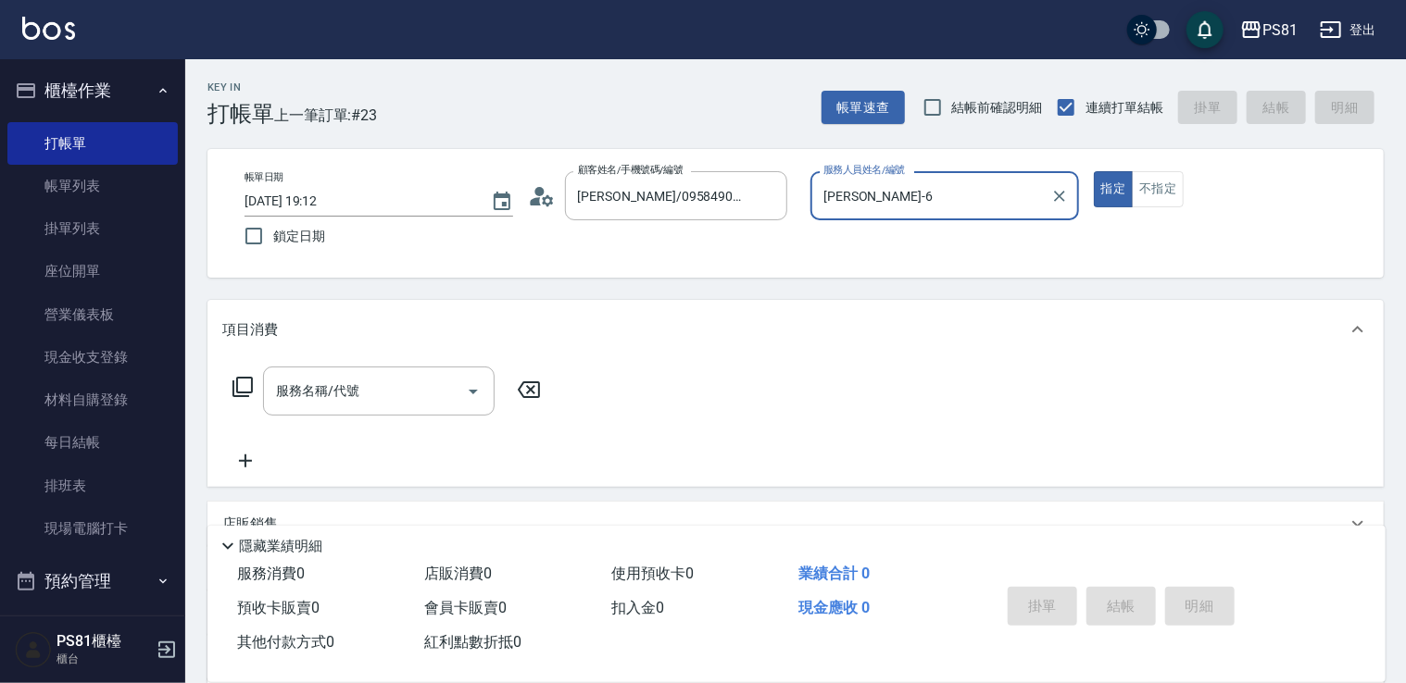
click at [1094, 171] on button "指定" at bounding box center [1114, 189] width 40 height 36
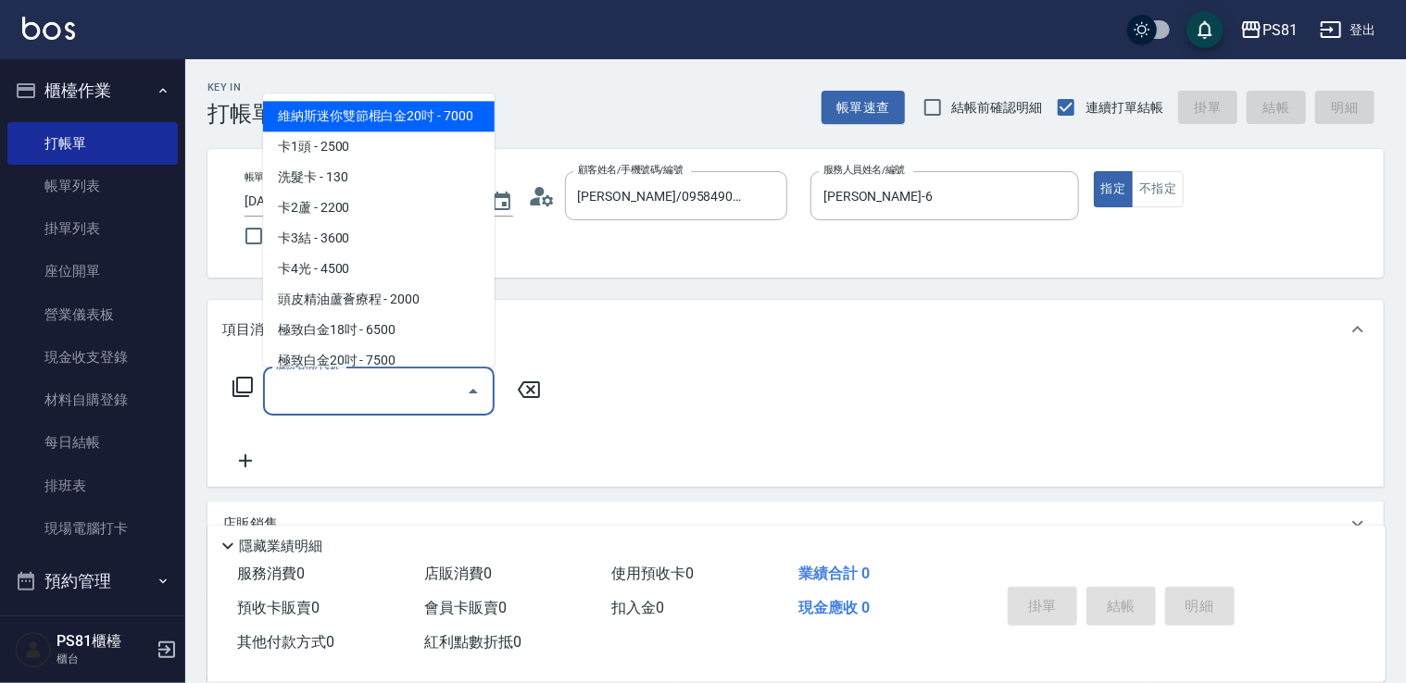
click at [367, 406] on input "服務名稱/代號" at bounding box center [364, 391] width 187 height 32
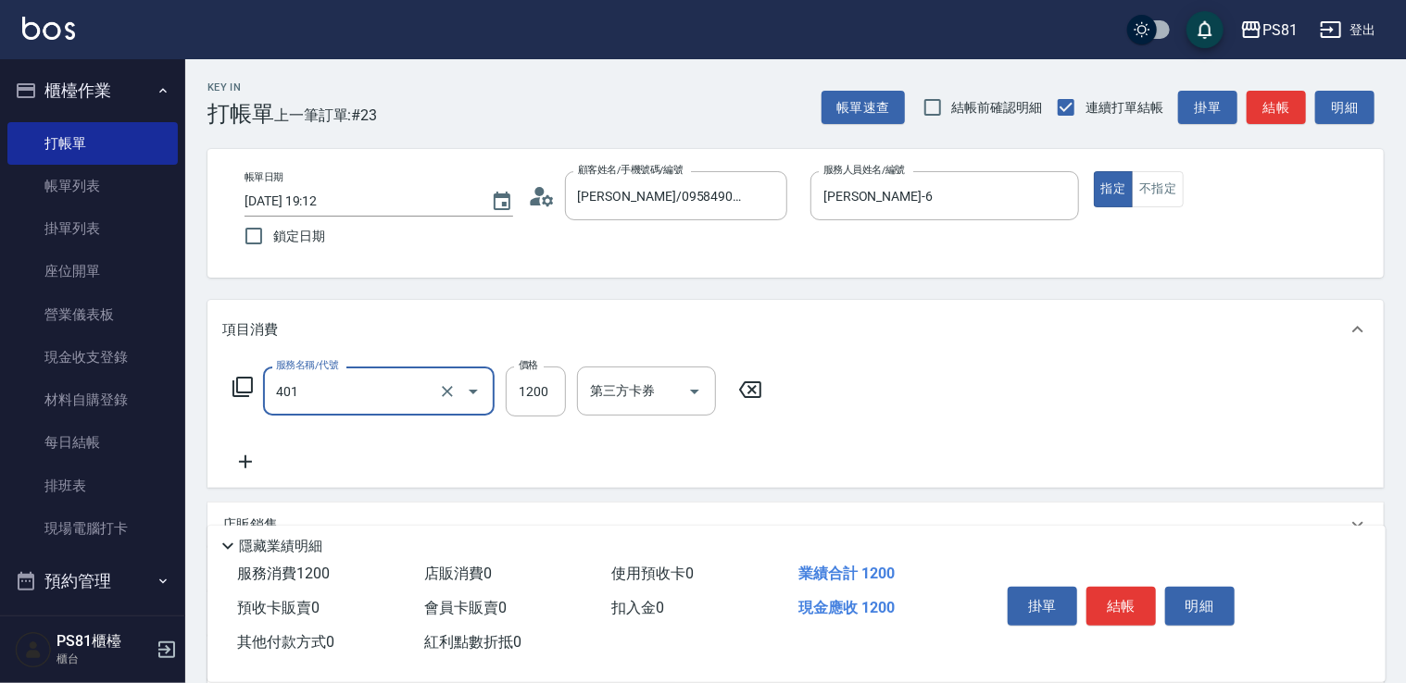
type input "基本染髮(401)"
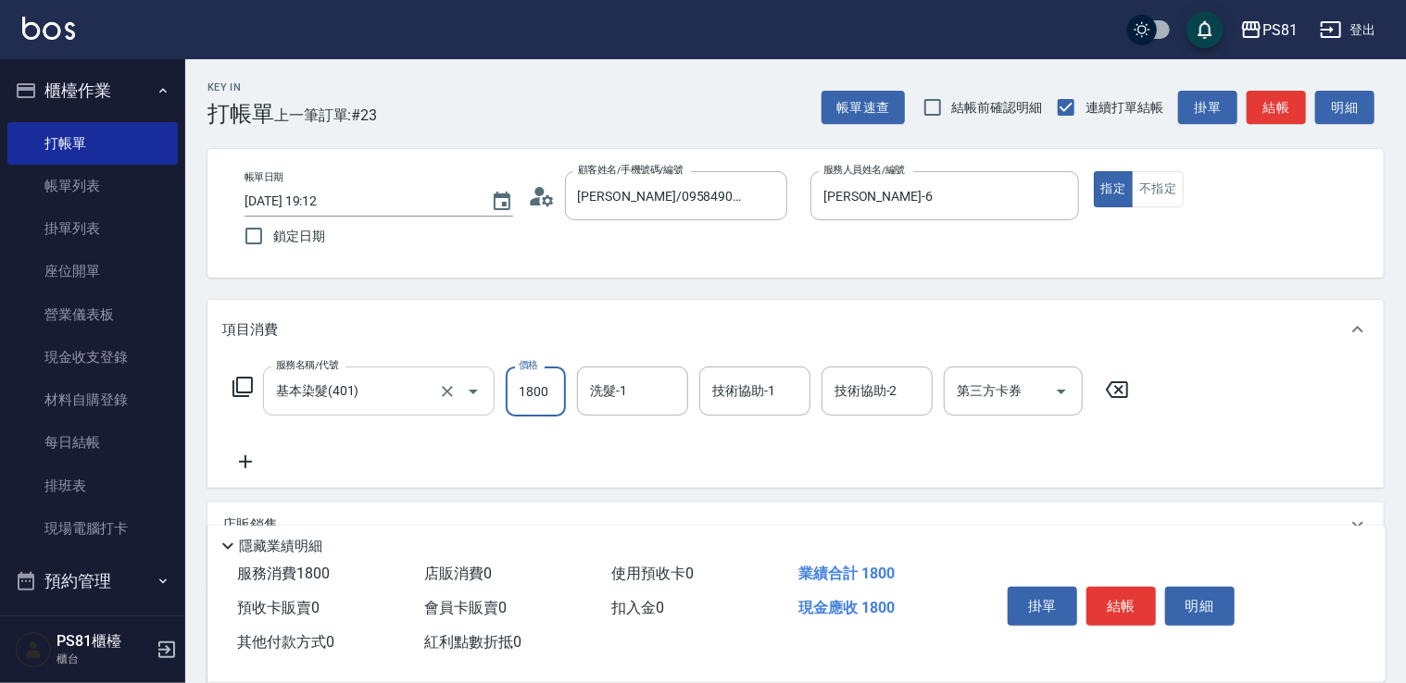
type input "1800"
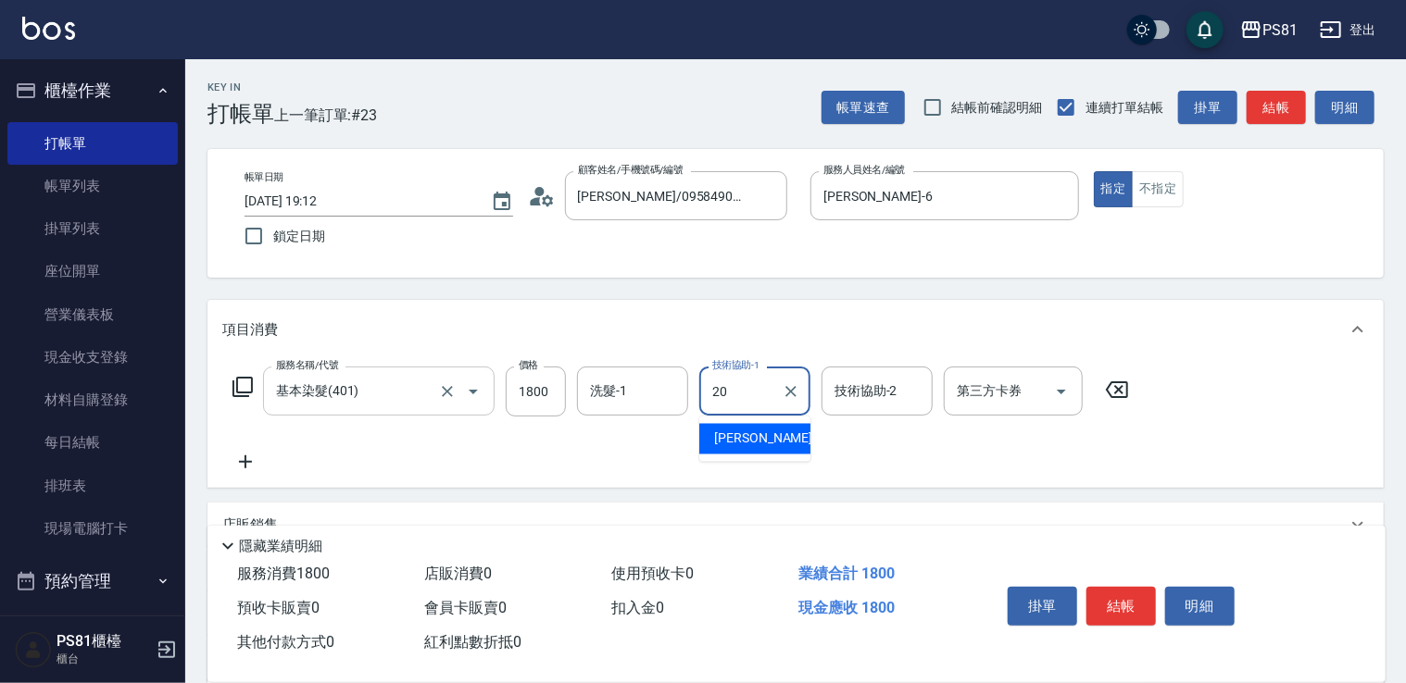
type input "[PERSON_NAME]-20"
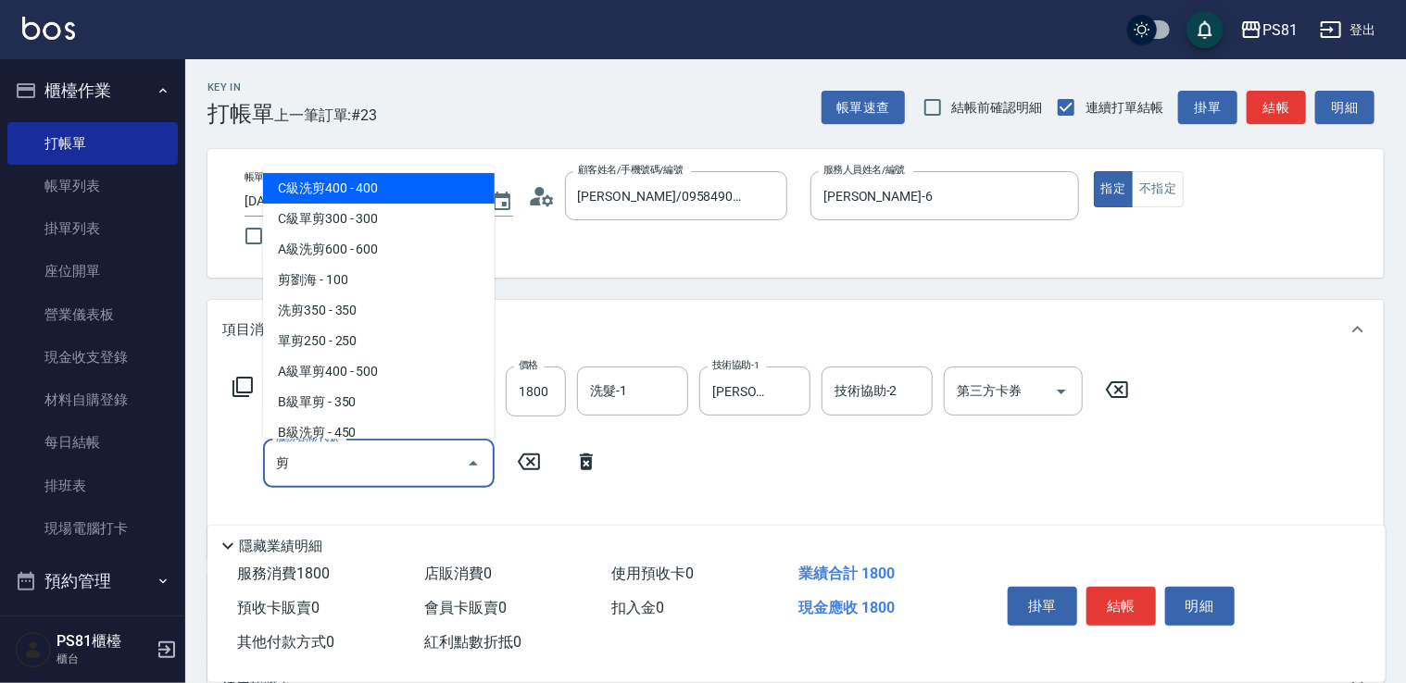
click at [335, 273] on span "剪劉海 - 100" at bounding box center [379, 280] width 232 height 31
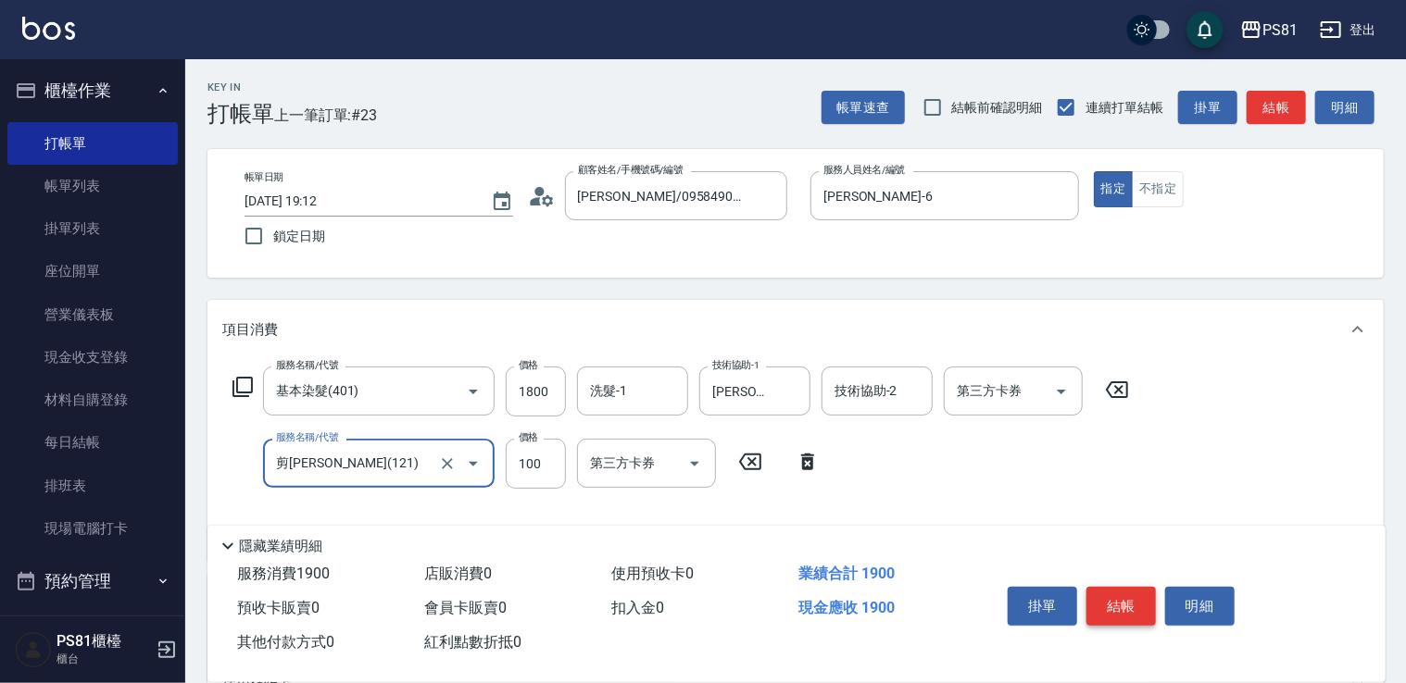
type input "剪[PERSON_NAME](121)"
click at [1132, 598] on button "結帳" at bounding box center [1120, 606] width 69 height 39
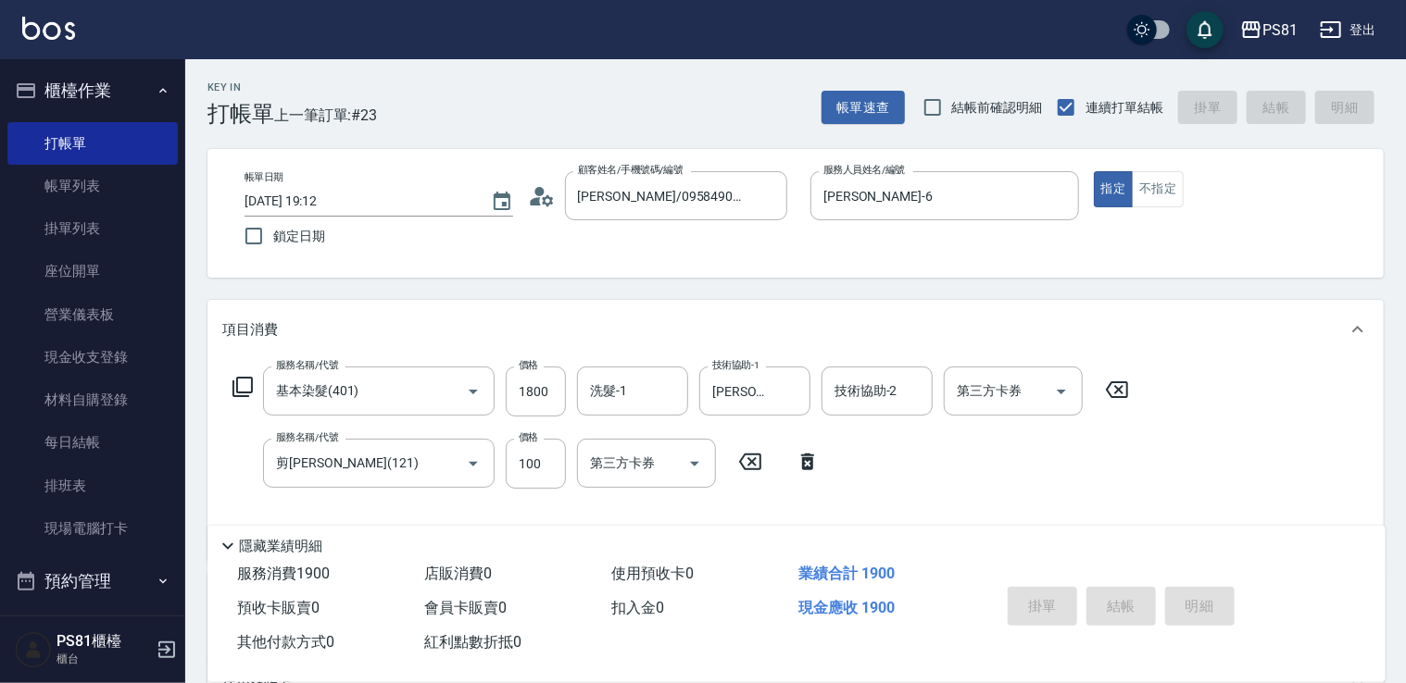
type input "[DATE] 19:13"
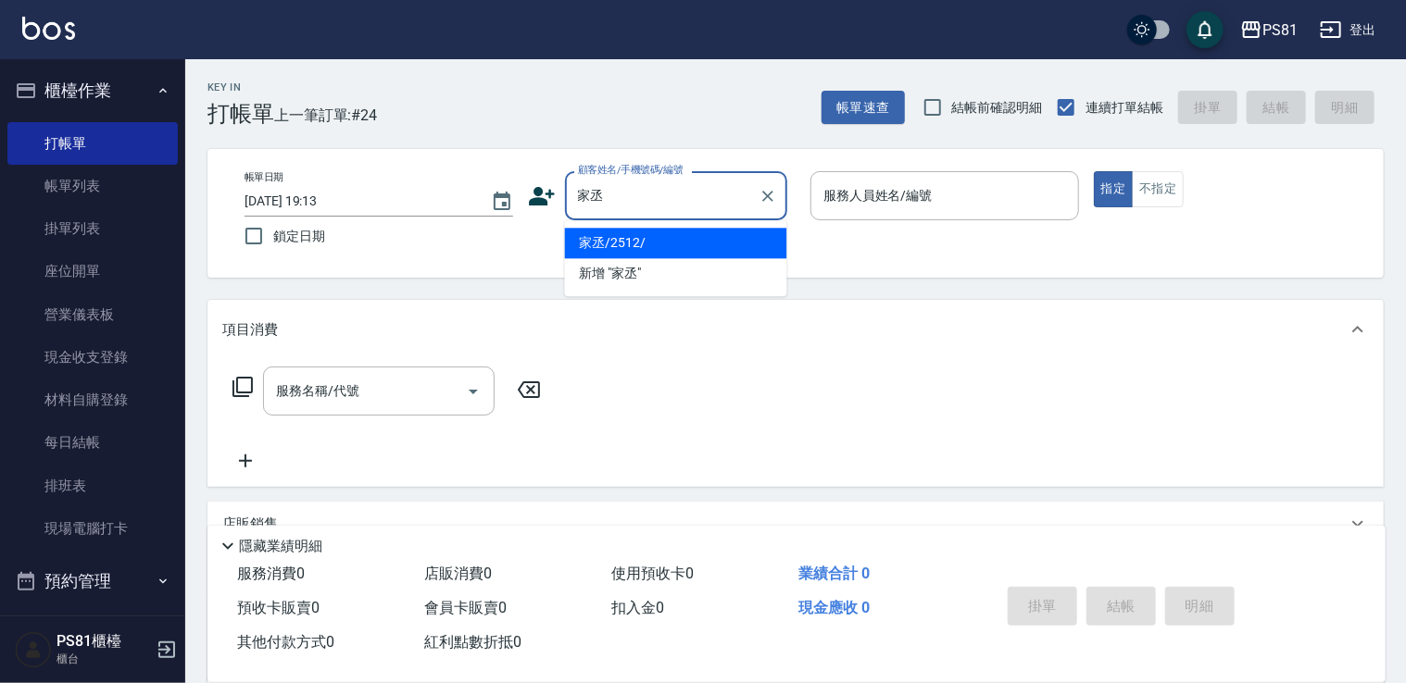
click at [741, 246] on li "家丞/2512/" at bounding box center [676, 243] width 222 height 31
type input "家丞/2512/"
type input "[PERSON_NAME]-6"
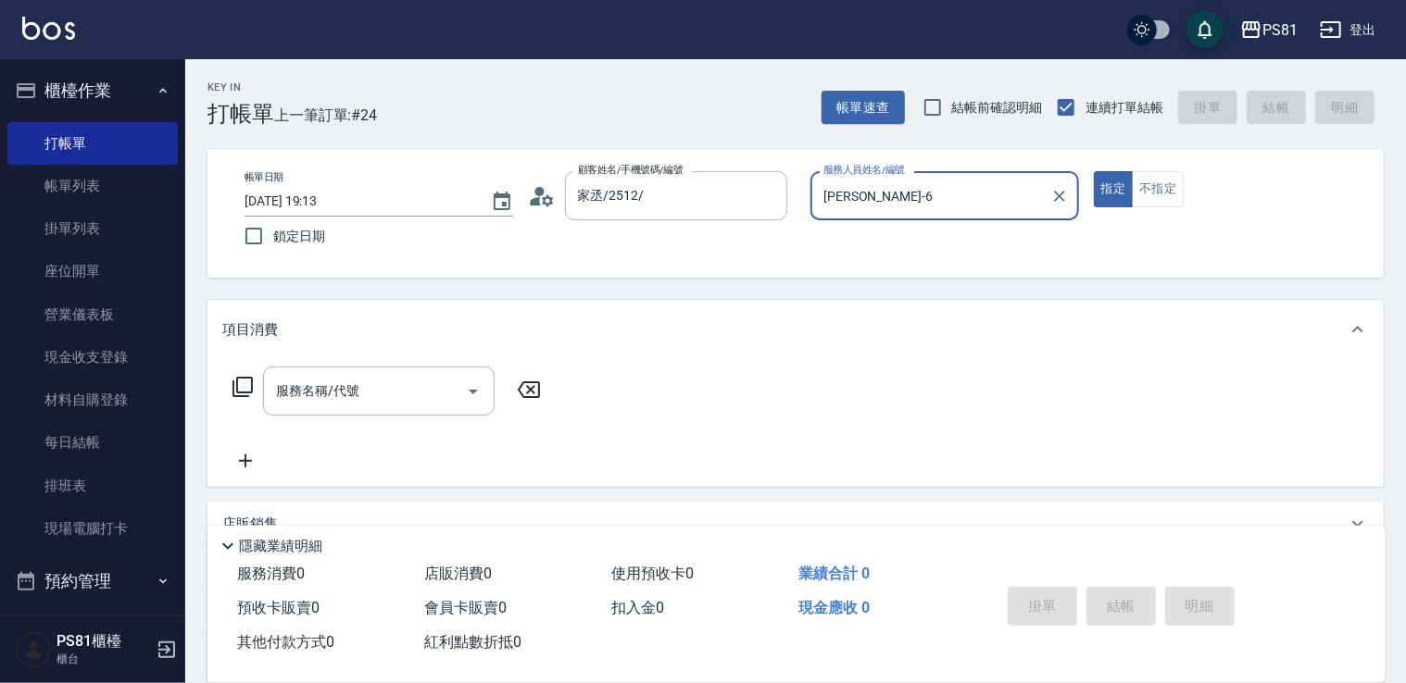
click at [1094, 171] on button "指定" at bounding box center [1114, 189] width 40 height 36
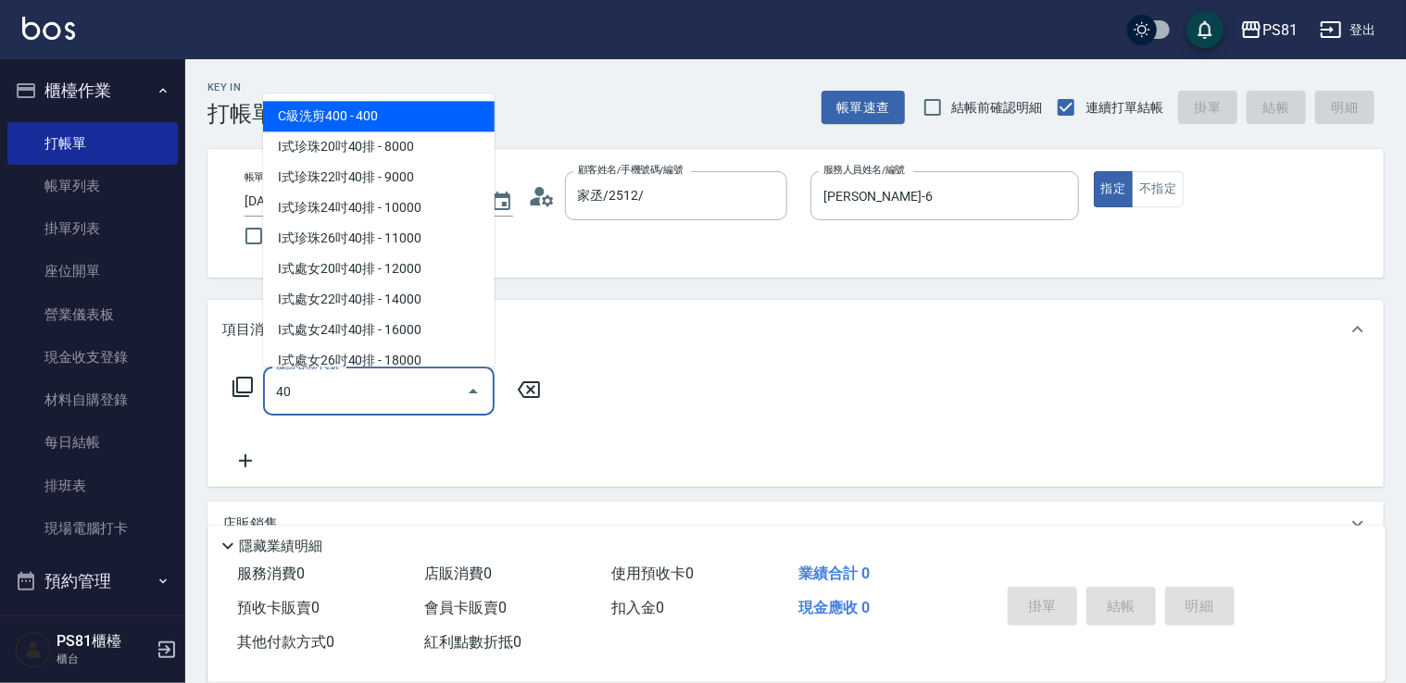
type input "4"
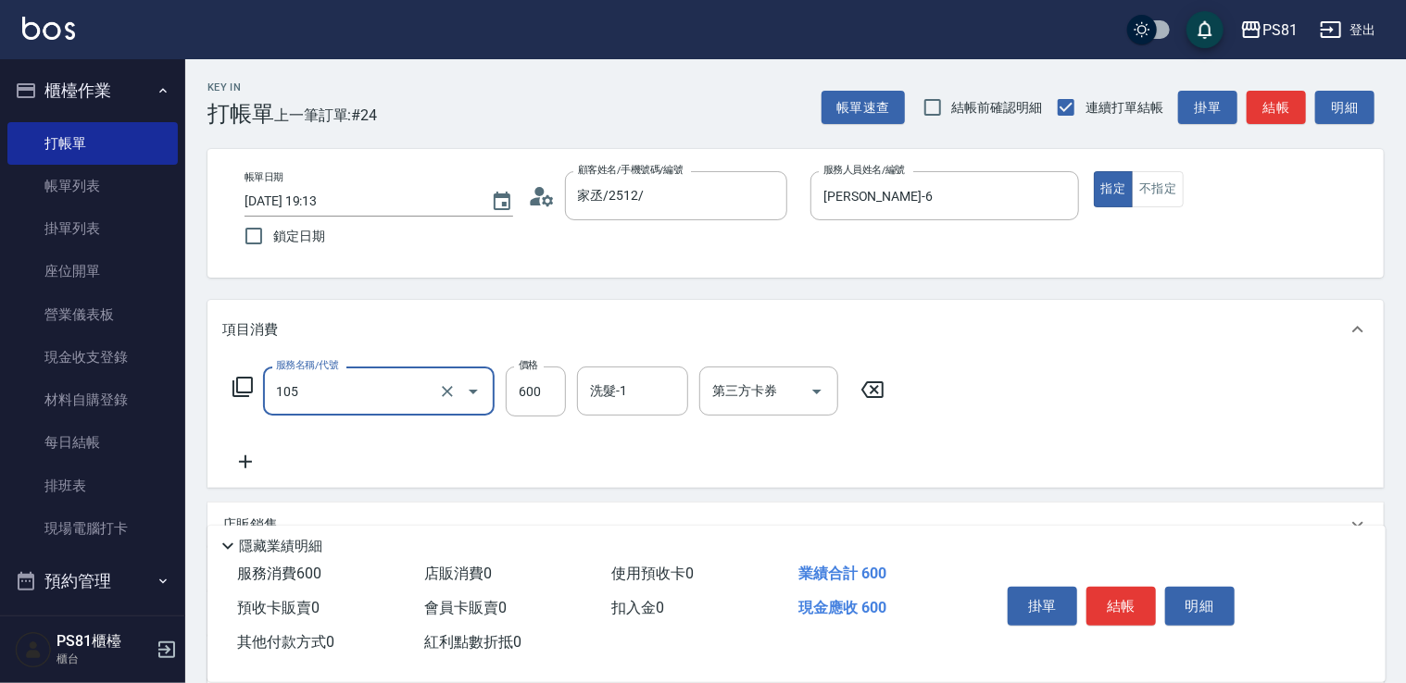
type input "A級洗剪600(105)"
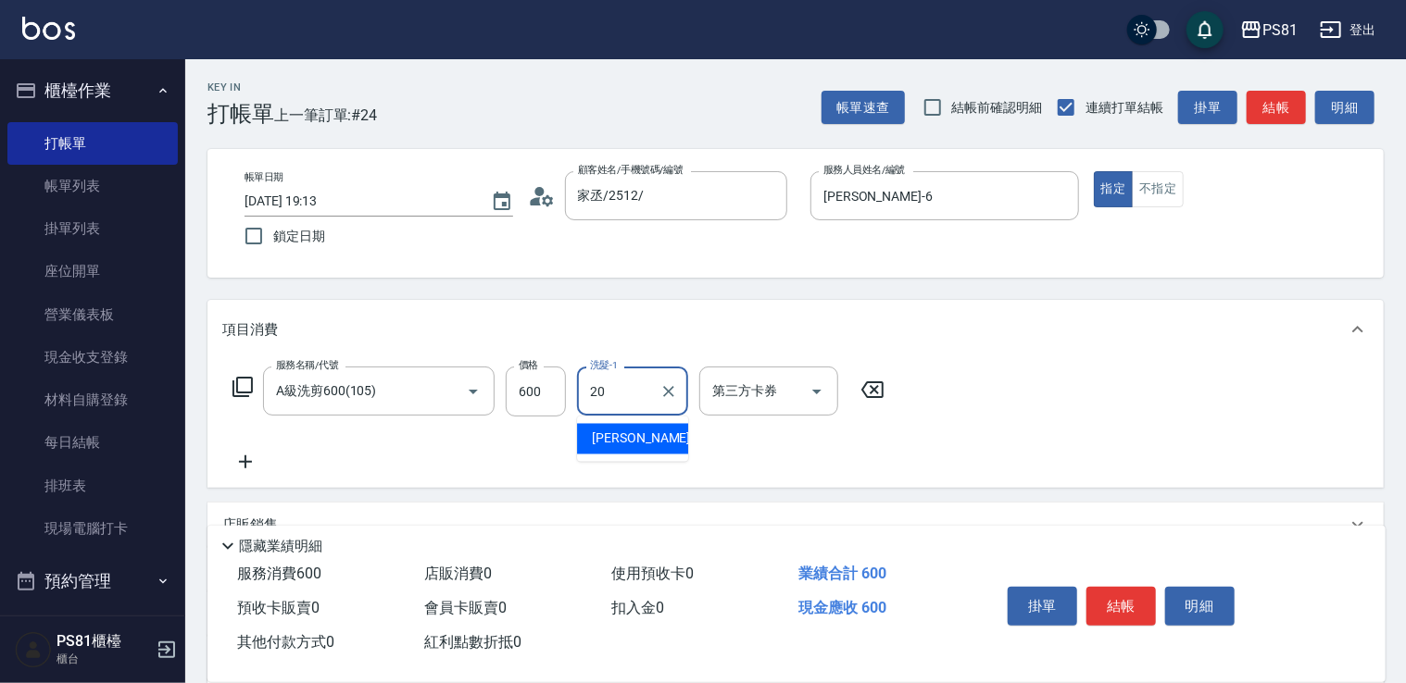
type input "[PERSON_NAME]-20"
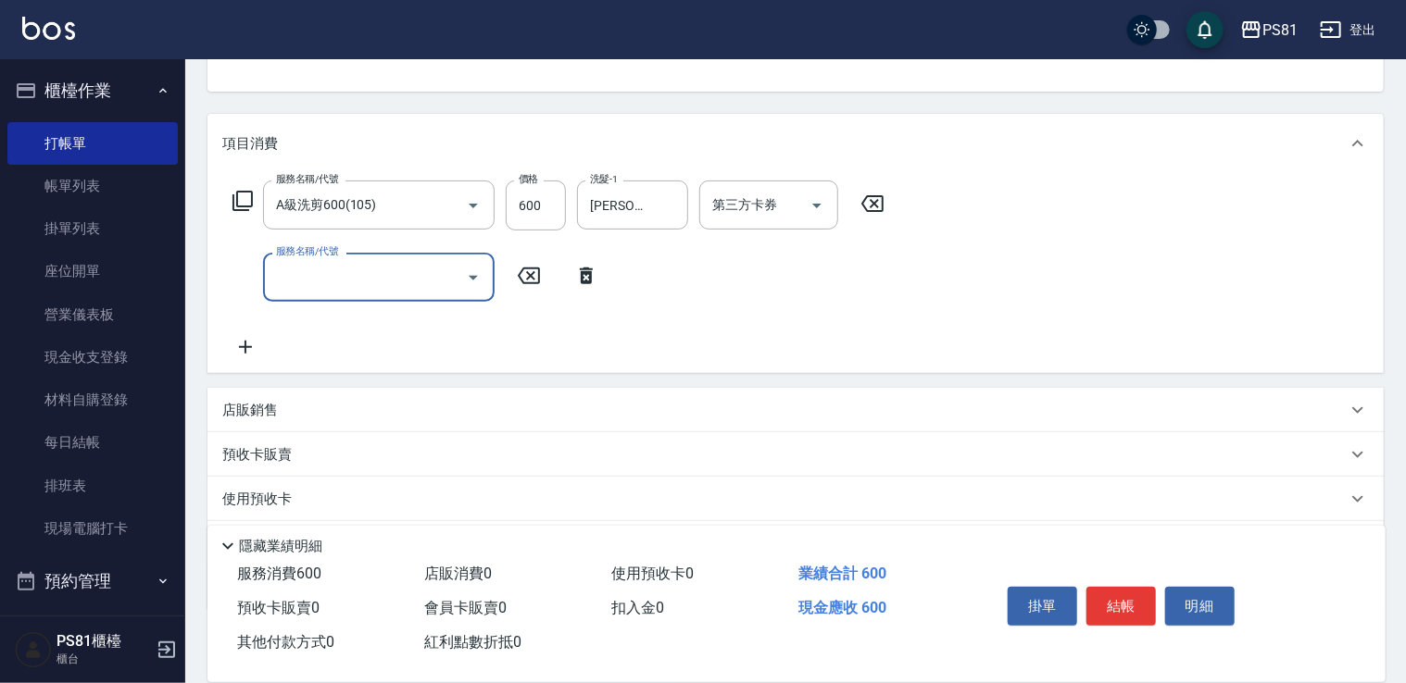
scroll to position [289, 0]
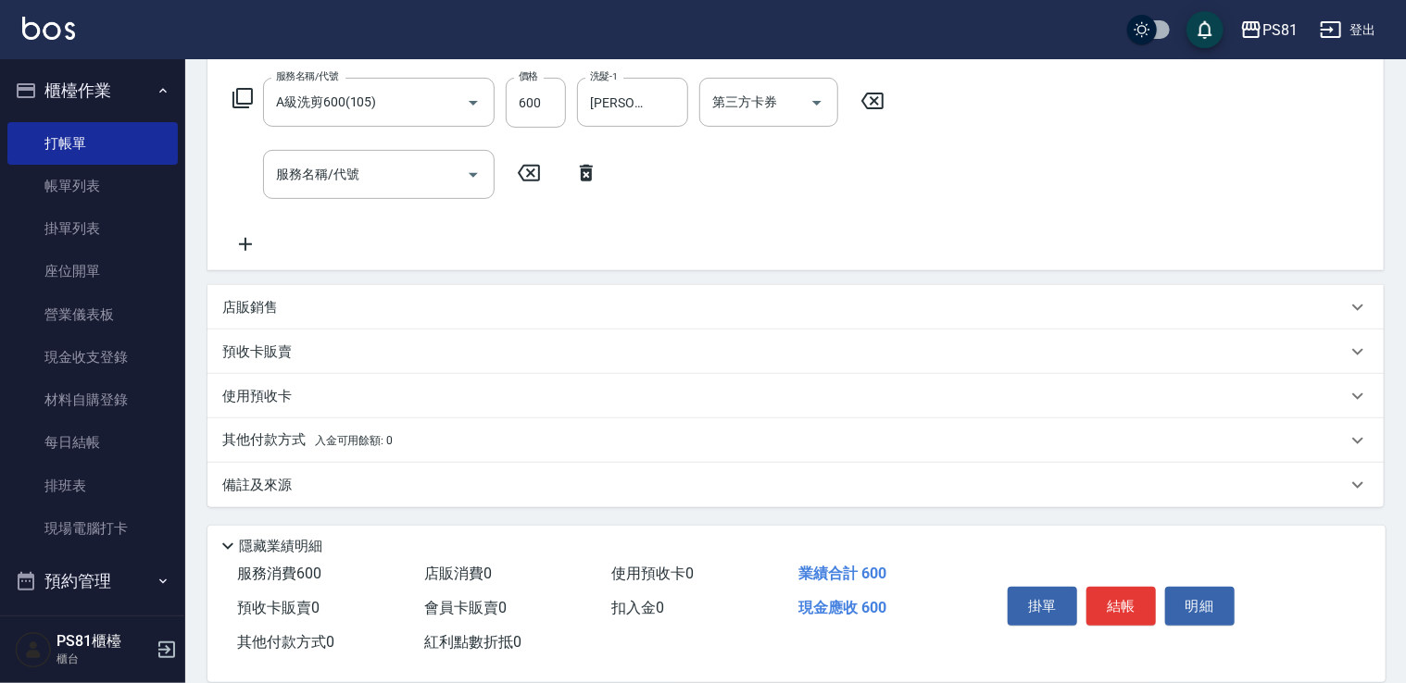
click at [342, 293] on div "店販銷售" at bounding box center [795, 307] width 1176 height 44
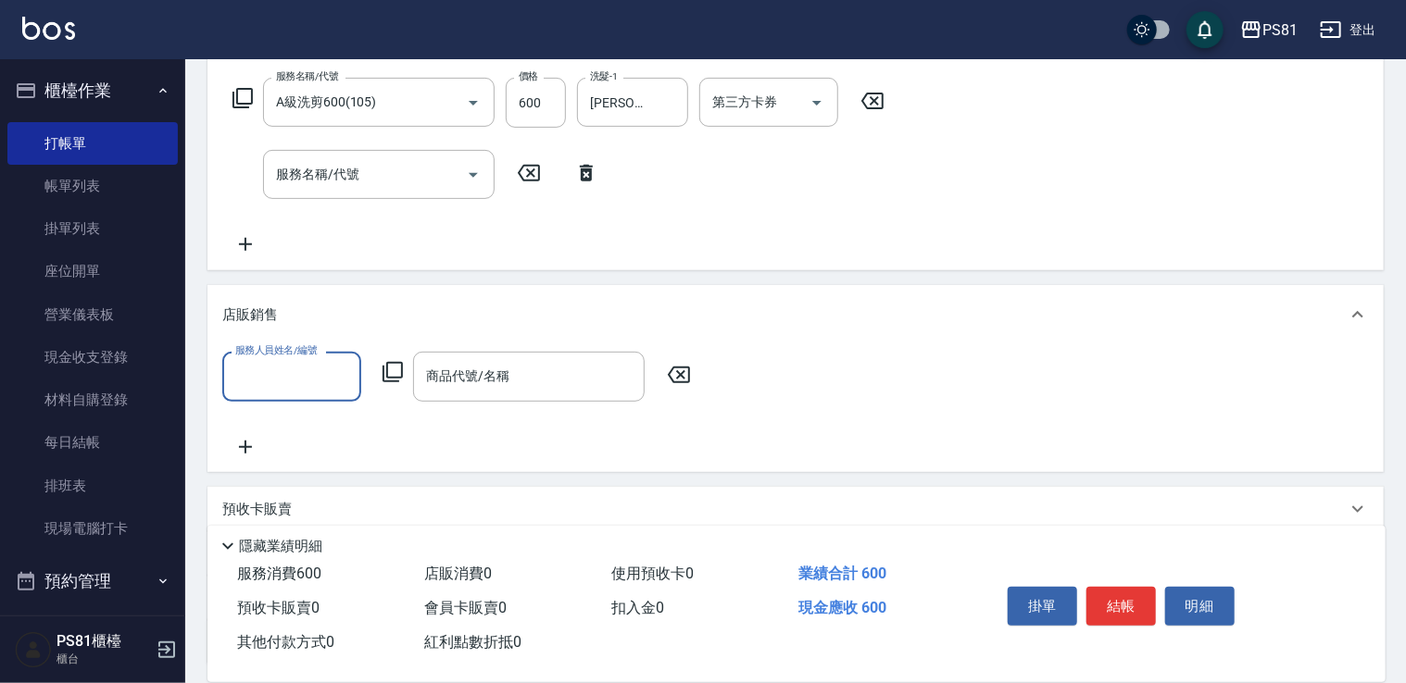
scroll to position [0, 0]
type input "[PERSON_NAME]-6"
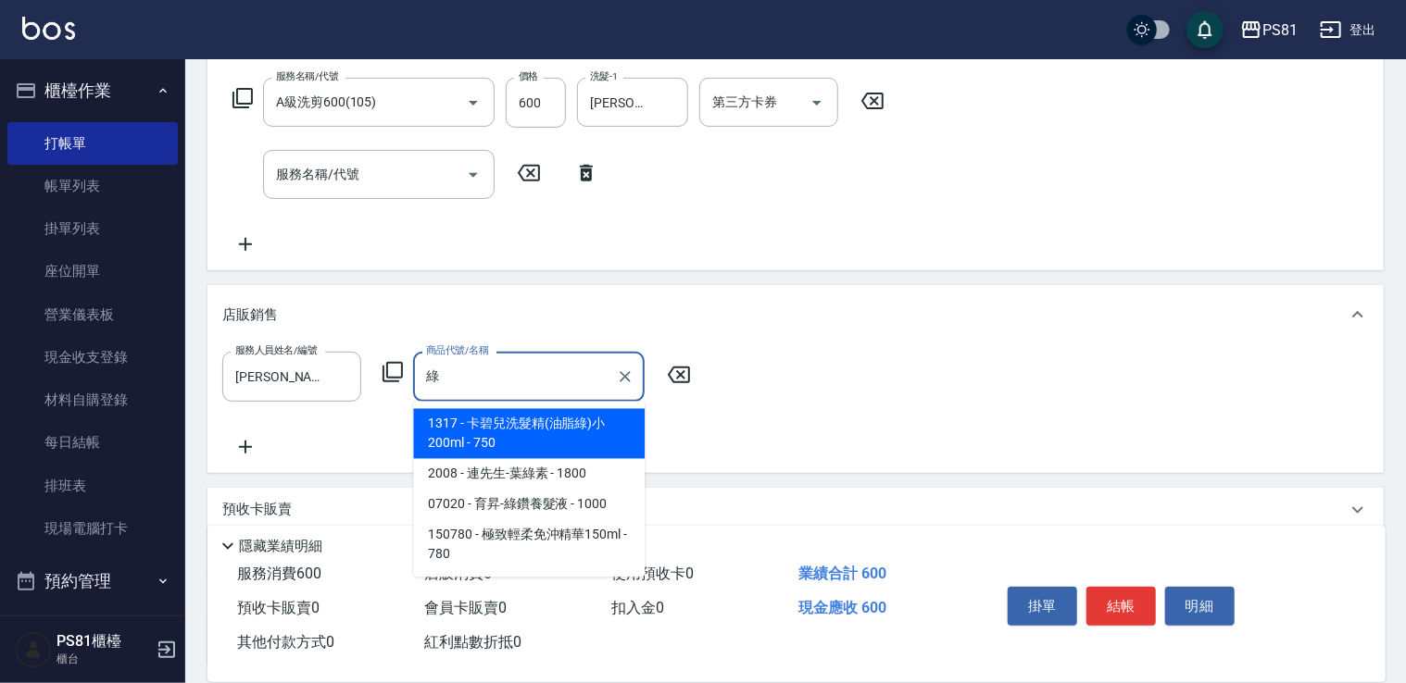
click at [515, 503] on span "07020 - 育昇-綠鑽養髮液 - 1000" at bounding box center [529, 505] width 232 height 31
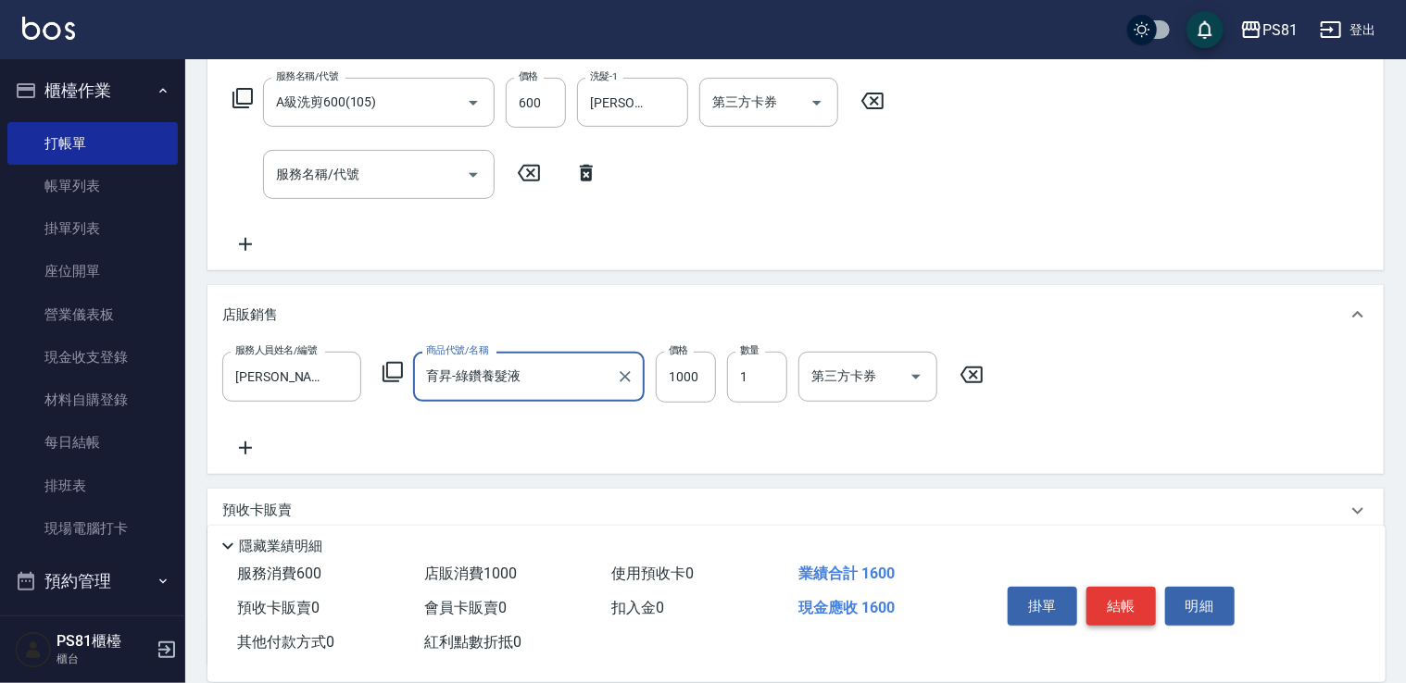
type input "育昇-綠鑽養髮液"
click at [1141, 598] on button "結帳" at bounding box center [1120, 606] width 69 height 39
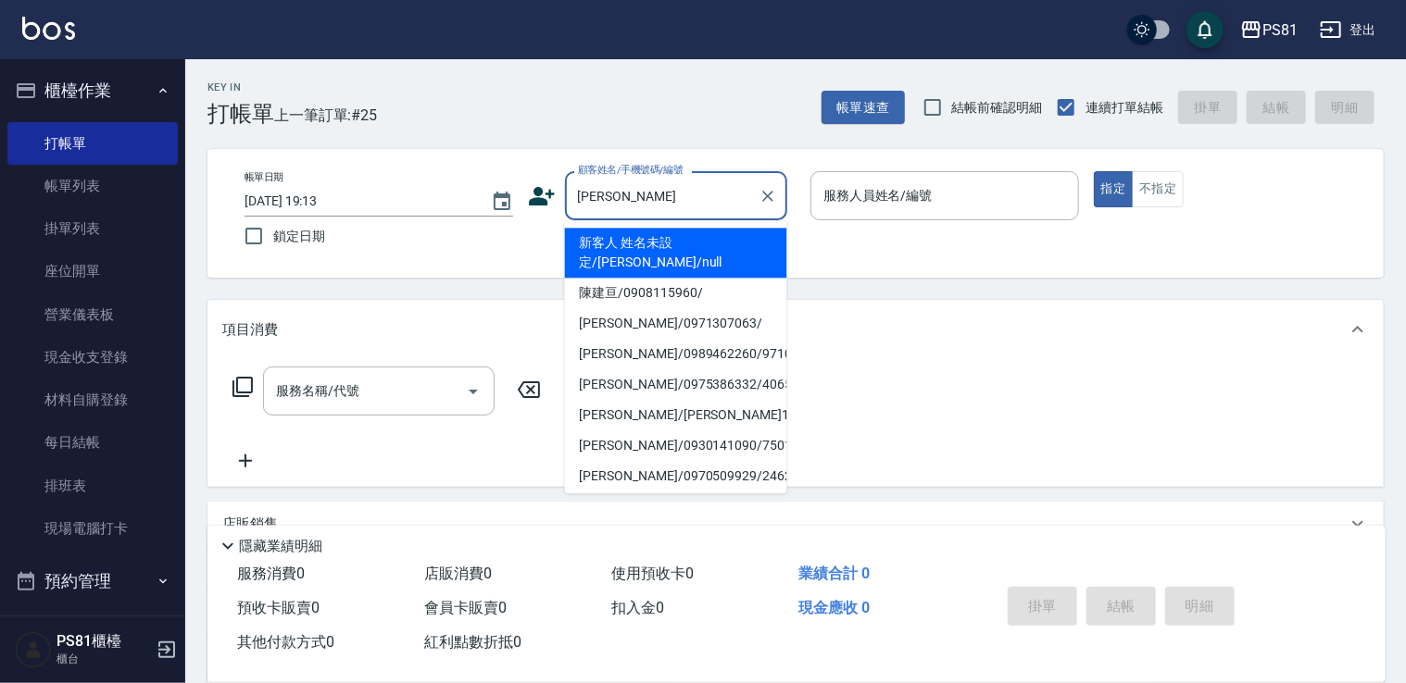
click at [689, 282] on li "陳建亘/0908115960/" at bounding box center [676, 293] width 222 height 31
type input "陳建亘/0908115960/"
type input "[PERSON_NAME]-6"
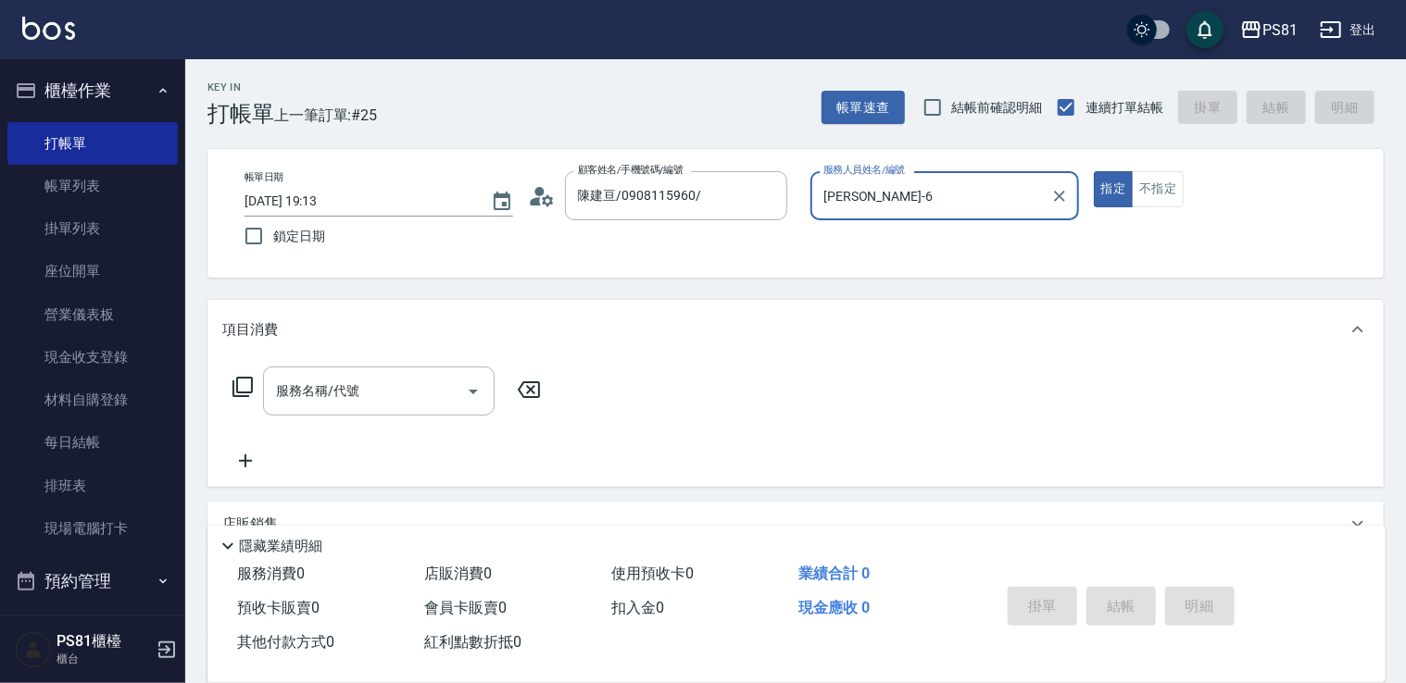
click at [1094, 171] on button "指定" at bounding box center [1114, 189] width 40 height 36
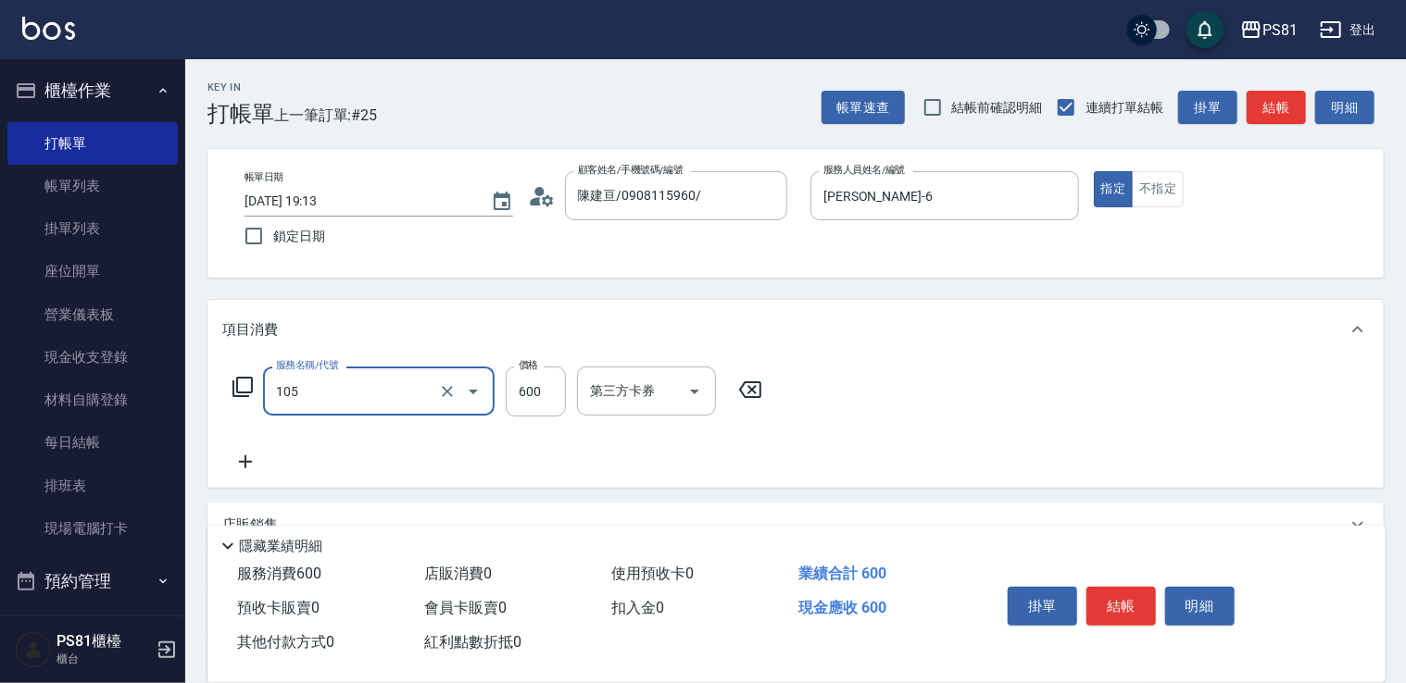
type input "A級洗剪600(105)"
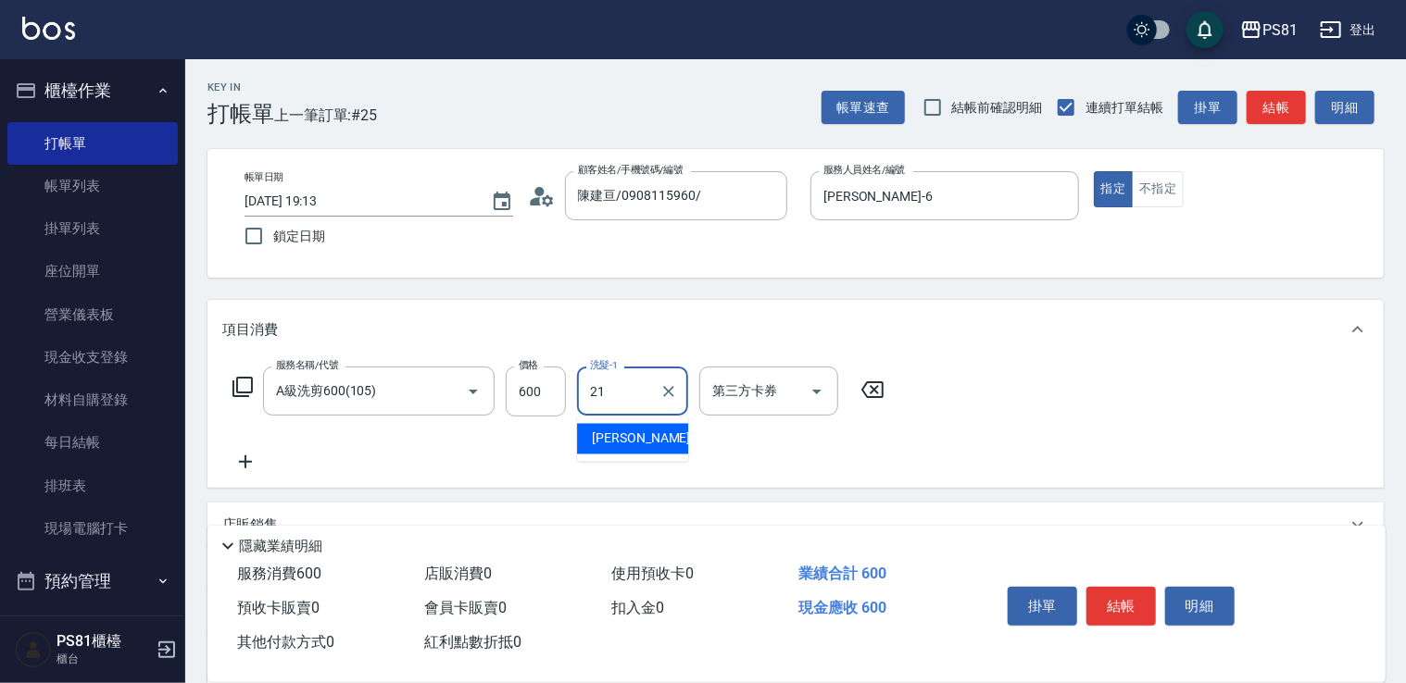
type input "Q比-21"
click at [1113, 594] on button "結帳" at bounding box center [1120, 606] width 69 height 39
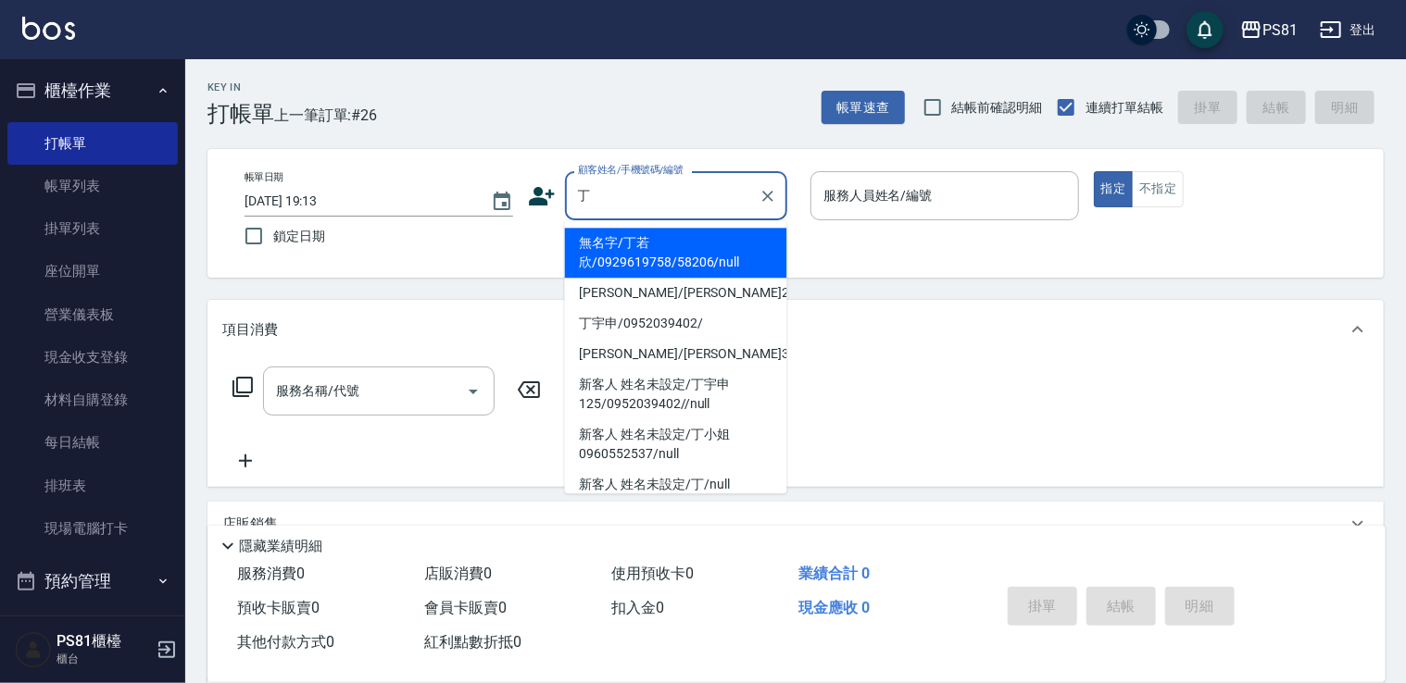
click at [692, 253] on li "無名字/丁若欣/0929619758/58206/null" at bounding box center [676, 253] width 222 height 50
type input "無名字/丁若欣/0929619758/58206/null"
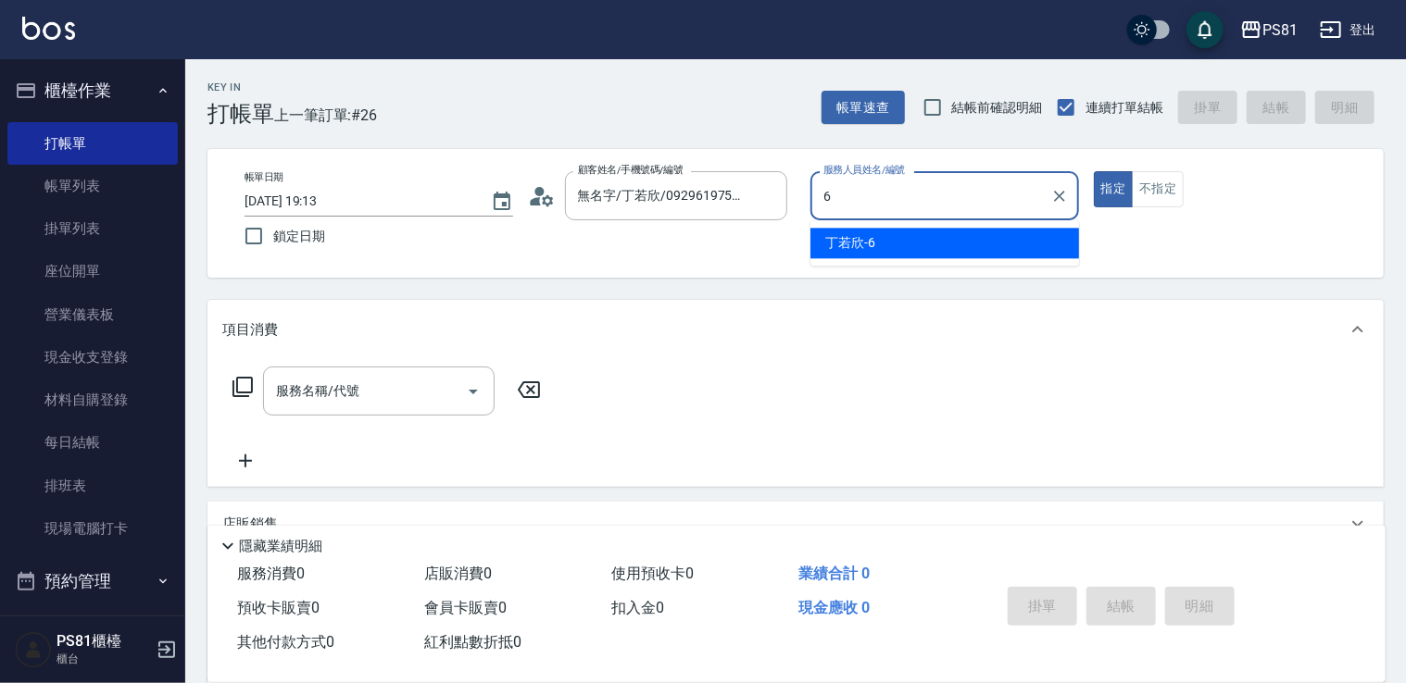
type input "[PERSON_NAME]-6"
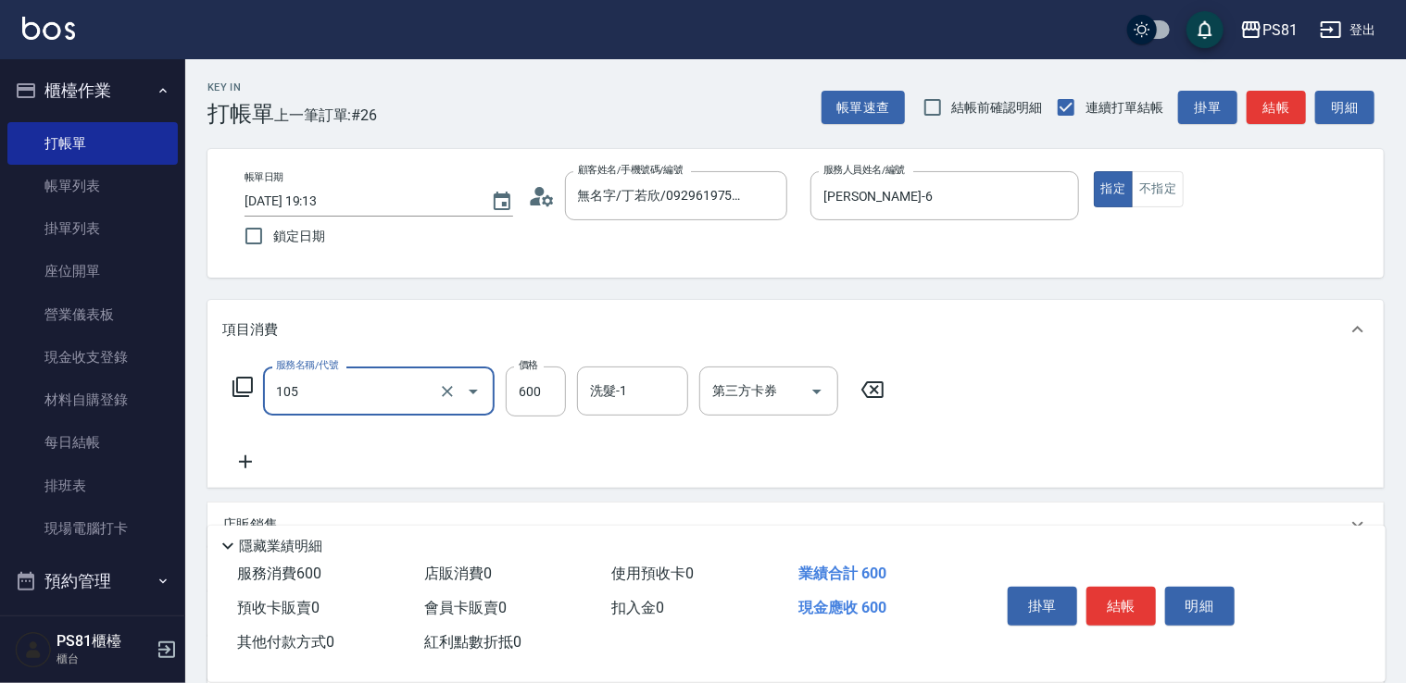
type input "A級洗剪600(105)"
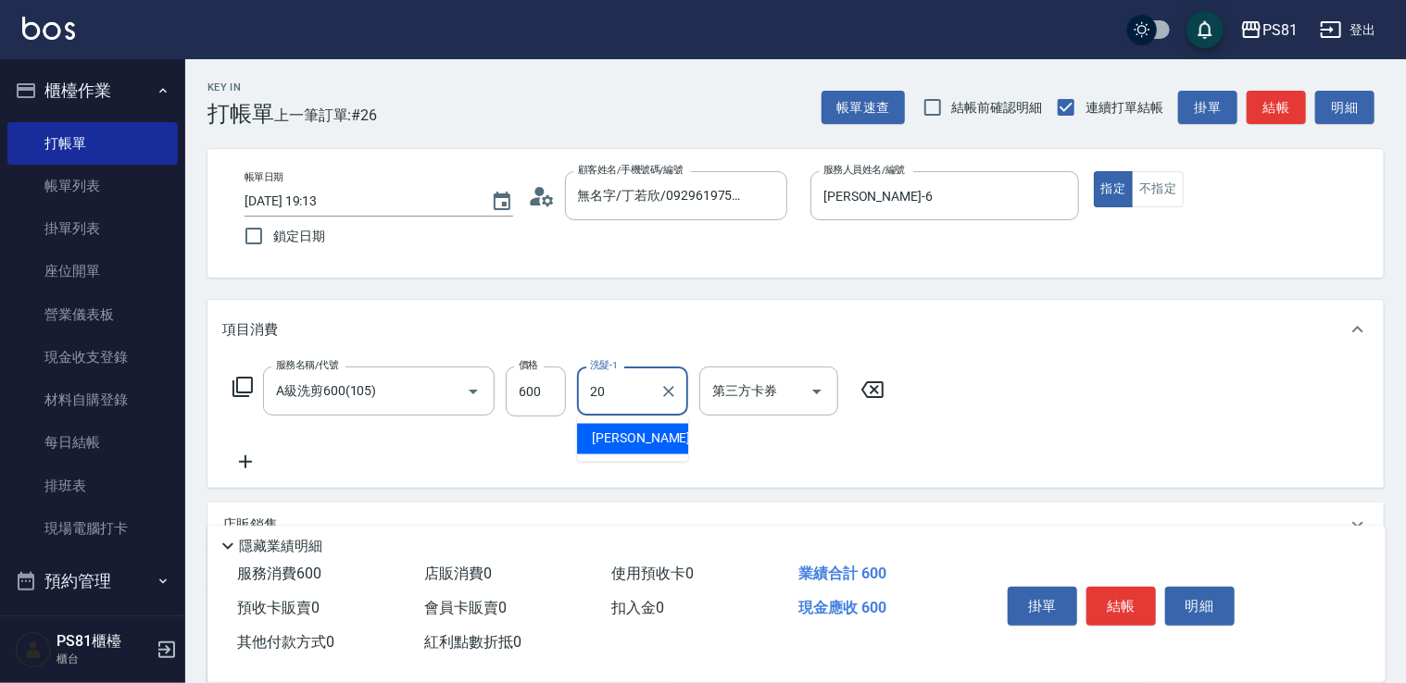
type input "[PERSON_NAME]-20"
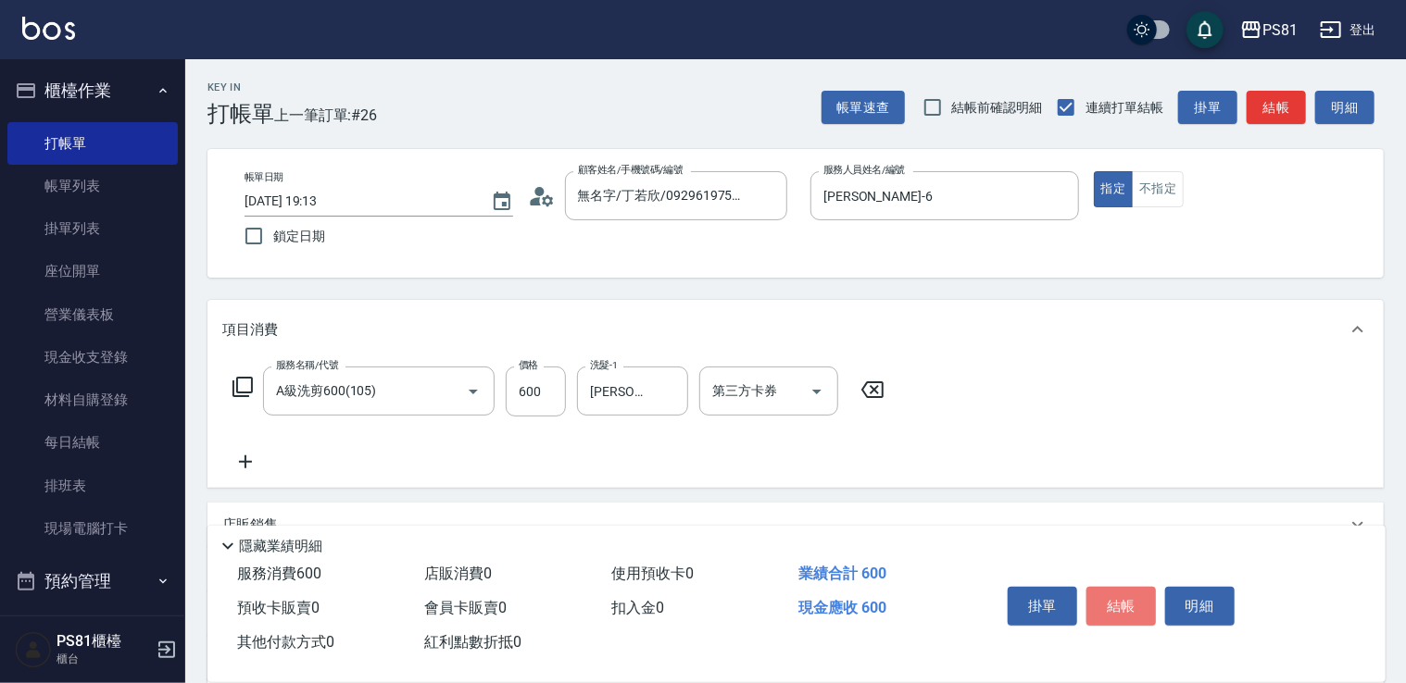
click at [1108, 587] on button "結帳" at bounding box center [1120, 606] width 69 height 39
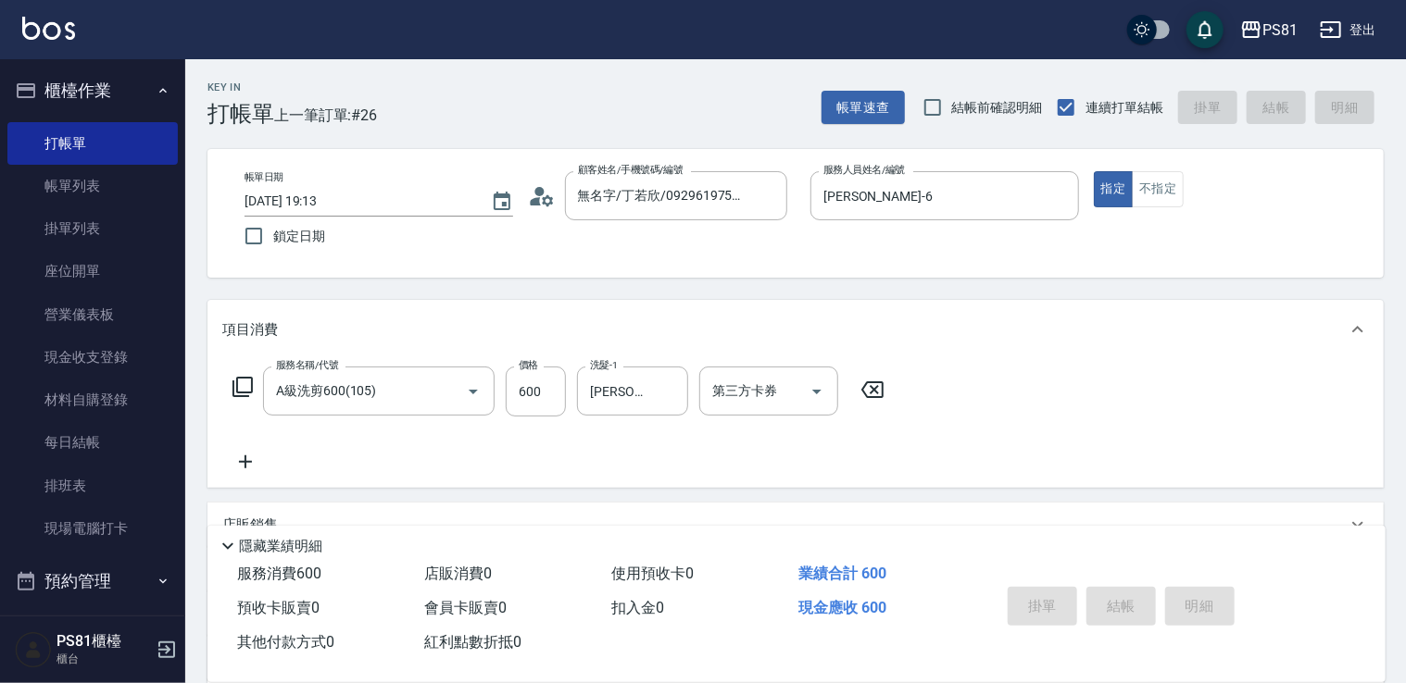
type input "[DATE] 19:14"
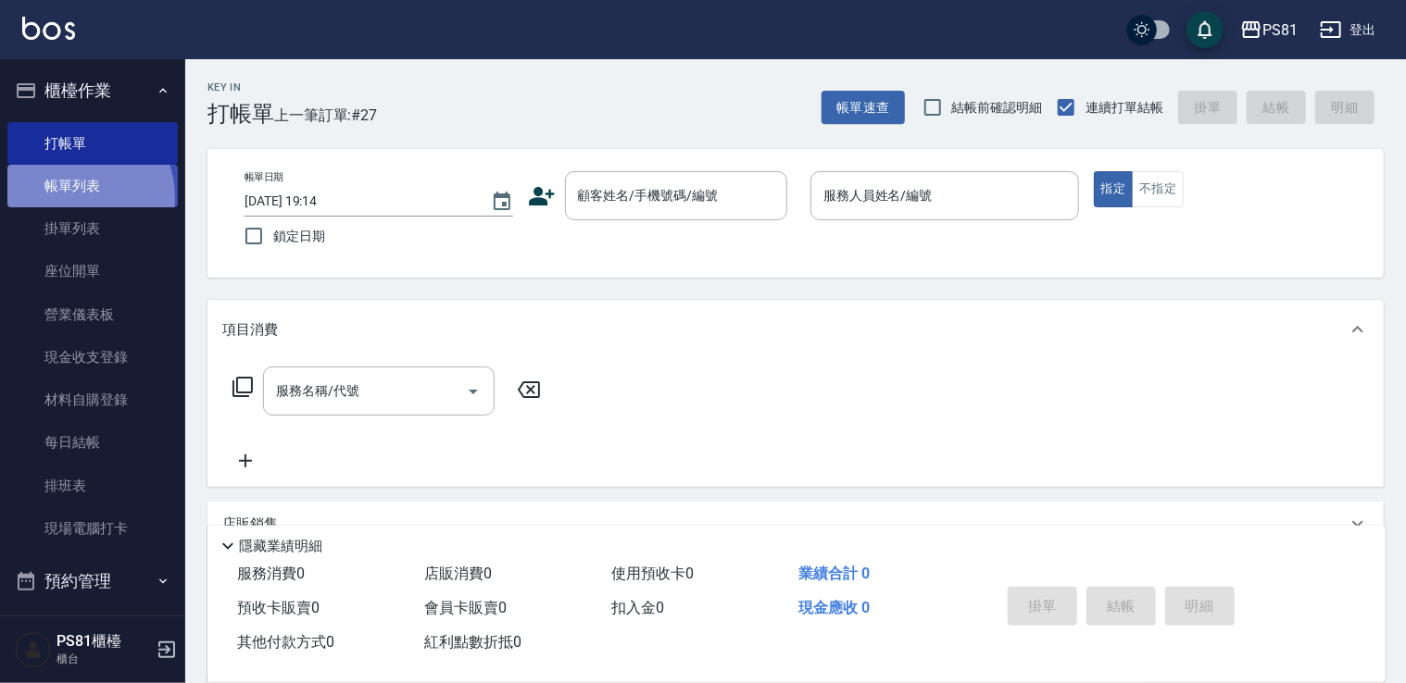
click at [74, 197] on link "帳單列表" at bounding box center [92, 186] width 170 height 43
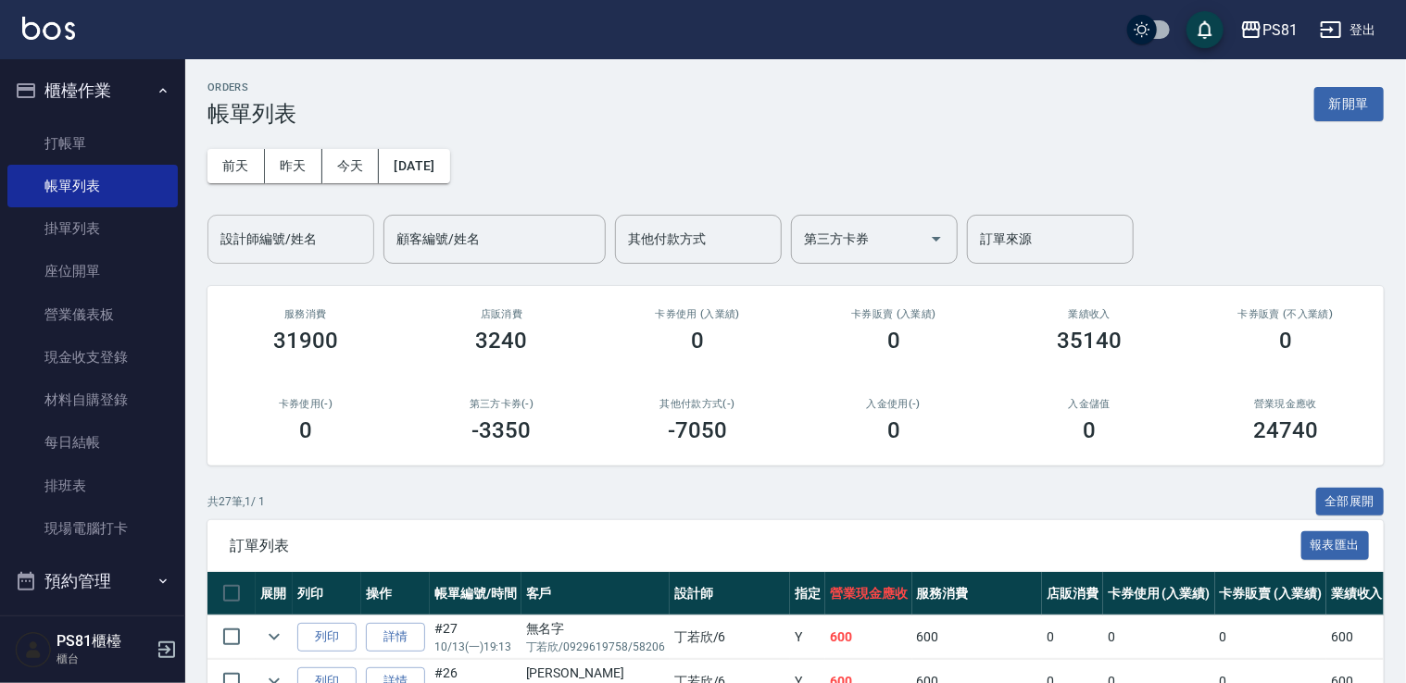
click at [270, 238] on input "設計師編號/姓名" at bounding box center [291, 239] width 150 height 32
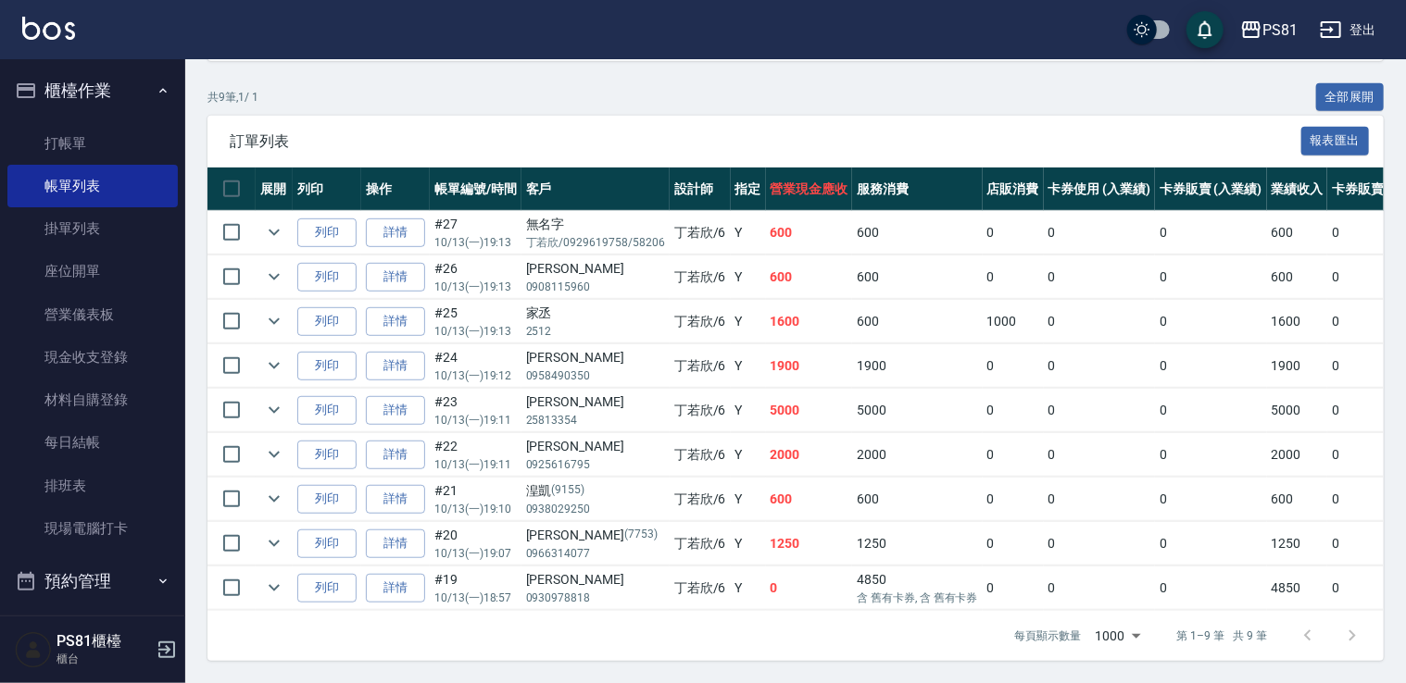
scroll to position [415, 0]
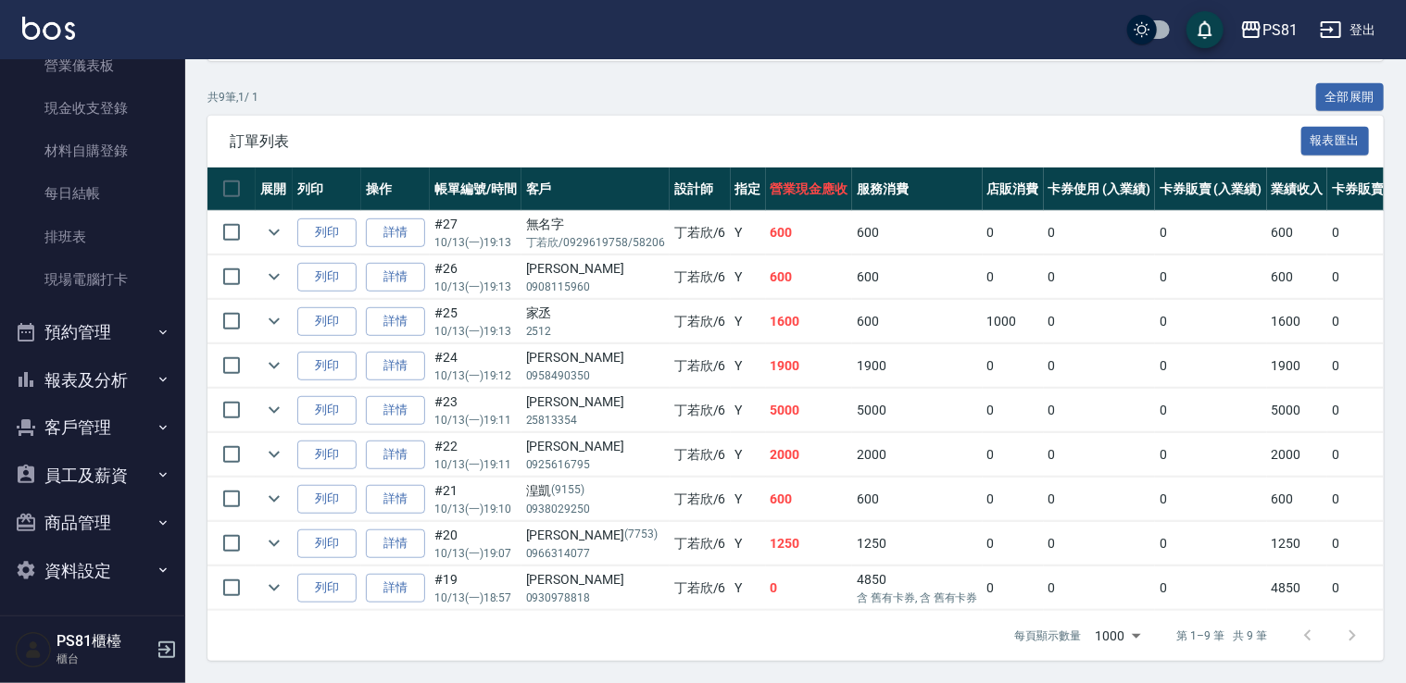
type input "[PERSON_NAME]-6"
click at [157, 376] on icon "button" at bounding box center [163, 379] width 15 height 15
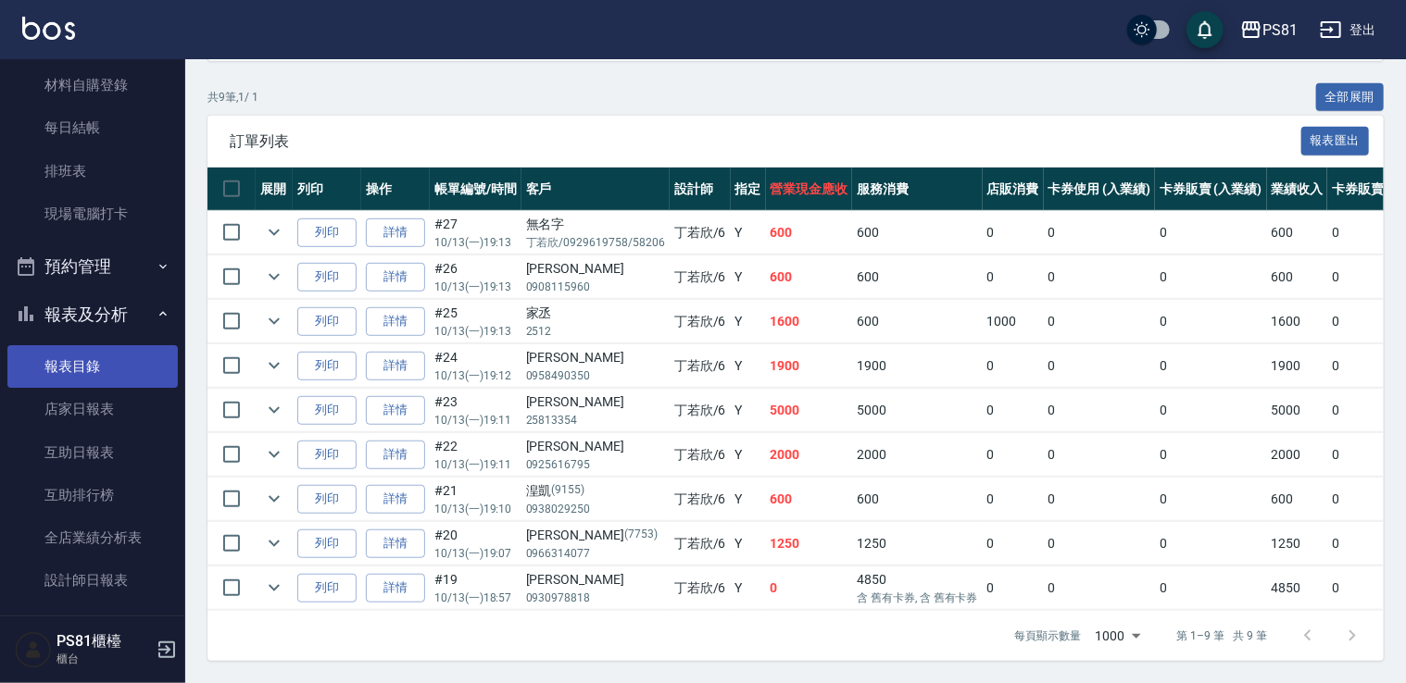
scroll to position [527, 0]
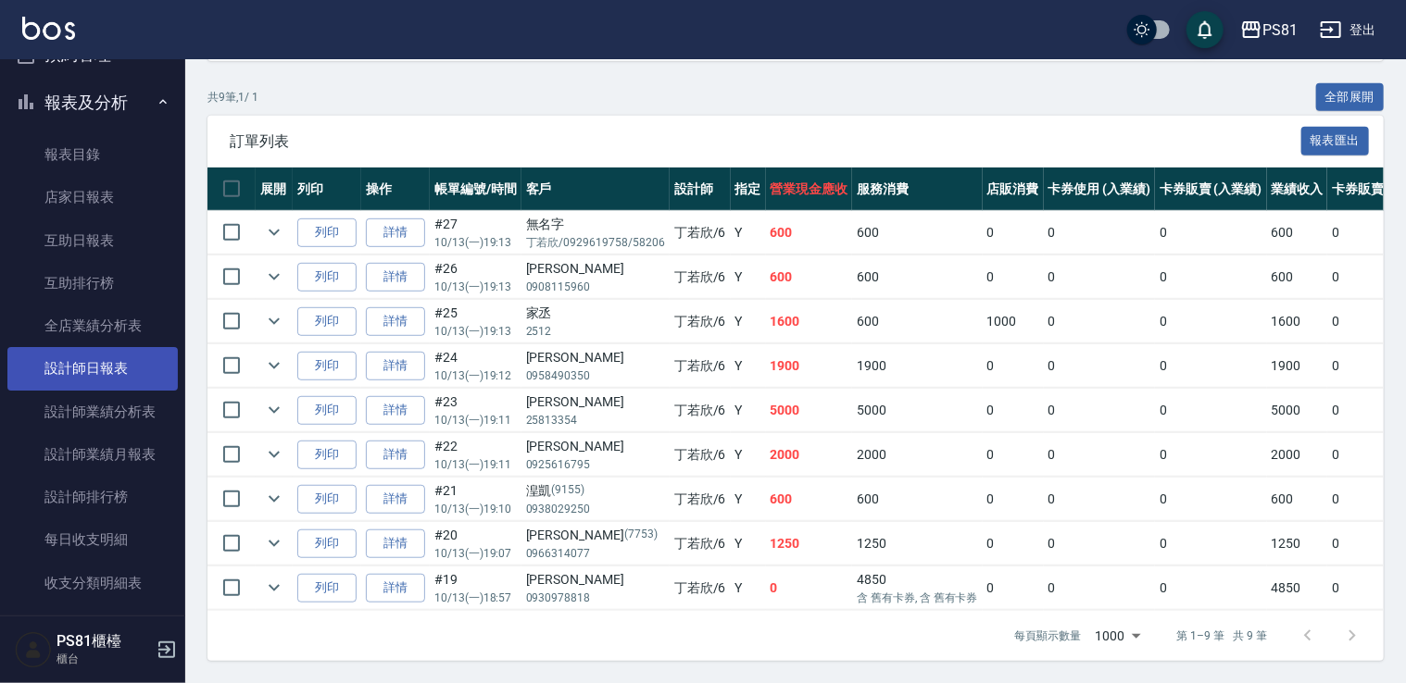
click at [126, 370] on link "設計師日報表" at bounding box center [92, 368] width 170 height 43
